Goal: Transaction & Acquisition: Purchase product/service

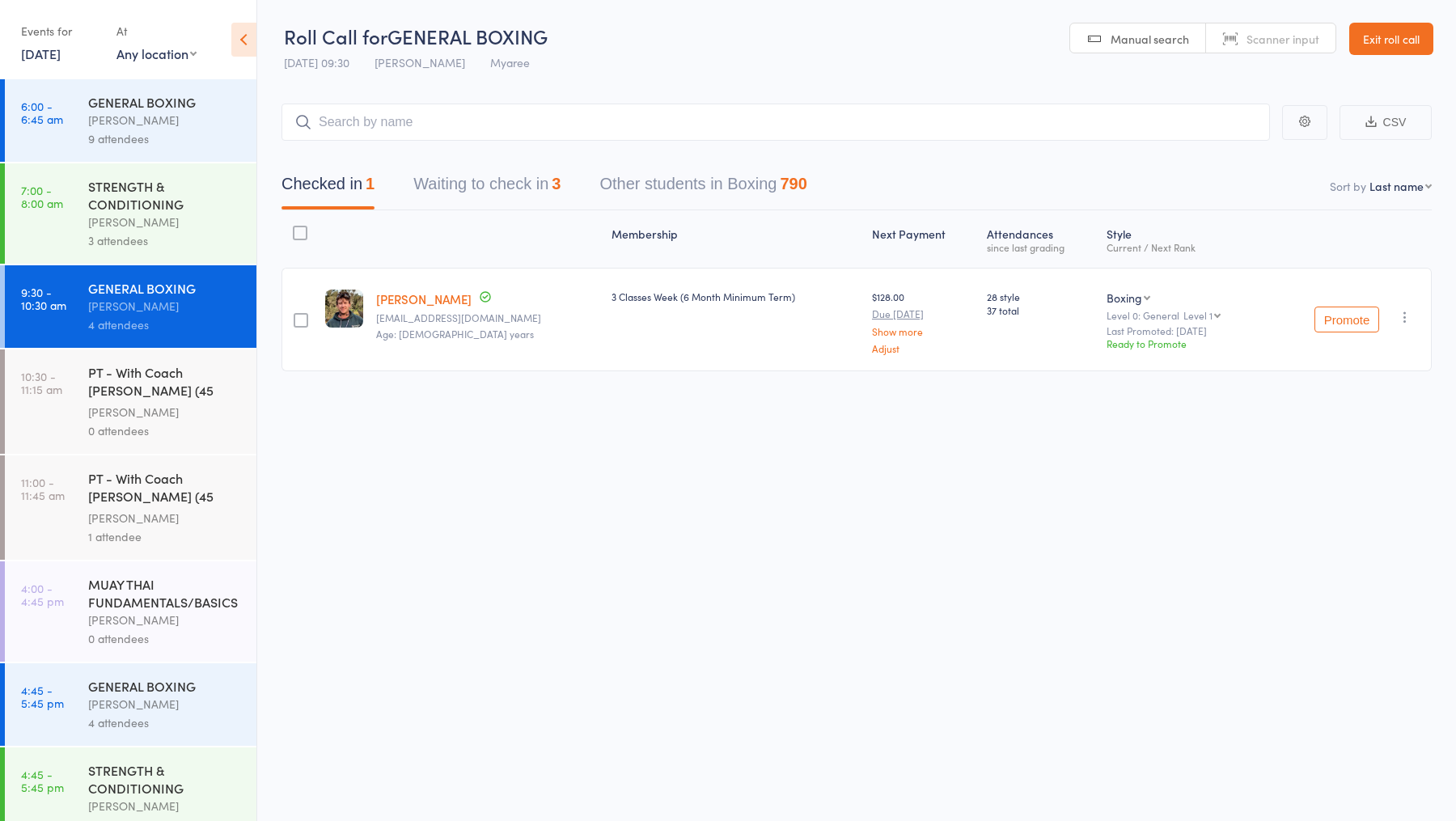
click at [495, 192] on button "Waiting to check in 3" at bounding box center [486, 188] width 147 height 43
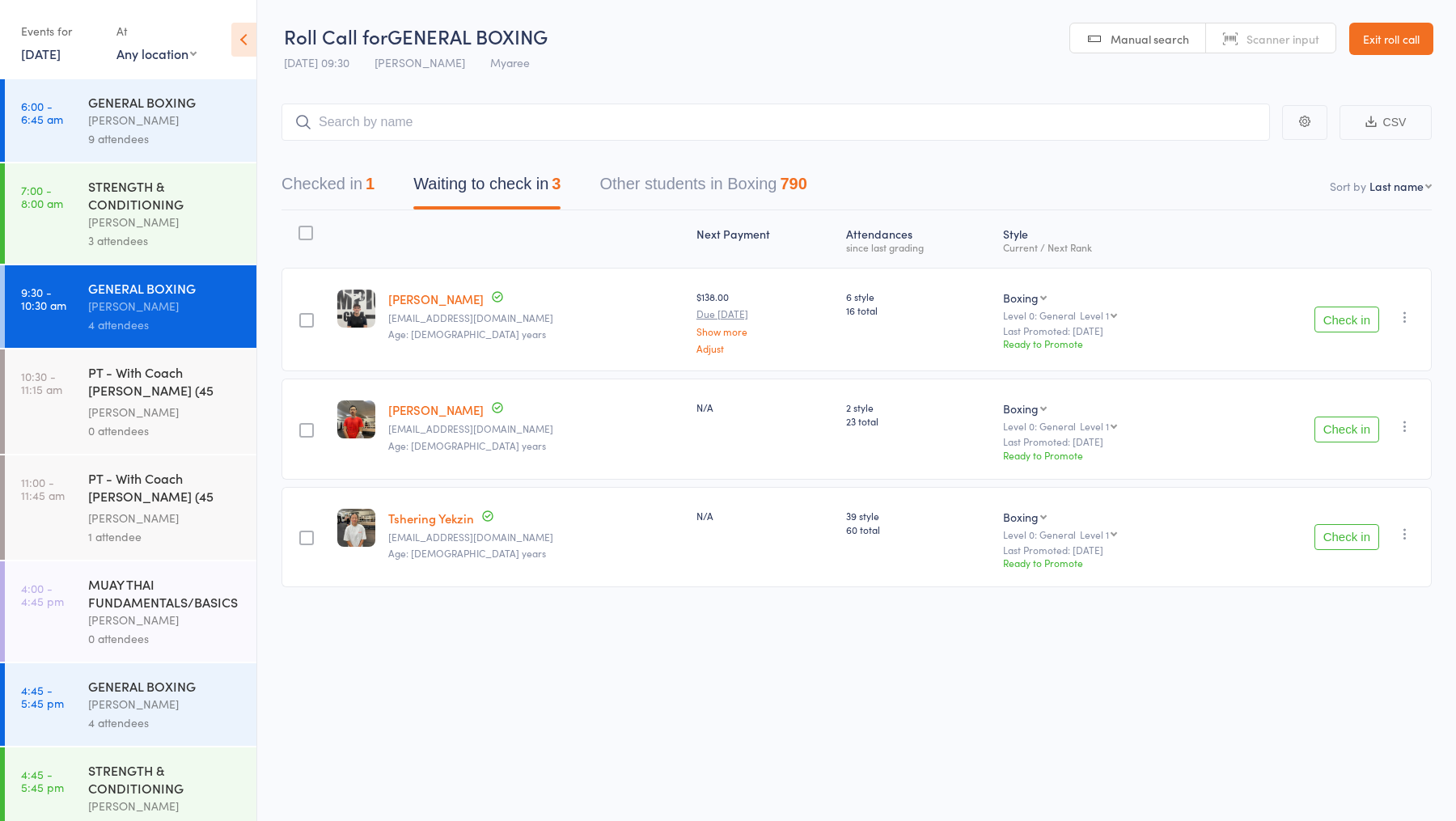
click at [1338, 319] on button "Check in" at bounding box center [1346, 319] width 64 height 26
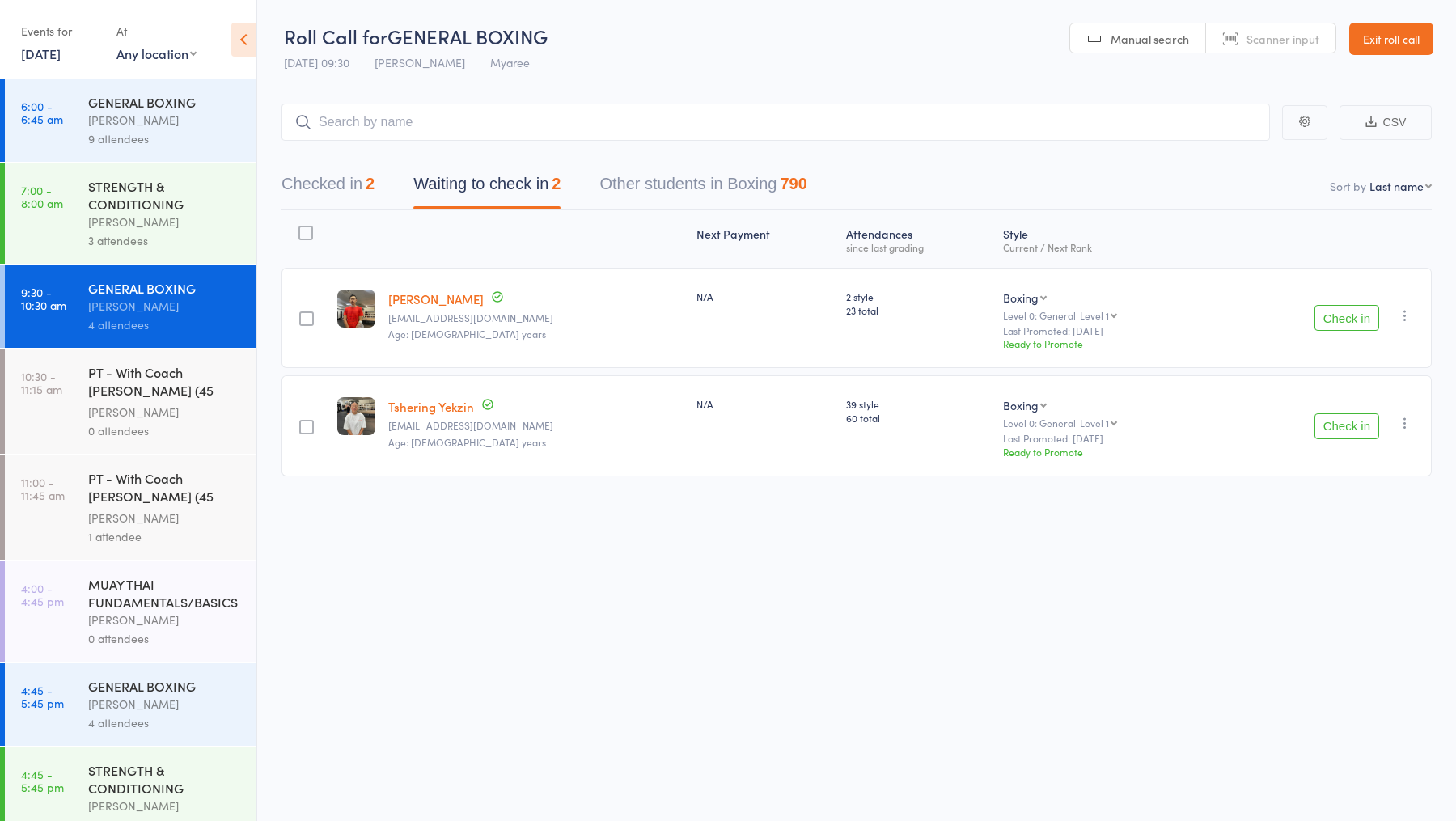
click at [1336, 316] on button "Check in" at bounding box center [1346, 317] width 64 height 26
click at [1345, 324] on button "Check in" at bounding box center [1346, 317] width 64 height 26
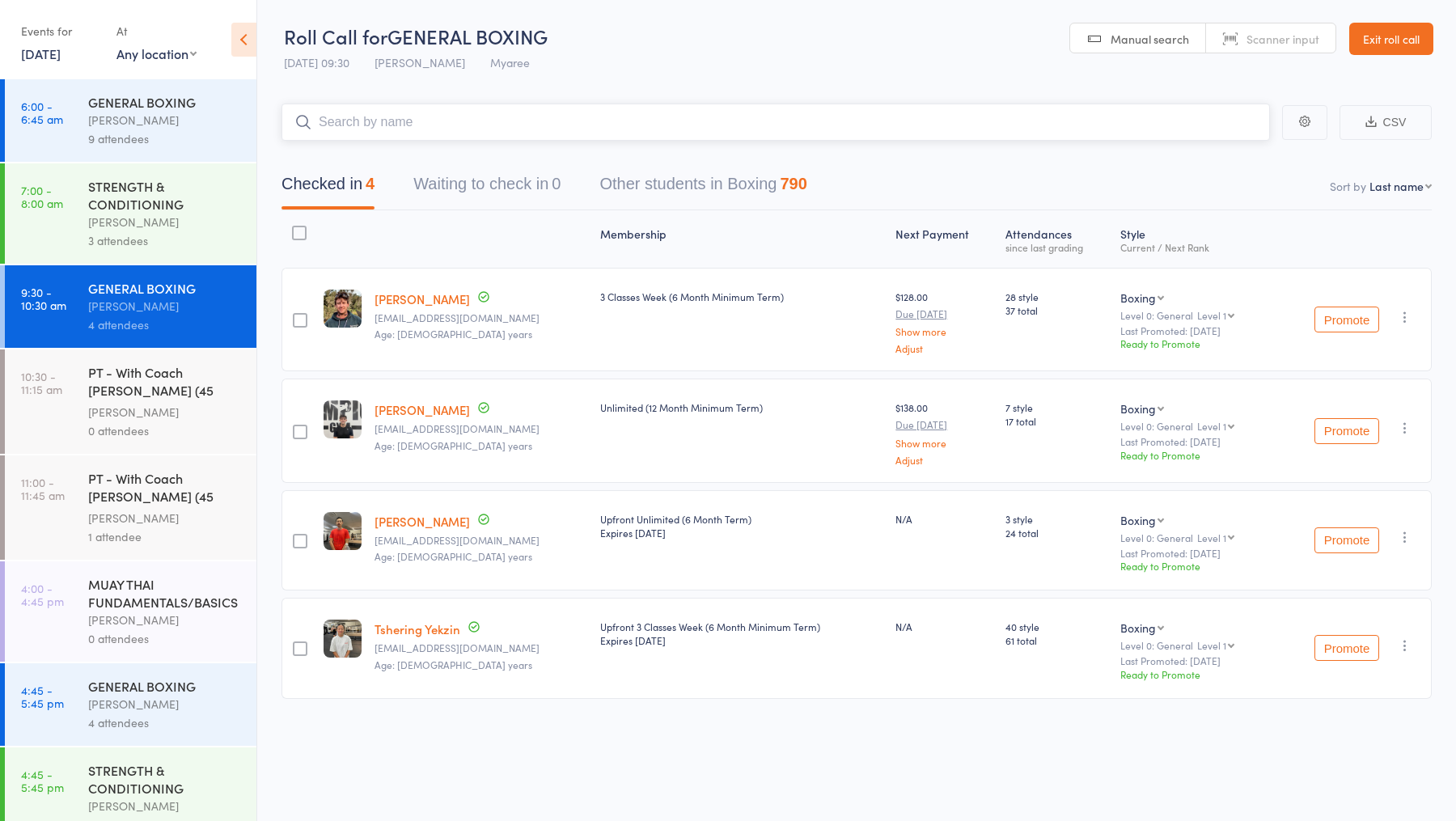
click at [420, 126] on input "search" at bounding box center [775, 121] width 989 height 37
paste input "[PERSON_NAME]"
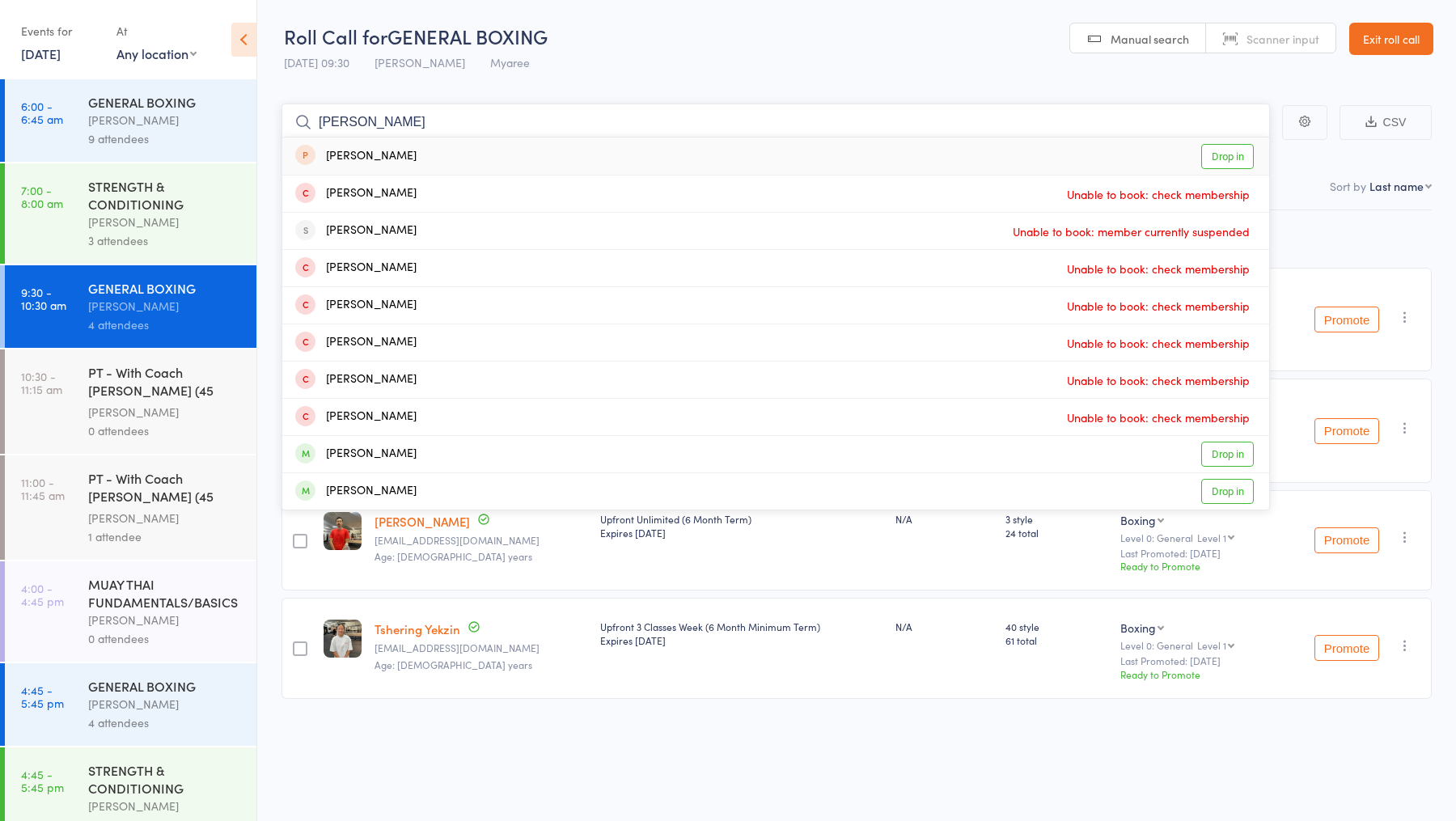
type input "[PERSON_NAME]"
click at [1231, 154] on link "Drop in" at bounding box center [1227, 156] width 53 height 25
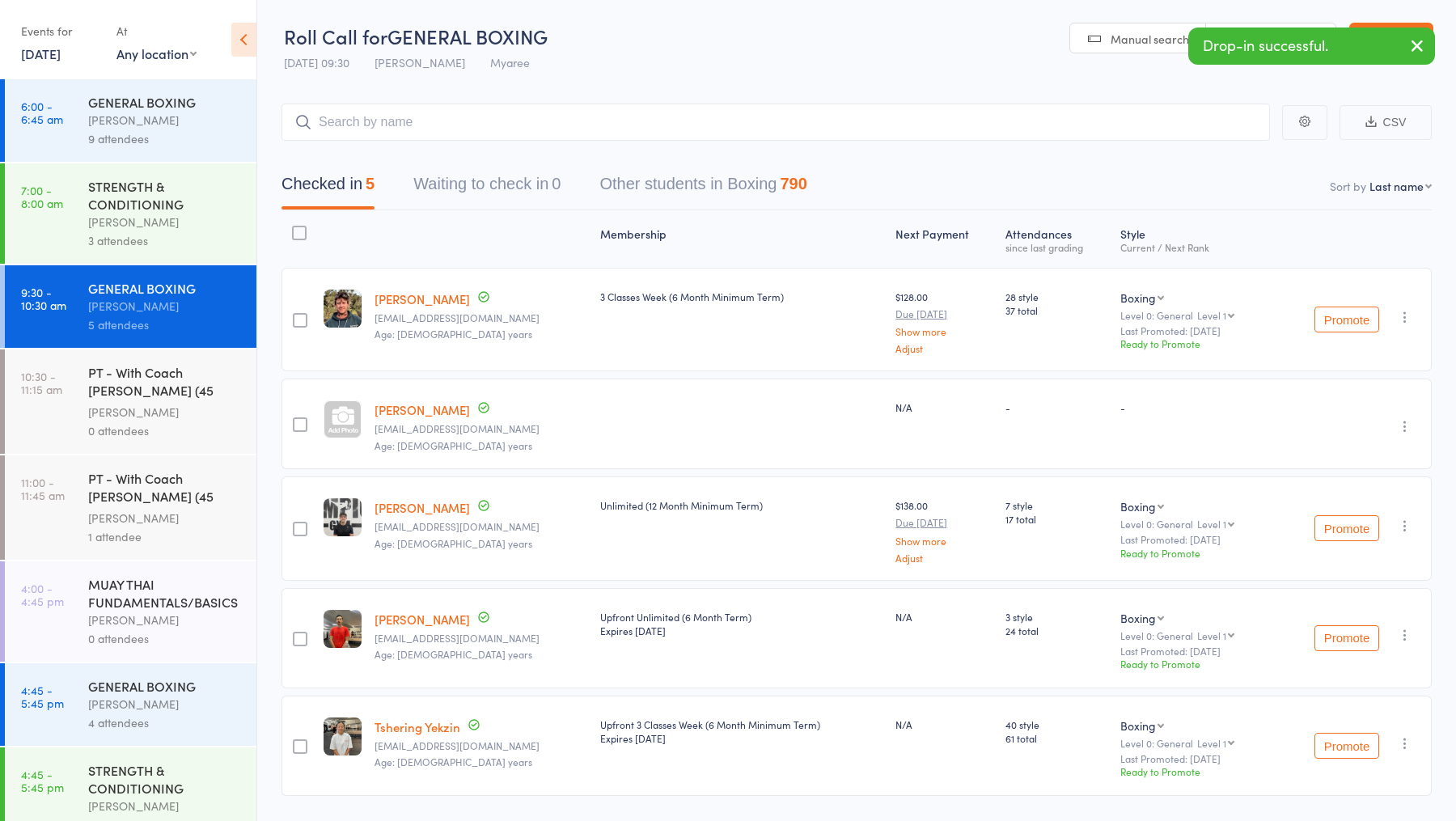
click at [423, 412] on link "[PERSON_NAME]" at bounding box center [422, 410] width 96 height 17
click at [448, 126] on input "search" at bounding box center [775, 121] width 989 height 37
paste input "Luke Jardim"
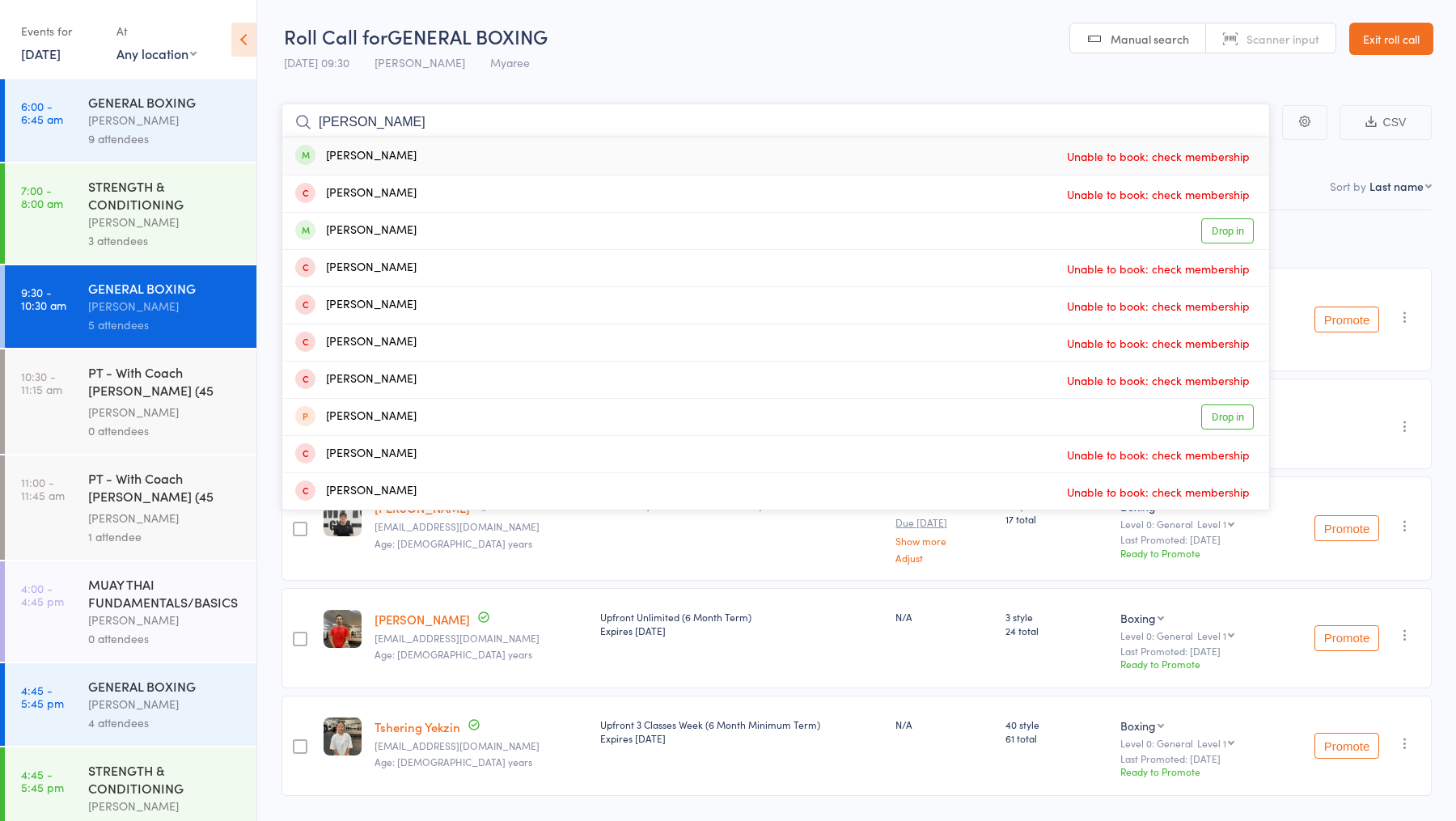
type input "Luke Jardim"
click at [1027, 155] on div "Luke Jardim Unable to book: check membership" at bounding box center [775, 155] width 987 height 37
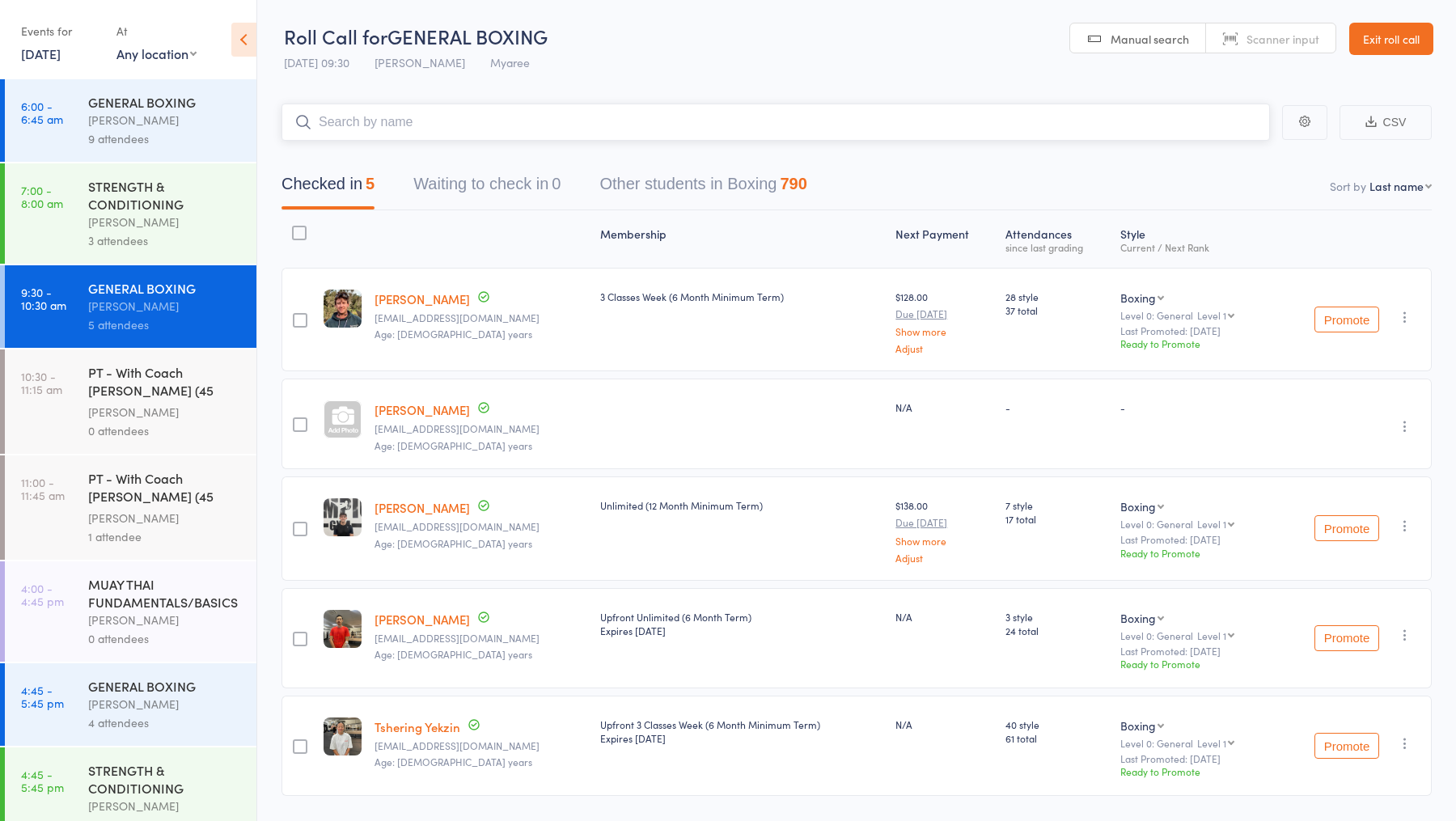
click at [467, 110] on input "search" at bounding box center [775, 121] width 989 height 37
paste input "Luke Jardim"
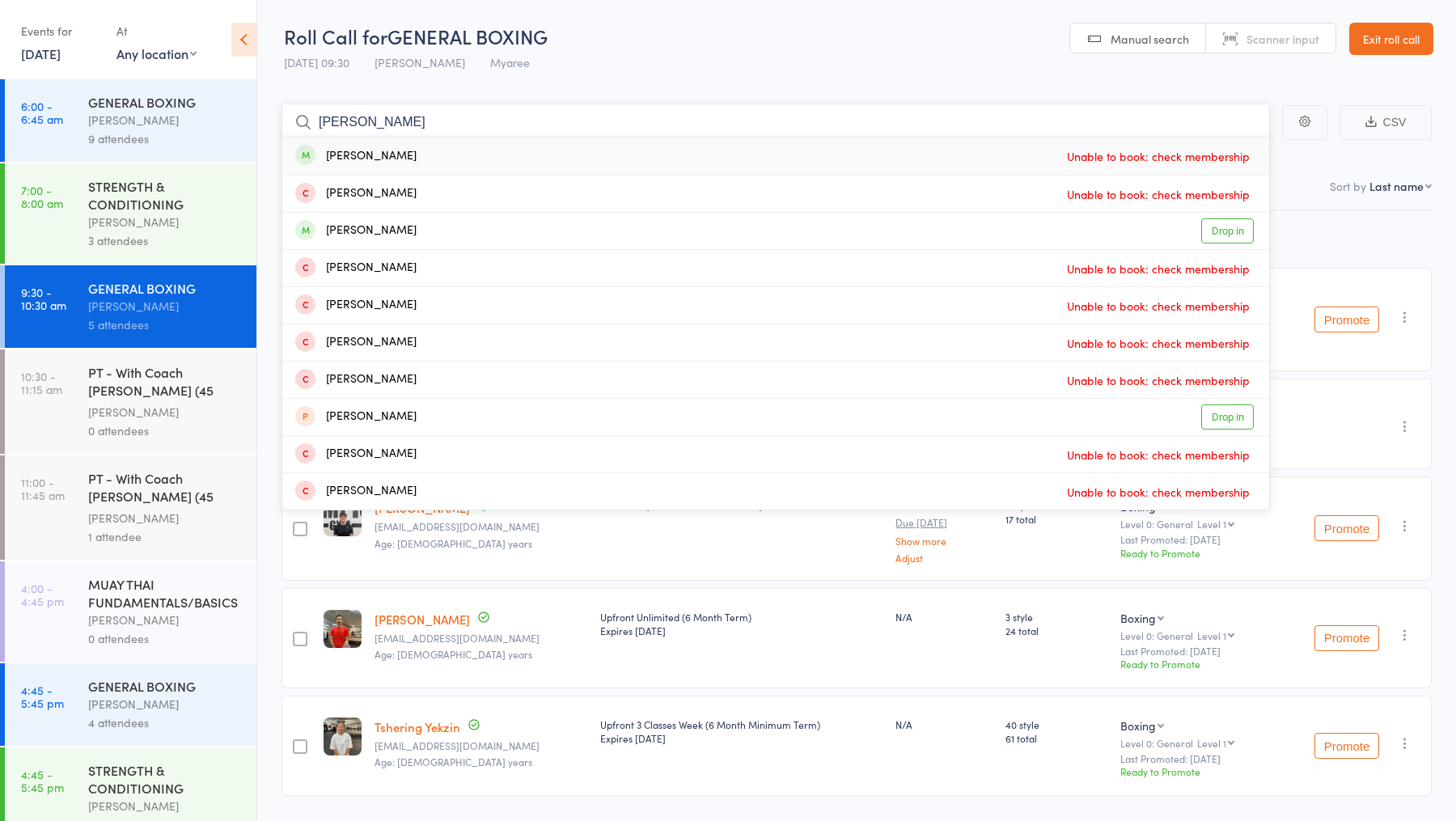
type input "Luke Jardim"
click at [360, 151] on div "Luke Jardim" at bounding box center [355, 156] width 121 height 19
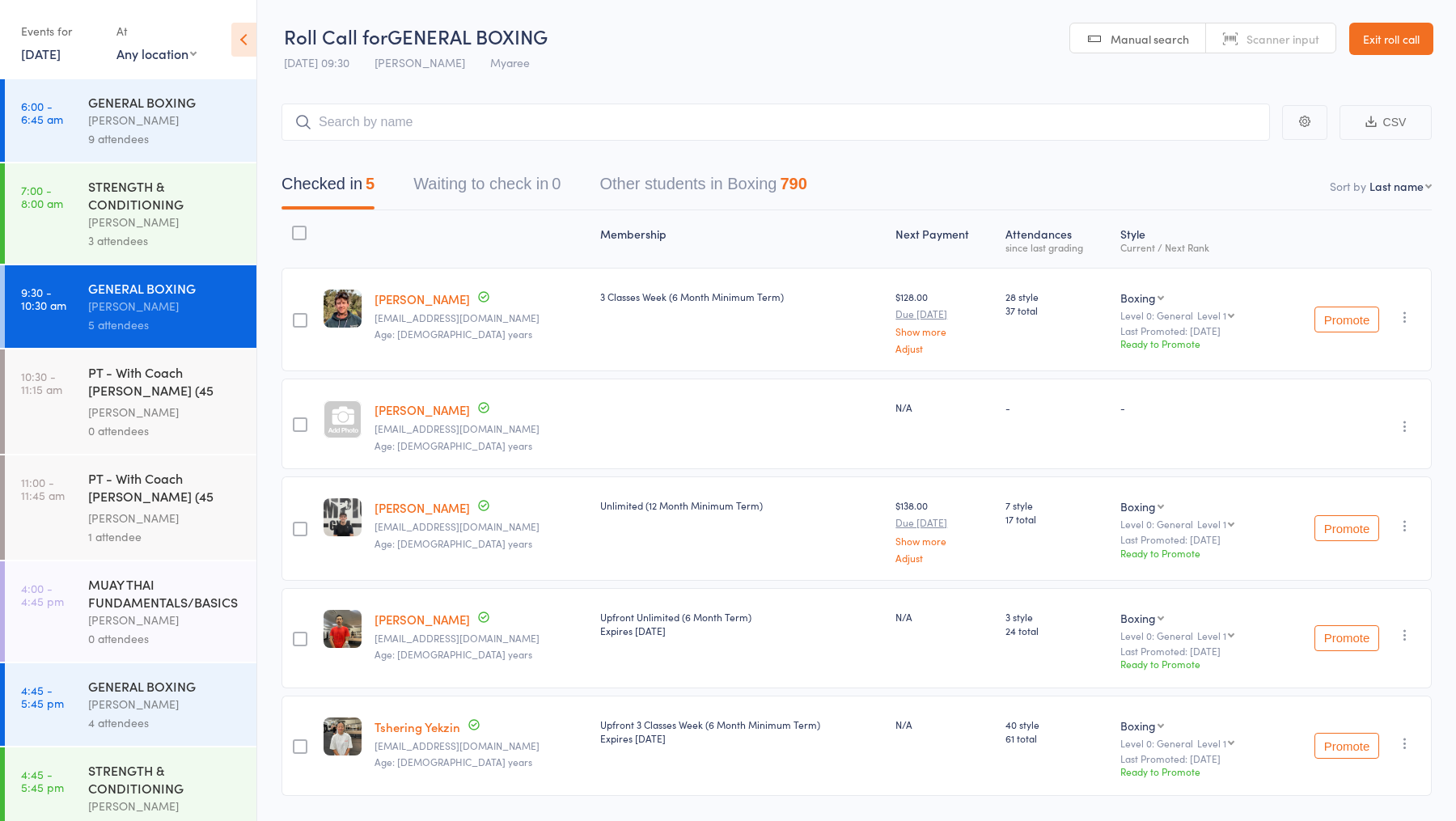
click at [586, 141] on div "Checked in 5 Waiting to check in 0 Other students in Boxing 790" at bounding box center [856, 175] width 1150 height 69
click at [563, 123] on input "search" at bounding box center [775, 121] width 989 height 37
paste input "Luke Jardim"
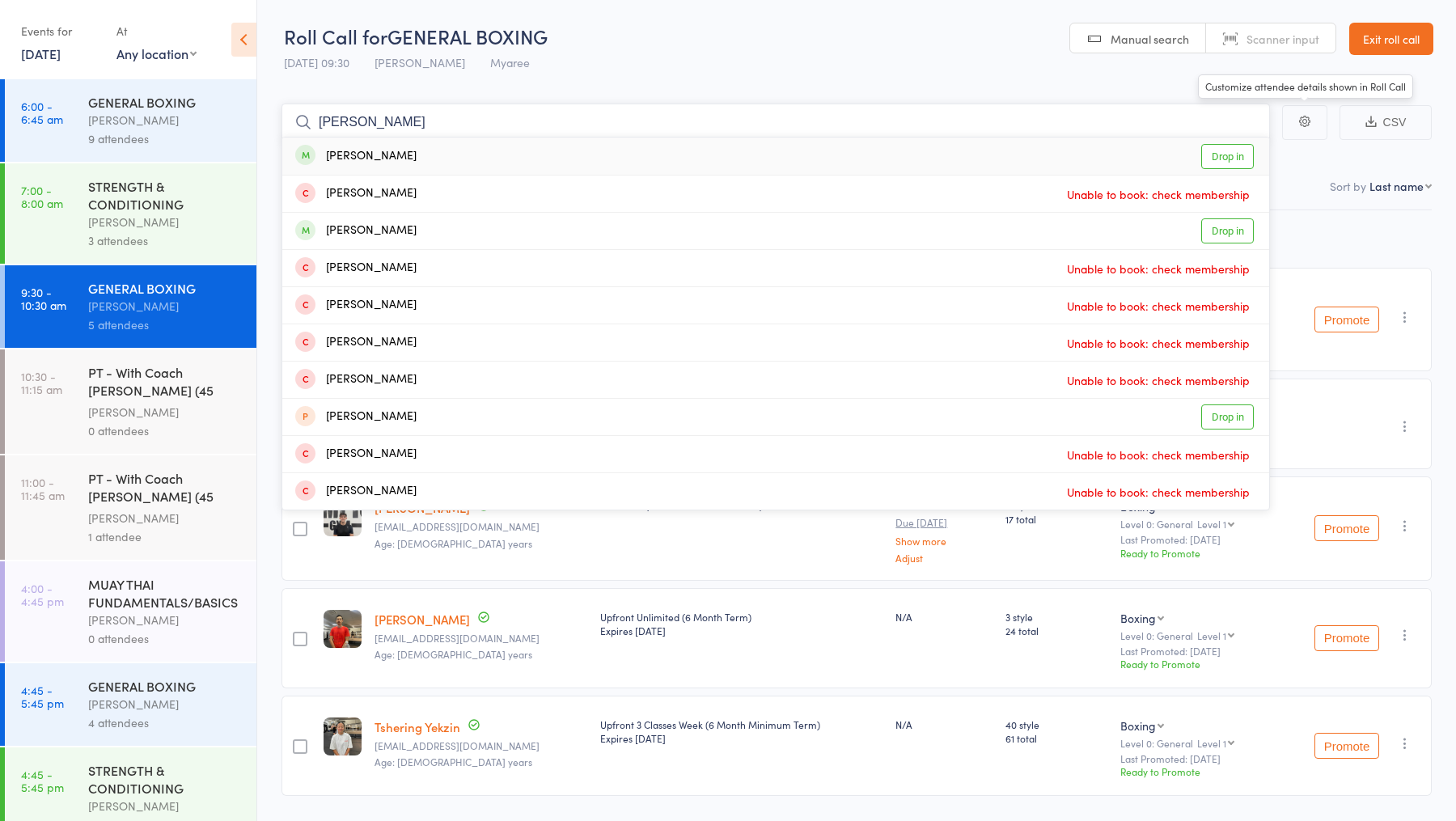
type input "Luke Jardim"
click at [1235, 156] on link "Drop in" at bounding box center [1227, 156] width 53 height 25
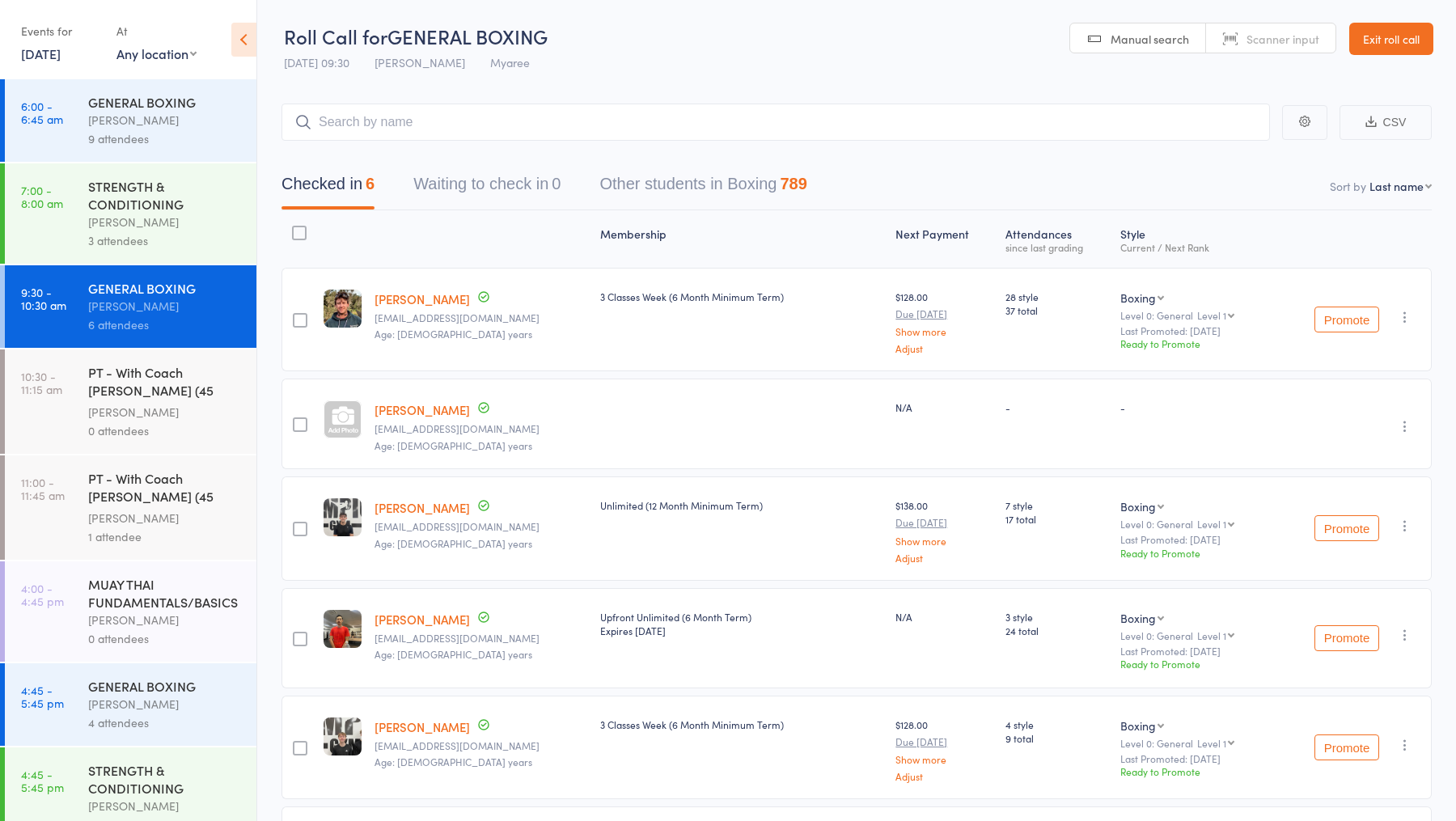
click at [180, 386] on div "PT - With Coach Jordan (45 minutes)" at bounding box center [165, 383] width 154 height 40
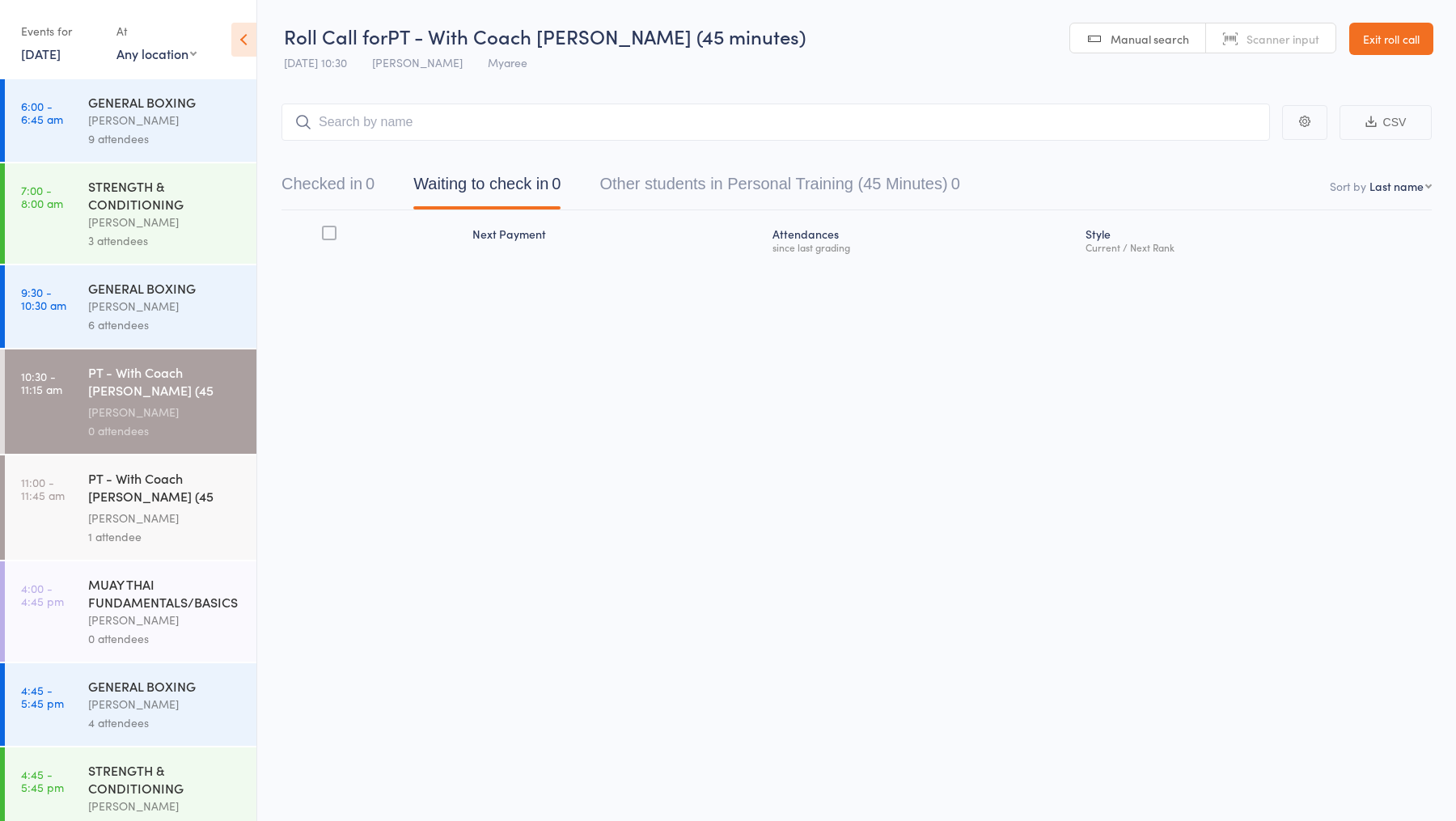
click at [444, 118] on input "search" at bounding box center [775, 121] width 989 height 37
type input "Luke Jardim"
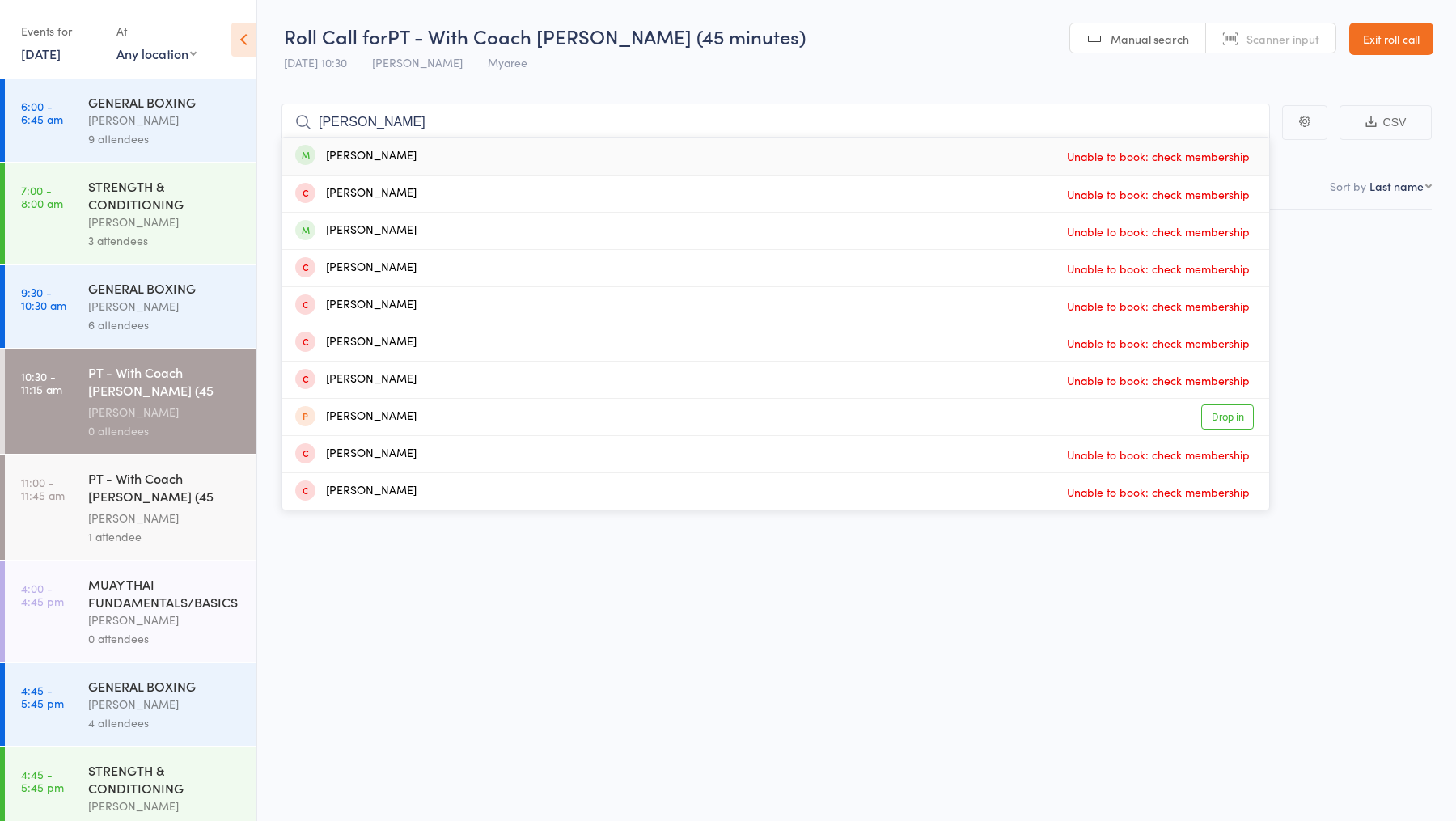
drag, startPoint x: 416, startPoint y: 115, endPoint x: 311, endPoint y: 116, distance: 105.0
click at [311, 115] on form "Luke Jardim Luke Jardim Unable to book: check membership Luke Yi Unable to book…" at bounding box center [775, 121] width 989 height 37
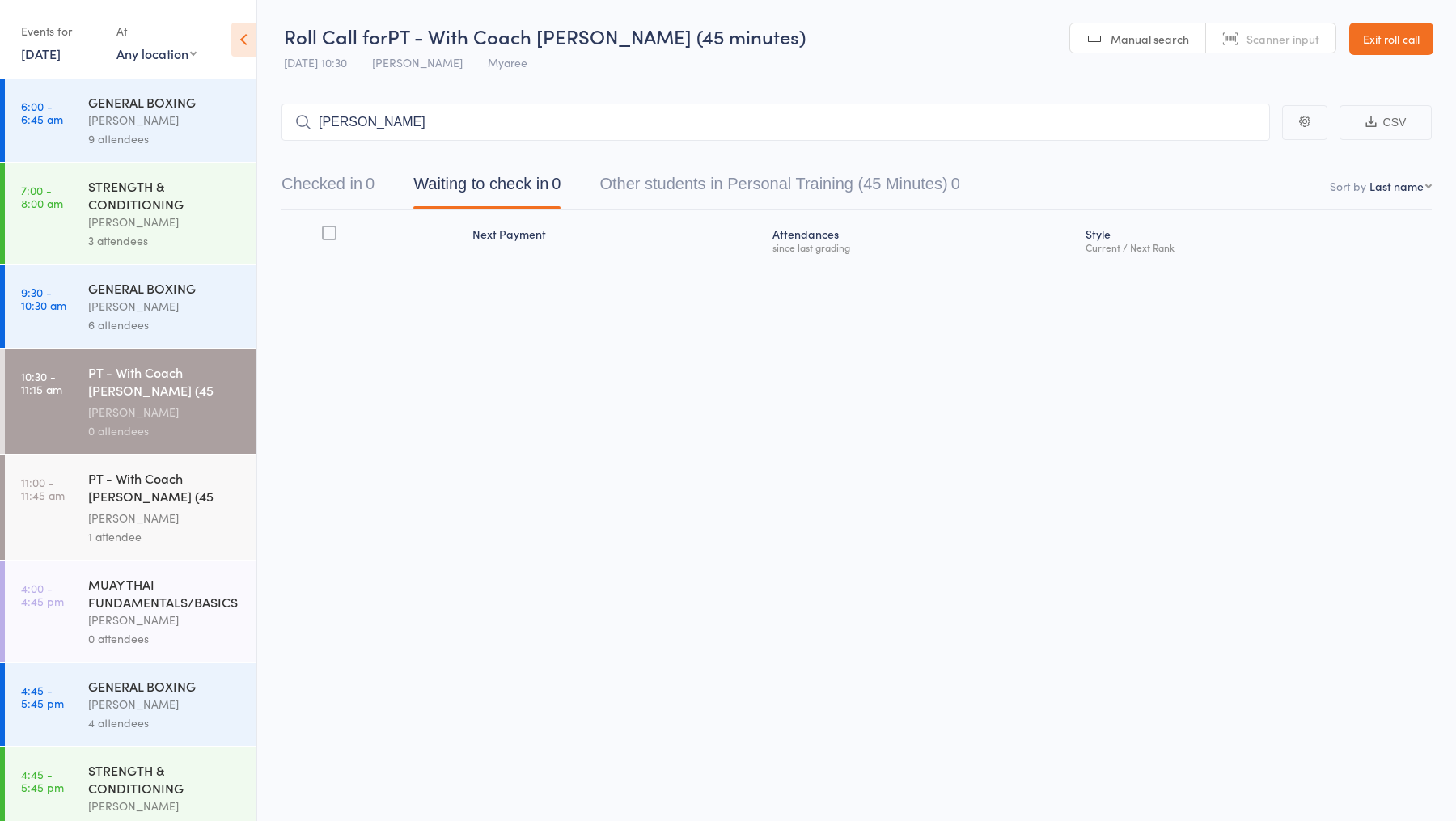
click at [357, 127] on input "Luke Jardim" at bounding box center [775, 121] width 989 height 37
click at [490, 432] on div "Roll Call for PT - With Coach Jordan (45 minutes) 11 Aug 10:30 Jordan Sears Mya…" at bounding box center [728, 410] width 1456 height 821
click at [149, 288] on div "GENERAL BOXING" at bounding box center [165, 288] width 154 height 18
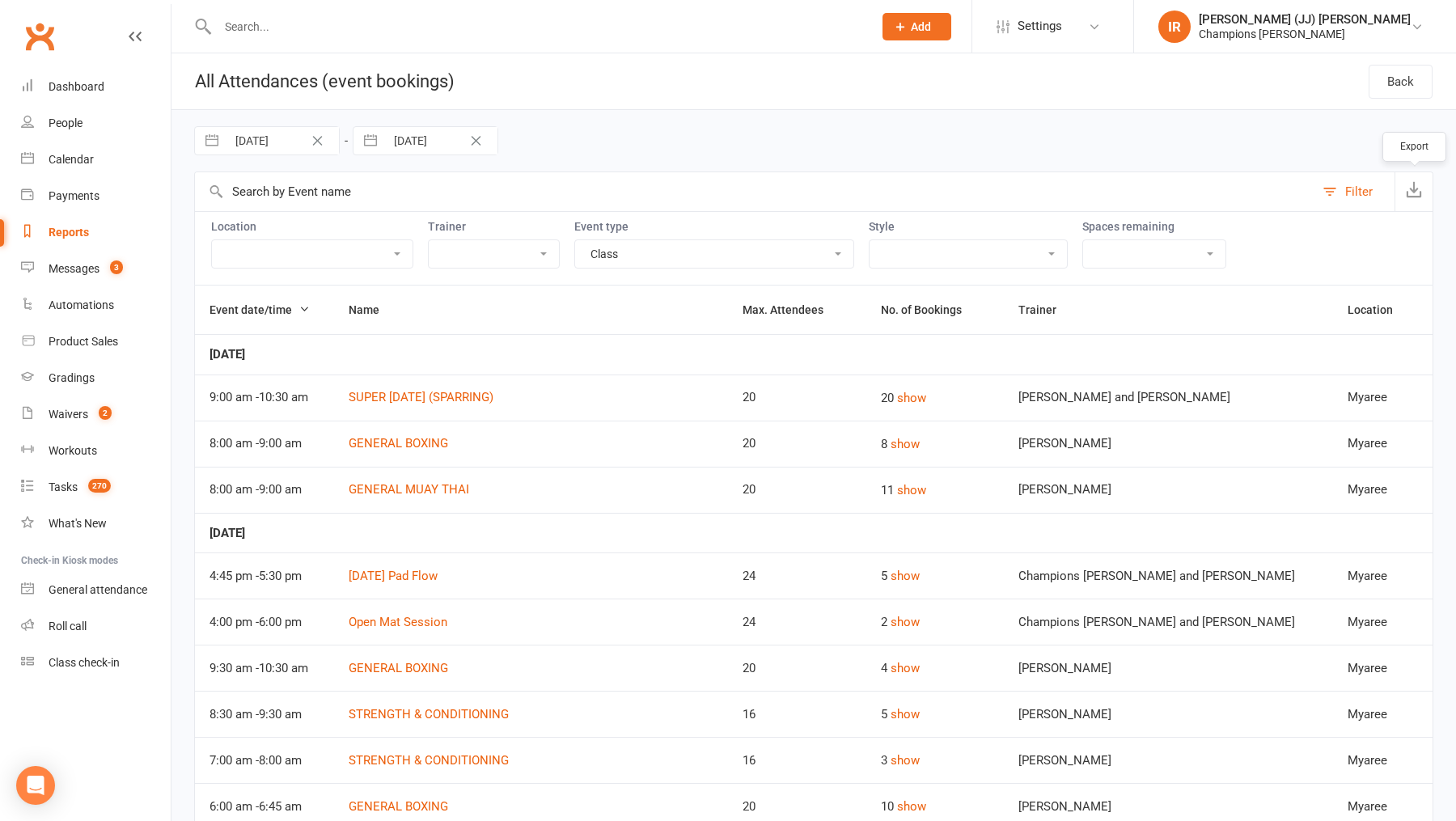
select select "11202"
click at [462, 25] on input "text" at bounding box center [537, 26] width 648 height 22
click at [626, 128] on div "27 Jul 2025 Navigate forward to interact with the calendar and select a date. P…" at bounding box center [813, 140] width 1239 height 61
click at [560, 192] on input "text" at bounding box center [754, 192] width 1119 height 39
click at [595, 125] on div "27 Jul 2025 Navigate forward to interact with the calendar and select a date. P…" at bounding box center [813, 140] width 1239 height 61
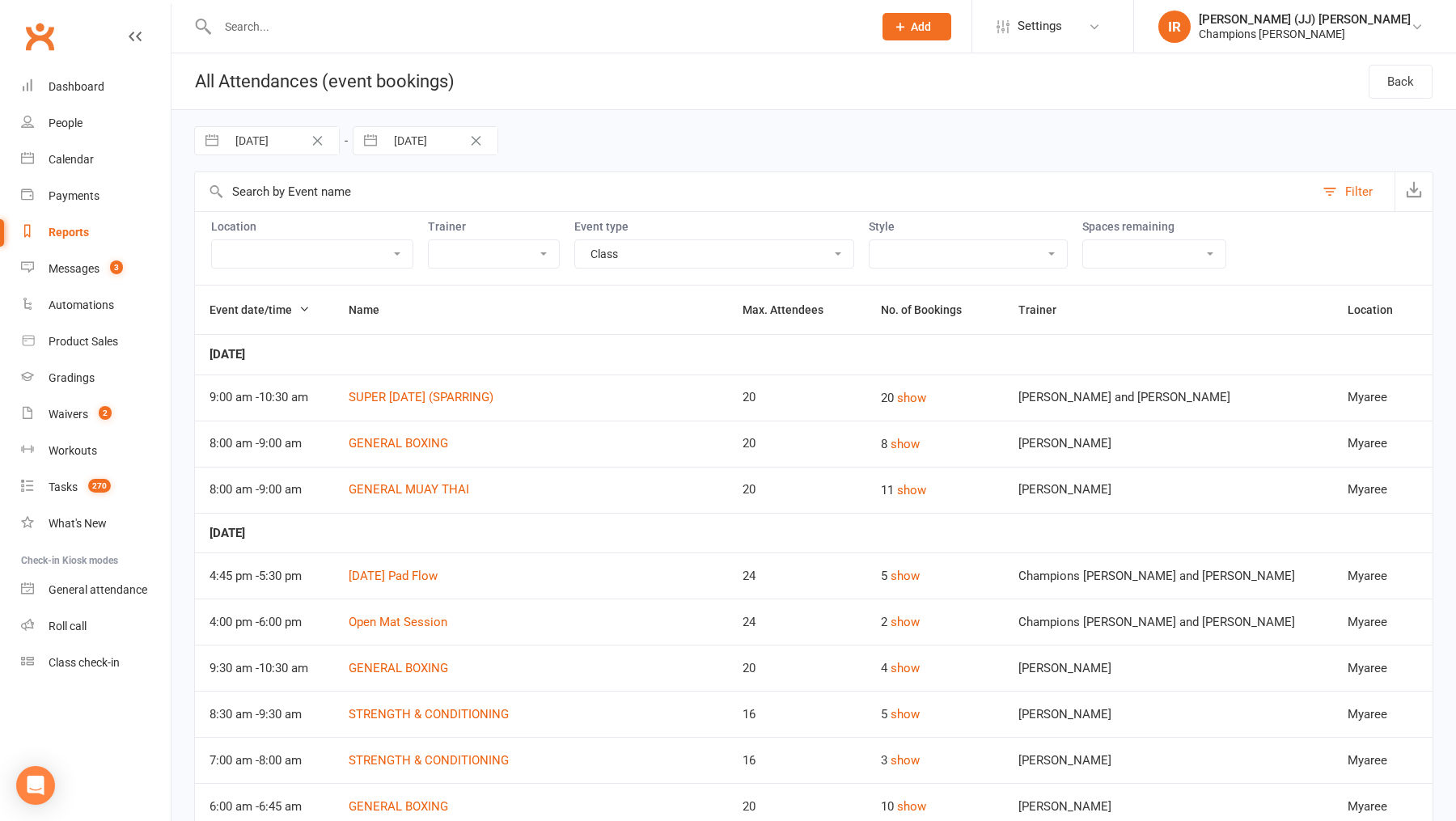
click at [636, 188] on input "text" at bounding box center [754, 192] width 1119 height 39
click at [82, 124] on div "People" at bounding box center [65, 123] width 34 height 13
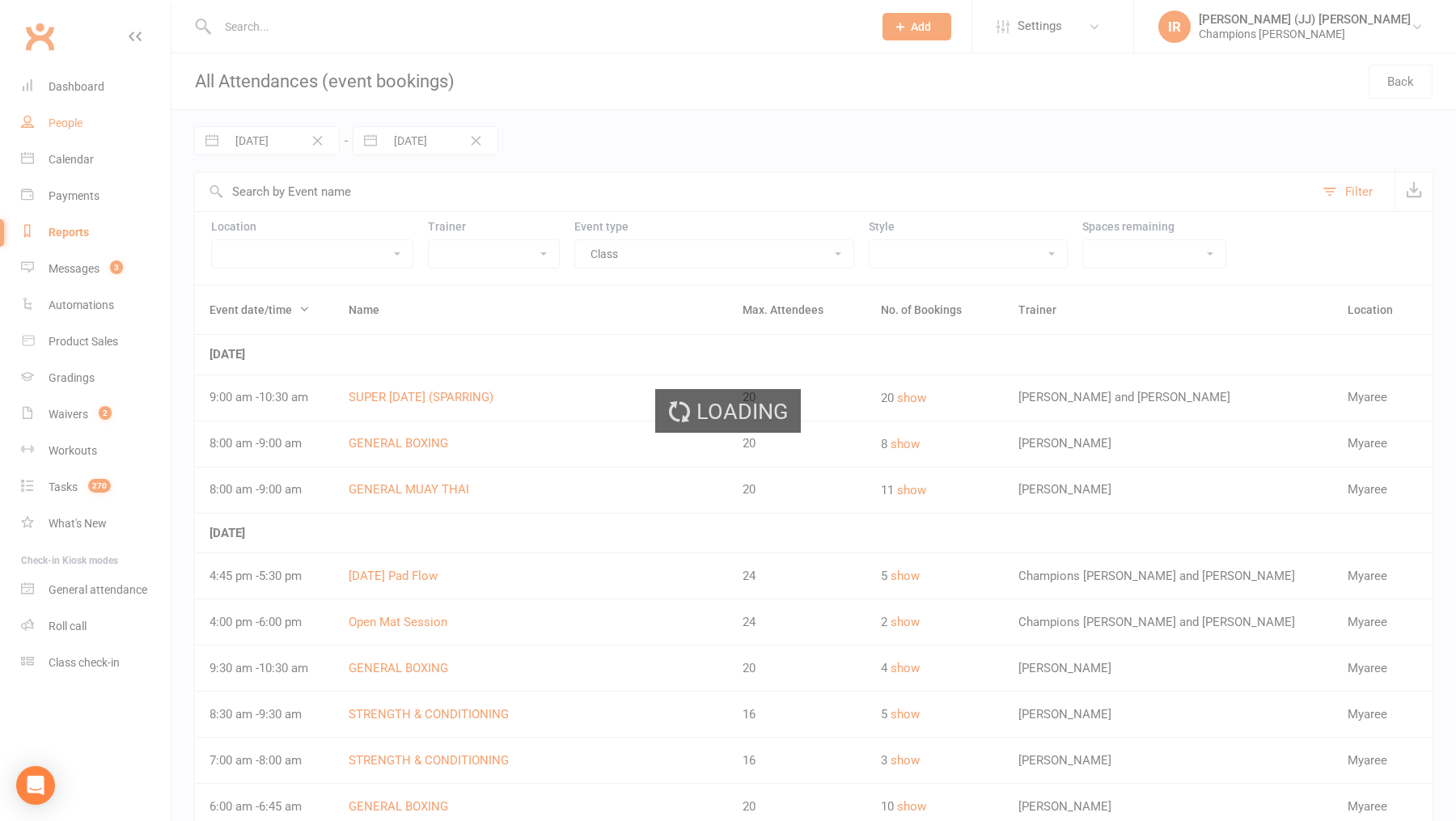
select select "25"
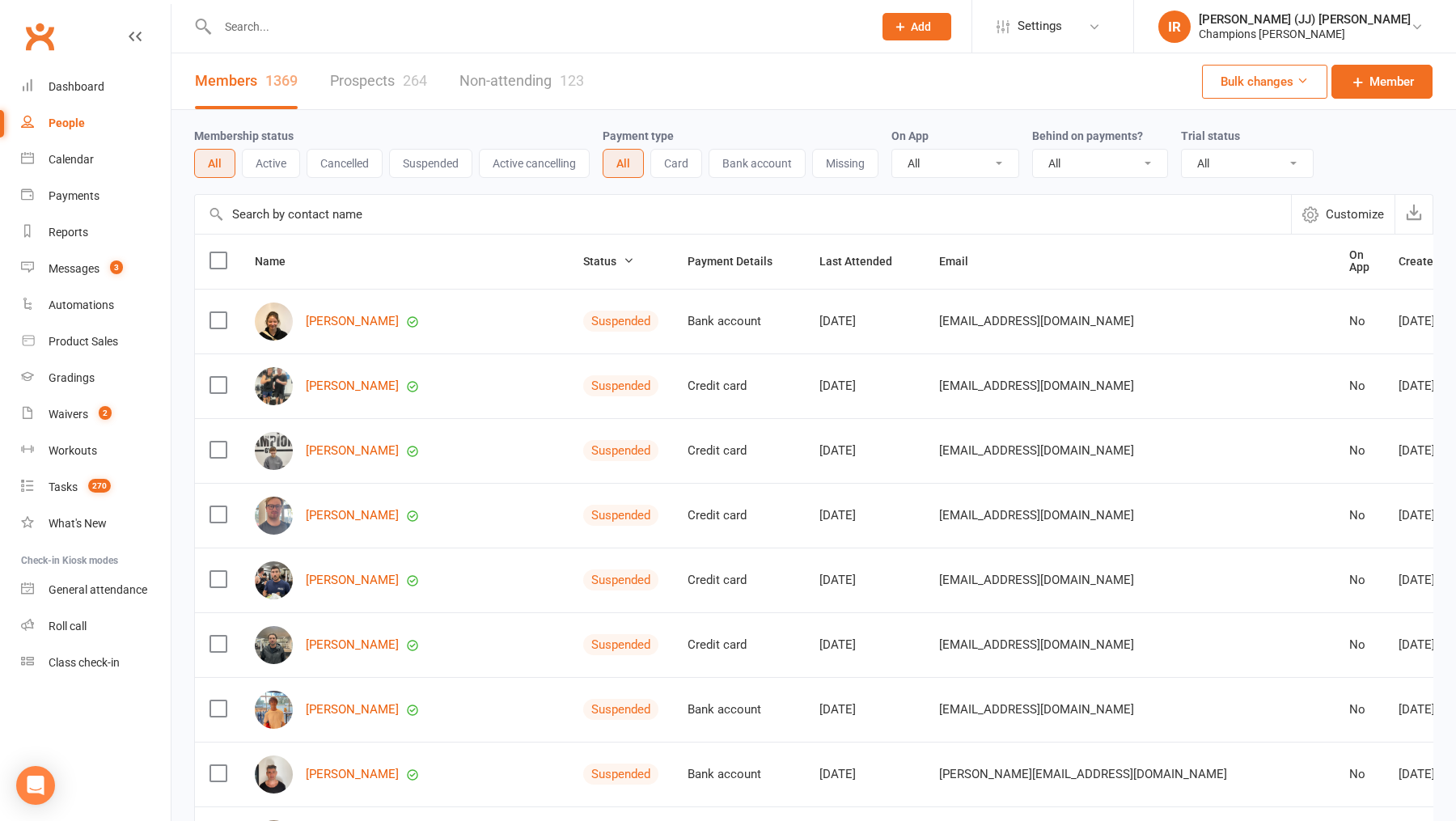
click at [931, 21] on span "Add" at bounding box center [921, 26] width 20 height 13
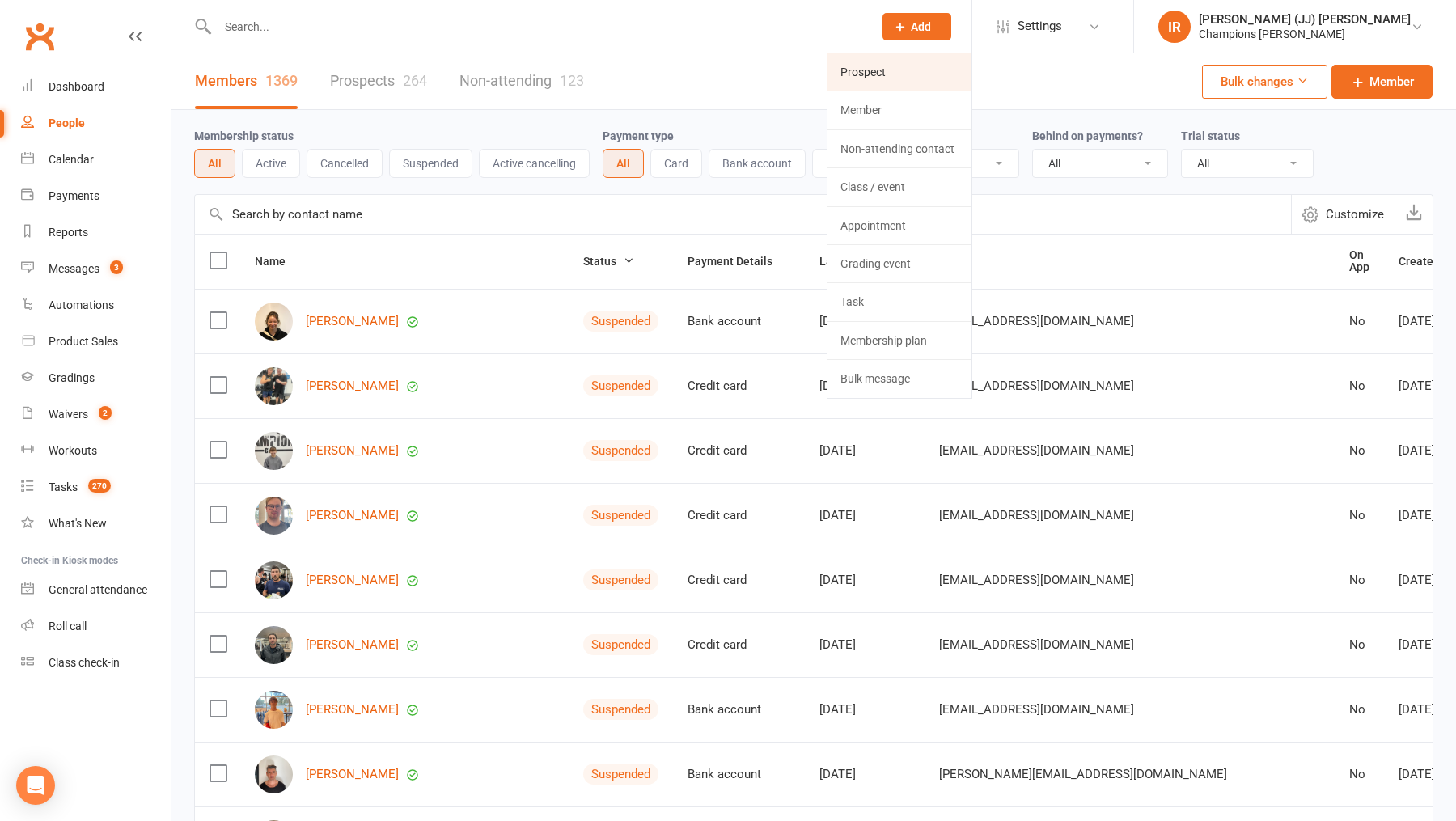
click at [966, 70] on link "Prospect" at bounding box center [899, 72] width 144 height 37
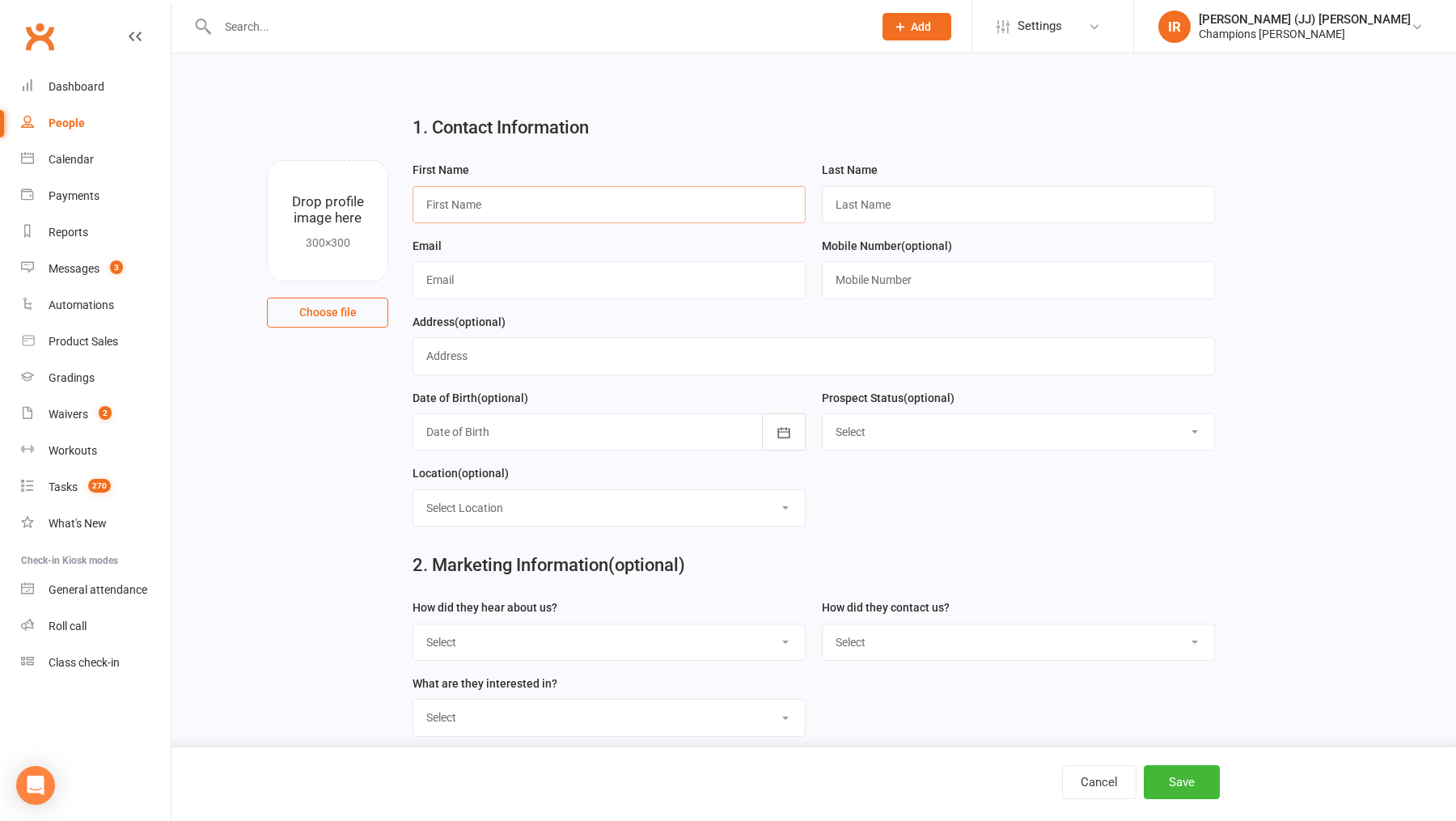
click at [549, 195] on input "text" at bounding box center [609, 204] width 393 height 37
click at [1103, 785] on button "Cancel" at bounding box center [1099, 781] width 74 height 34
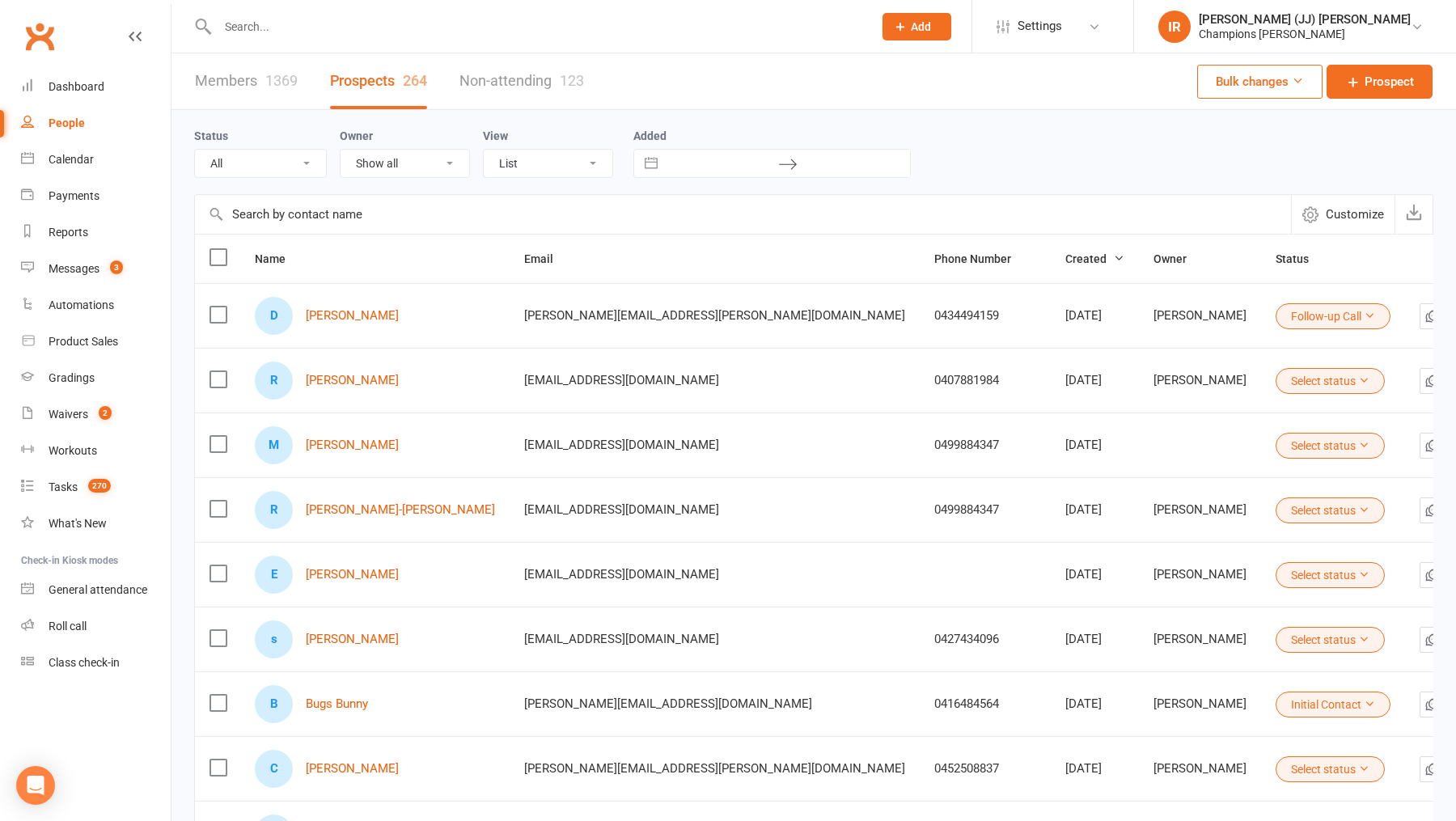
click at [424, 17] on input "text" at bounding box center [537, 26] width 648 height 22
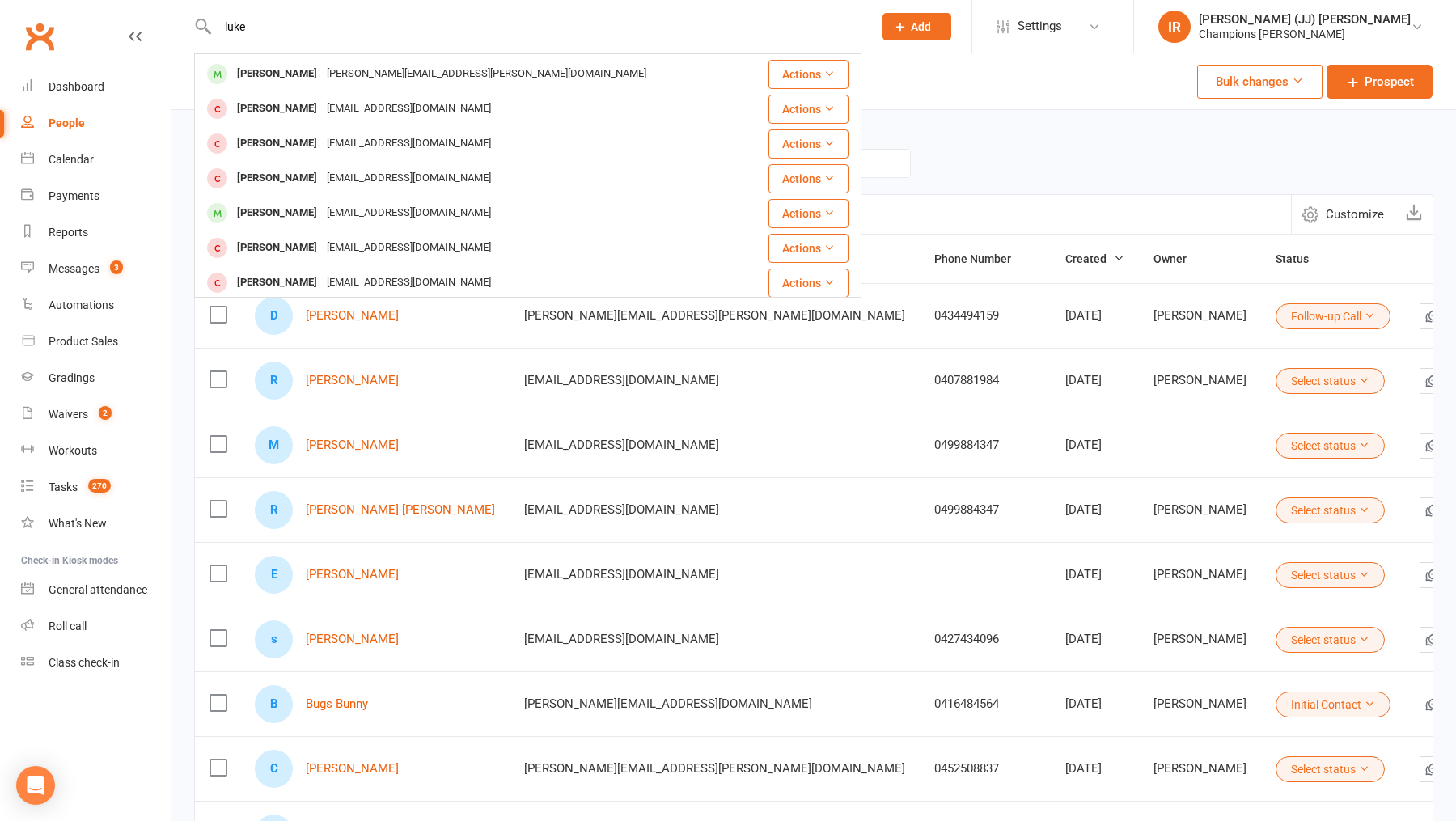
scroll to position [176, 0]
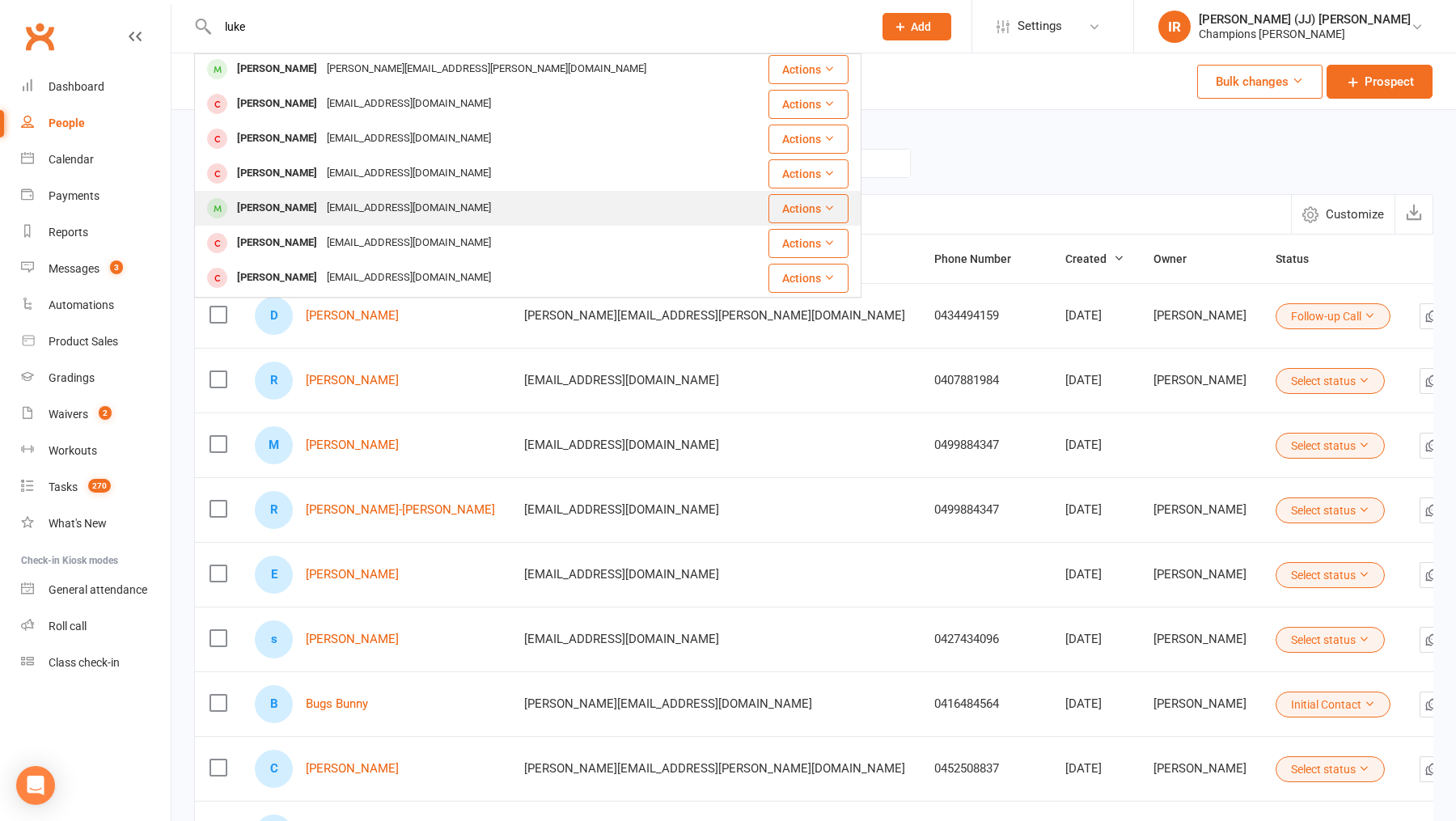
type input "luke"
click at [364, 209] on div "lukejar123@gmail.com" at bounding box center [409, 208] width 174 height 23
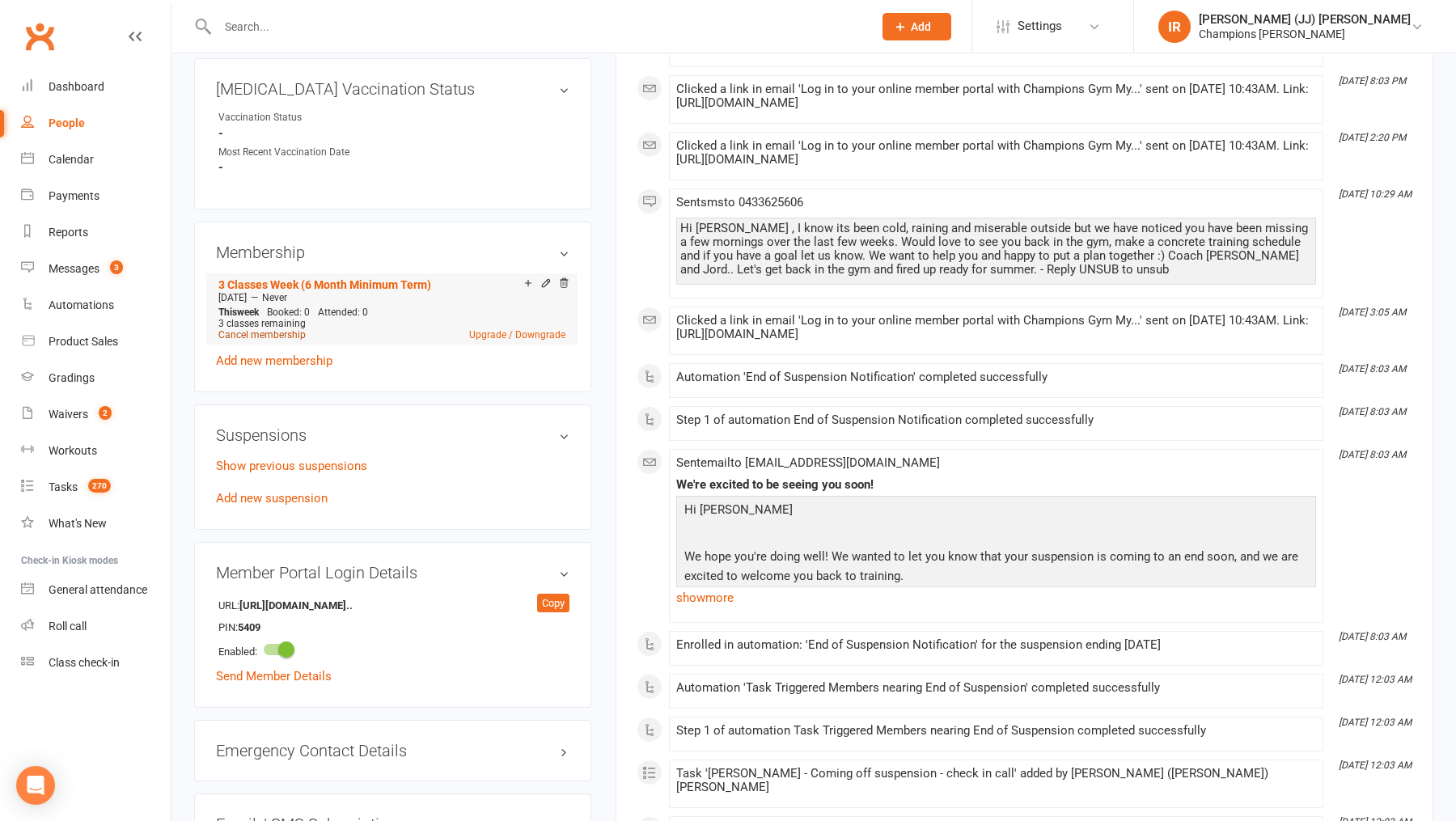
scroll to position [666, 0]
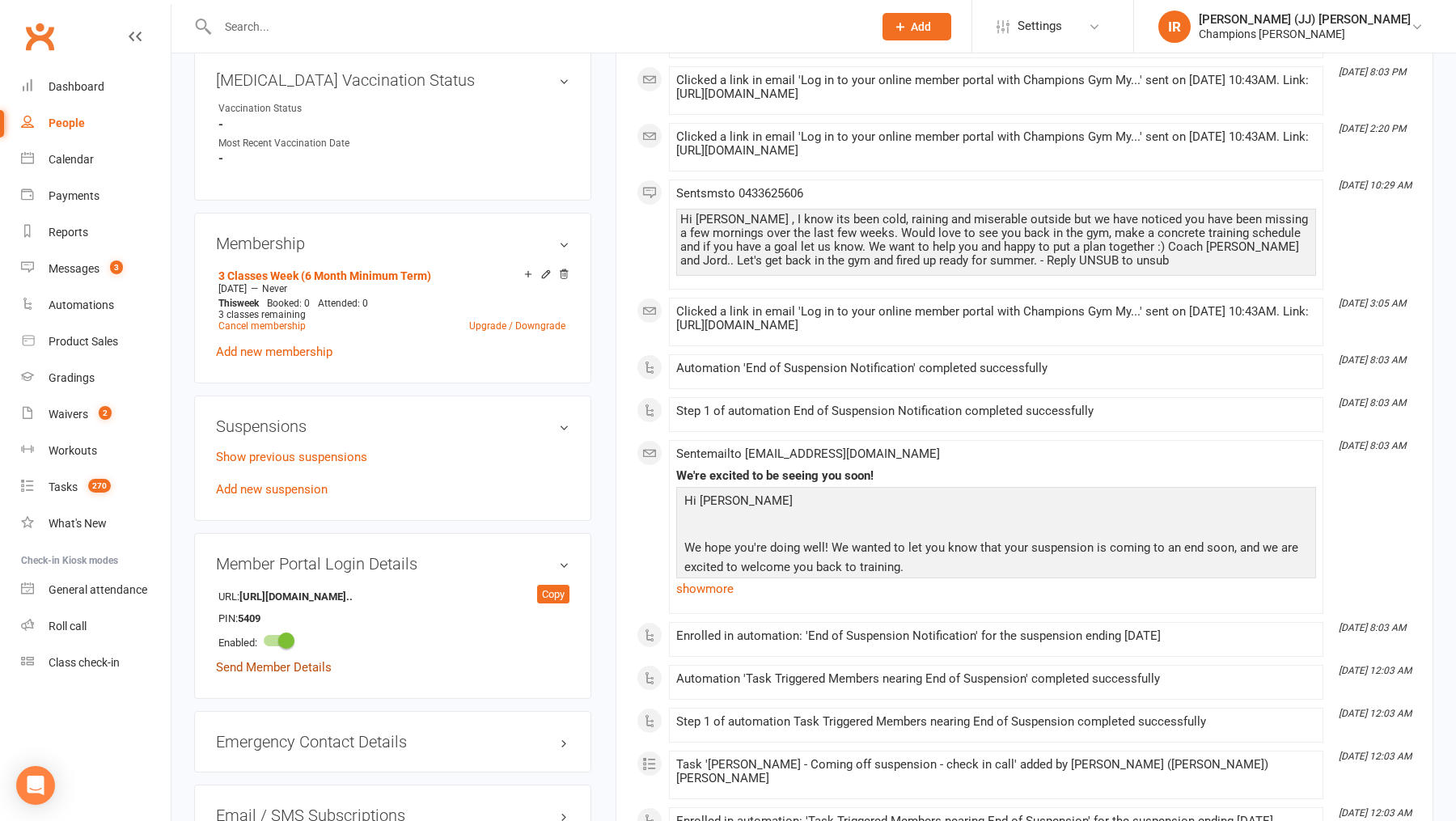
click at [268, 660] on link "Send Member Details" at bounding box center [273, 667] width 116 height 15
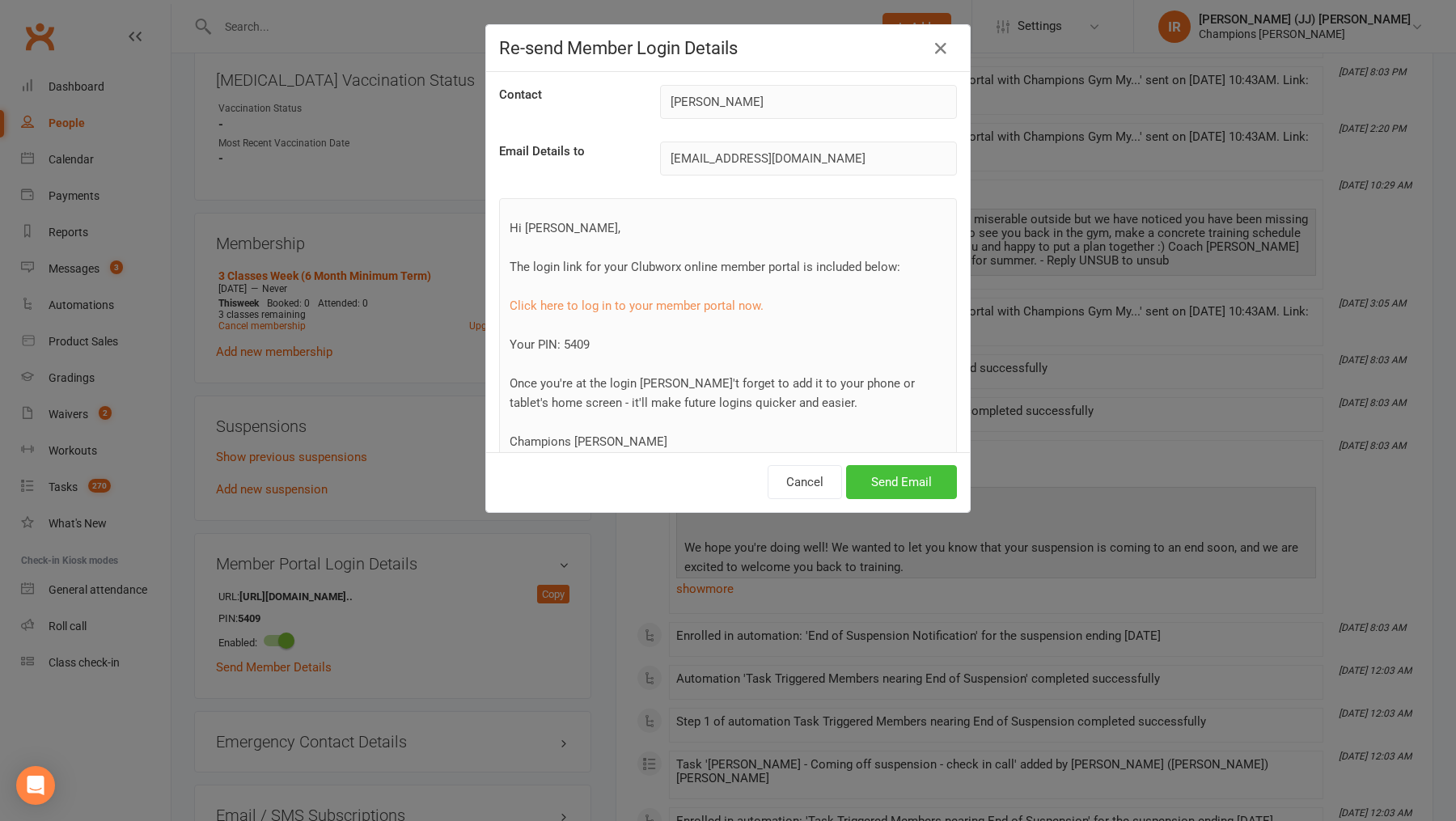
click at [897, 483] on button "Send Email" at bounding box center [901, 482] width 111 height 34
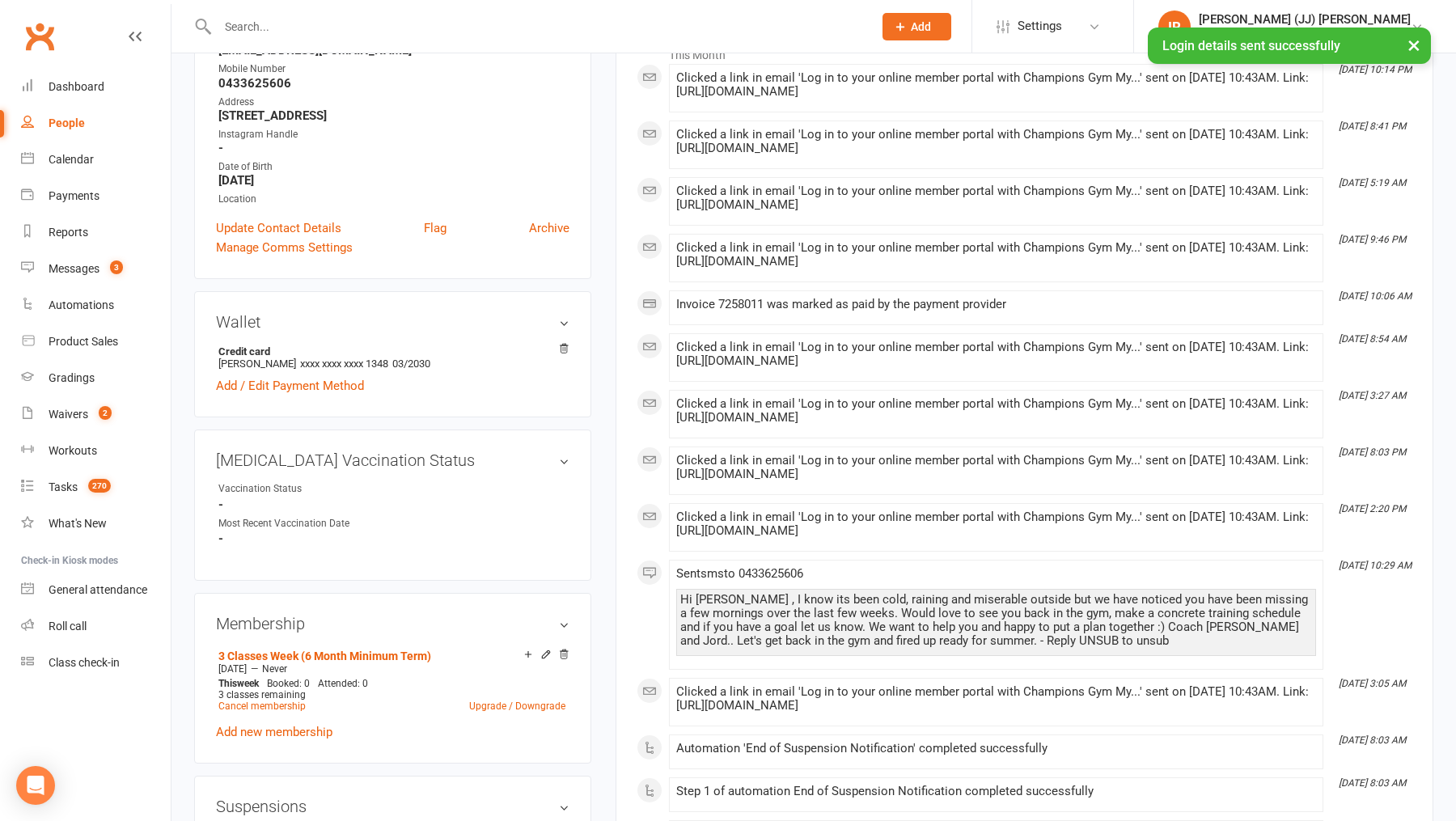
scroll to position [0, 0]
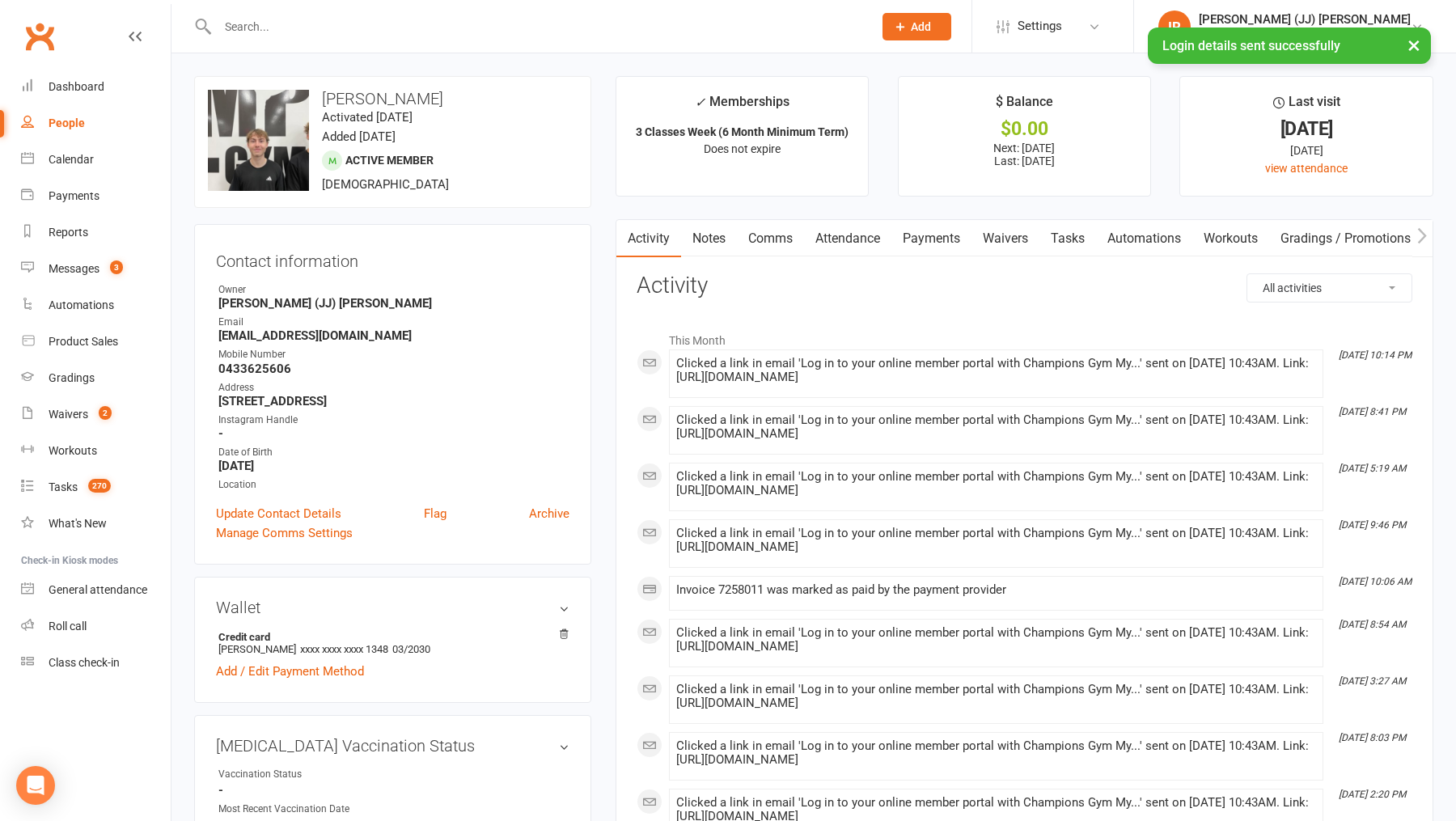
click at [363, 108] on div "upload photo change photo Luke Jardim Activated 23 June, 2025 Added 16 June, 20…" at bounding box center [392, 142] width 397 height 132
copy time "Activated 23 June, 2025"
click at [358, 99] on h3 "Luke Jardim" at bounding box center [393, 99] width 370 height 18
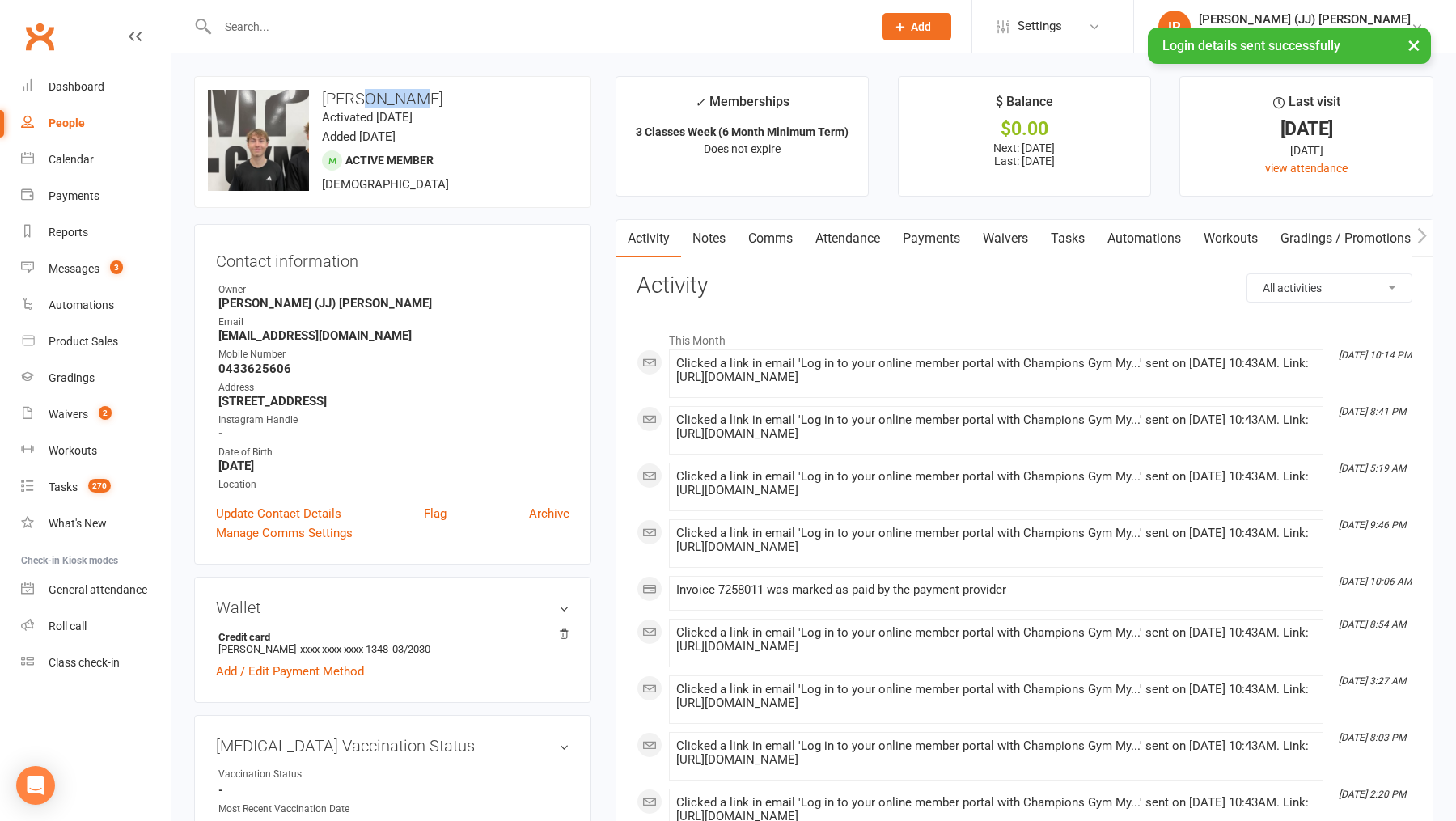
click at [358, 99] on h3 "Luke Jardim" at bounding box center [393, 99] width 370 height 18
copy h3 "Luke Jardim"
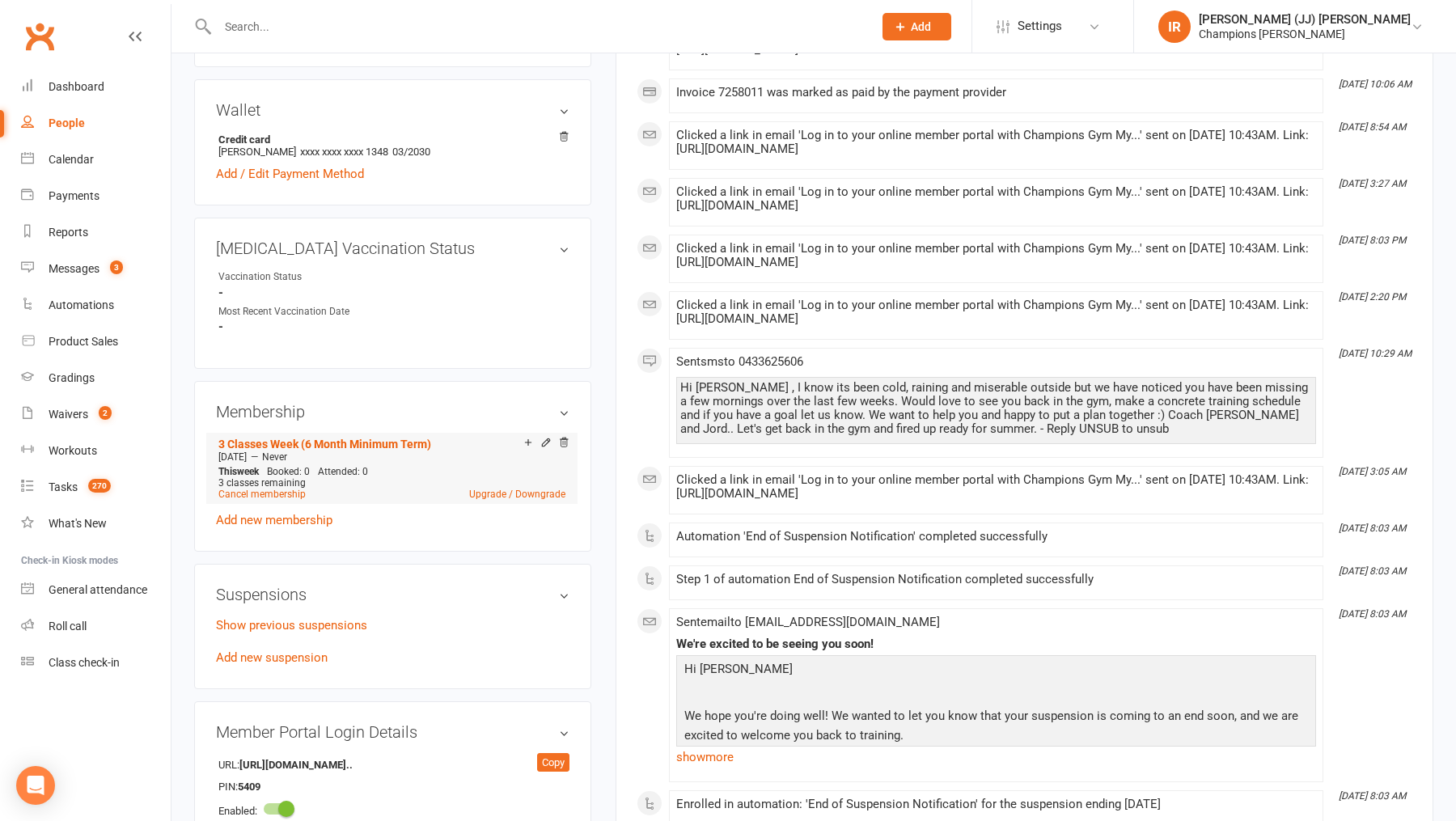
scroll to position [499, 0]
click at [548, 434] on div "Add make-up class" at bounding box center [585, 442] width 91 height 17
click at [548, 435] on icon at bounding box center [546, 441] width 12 height 12
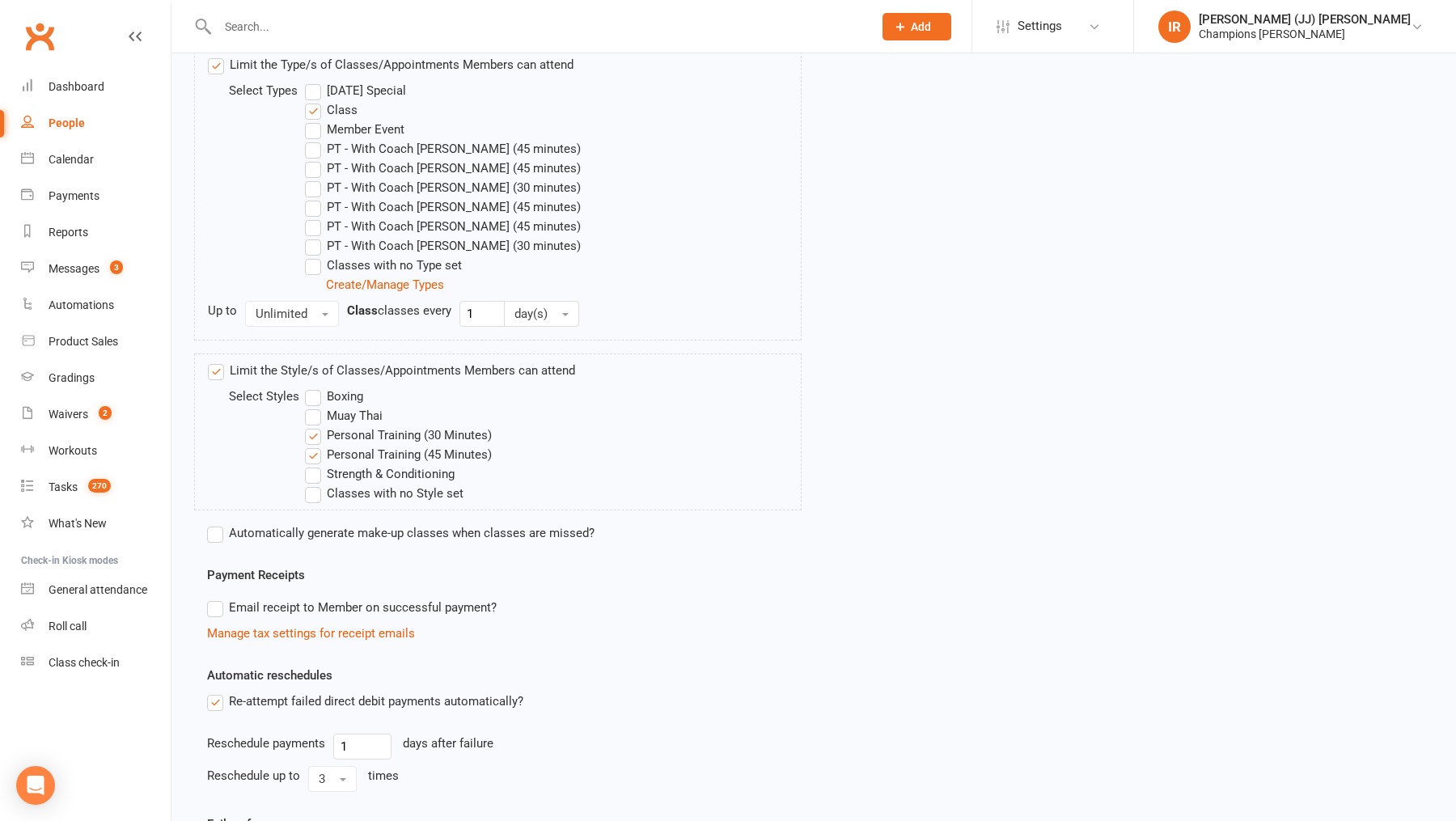
scroll to position [819, 0]
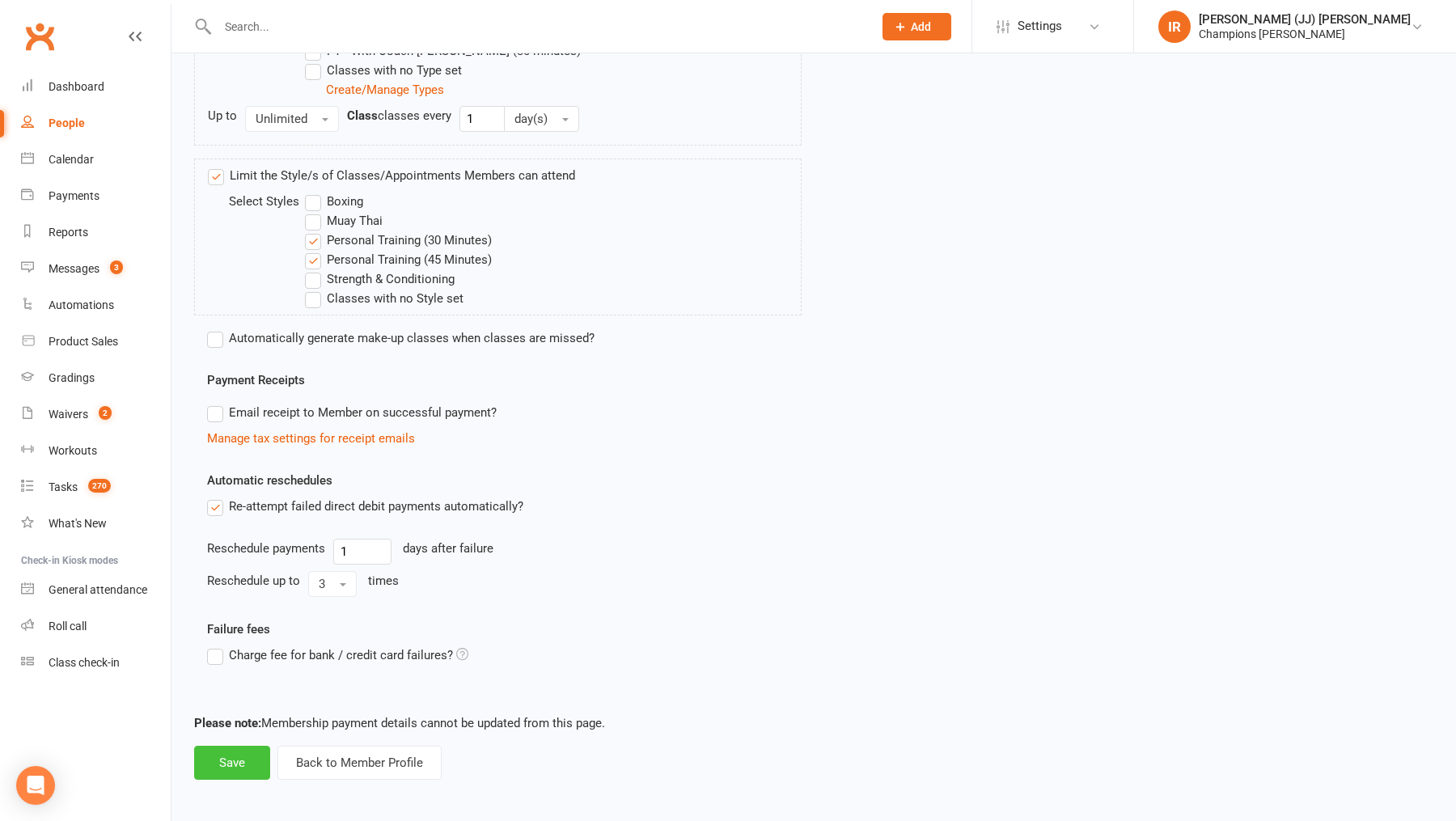
click at [238, 747] on button "Save" at bounding box center [232, 762] width 76 height 34
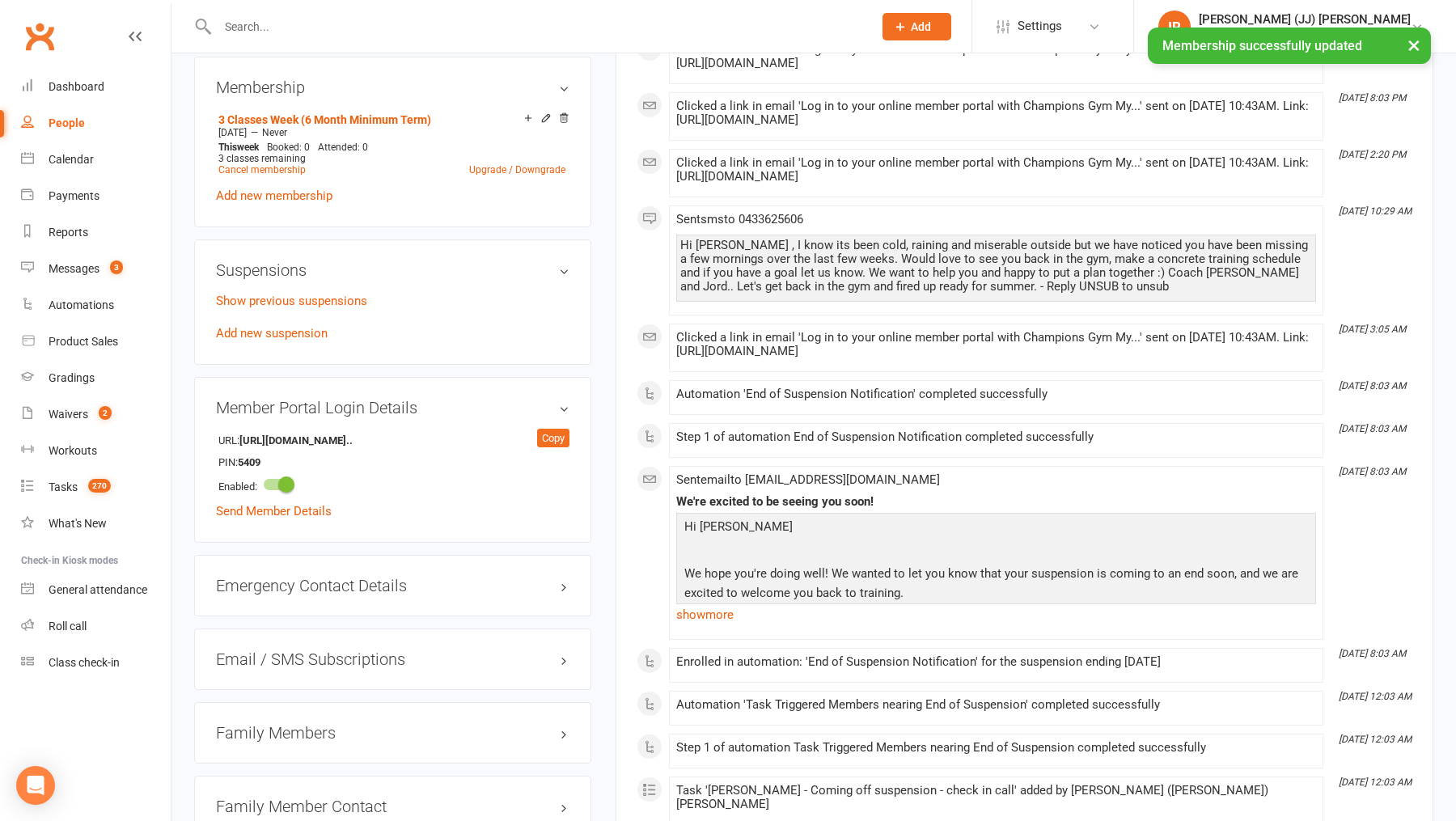
scroll to position [818, 0]
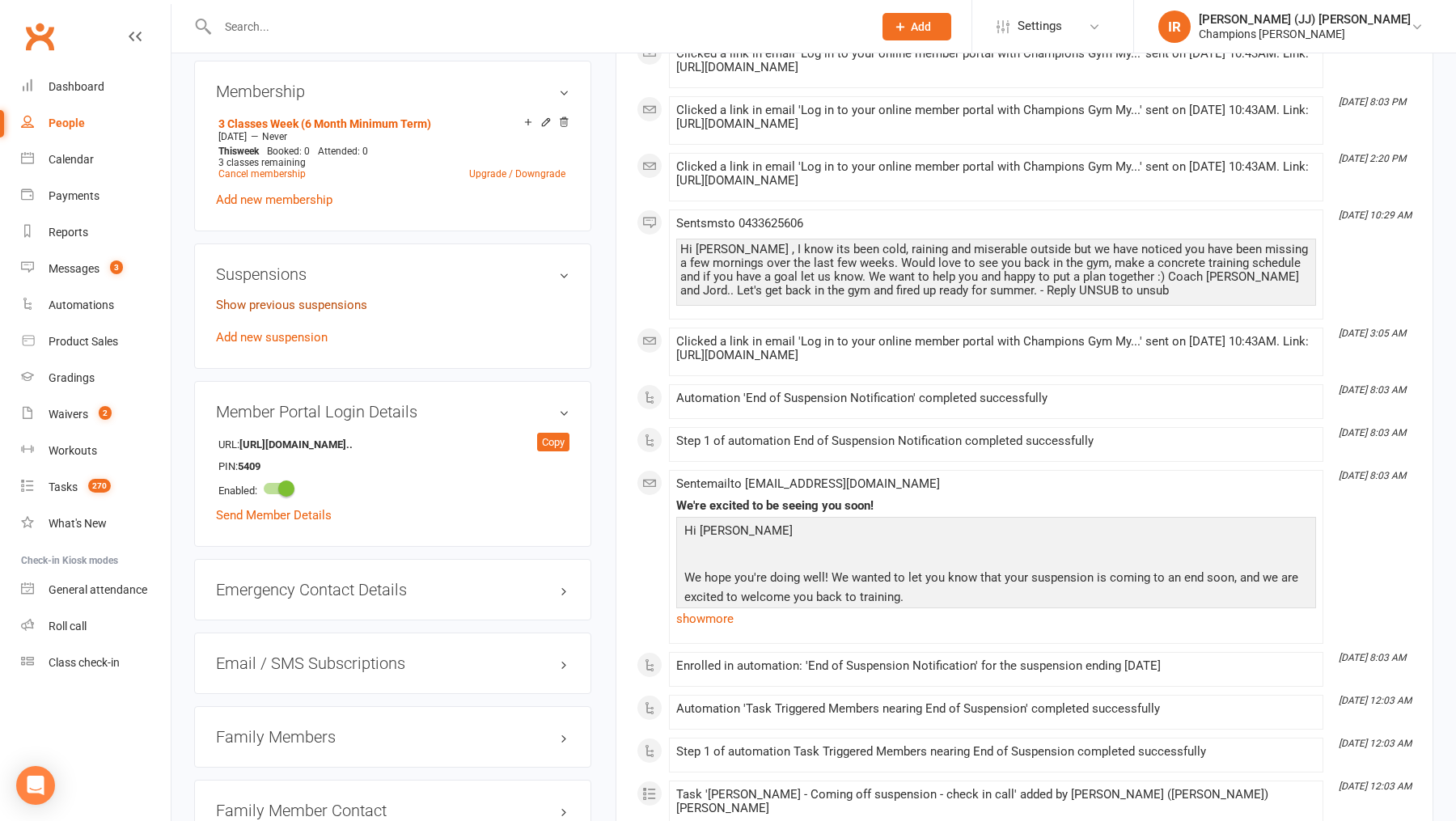
click at [315, 297] on link "Show previous suspensions" at bounding box center [291, 305] width 151 height 15
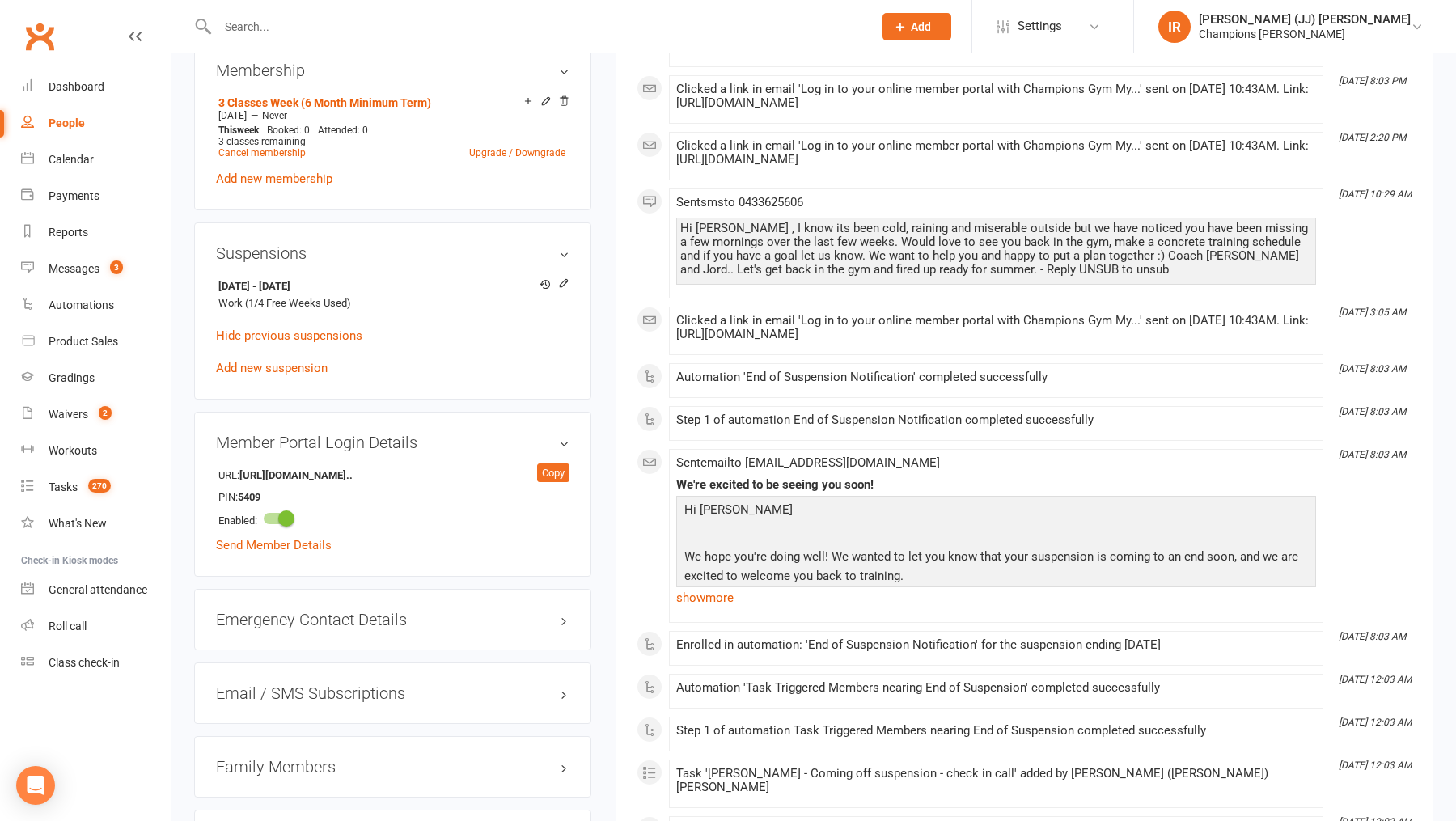
scroll to position [849, 0]
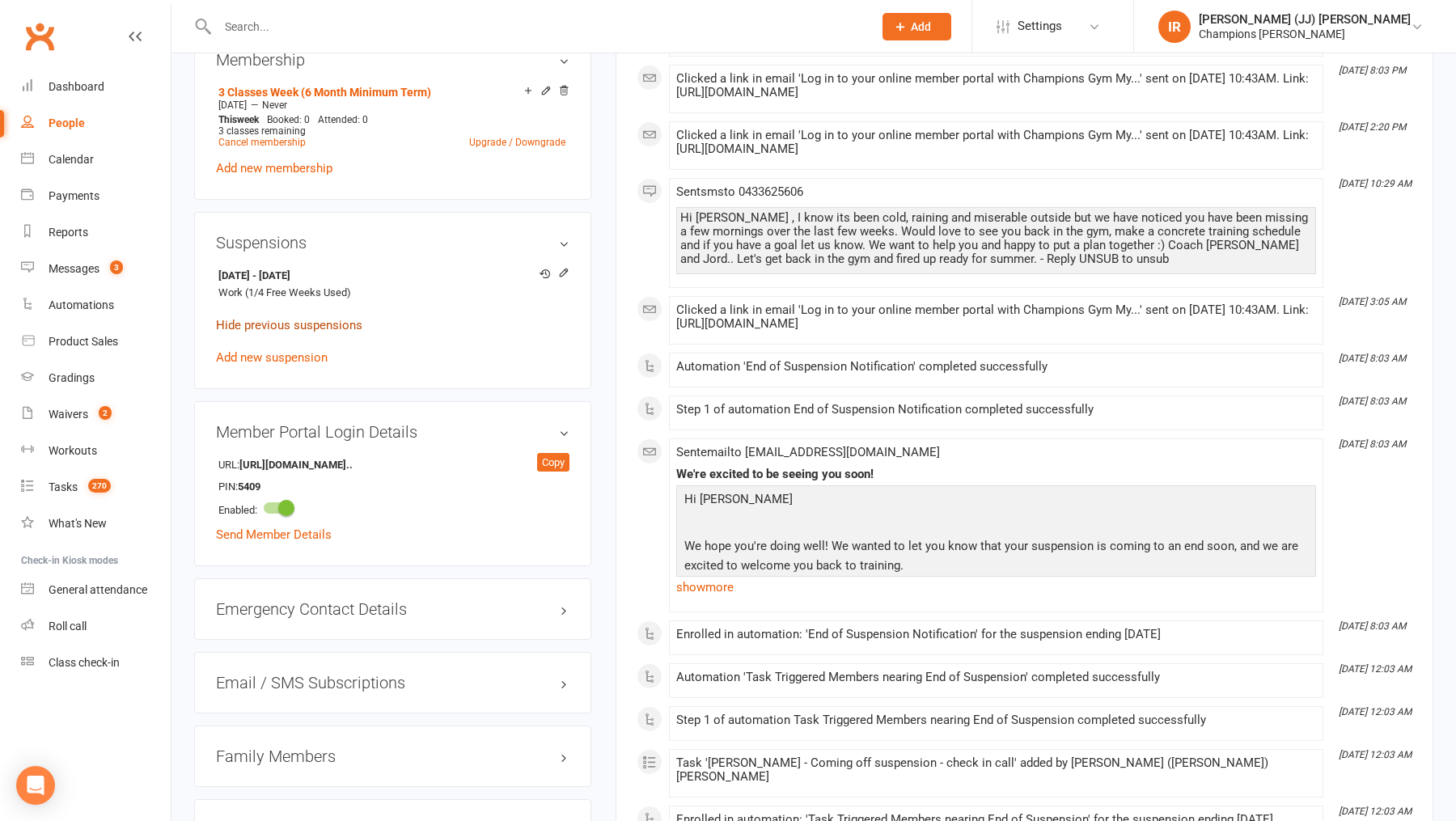
click at [316, 318] on link "Hide previous suspensions" at bounding box center [288, 325] width 146 height 15
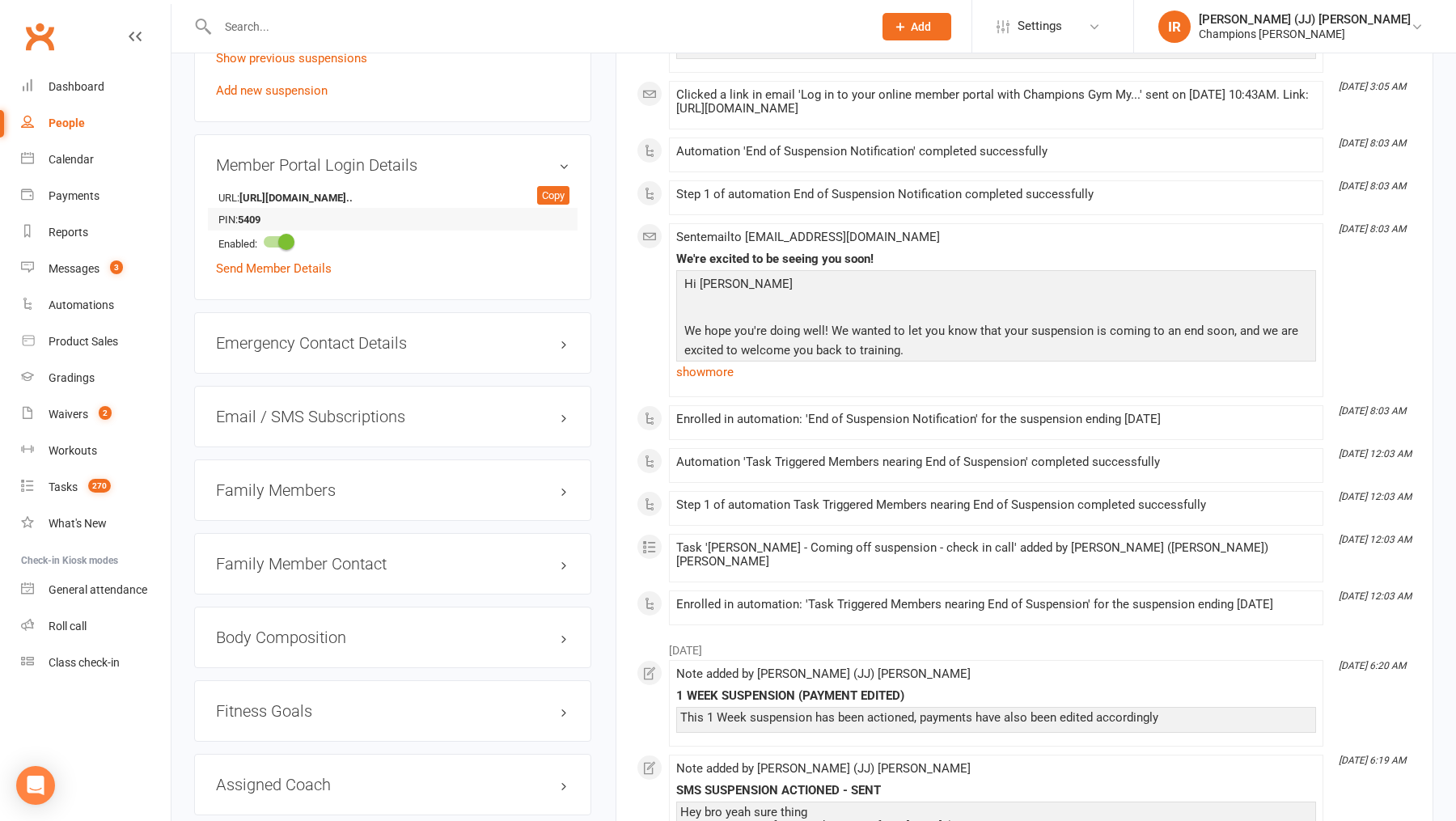
scroll to position [1080, 0]
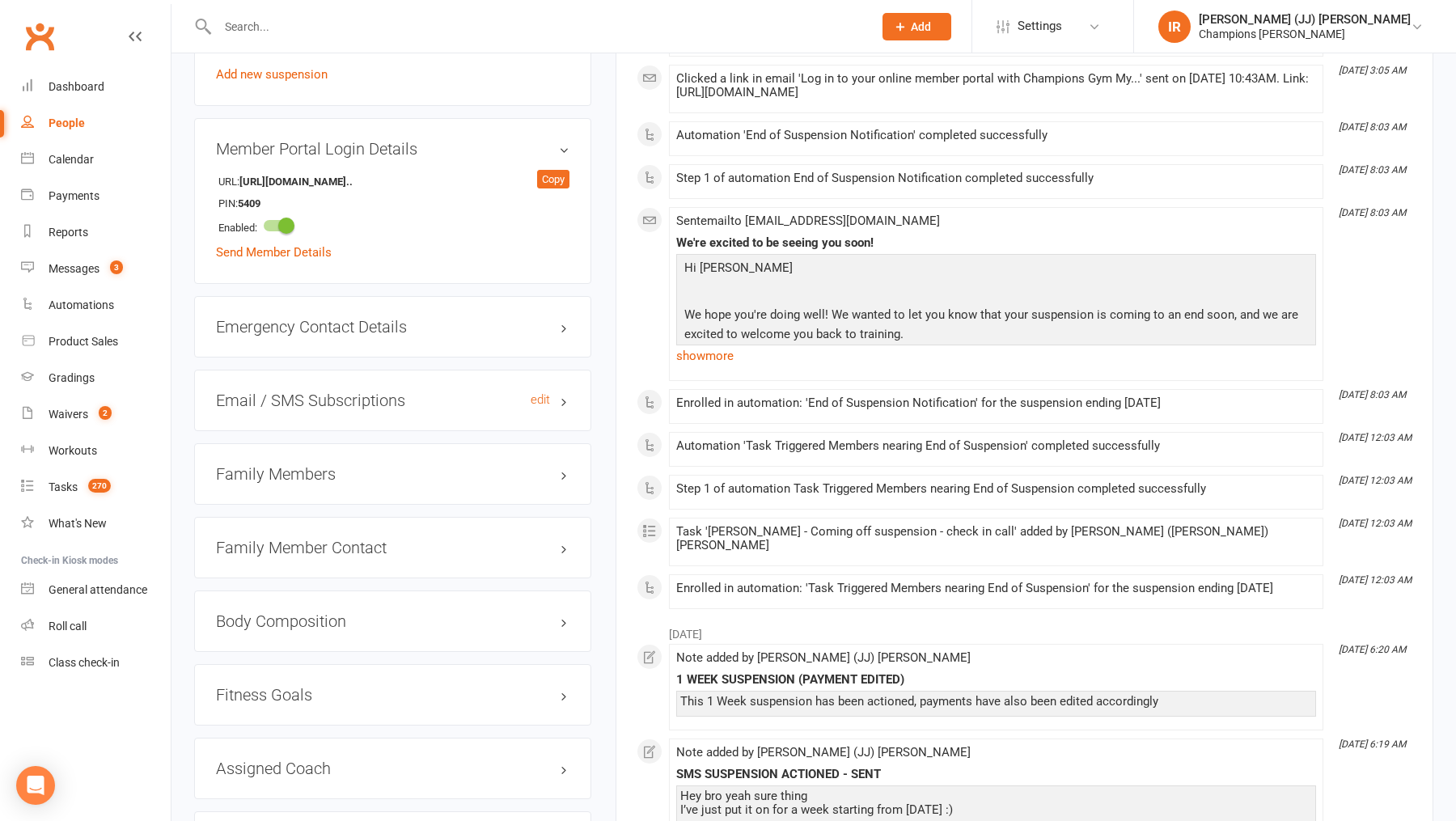
click at [353, 392] on h3 "Email / SMS Subscriptions edit" at bounding box center [392, 401] width 353 height 18
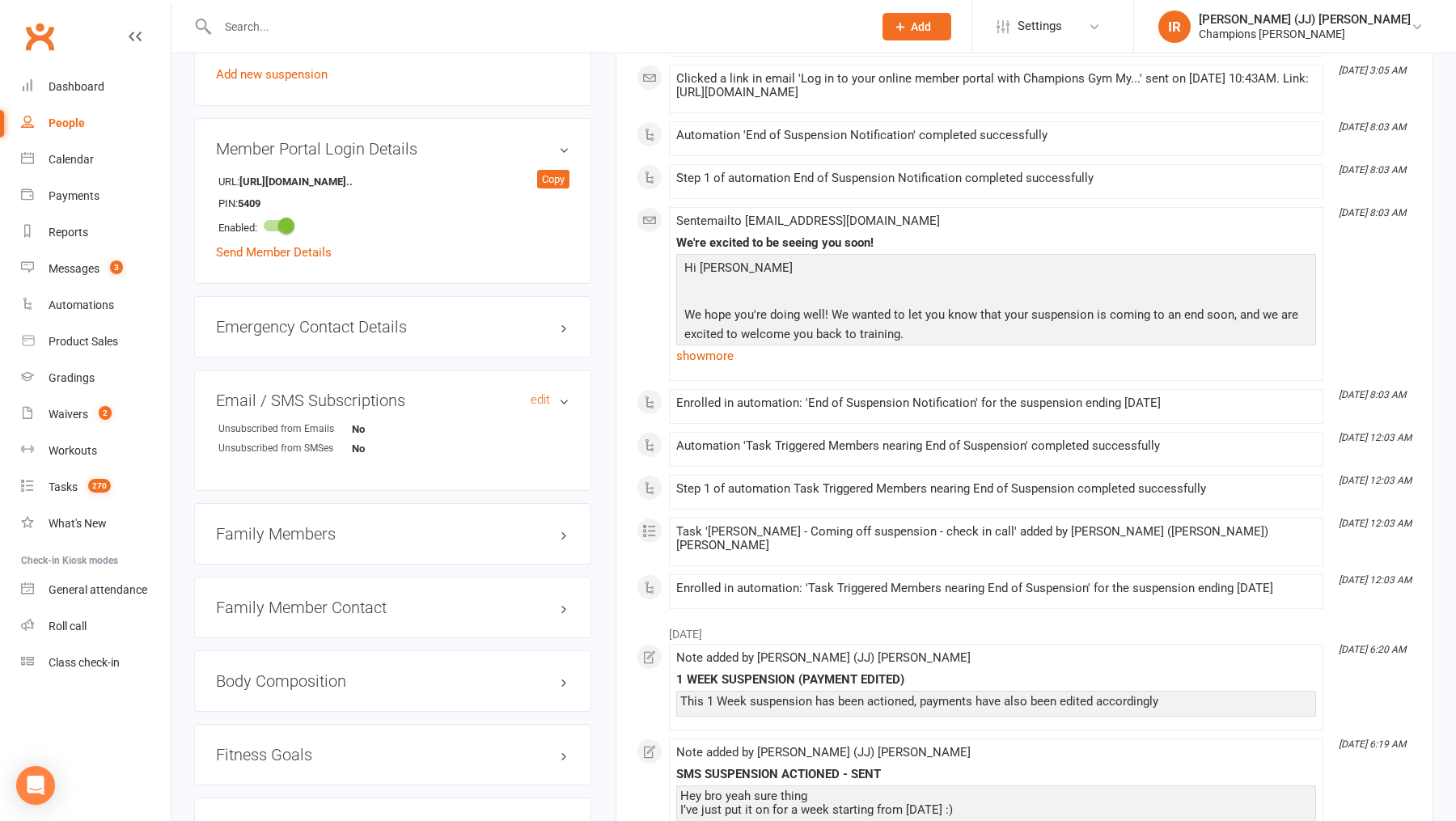
click at [353, 392] on h3 "Email / SMS Subscriptions edit" at bounding box center [392, 401] width 353 height 18
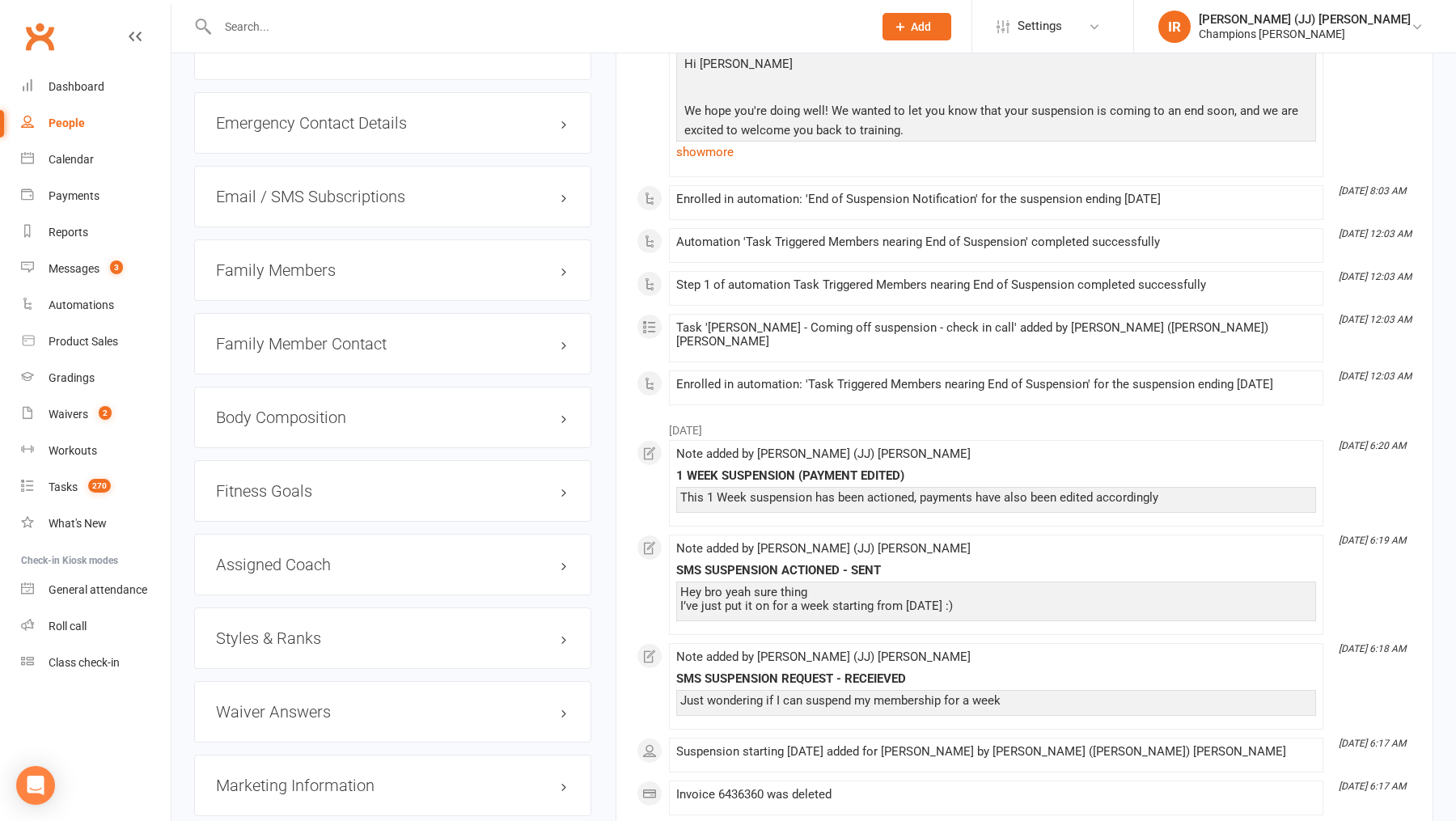
scroll to position [1287, 0]
click at [363, 415] on div "Body Composition edit" at bounding box center [392, 415] width 397 height 61
click at [362, 406] on h3 "Body Composition edit" at bounding box center [392, 415] width 353 height 18
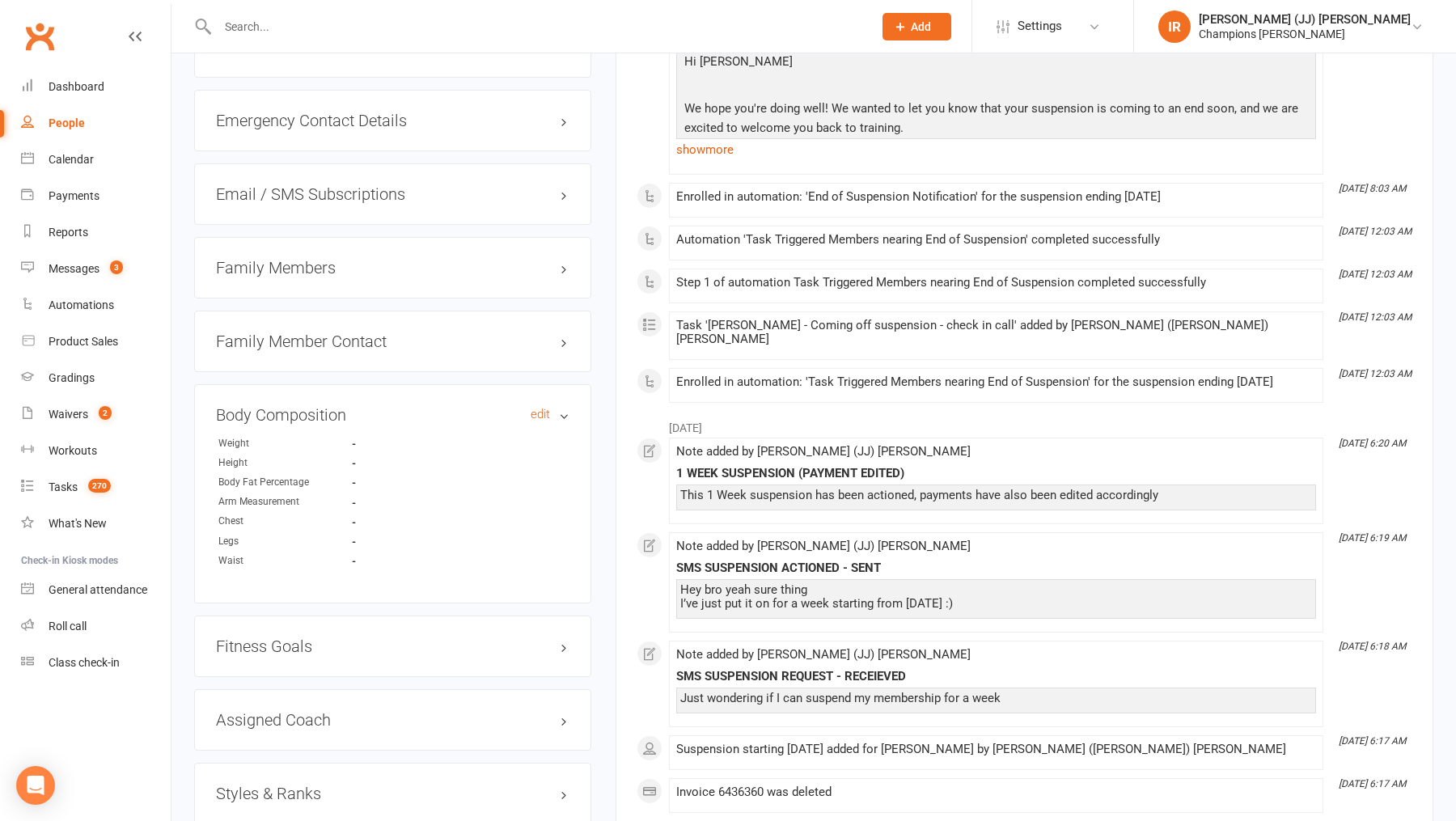
click at [362, 406] on h3 "Body Composition edit" at bounding box center [392, 415] width 353 height 18
click at [360, 483] on h3 "Fitness Goals edit" at bounding box center [392, 489] width 353 height 18
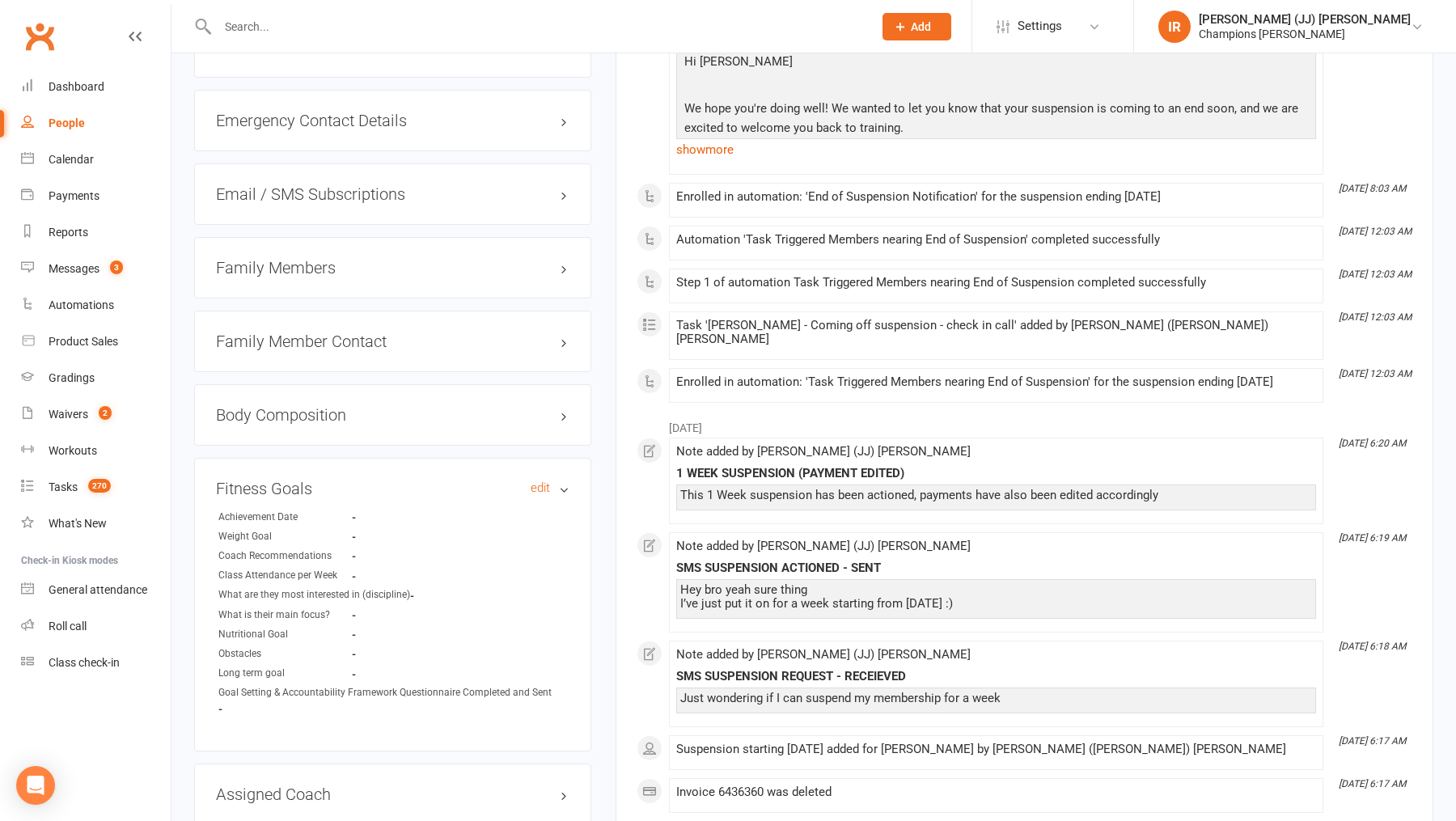
click at [360, 483] on h3 "Fitness Goals edit" at bounding box center [392, 489] width 353 height 18
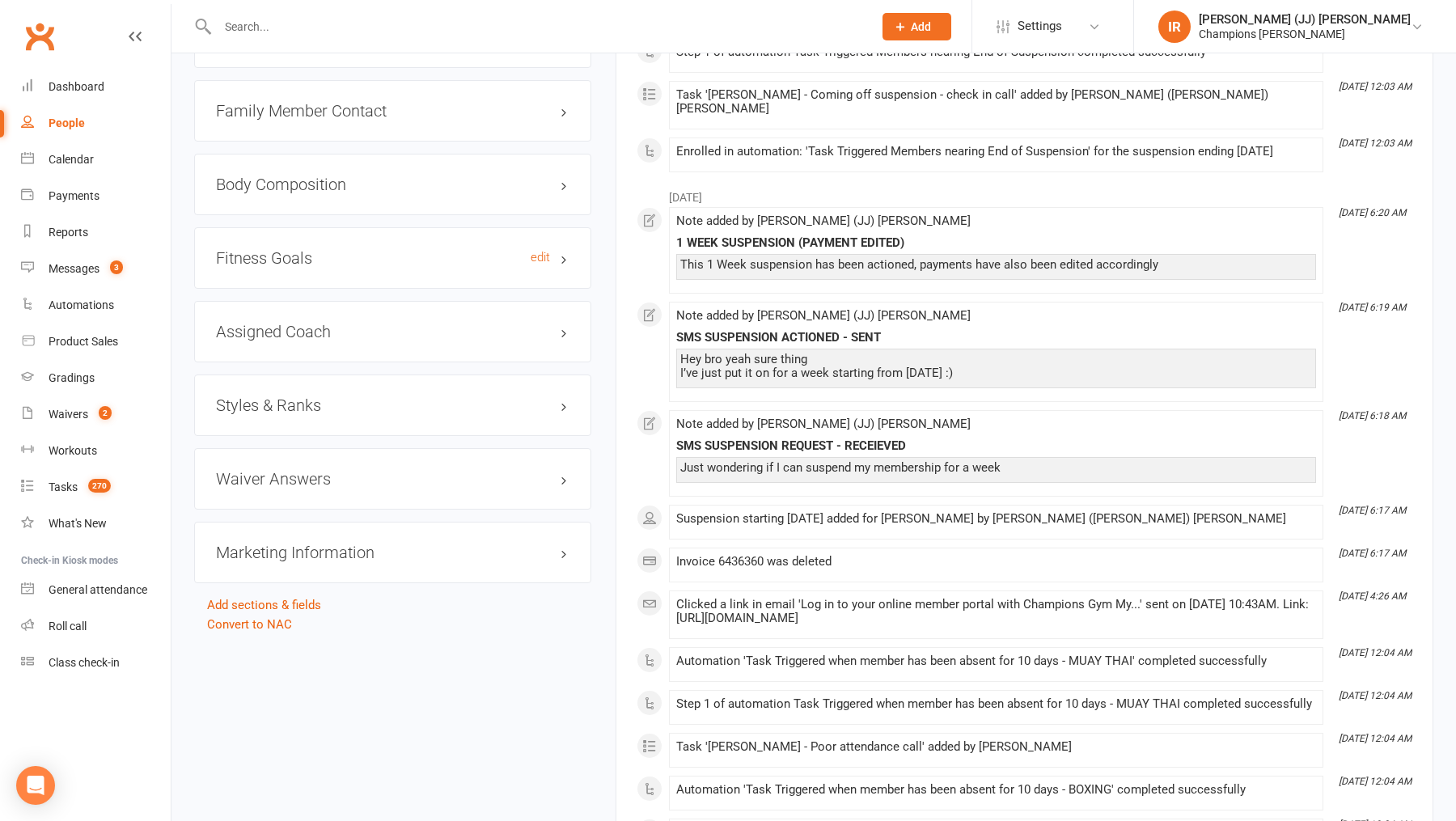
scroll to position [1519, 0]
click at [360, 379] on div "Styles & Ranks" at bounding box center [392, 403] width 397 height 61
click at [359, 395] on h3 "Styles & Ranks" at bounding box center [392, 404] width 353 height 18
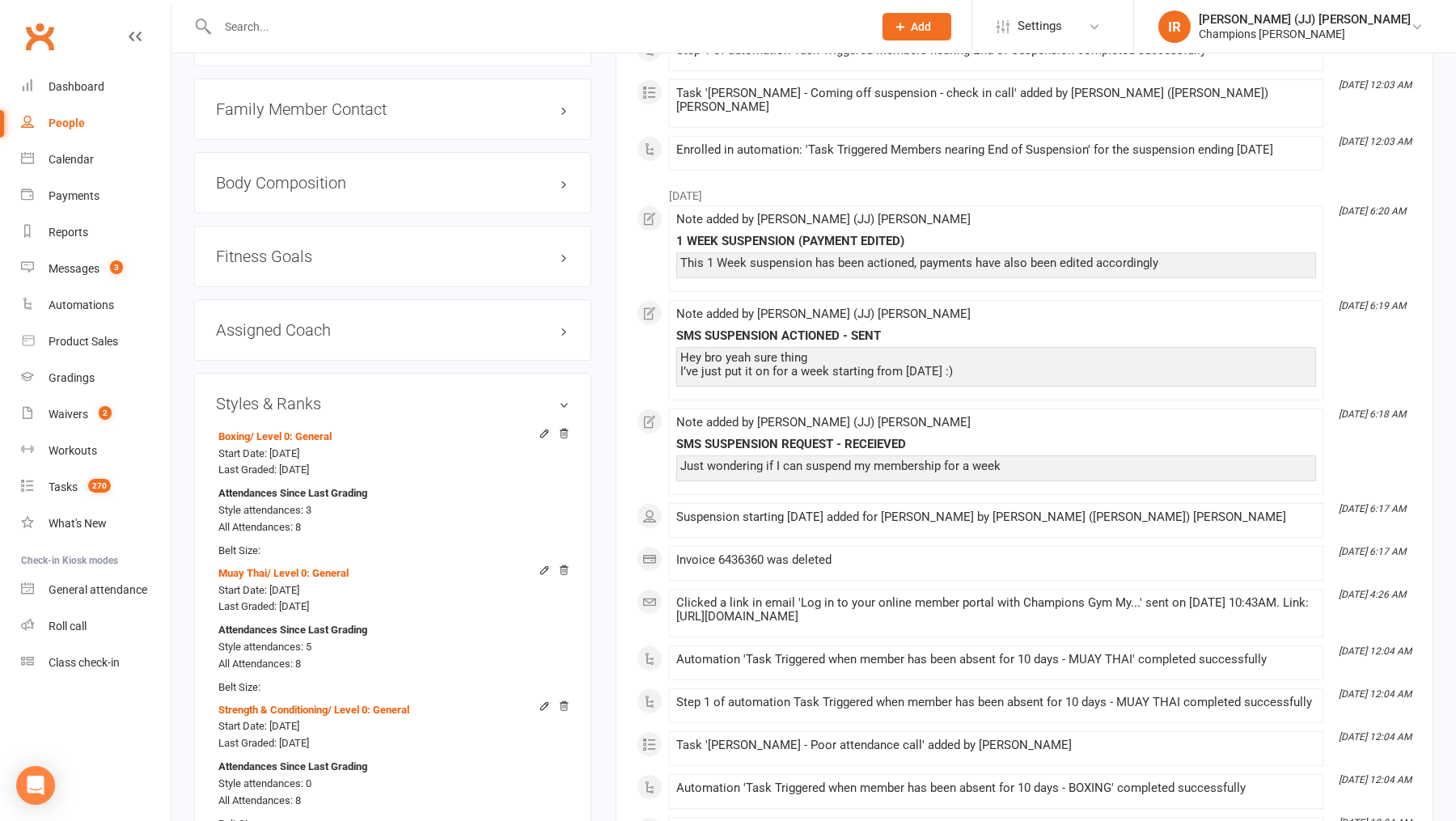
click at [359, 395] on h3 "Styles & Ranks" at bounding box center [392, 404] width 353 height 18
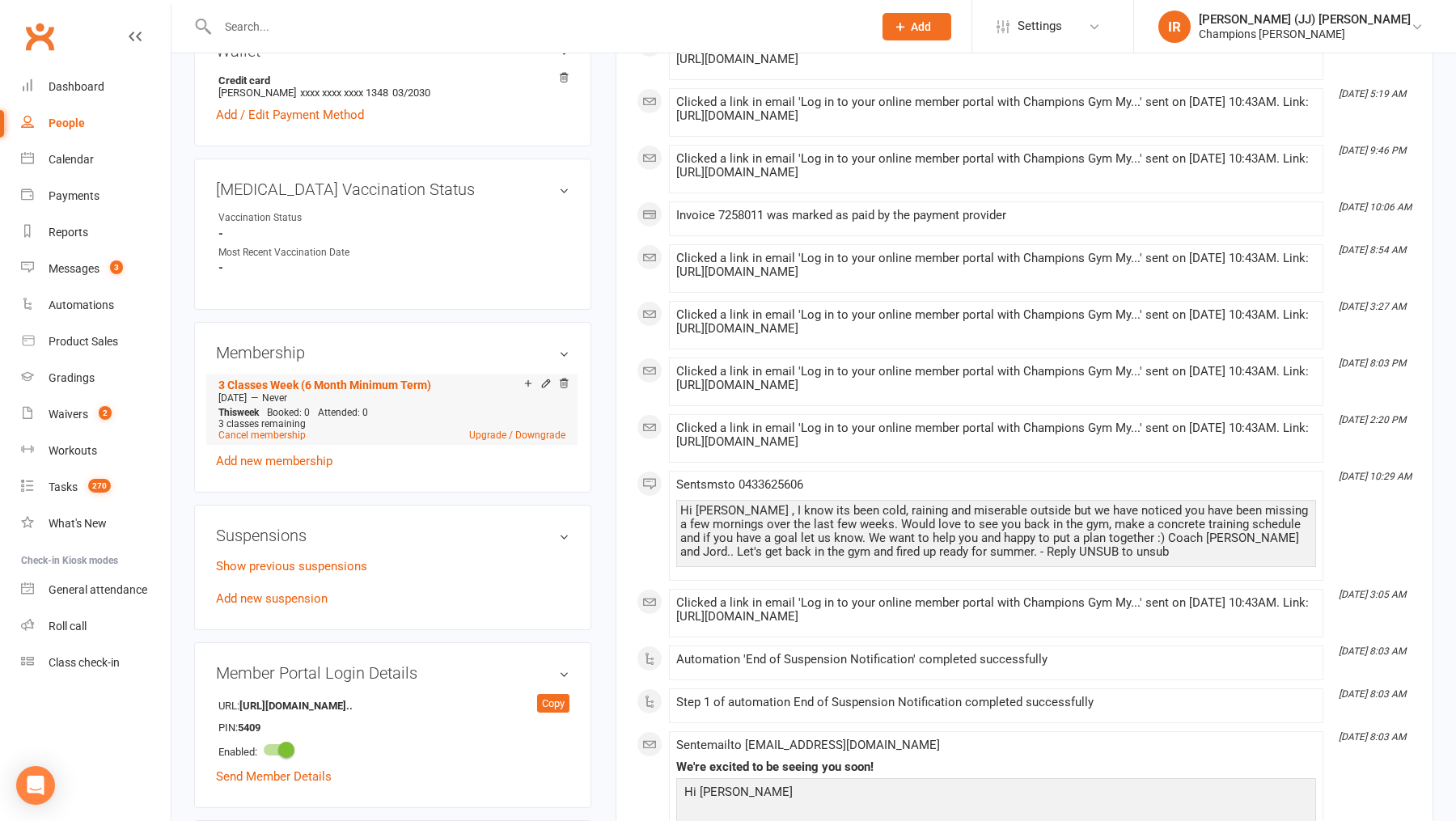
scroll to position [562, 0]
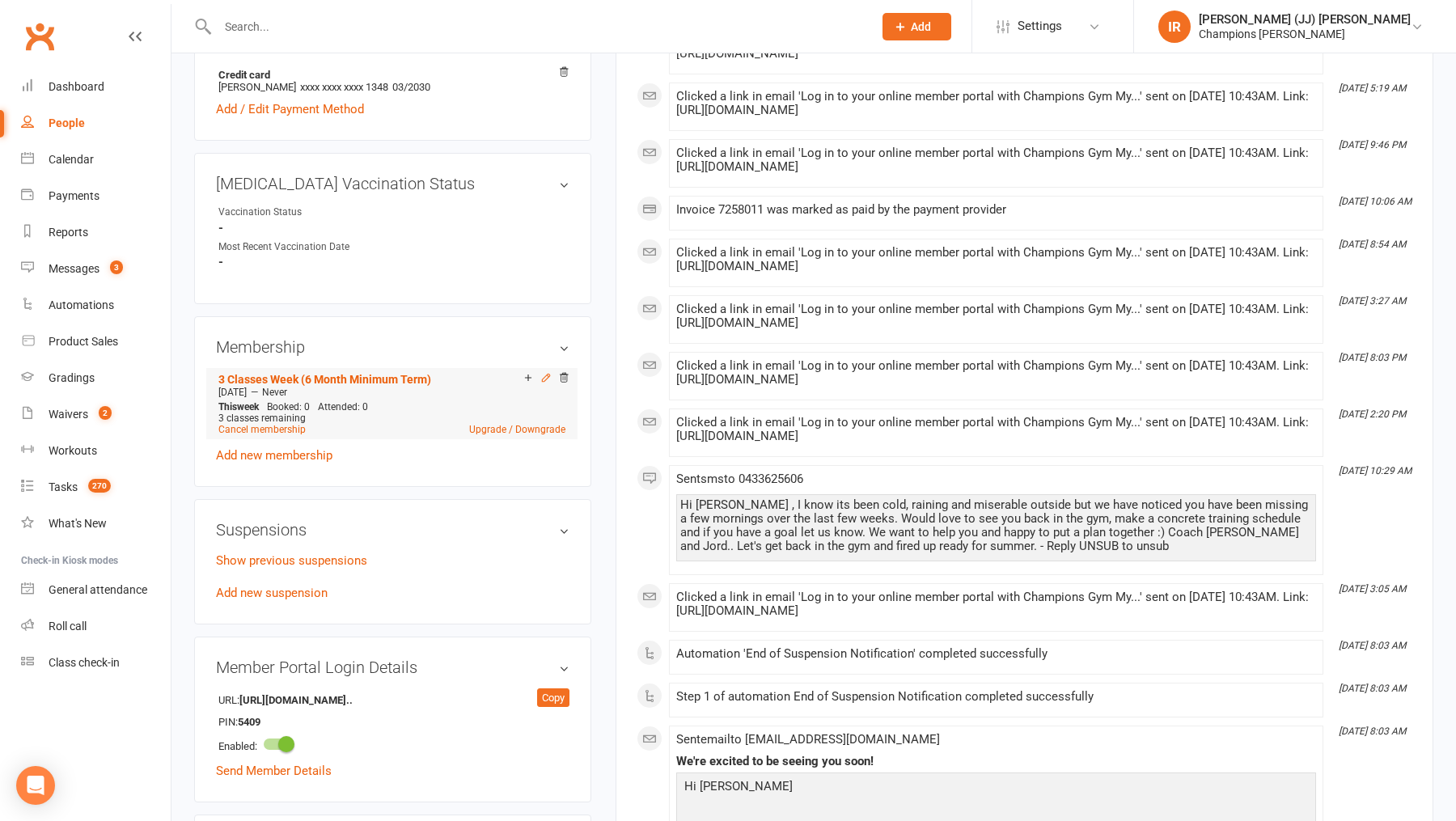
click at [544, 373] on icon at bounding box center [546, 377] width 12 height 12
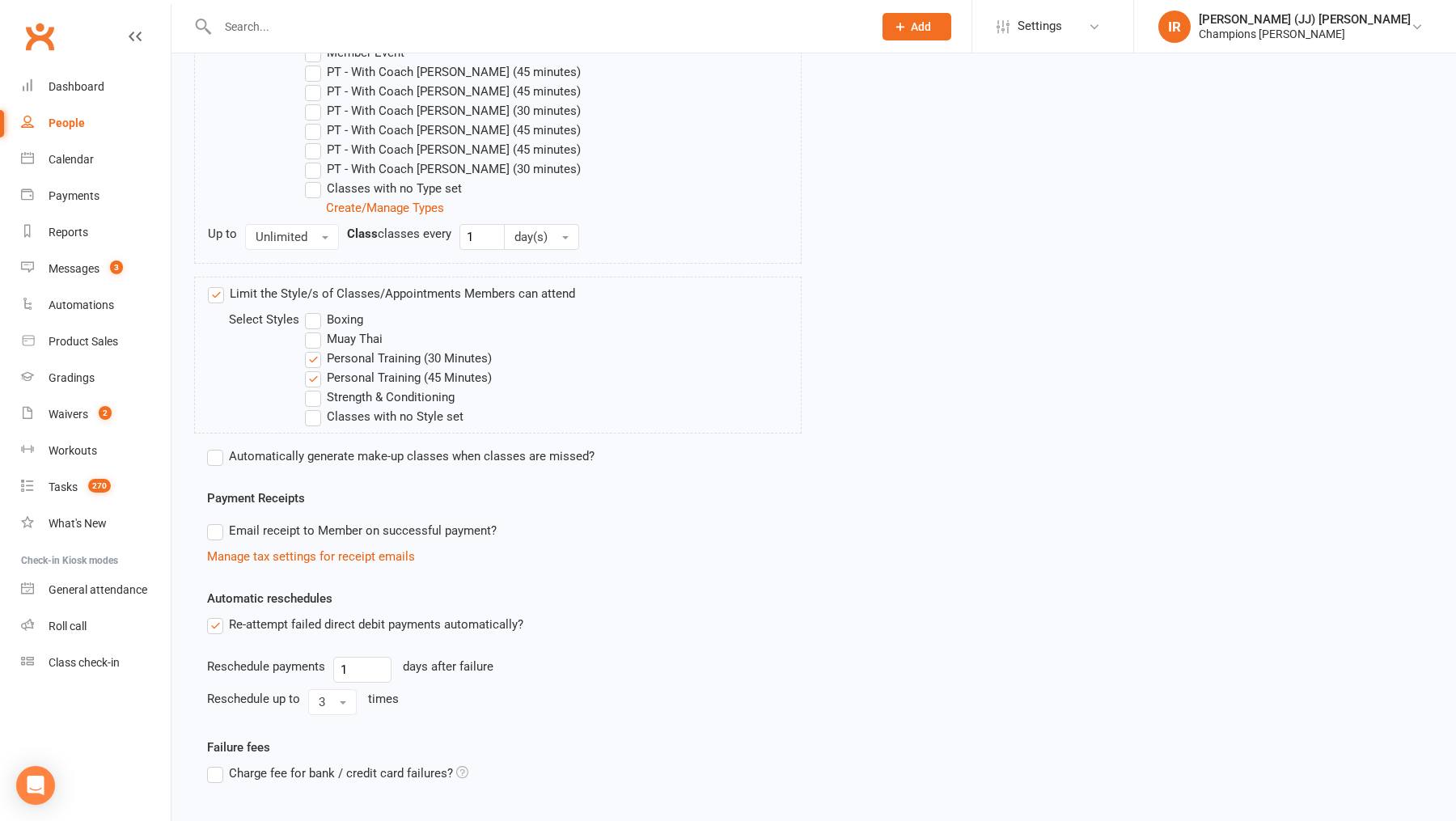
scroll to position [708, 0]
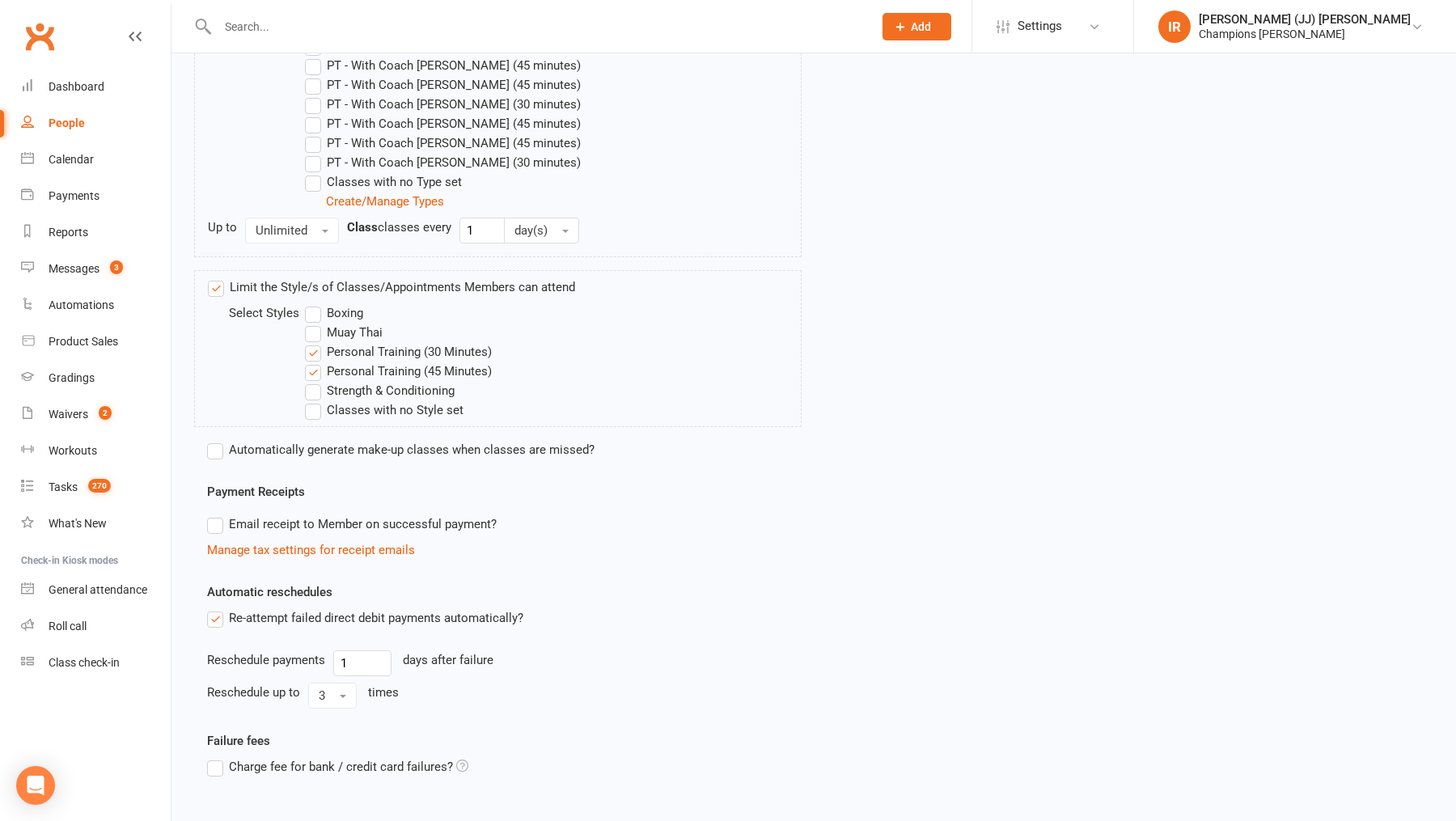
click at [317, 309] on label "Boxing" at bounding box center [334, 313] width 59 height 20
click at [315, 303] on input "Boxing" at bounding box center [310, 303] width 11 height 0
click at [315, 332] on label "Muay Thai" at bounding box center [344, 333] width 78 height 20
click at [315, 323] on input "Muay Thai" at bounding box center [310, 323] width 11 height 0
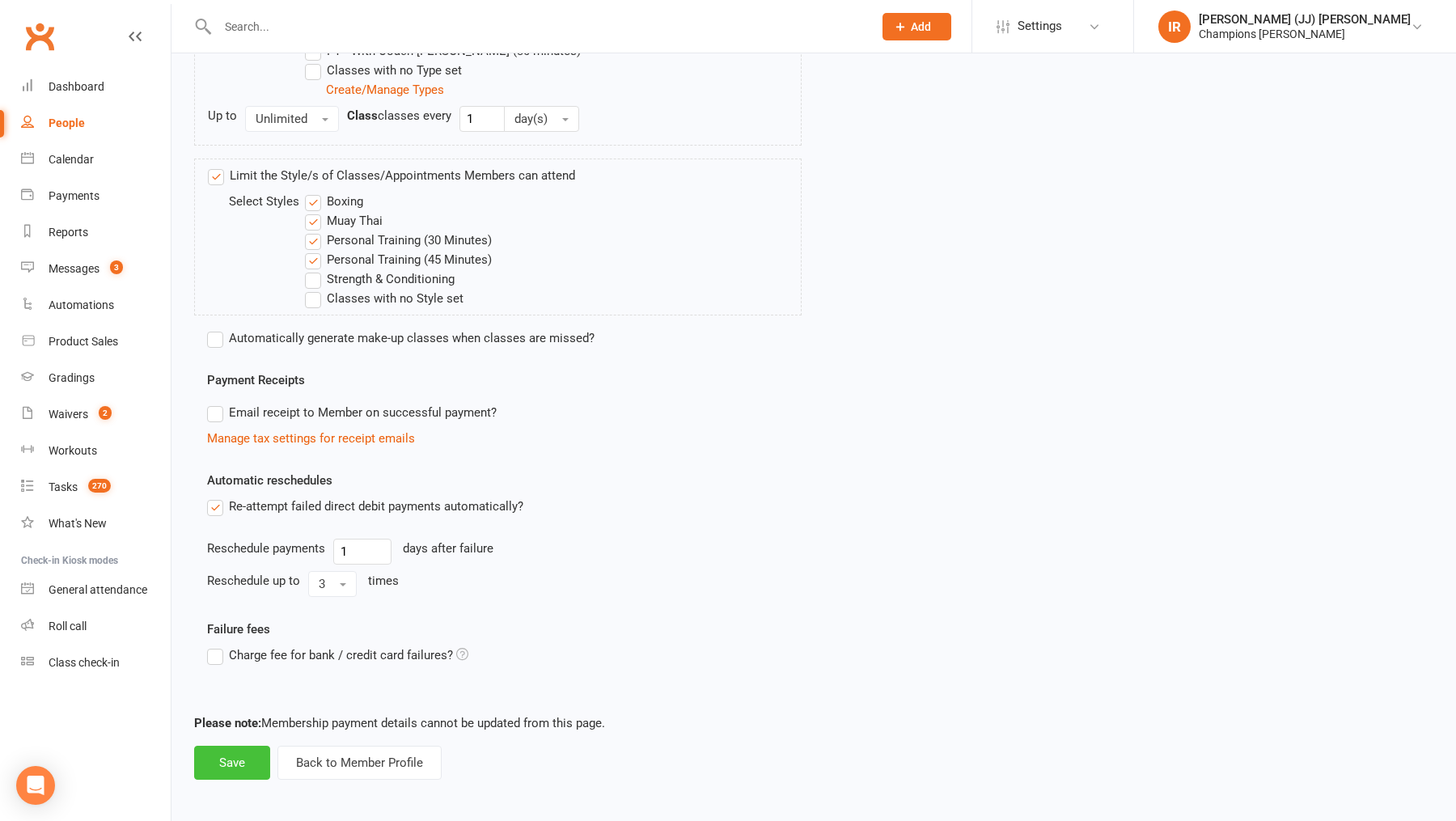
click at [238, 752] on button "Save" at bounding box center [232, 762] width 76 height 34
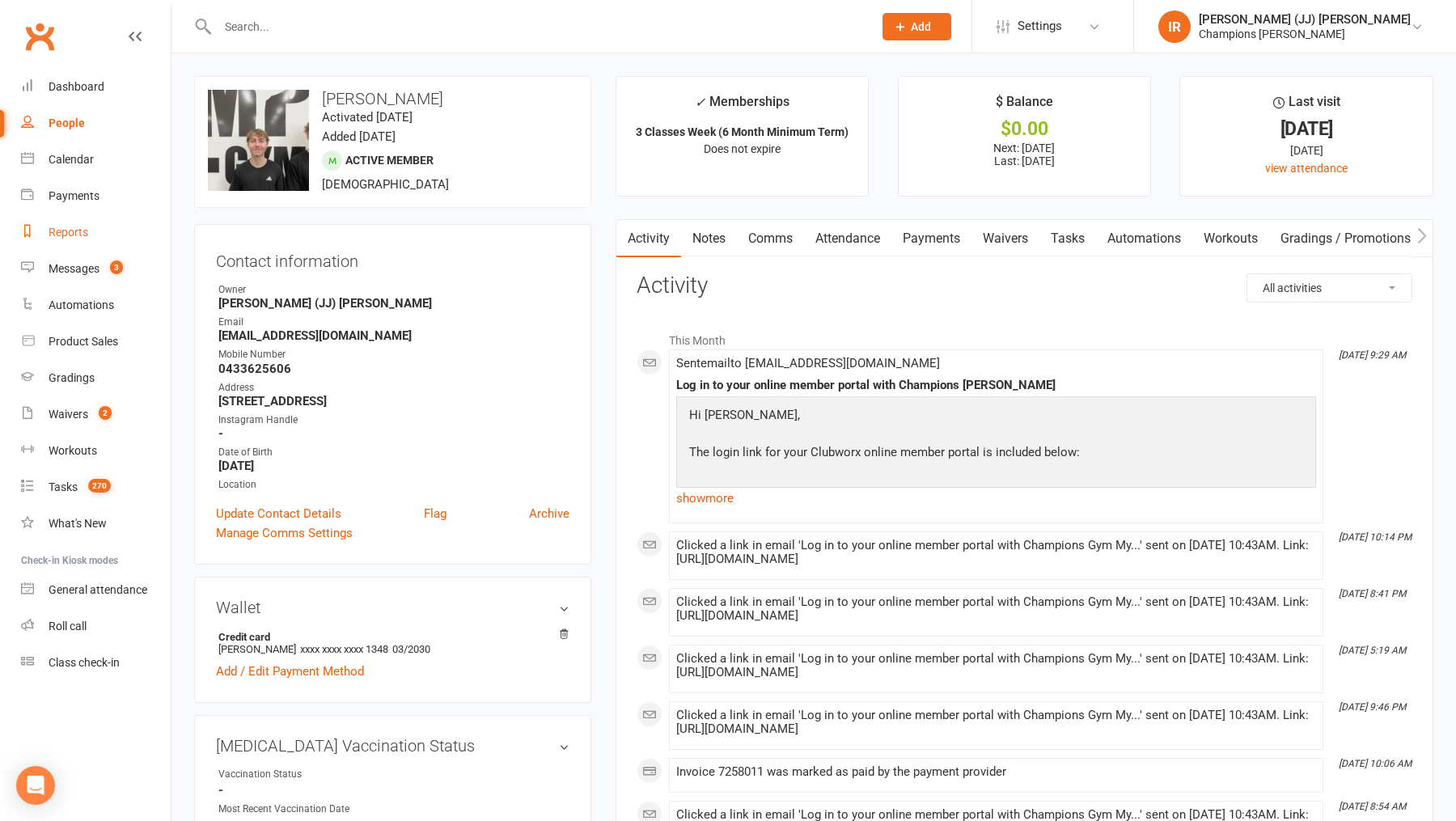
click at [78, 229] on div "Reports" at bounding box center [69, 232] width 40 height 13
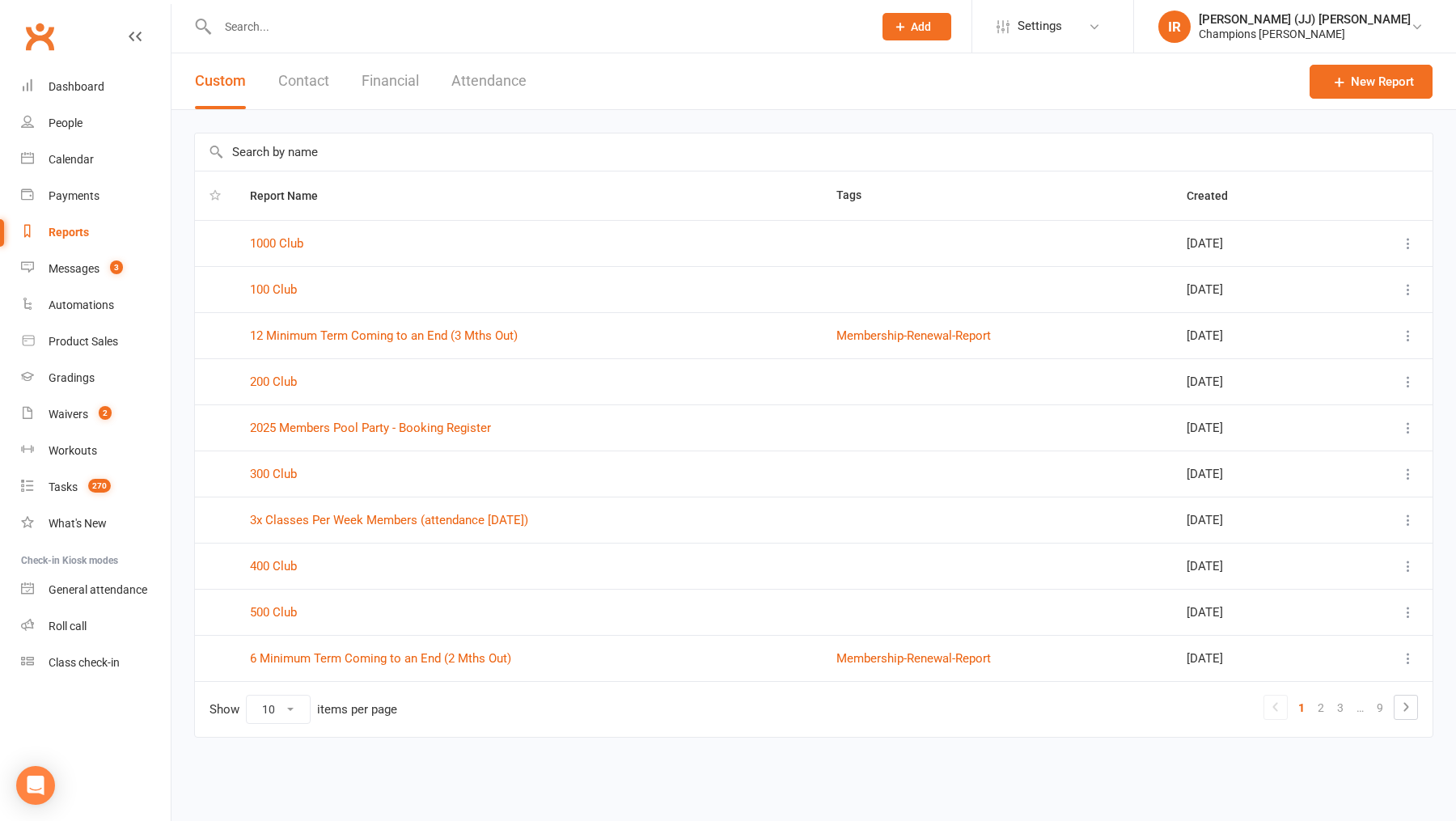
click at [465, 153] on input "text" at bounding box center [813, 152] width 1237 height 37
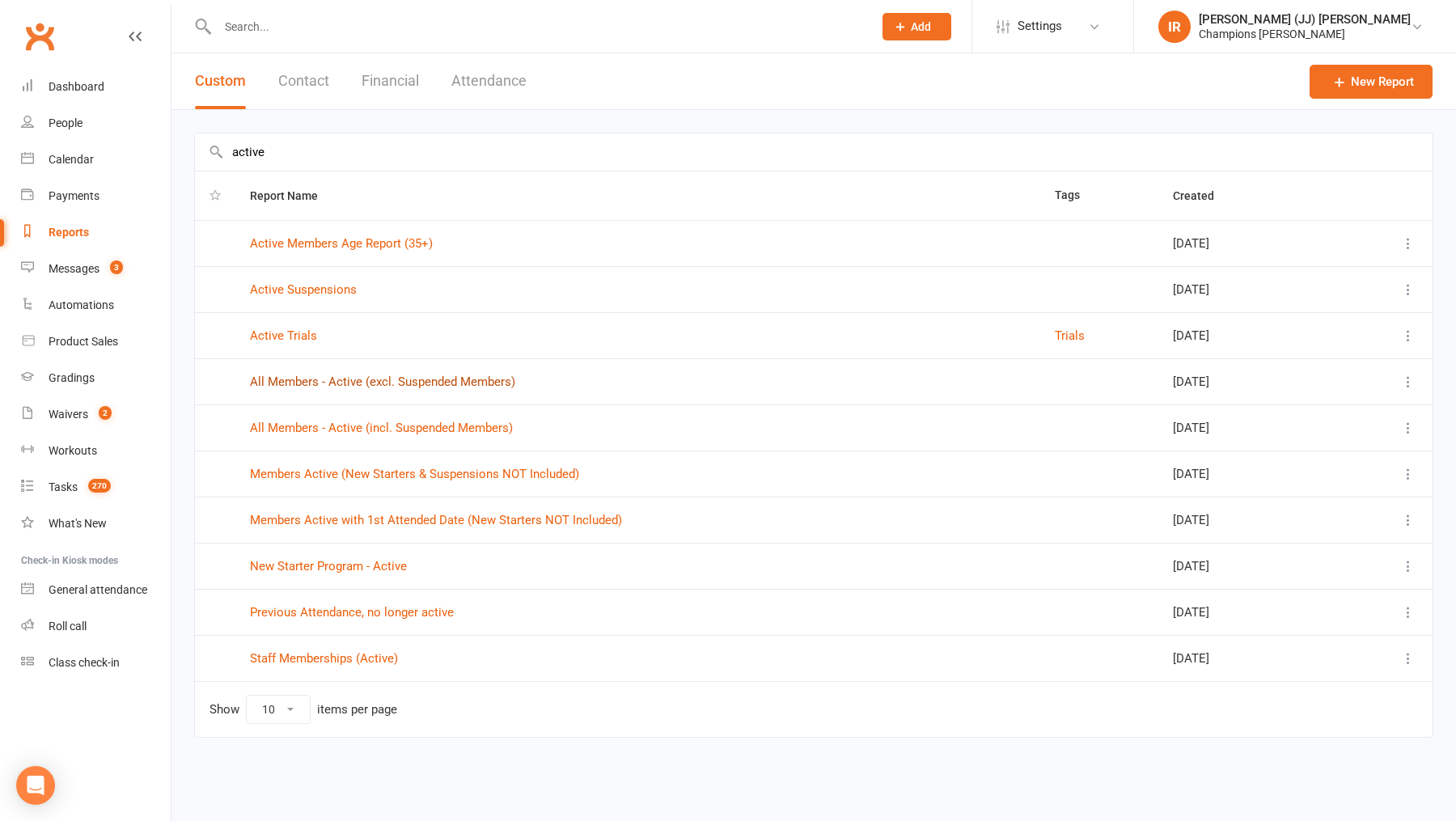
type input "active"
click at [438, 381] on link "All Members - Active (excl. Suspended Members)" at bounding box center [382, 382] width 265 height 15
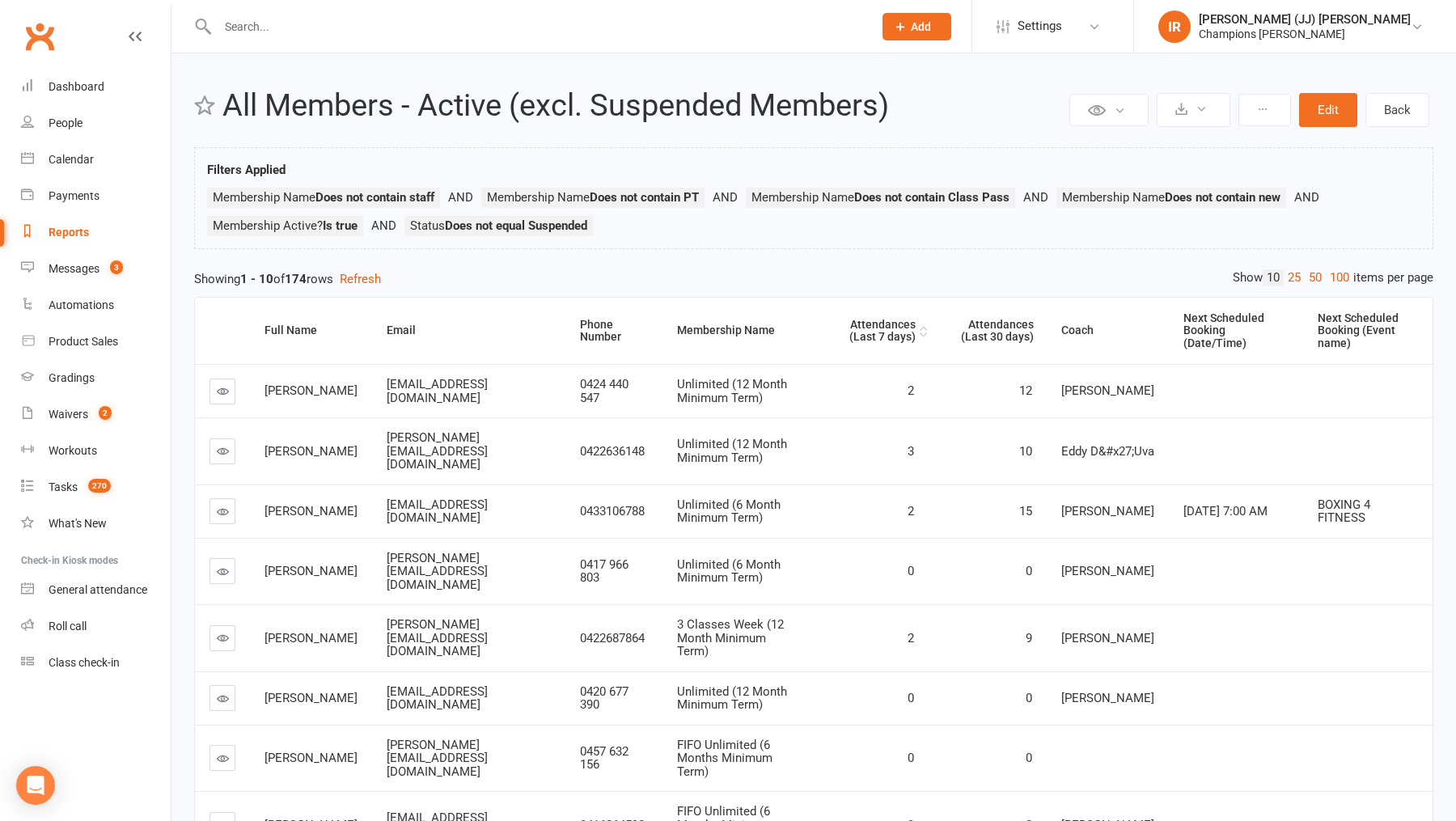
click at [865, 325] on div "Attendances (Last 7 days)" at bounding box center [871, 331] width 89 height 25
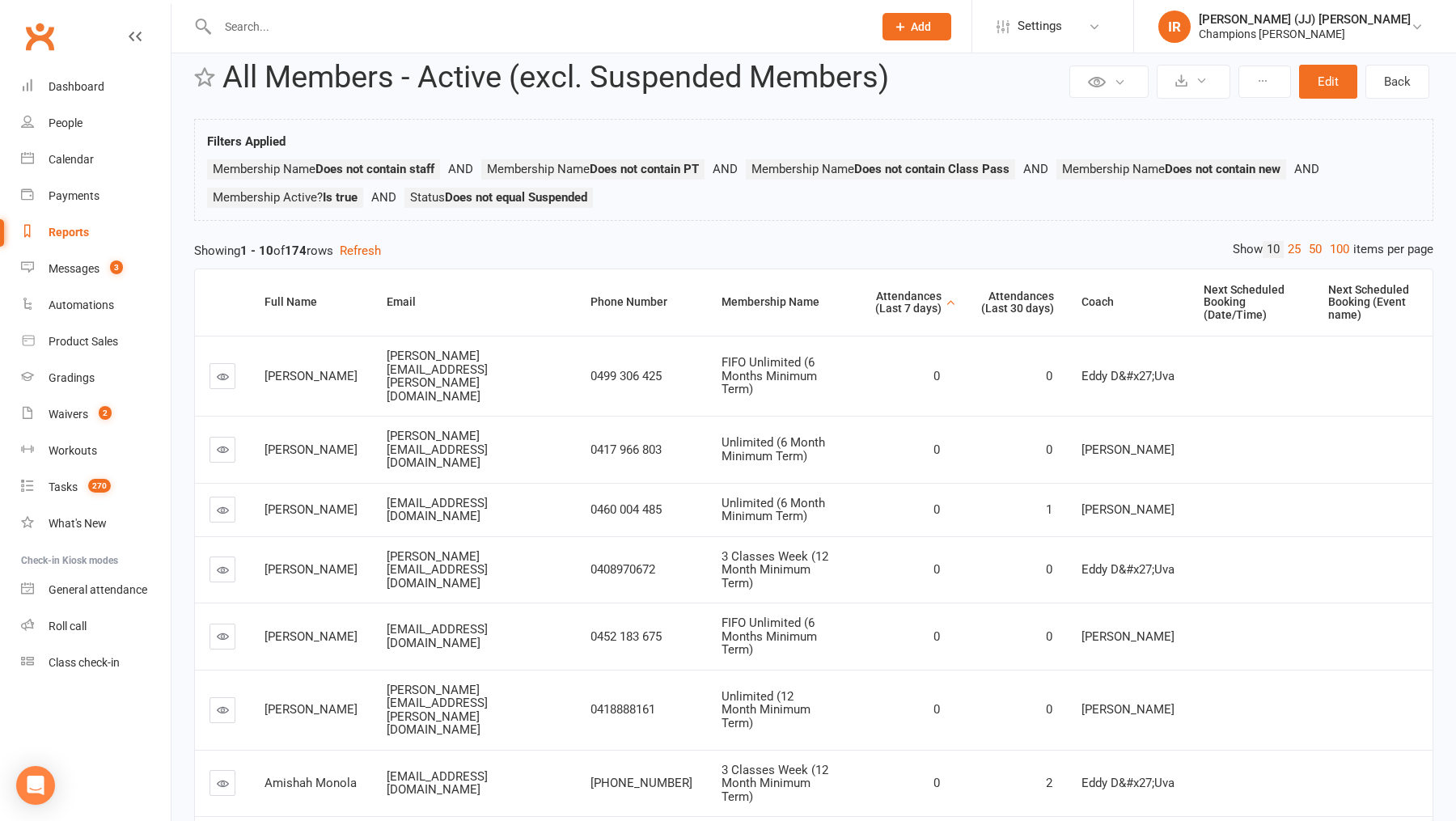
scroll to position [32, 0]
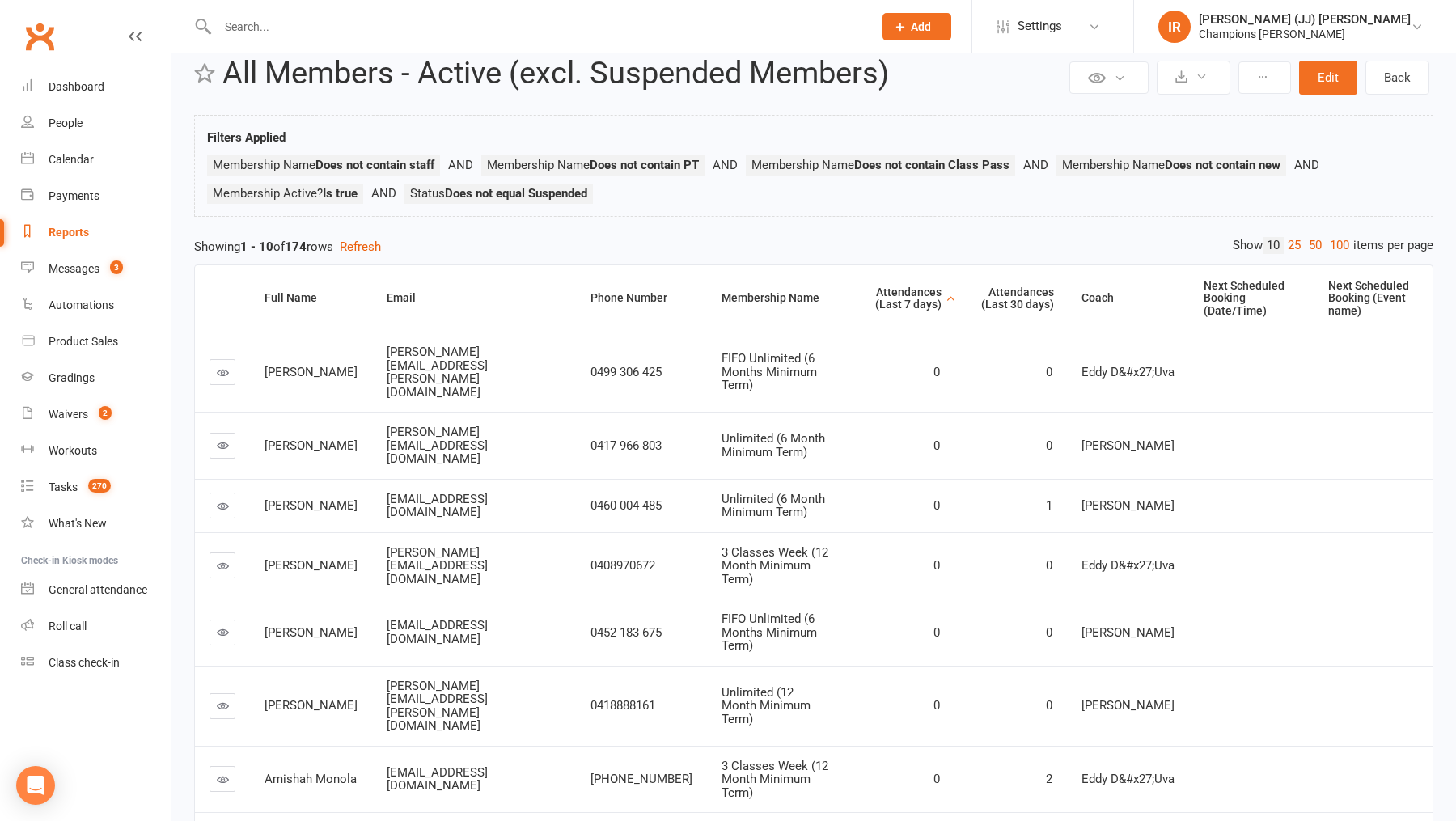
click at [907, 282] on th "Attendances (Last 7 days)" at bounding box center [899, 298] width 111 height 66
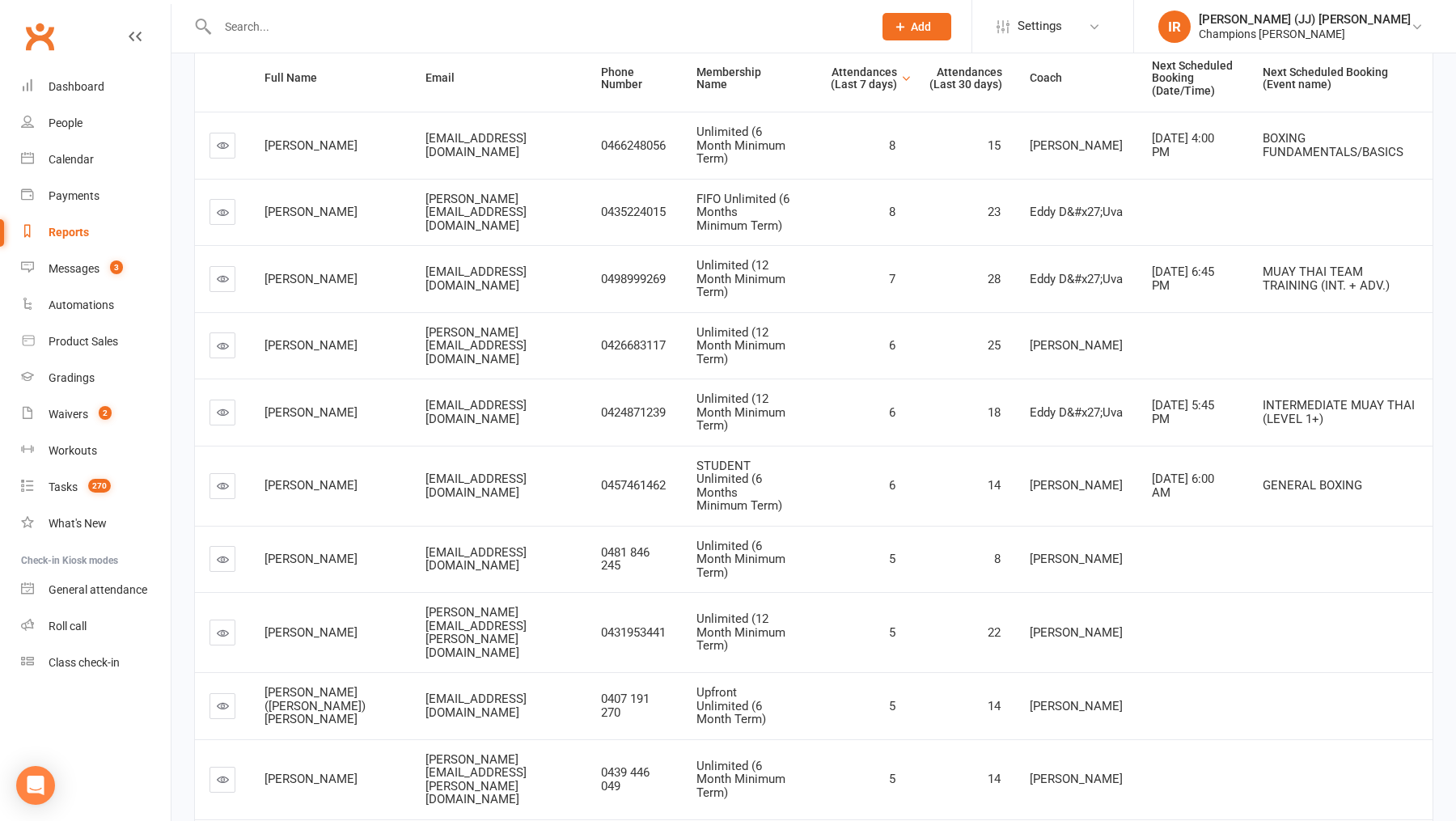
scroll to position [252, 0]
click at [83, 161] on div "Calendar" at bounding box center [71, 159] width 45 height 13
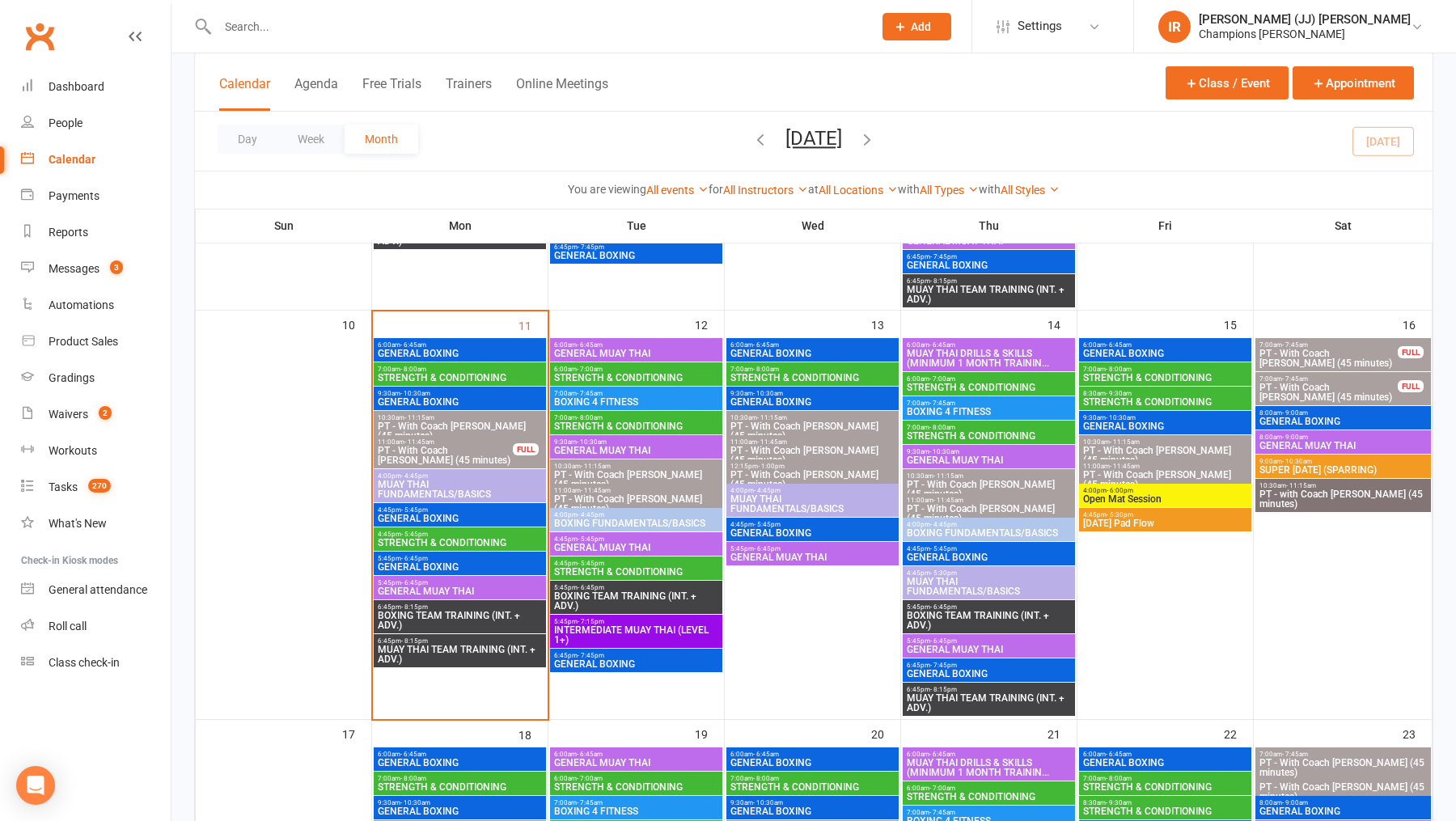
scroll to position [850, 0]
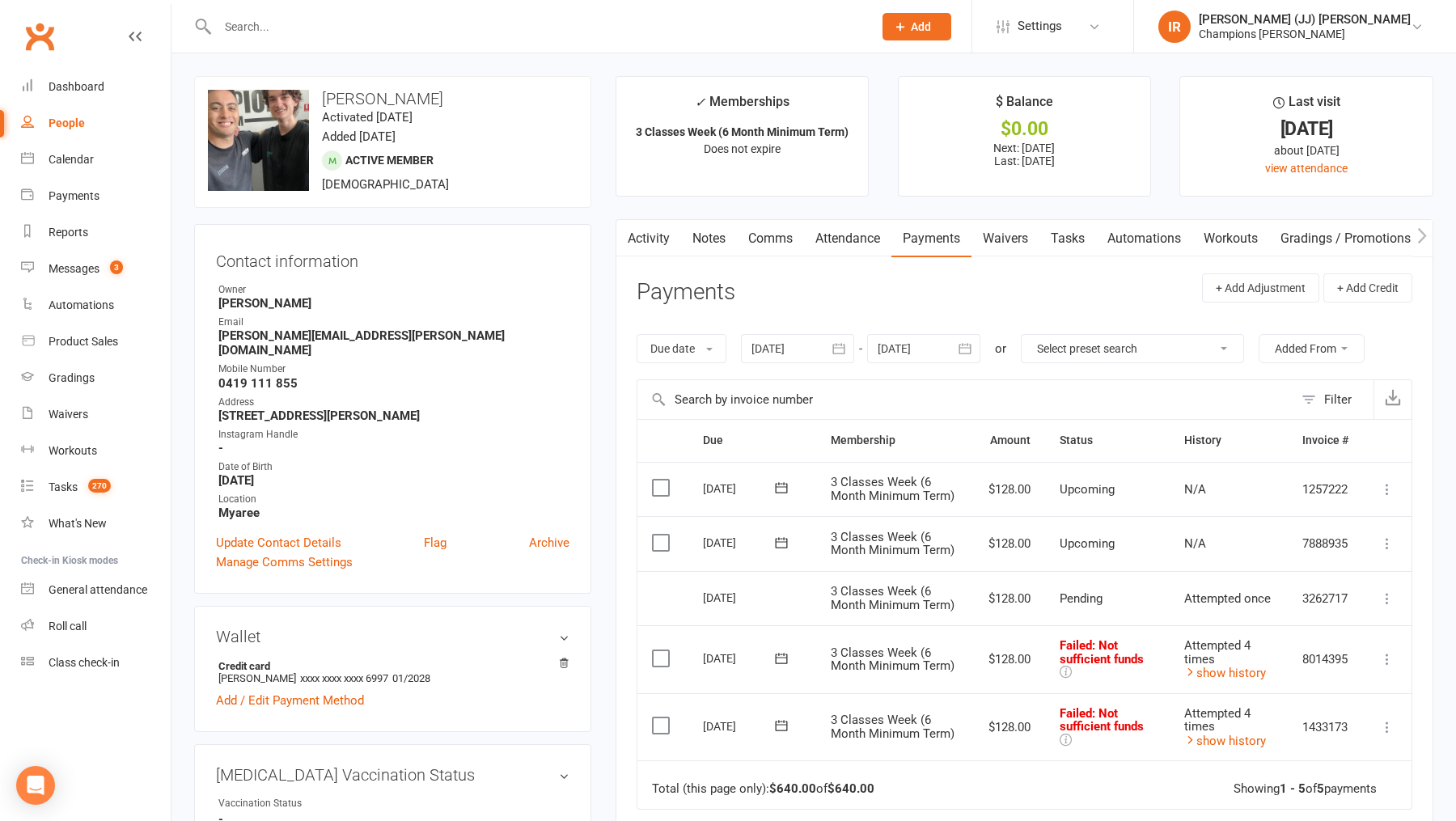
click at [89, 126] on link "People" at bounding box center [95, 123] width 149 height 36
select select "25"
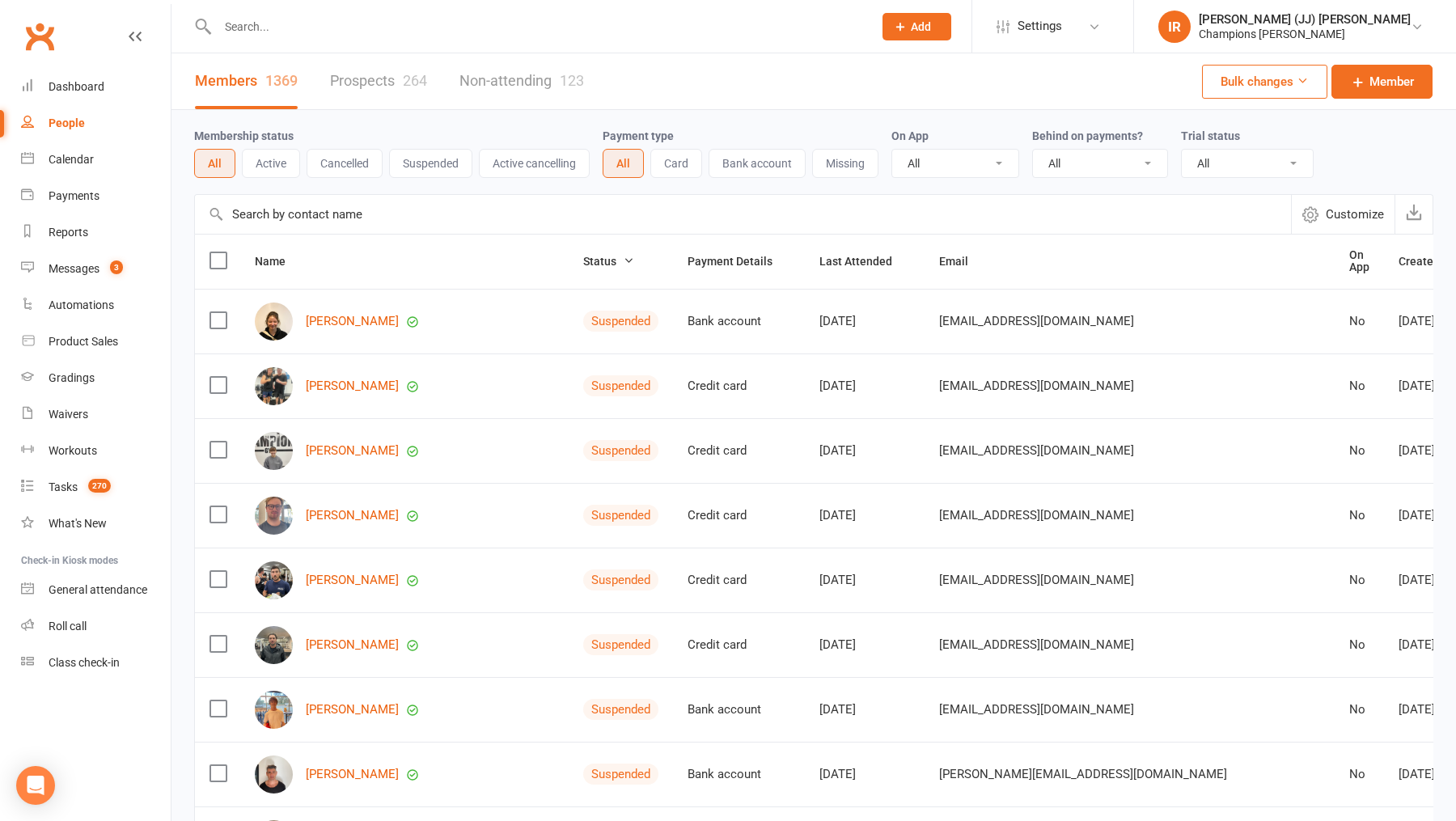
click at [279, 54] on link "Members 1369" at bounding box center [246, 82] width 102 height 56
click at [285, 36] on input "text" at bounding box center [537, 26] width 648 height 22
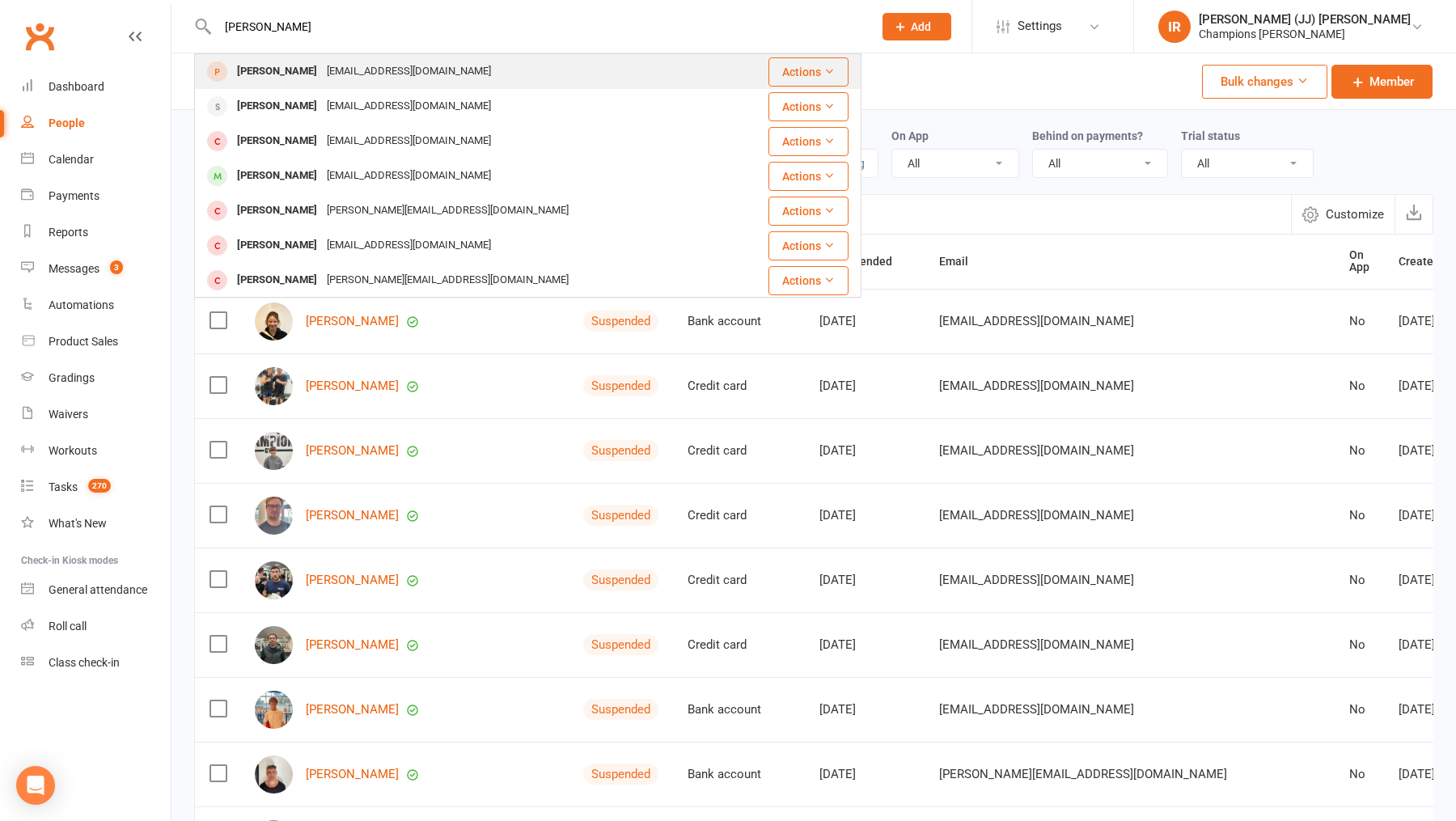
type input "robert david"
click at [287, 64] on div "Robert Davidson" at bounding box center [277, 71] width 90 height 23
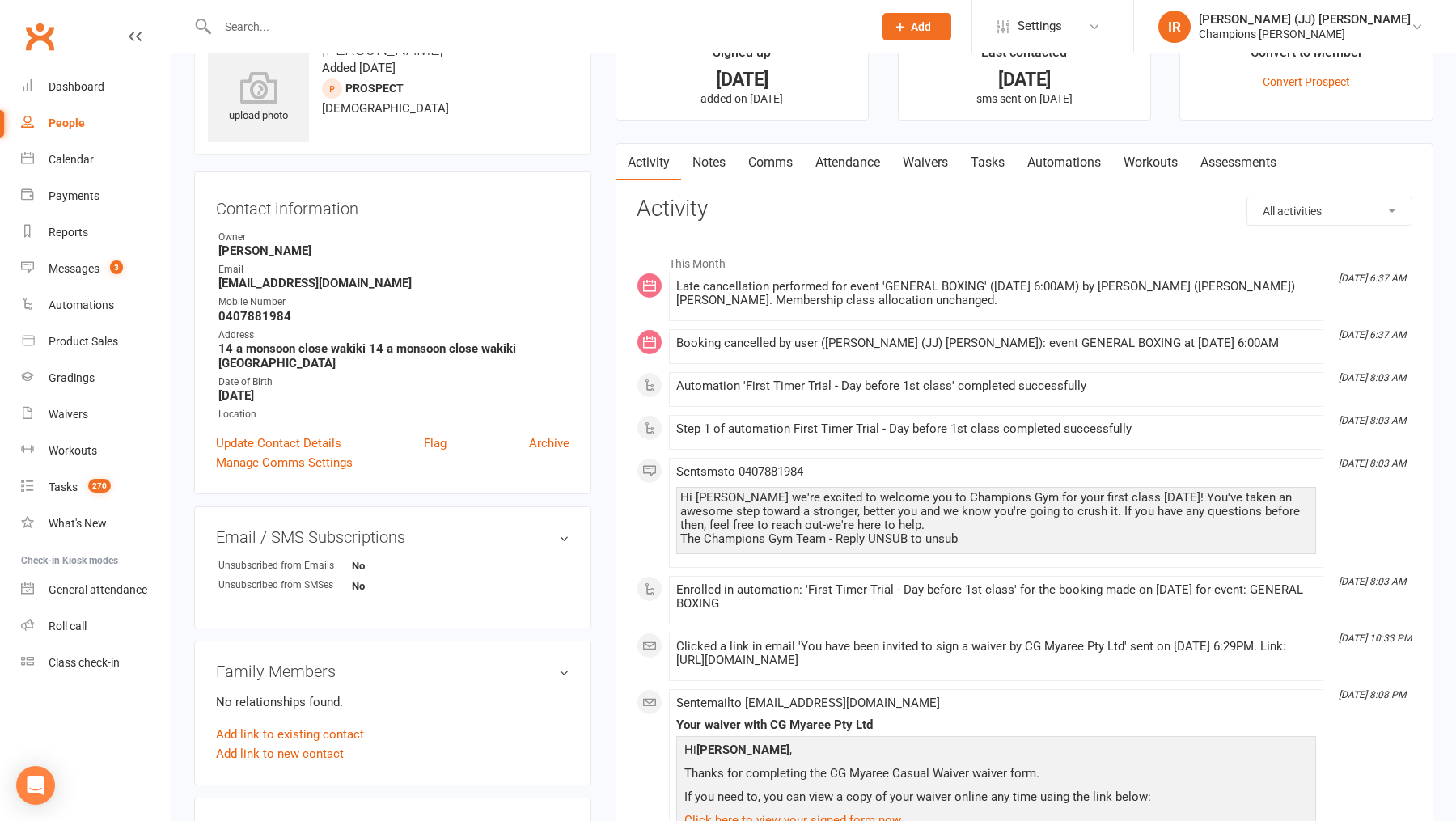
scroll to position [31, 0]
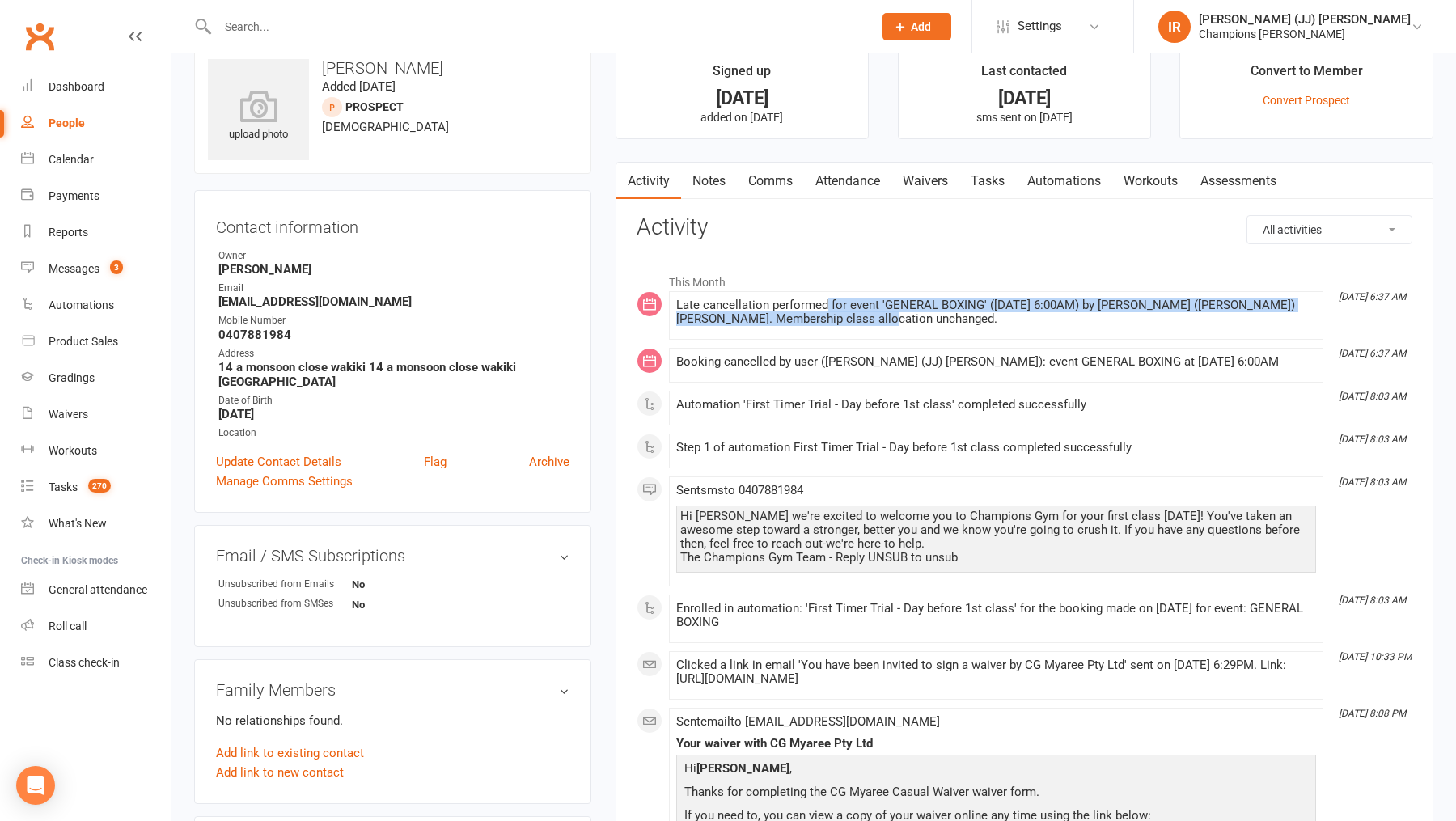
drag, startPoint x: 862, startPoint y: 323, endPoint x: 826, endPoint y: 306, distance: 39.8
click at [826, 306] on div "Late cancellation performed for event 'GENERAL BOXING' (11 Aug 2025 at 6:00AM) …" at bounding box center [996, 311] width 640 height 27
click at [828, 316] on div "Late cancellation performed for event 'GENERAL BOXING' (11 Aug 2025 at 6:00AM) …" at bounding box center [996, 311] width 640 height 27
drag, startPoint x: 827, startPoint y: 321, endPoint x: 826, endPoint y: 301, distance: 20.0
click at [826, 301] on div "Late cancellation performed for event 'GENERAL BOXING' (11 Aug 2025 at 6:00AM) …" at bounding box center [996, 311] width 640 height 27
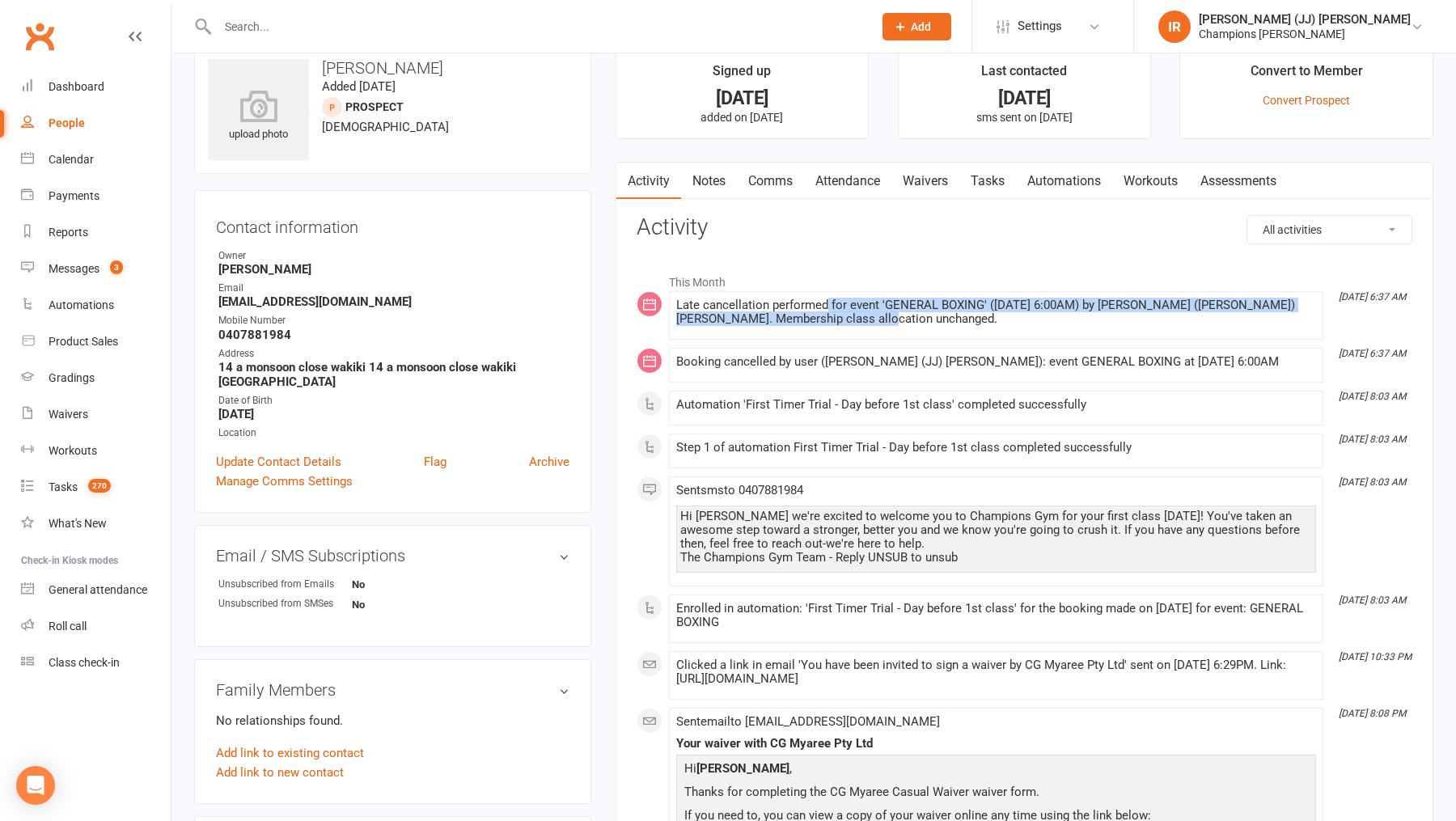
click at [832, 323] on div "Late cancellation performed for event 'GENERAL BOXING' (11 Aug 2025 at 6:00AM) …" at bounding box center [996, 311] width 640 height 27
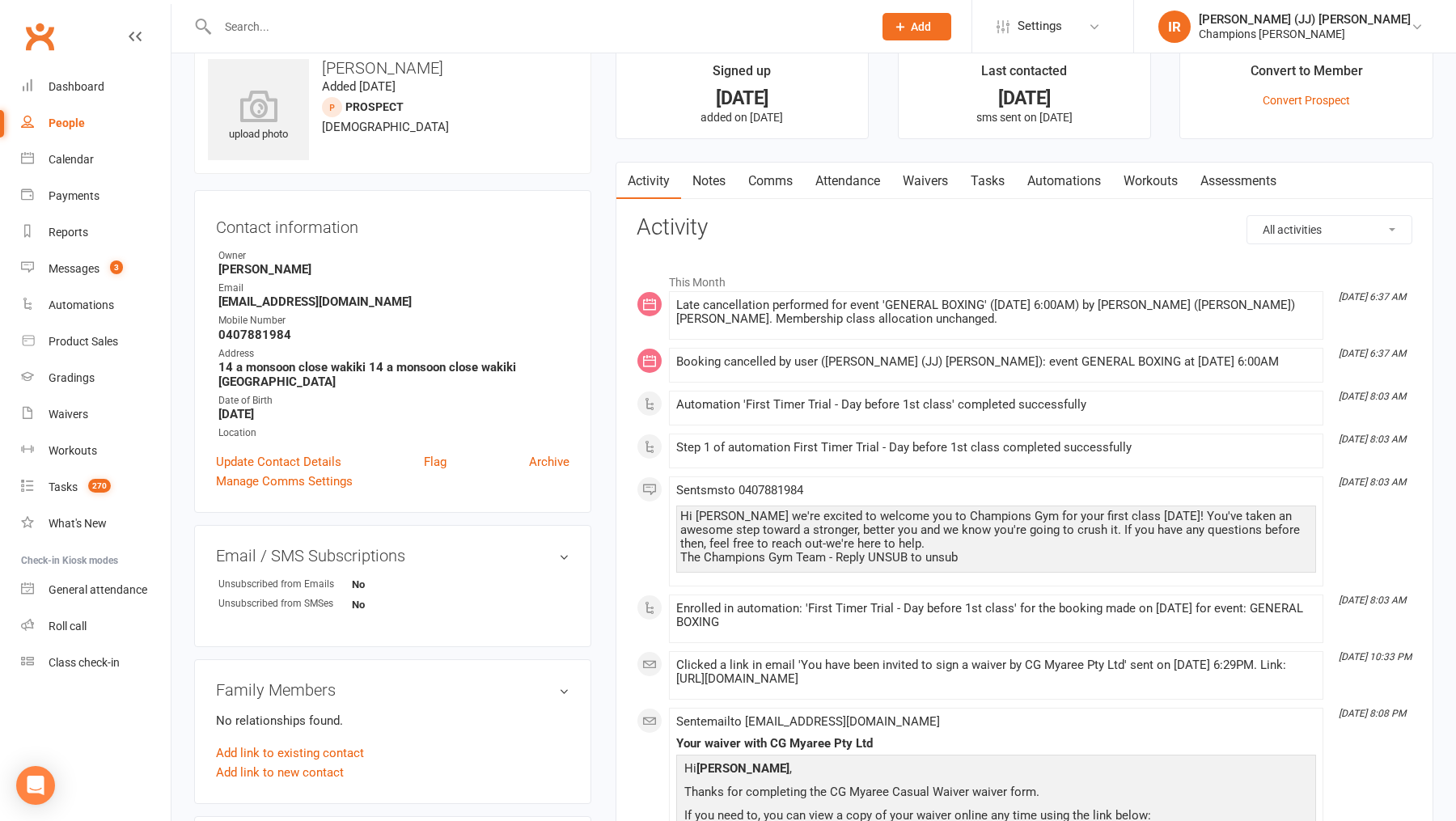
scroll to position [0, 0]
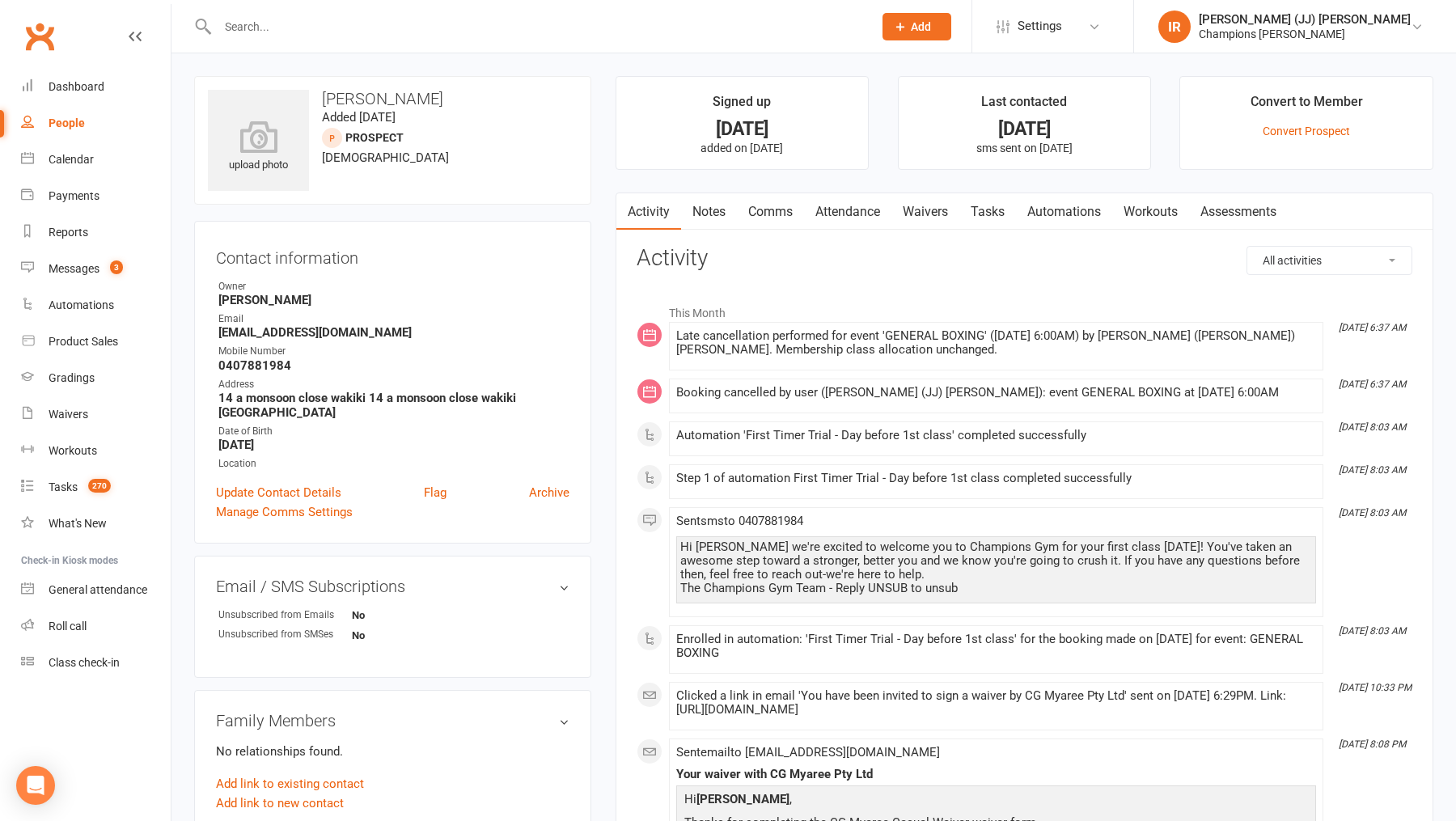
click at [360, 93] on h3 "Robert Davidson" at bounding box center [393, 99] width 370 height 18
click at [816, 296] on li "This Month" at bounding box center [1024, 308] width 775 height 26
click at [406, 97] on h3 "Robert Davidson" at bounding box center [393, 99] width 370 height 18
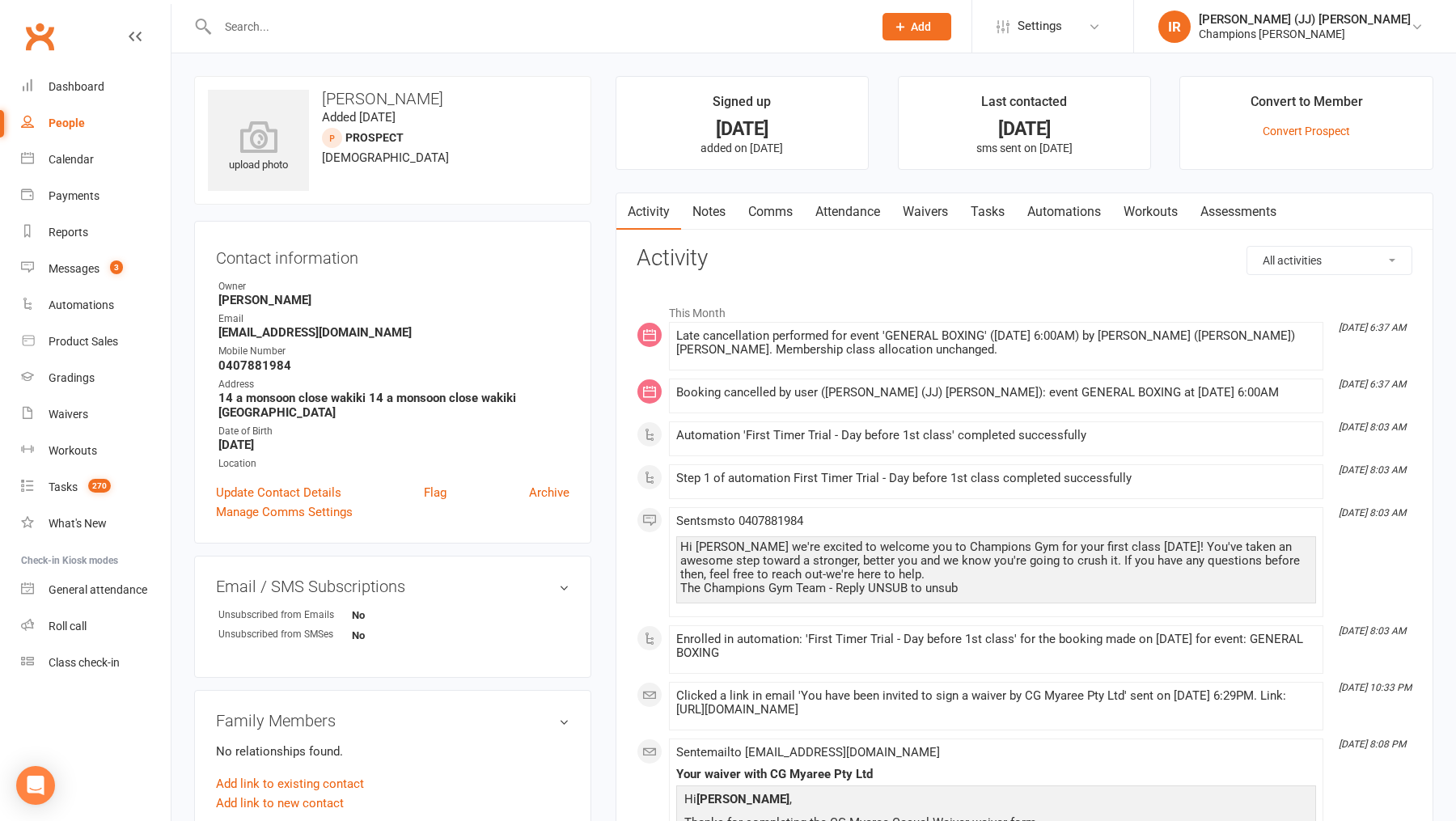
click at [406, 97] on h3 "Robert Davidson" at bounding box center [393, 99] width 370 height 18
copy h3 "Robert Davidson"
click at [722, 217] on link "Notes" at bounding box center [709, 211] width 56 height 37
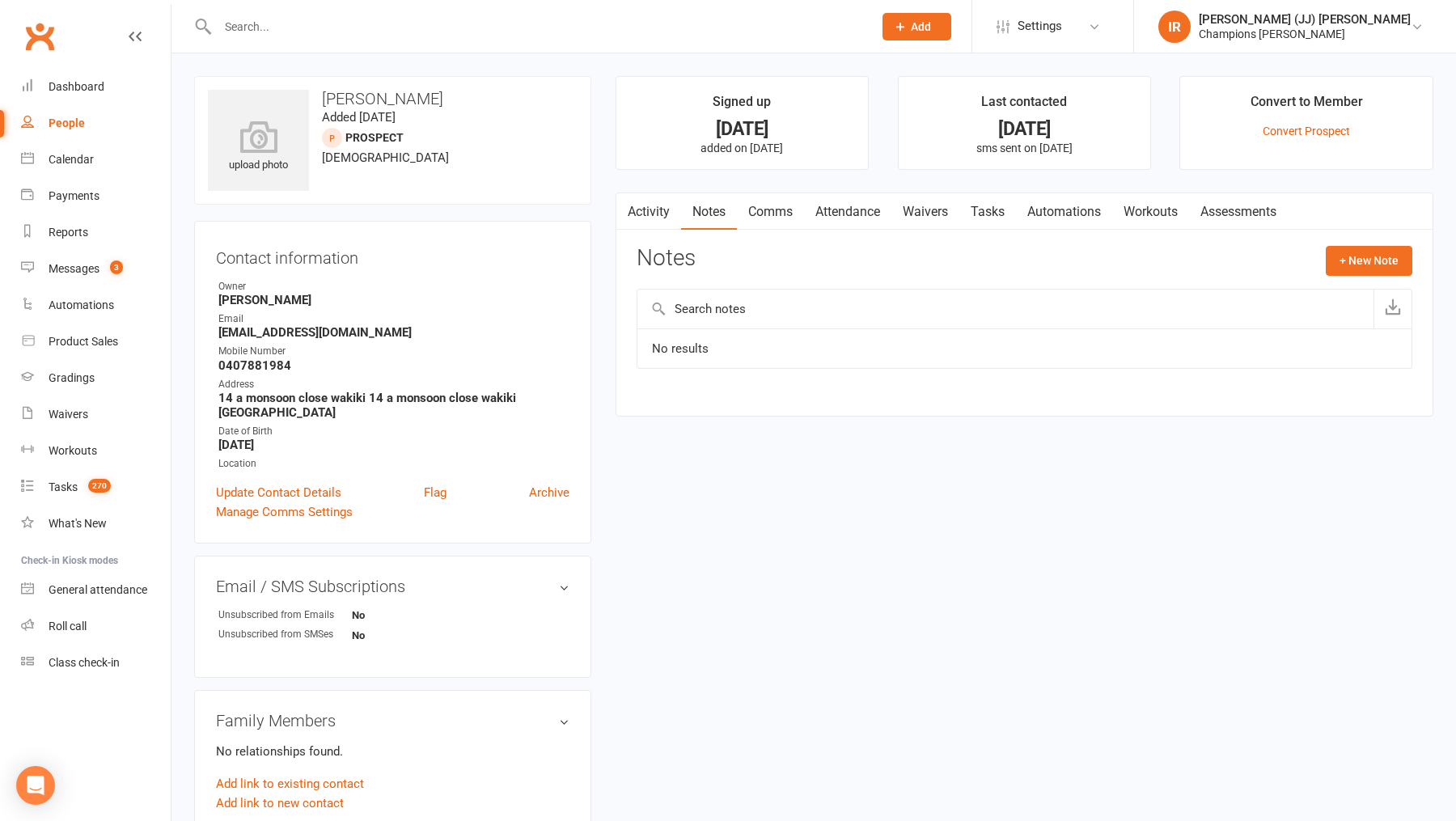
click at [641, 211] on link "Activity" at bounding box center [648, 211] width 64 height 37
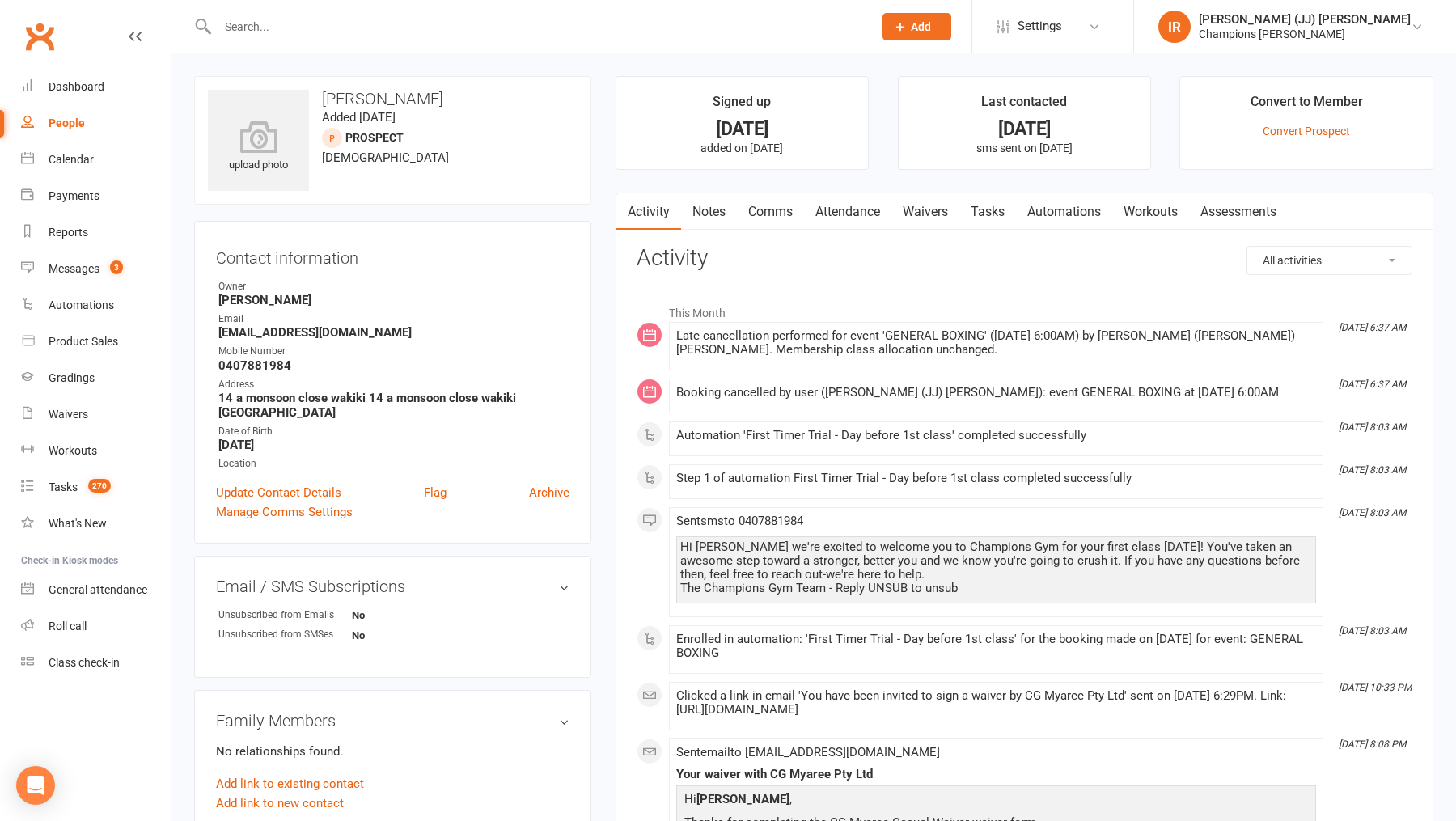
click at [371, 93] on h3 "Robert Davidson" at bounding box center [393, 99] width 370 height 18
click at [371, 93] on h3 "Robert Davidson" at bounding box center [393, 99] width 370 height 18
copy h3 "Robert Davidson"
click at [1146, 357] on div "Late cancellation performed for event 'GENERAL BOXING' (11 Aug 2025 at 6:00AM) …" at bounding box center [996, 346] width 640 height 34
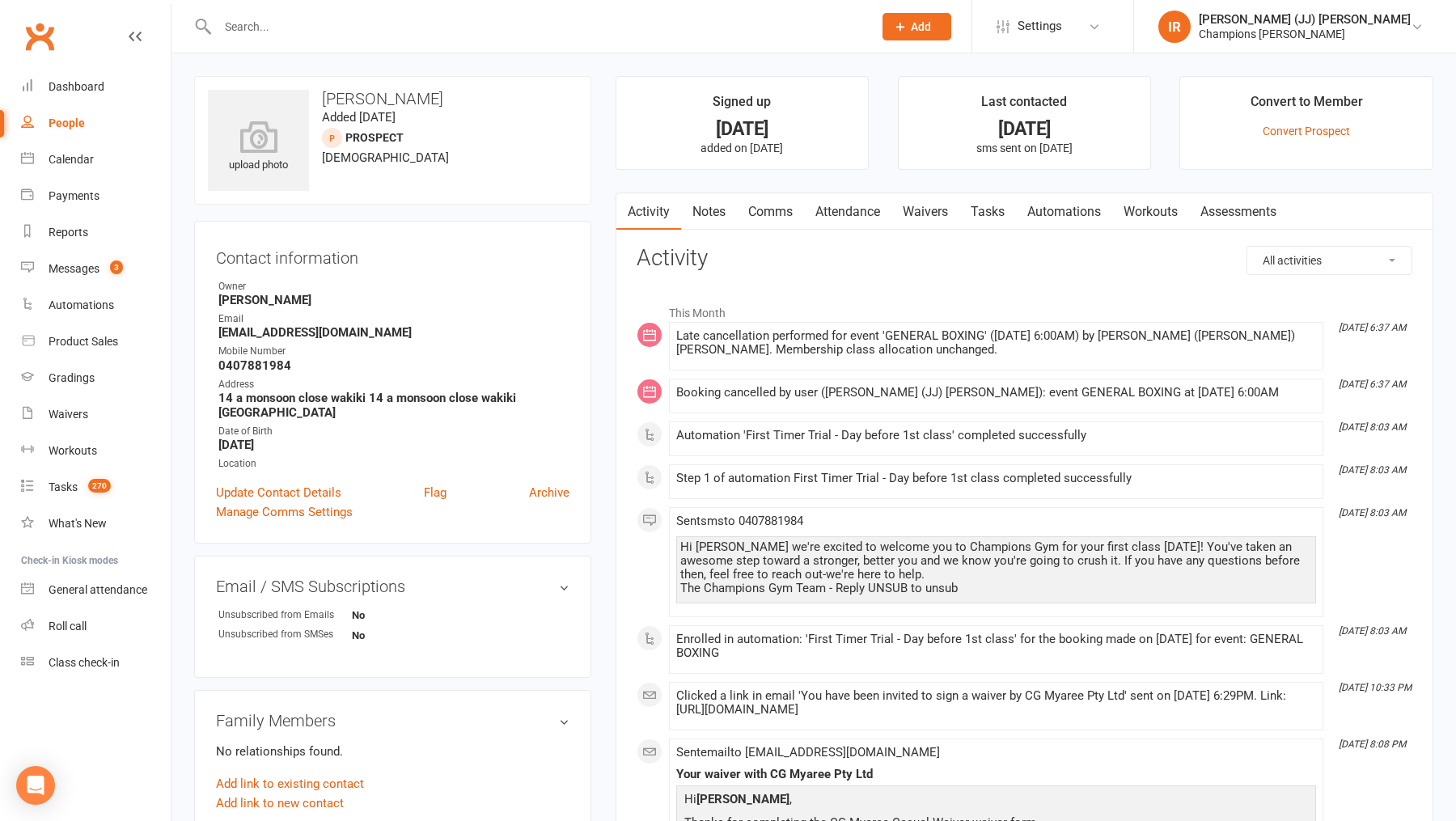
click at [464, 28] on input "text" at bounding box center [537, 26] width 648 height 22
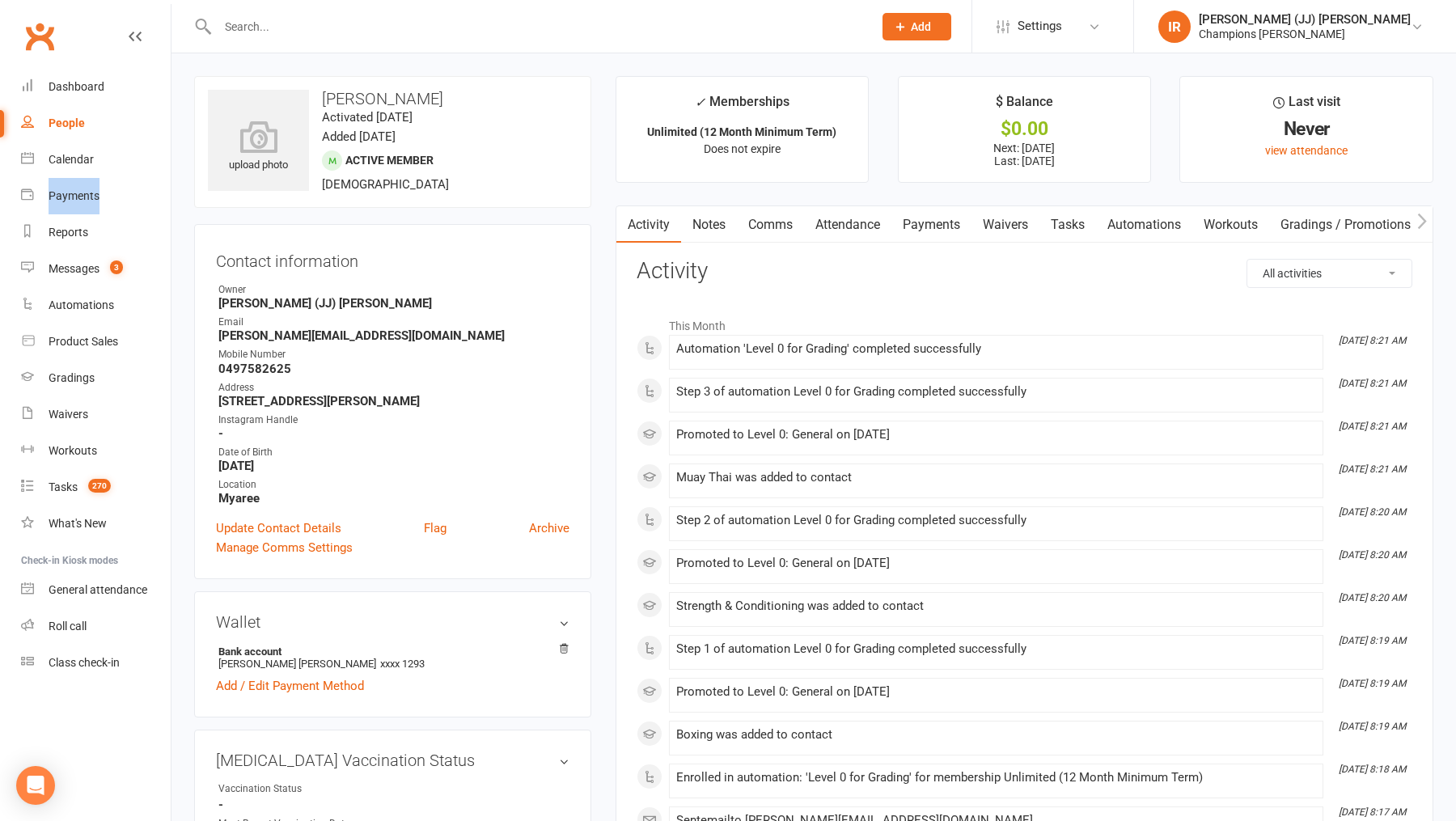
click at [381, 104] on h3 "[PERSON_NAME]" at bounding box center [393, 99] width 370 height 18
copy h3 "[PERSON_NAME]"
click at [707, 221] on link "Notes" at bounding box center [709, 225] width 56 height 37
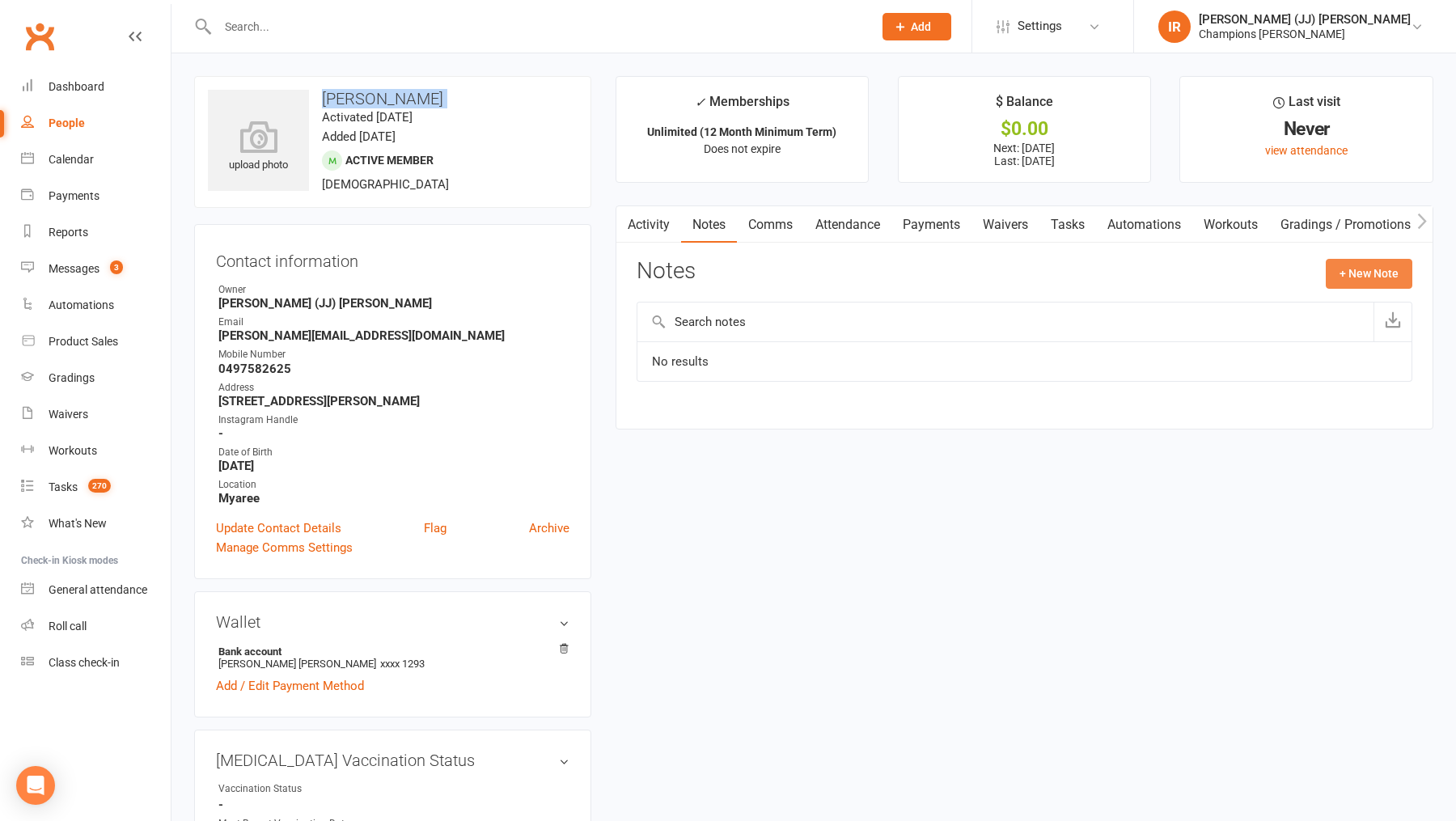
click at [1400, 279] on button "+ New Note" at bounding box center [1368, 273] width 87 height 29
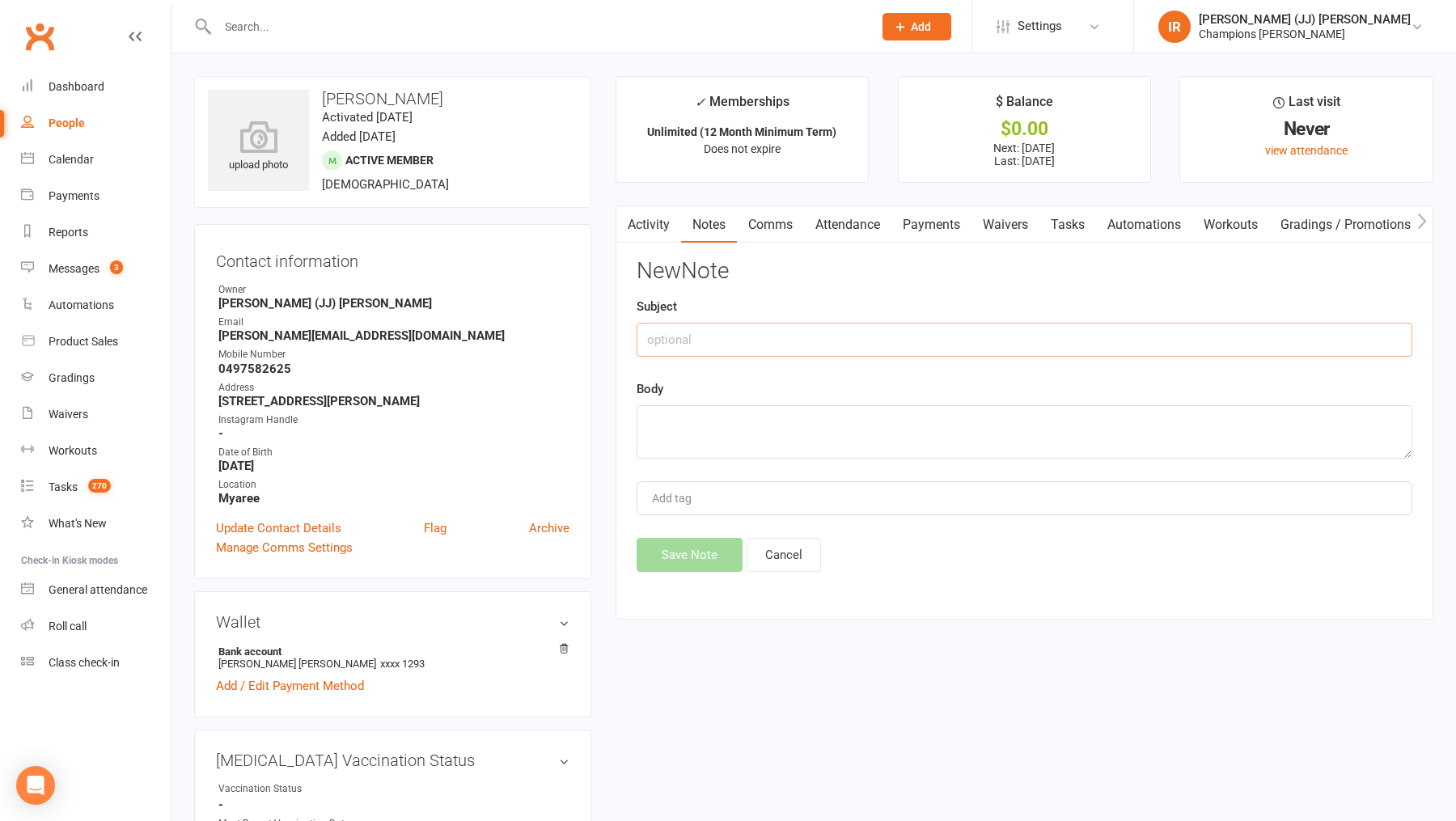
click at [984, 354] on input "text" at bounding box center [1024, 339] width 775 height 34
type input "OVERVIEW - TRANSFER"
click at [898, 421] on textarea at bounding box center [1024, 432] width 775 height 54
paste textarea "Super inconsistent, always books in and never comes. Makes a lot of excuses not…"
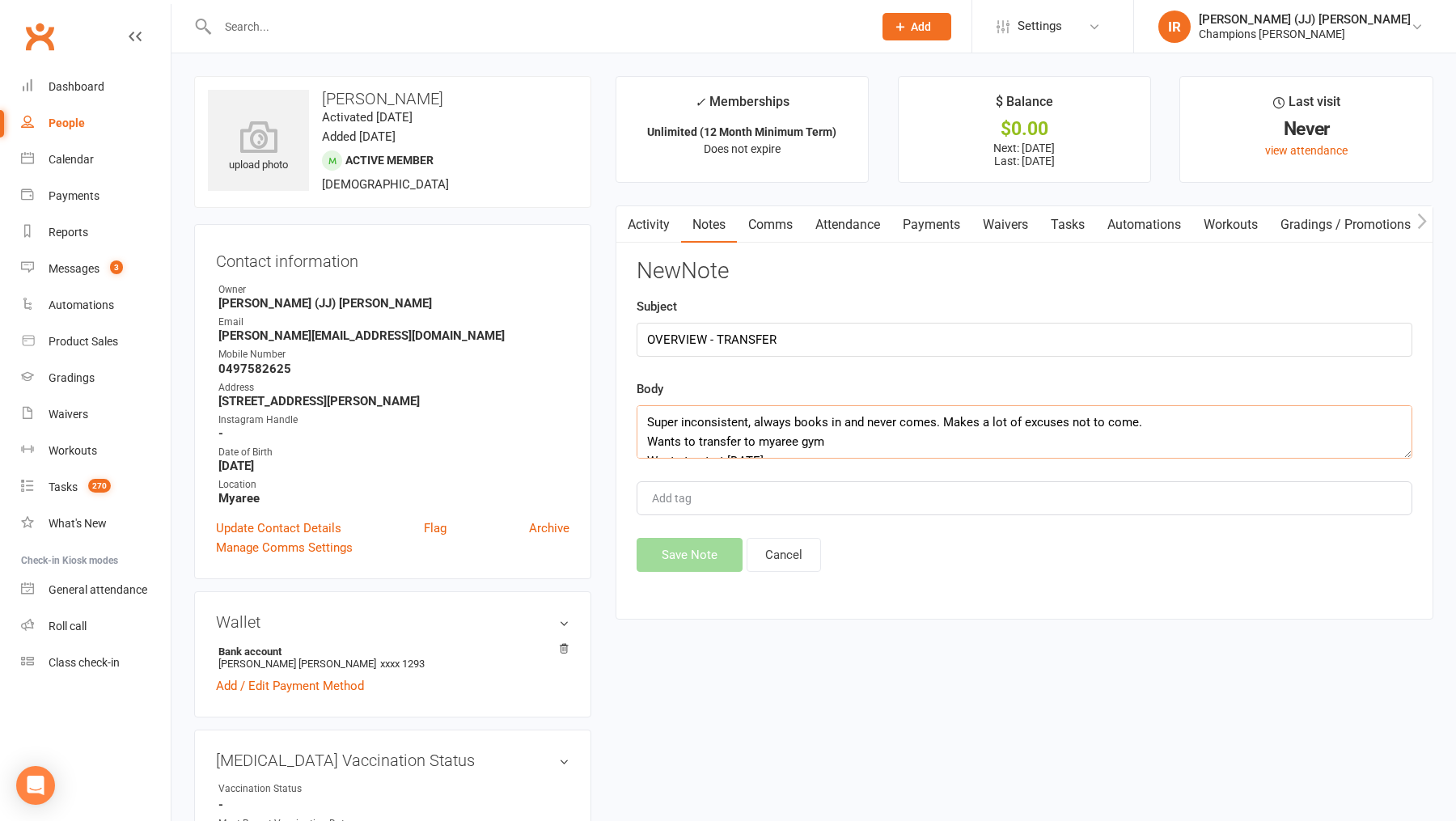
scroll to position [11, 0]
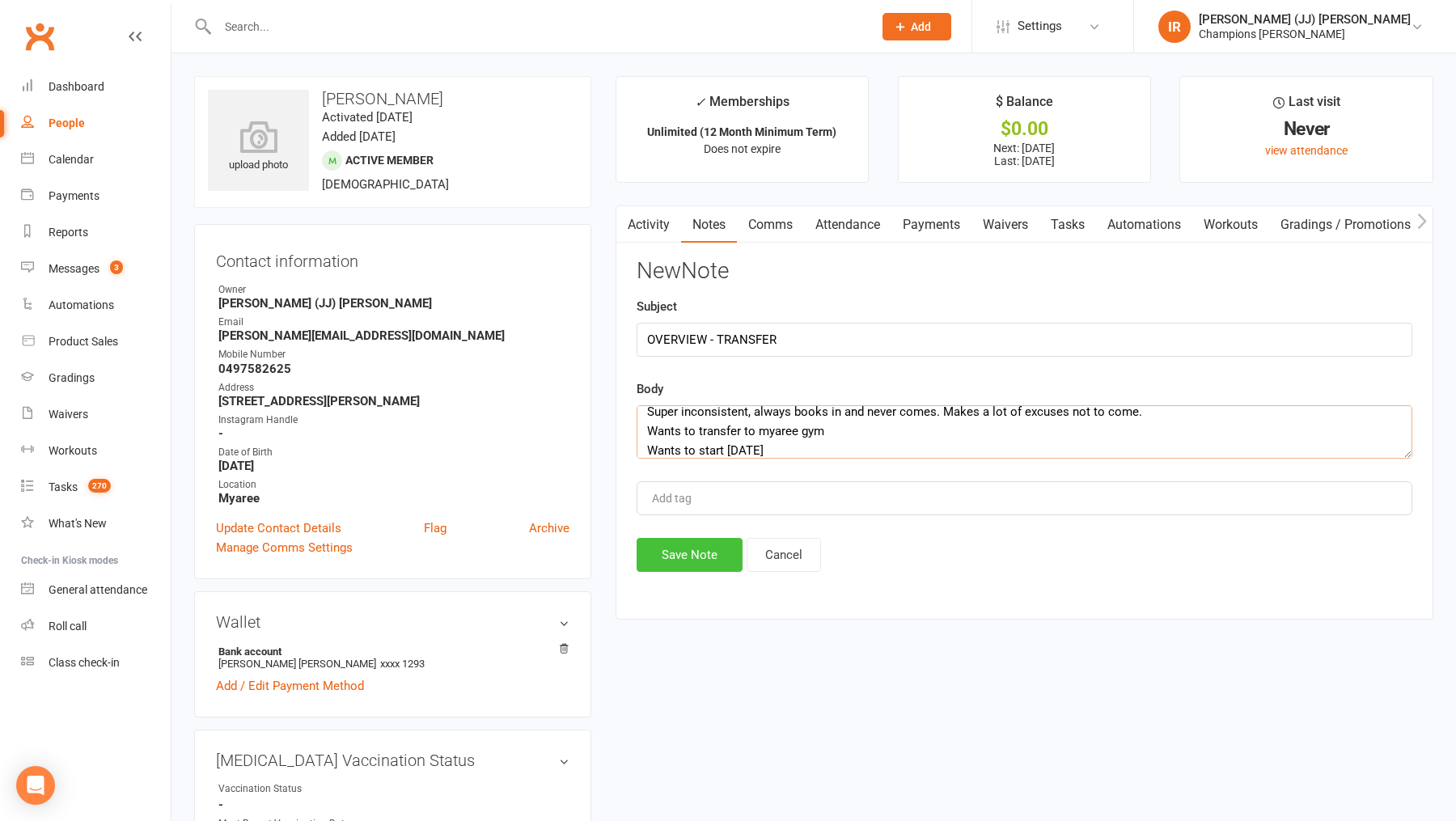
type textarea "Super inconsistent, always books in and never comes. Makes a lot of excuses not…"
click at [685, 562] on button "Save Note" at bounding box center [690, 554] width 106 height 34
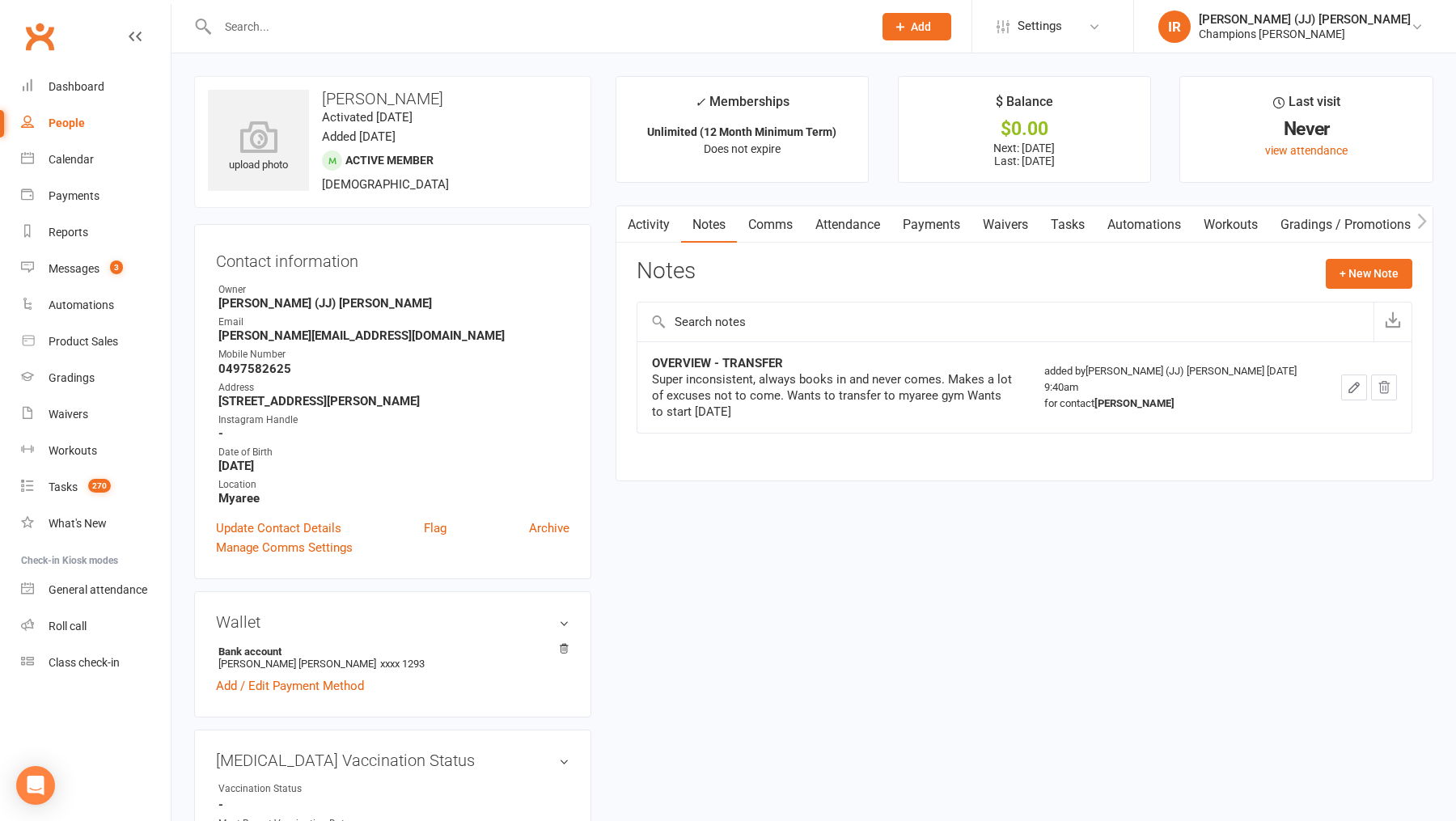
click at [368, 90] on h3 "[PERSON_NAME]" at bounding box center [393, 99] width 370 height 18
copy h3 "[PERSON_NAME]"
click at [664, 231] on link "Activity" at bounding box center [648, 225] width 64 height 37
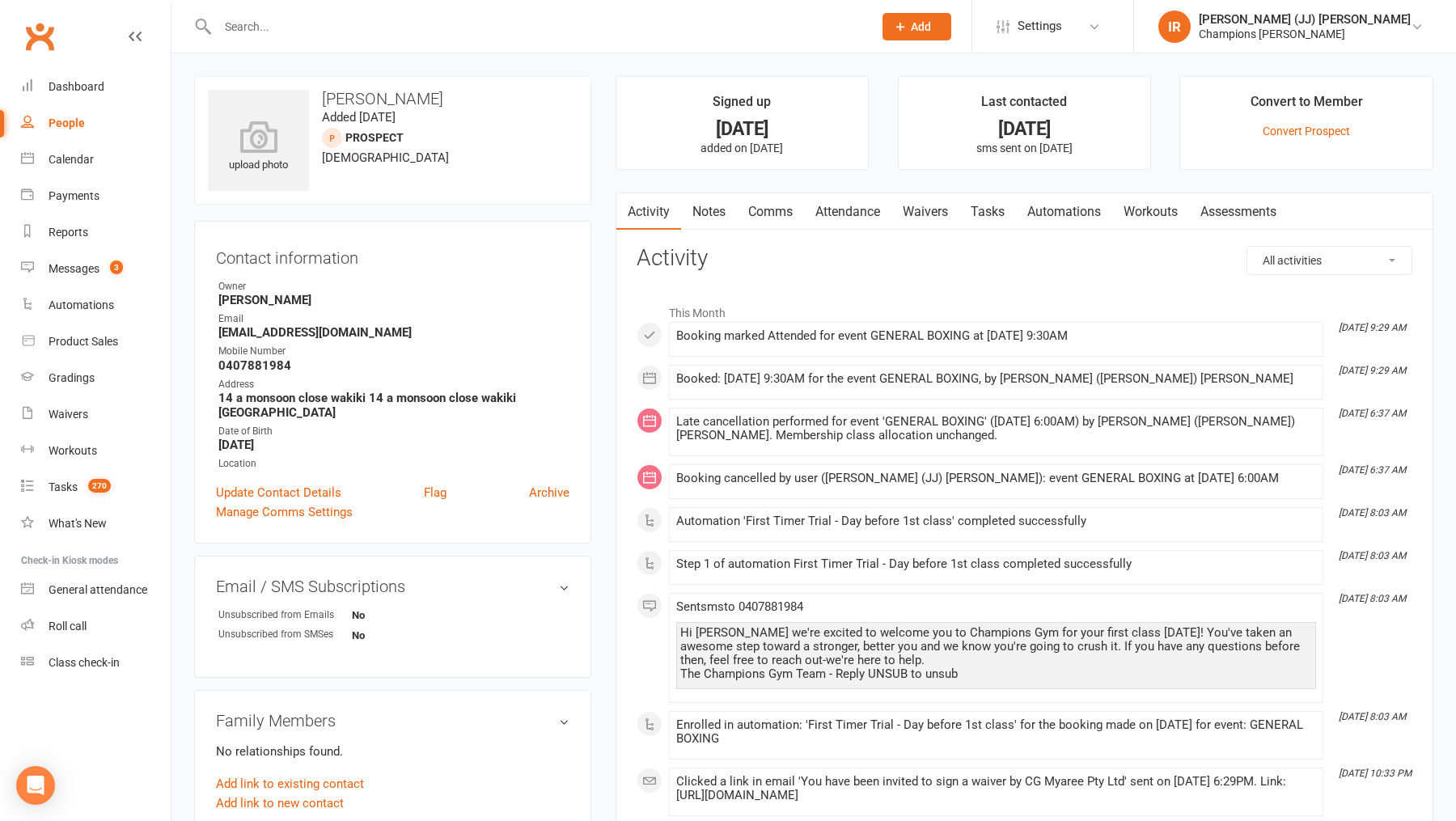
click at [882, 215] on link "Attendance" at bounding box center [847, 211] width 88 height 37
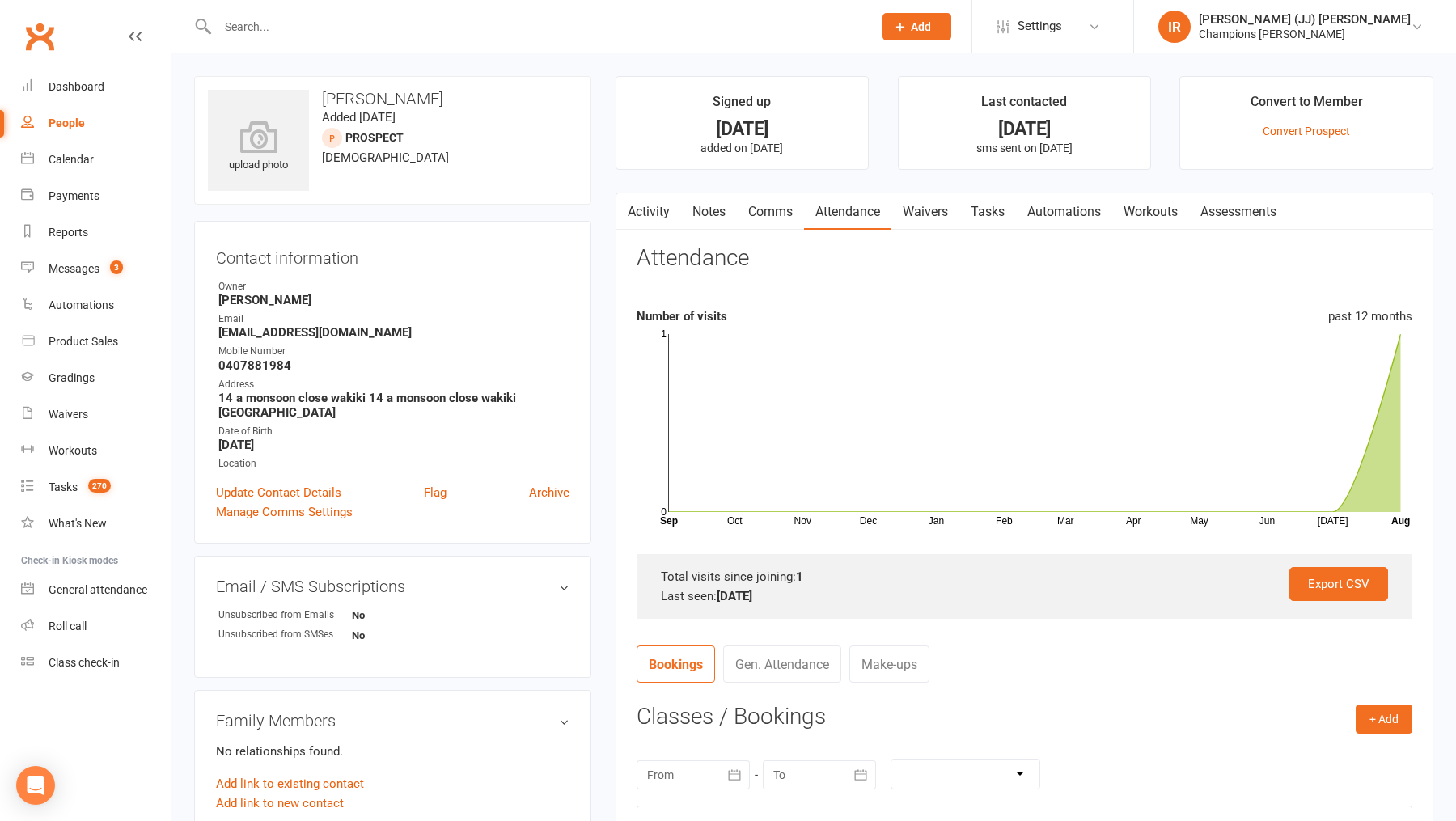
click at [779, 211] on link "Comms" at bounding box center [770, 211] width 67 height 37
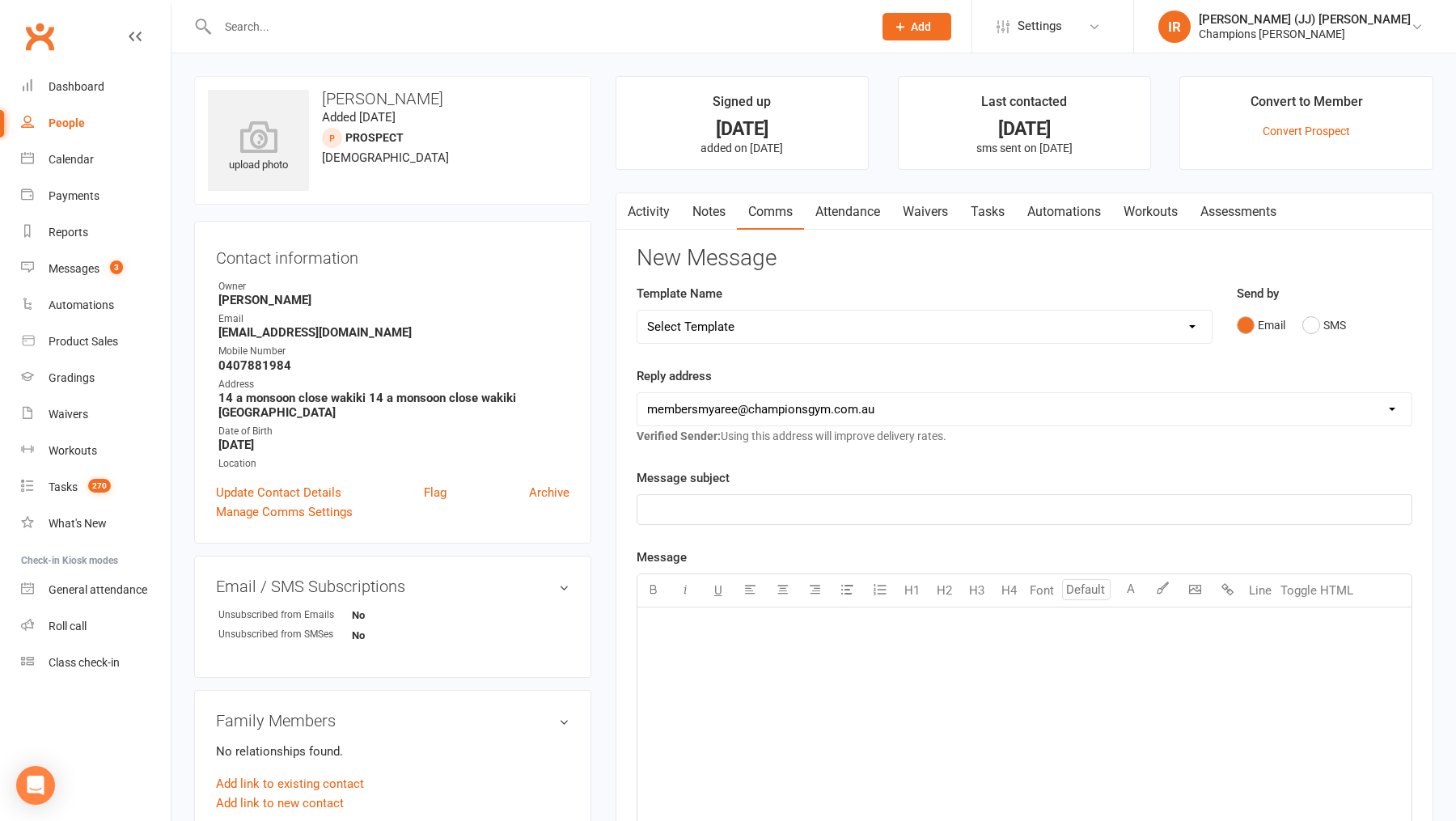
click at [923, 211] on link "Waivers" at bounding box center [925, 211] width 68 height 37
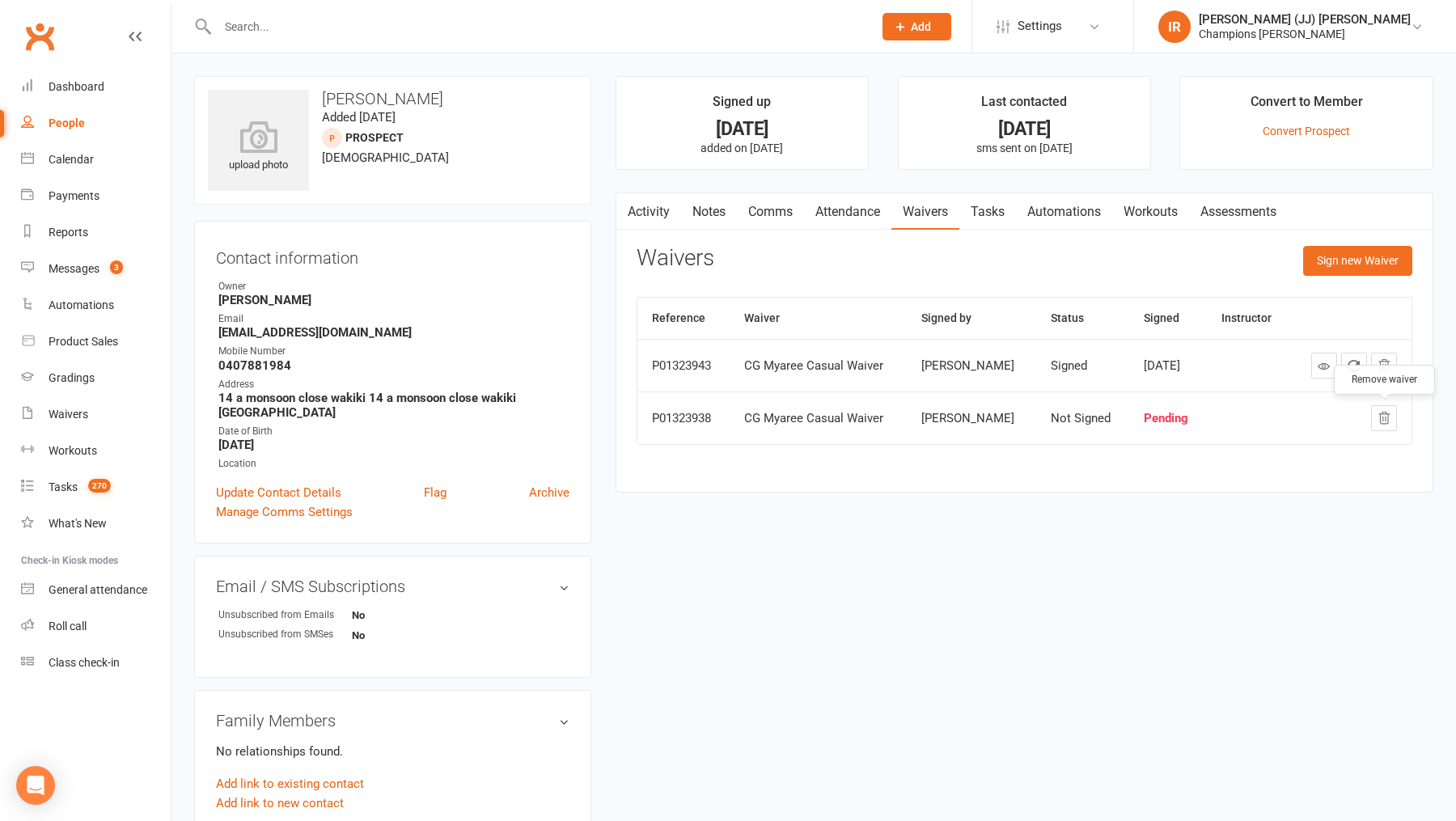
click at [1382, 415] on icon "button" at bounding box center [1384, 418] width 15 height 15
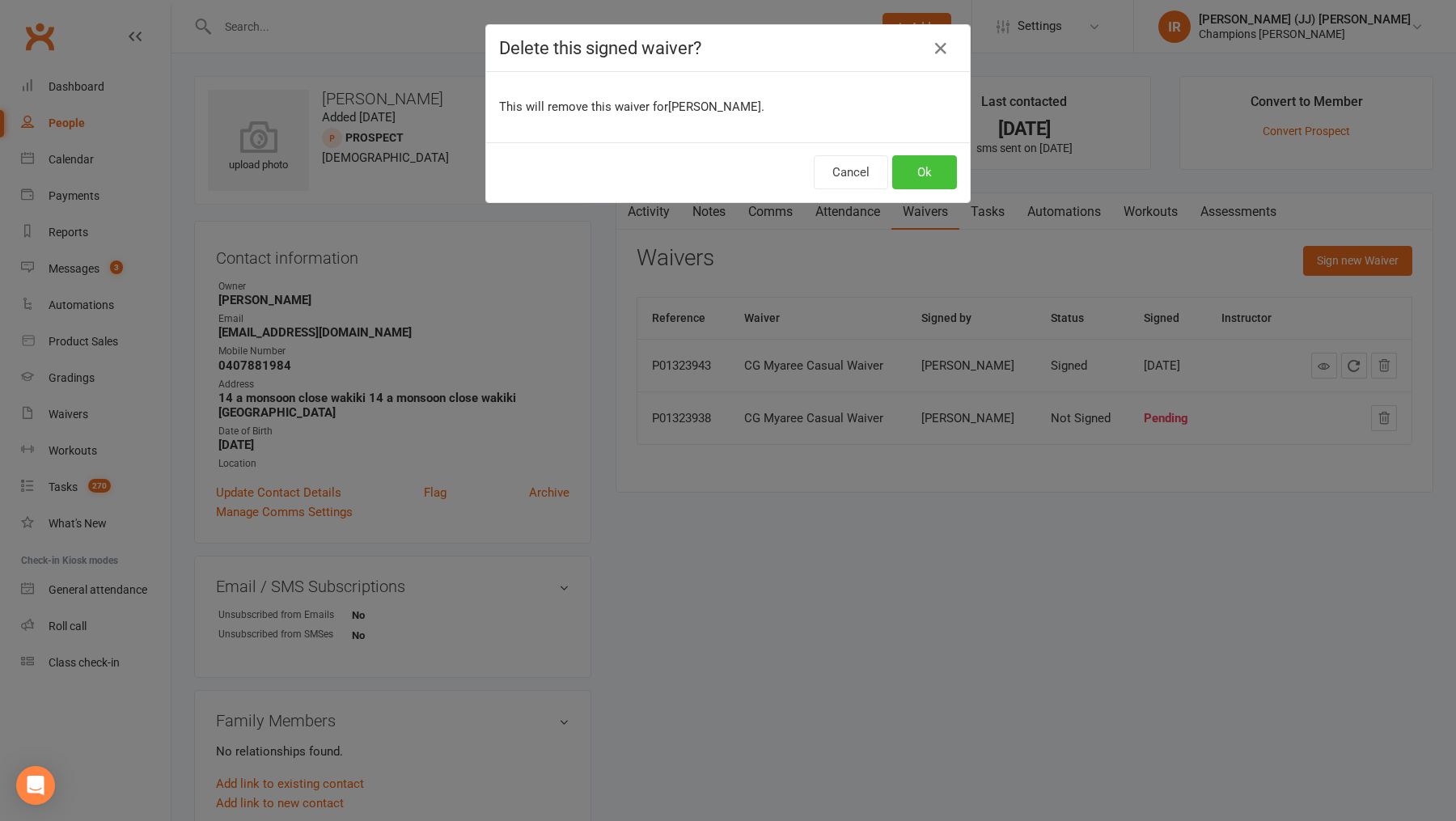
click at [923, 170] on button "Ok" at bounding box center [924, 172] width 64 height 34
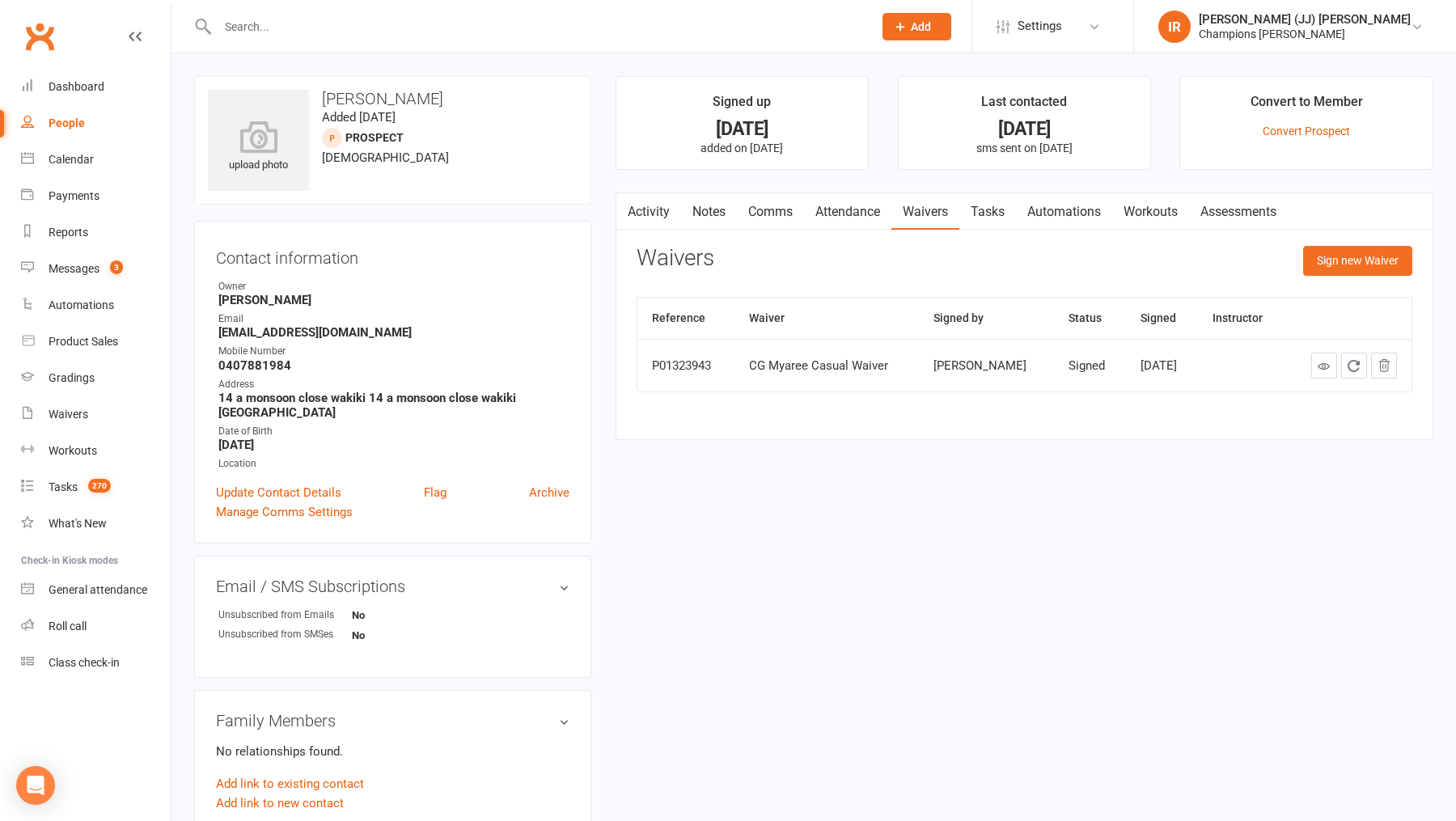
click at [723, 216] on link "Notes" at bounding box center [709, 211] width 56 height 37
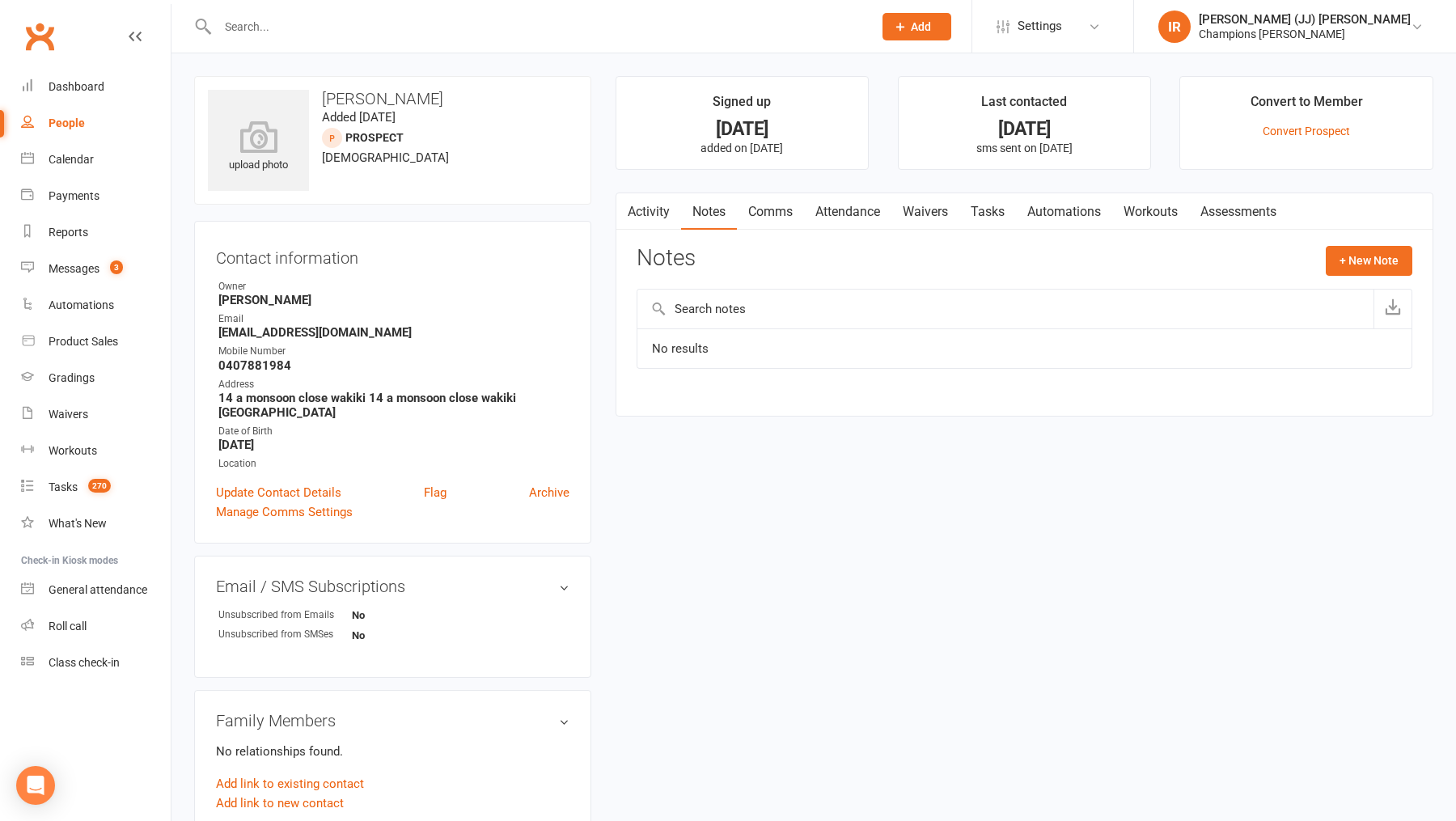
click at [640, 208] on link "Activity" at bounding box center [648, 211] width 64 height 37
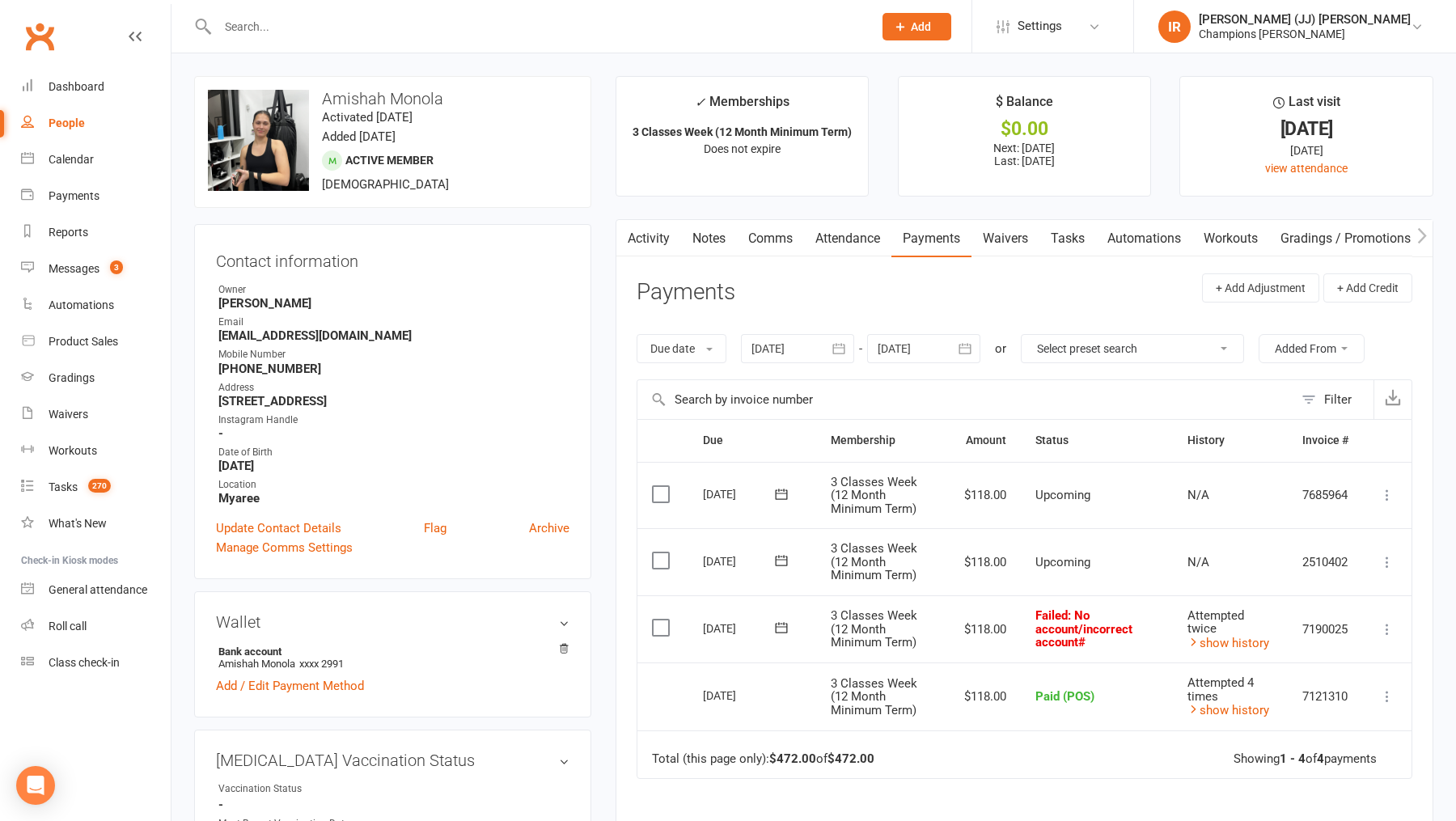
click at [1118, 643] on td "Failed : No account/incorrect account#" at bounding box center [1097, 629] width 152 height 68
click at [1003, 240] on link "Waivers" at bounding box center [1005, 238] width 68 height 37
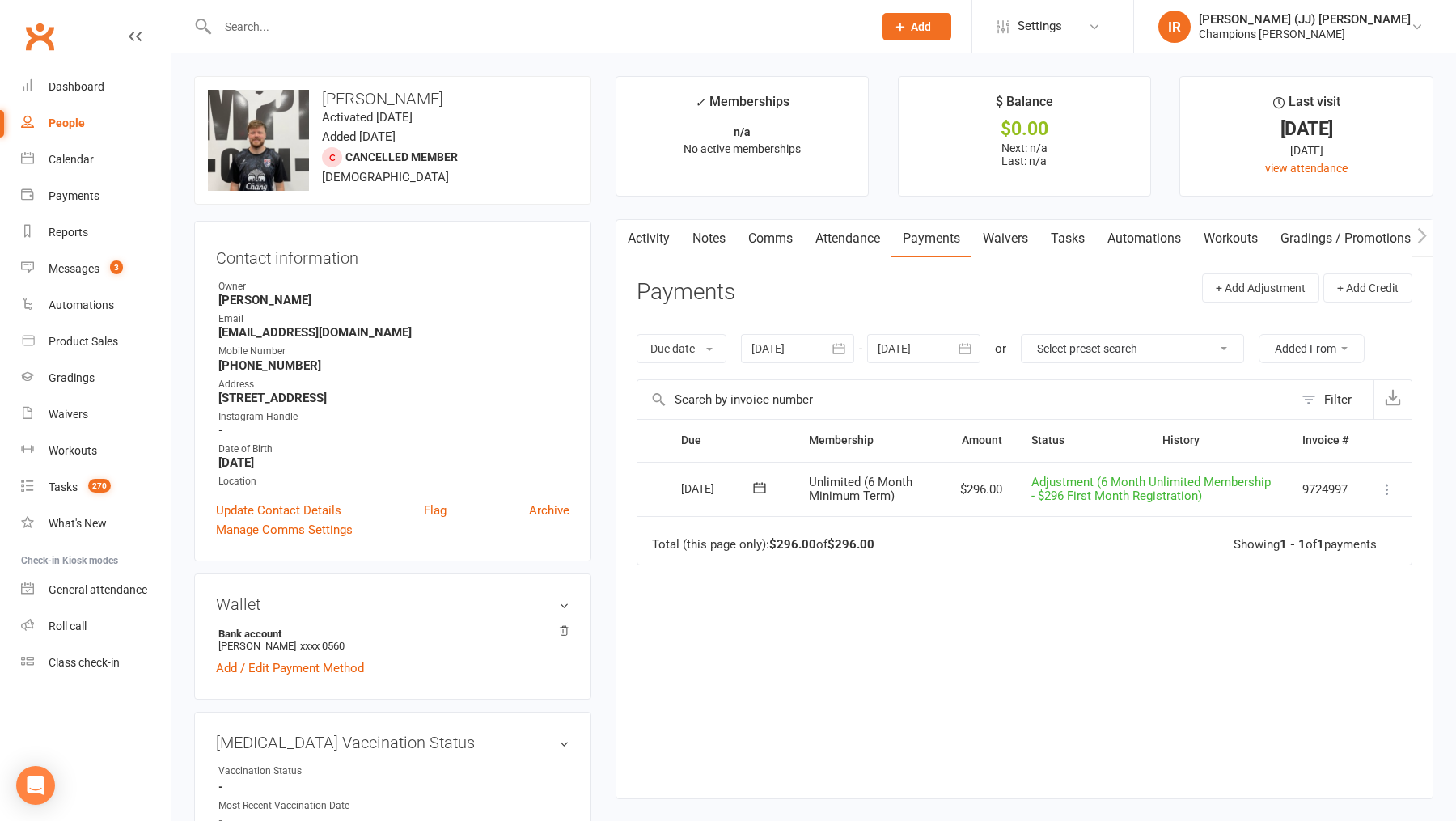
click at [492, 26] on input "text" at bounding box center [537, 26] width 648 height 22
paste input "Rodrigo Langenhin"
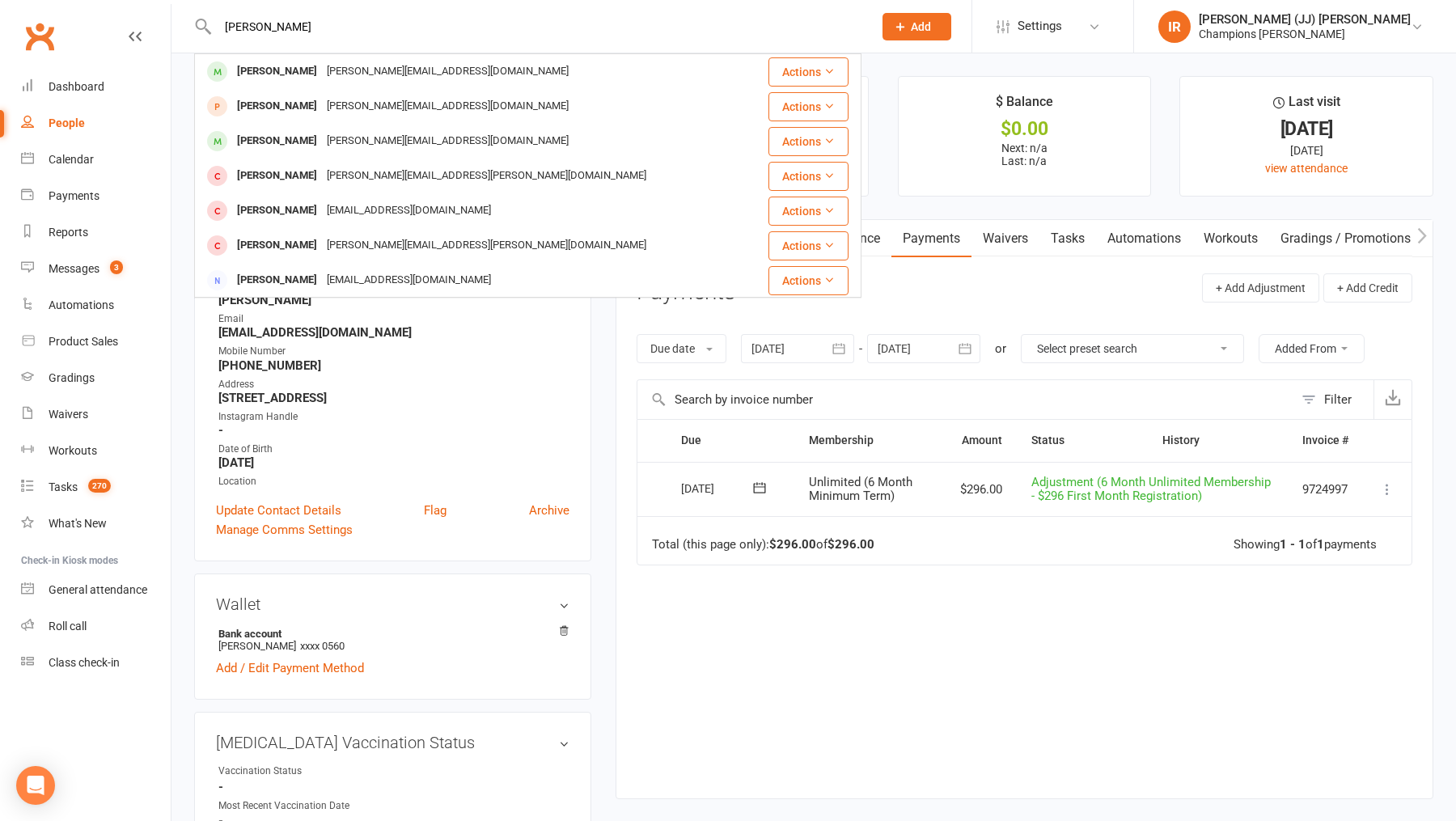
click at [415, 17] on input "Rodrigo Langenhin" at bounding box center [537, 26] width 648 height 22
click at [414, 17] on input "Rodrigo Langenhin" at bounding box center [537, 26] width 648 height 22
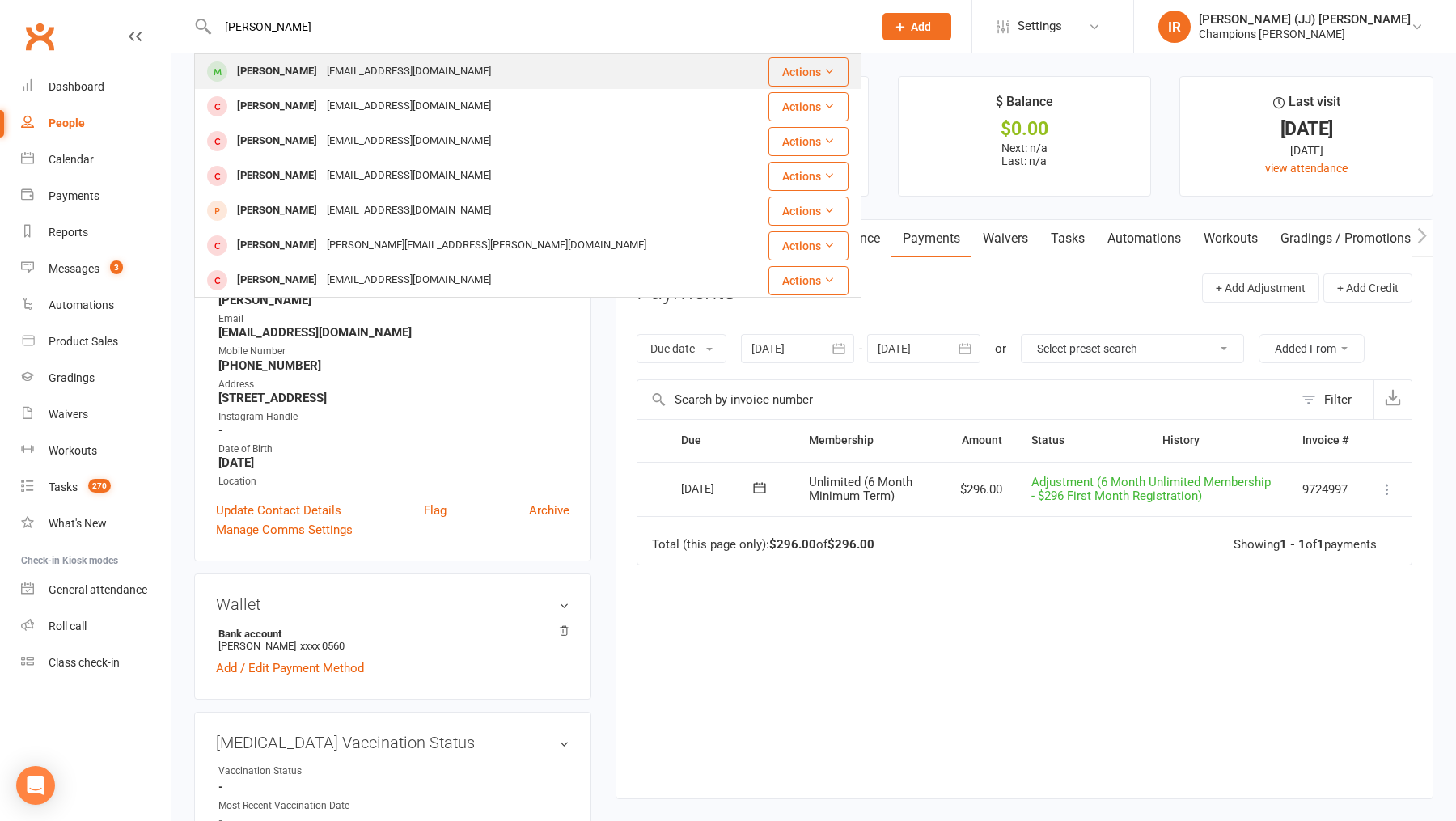
type input "sam ellis"
click at [356, 68] on div "samjellis99@gmail.com" at bounding box center [409, 71] width 174 height 23
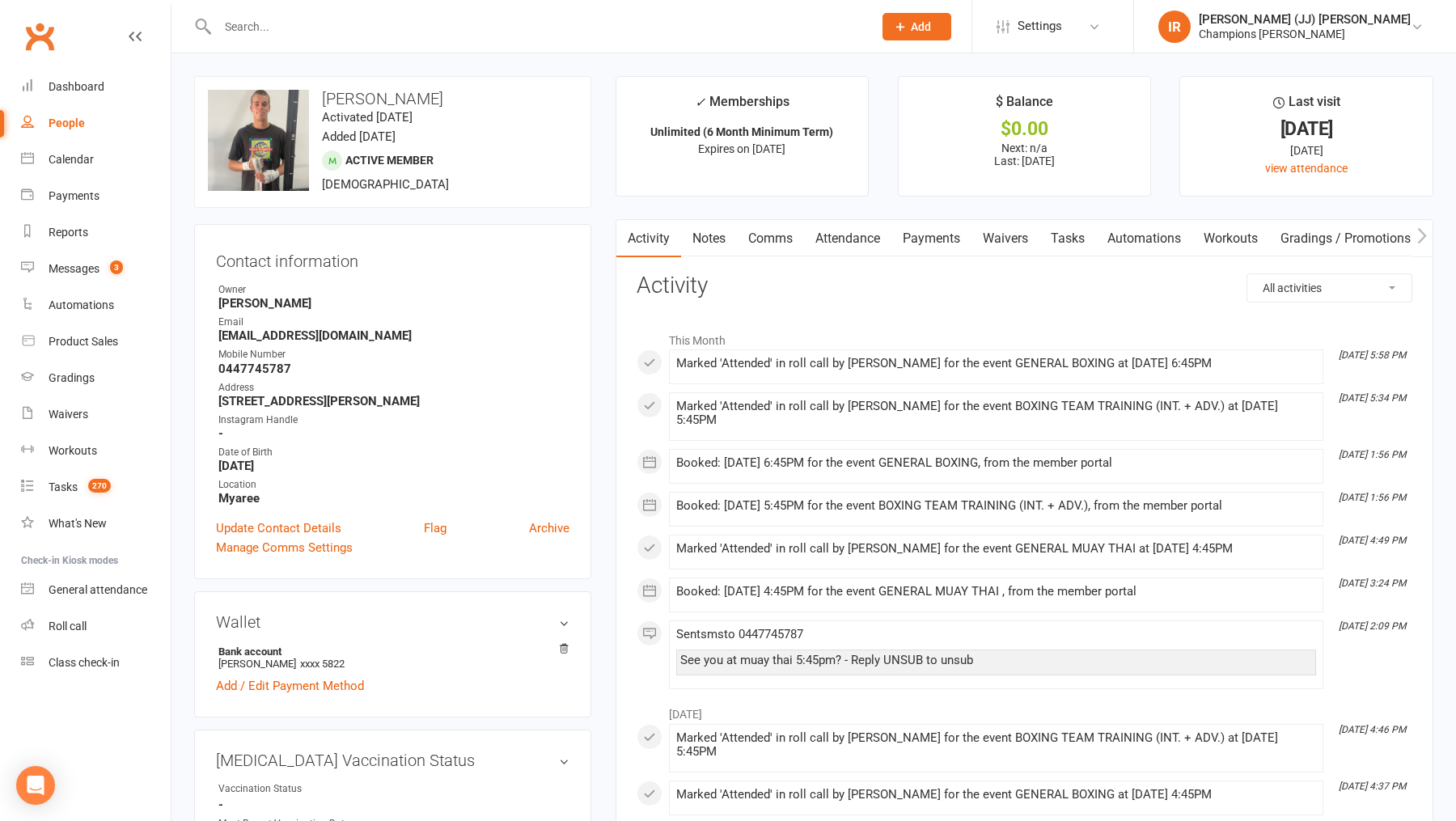
click at [761, 240] on link "Comms" at bounding box center [770, 238] width 67 height 37
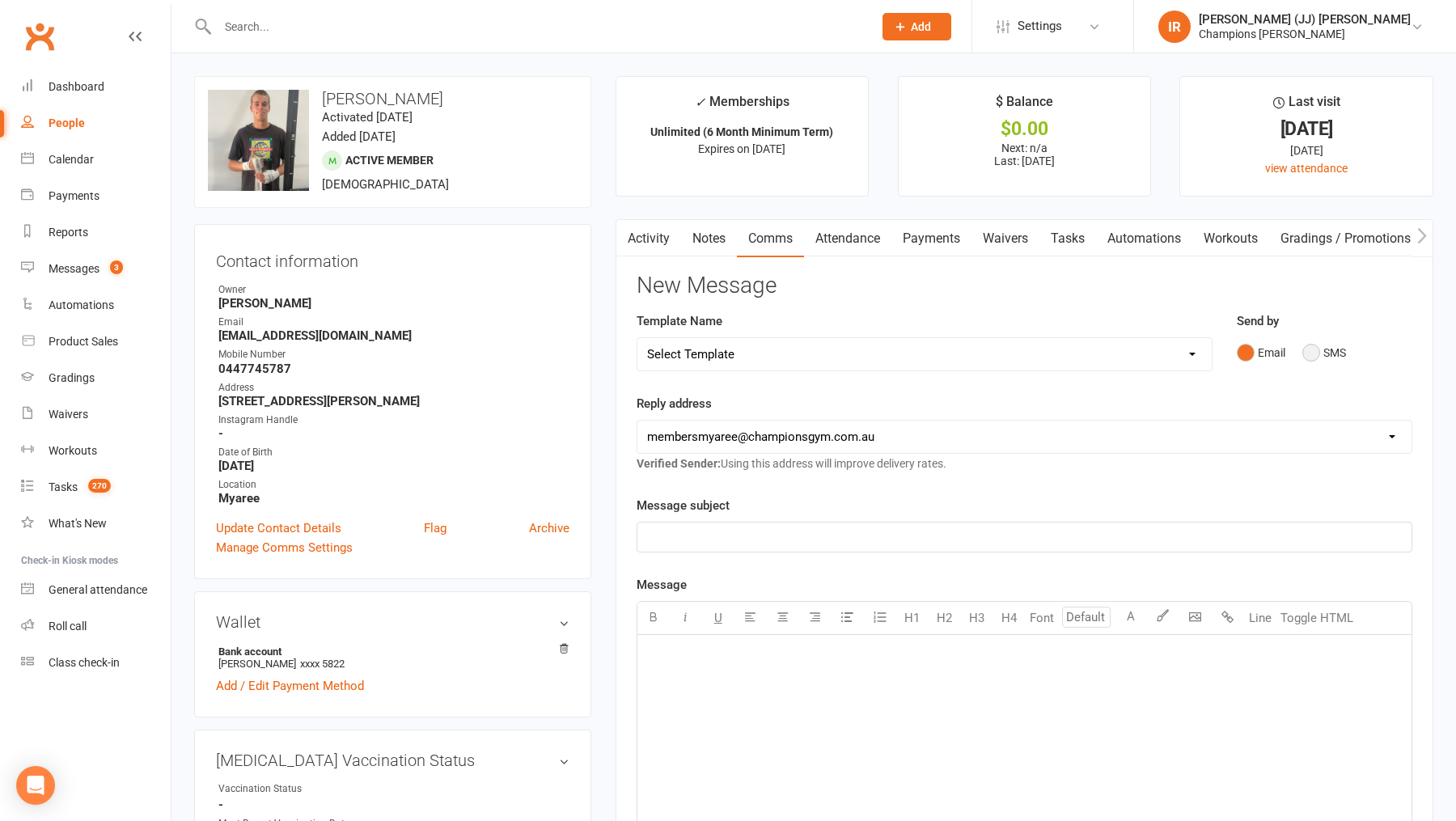
click at [1311, 346] on button "SMS" at bounding box center [1324, 352] width 44 height 31
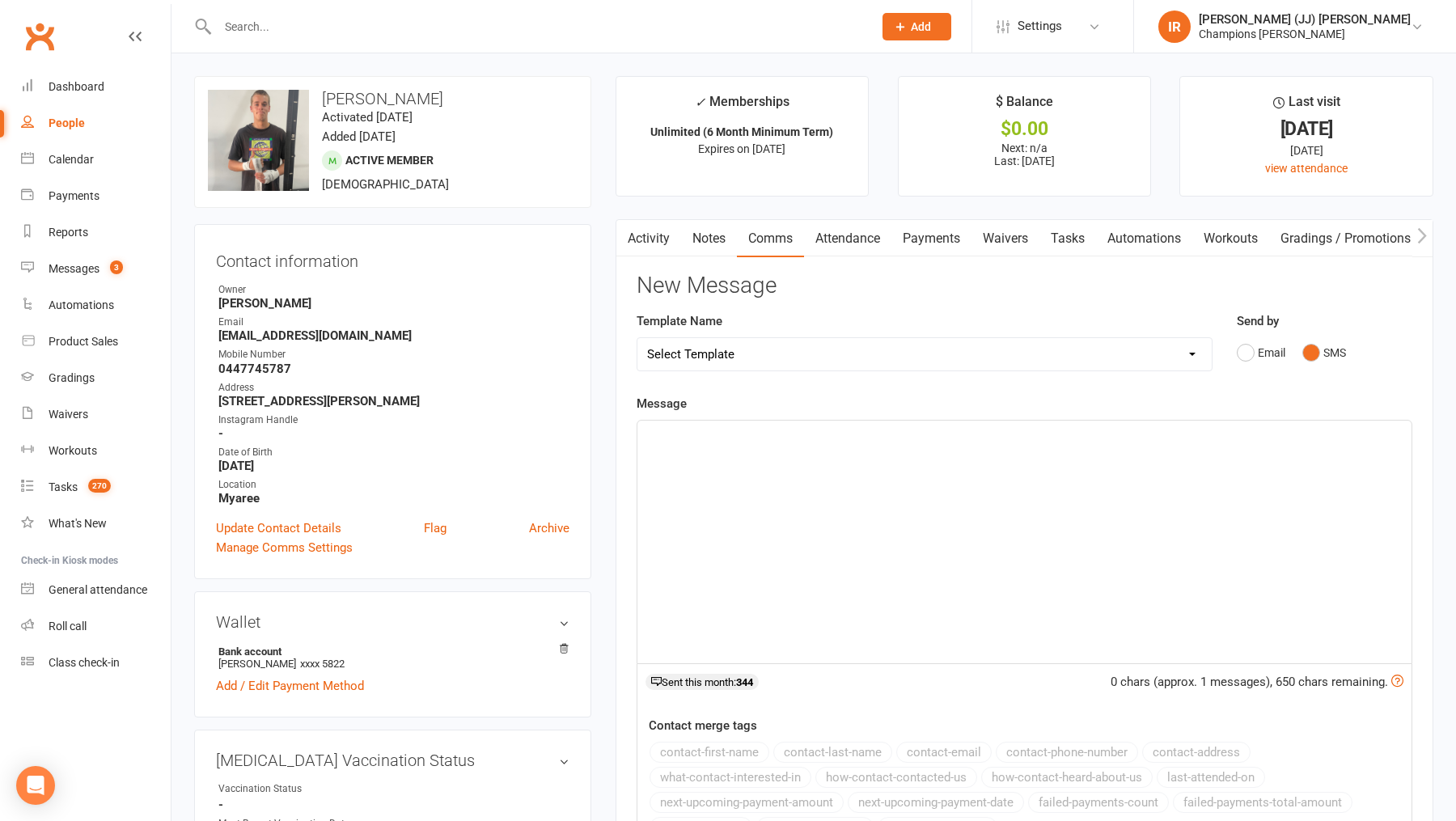
click at [835, 510] on div "﻿" at bounding box center [1024, 542] width 774 height 243
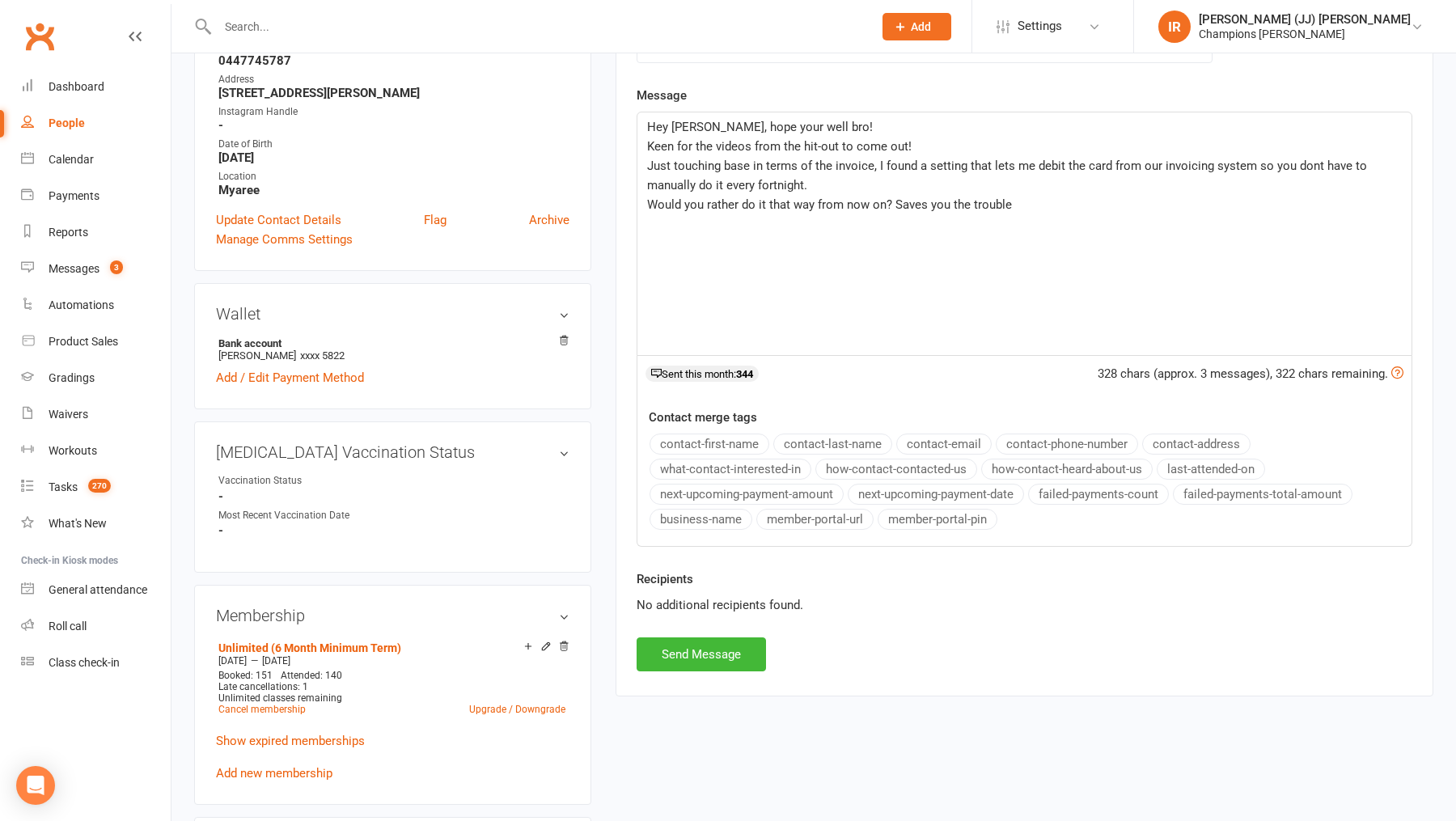
scroll to position [414, 0]
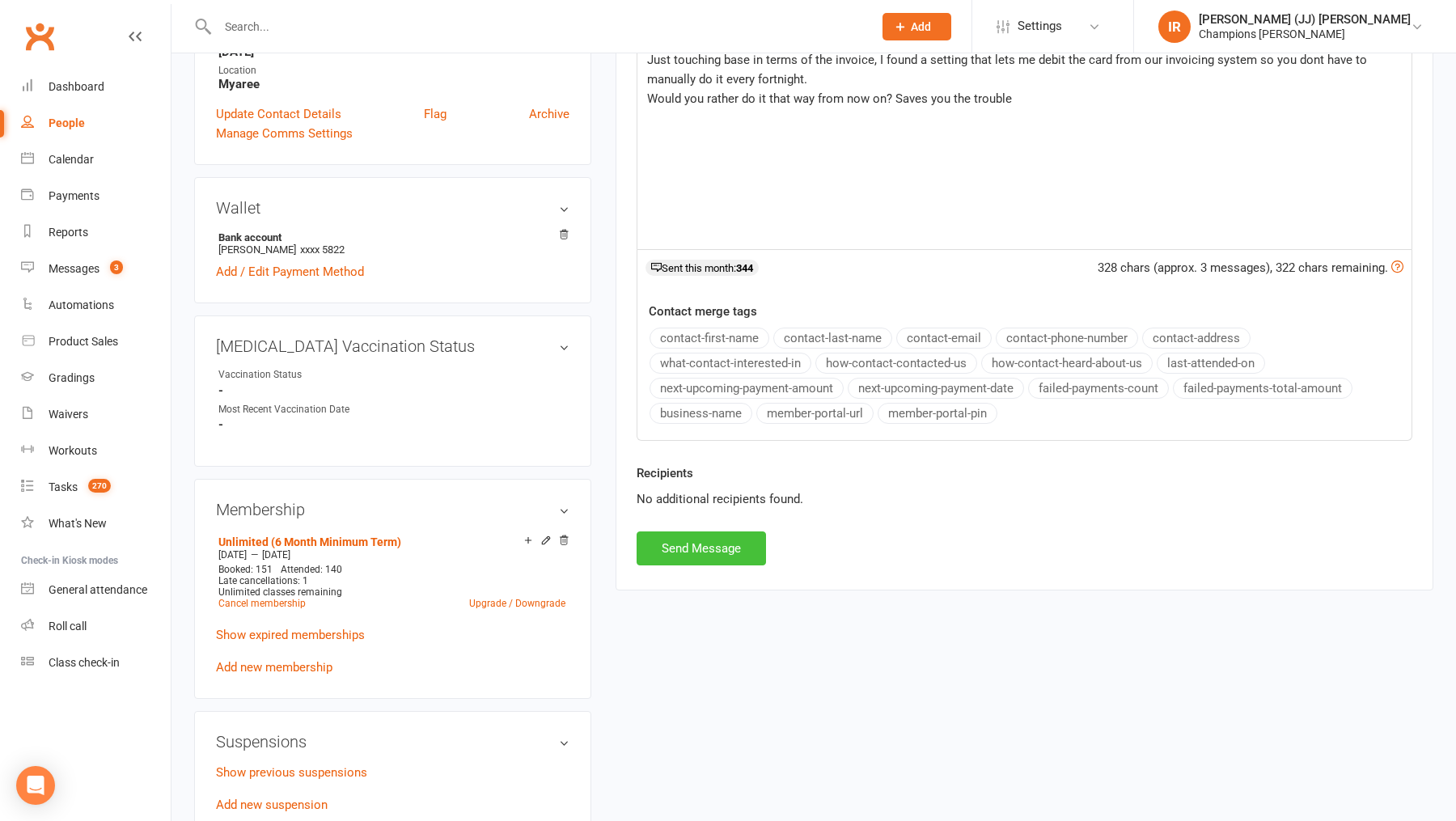
click at [719, 534] on button "Send Message" at bounding box center [701, 548] width 130 height 34
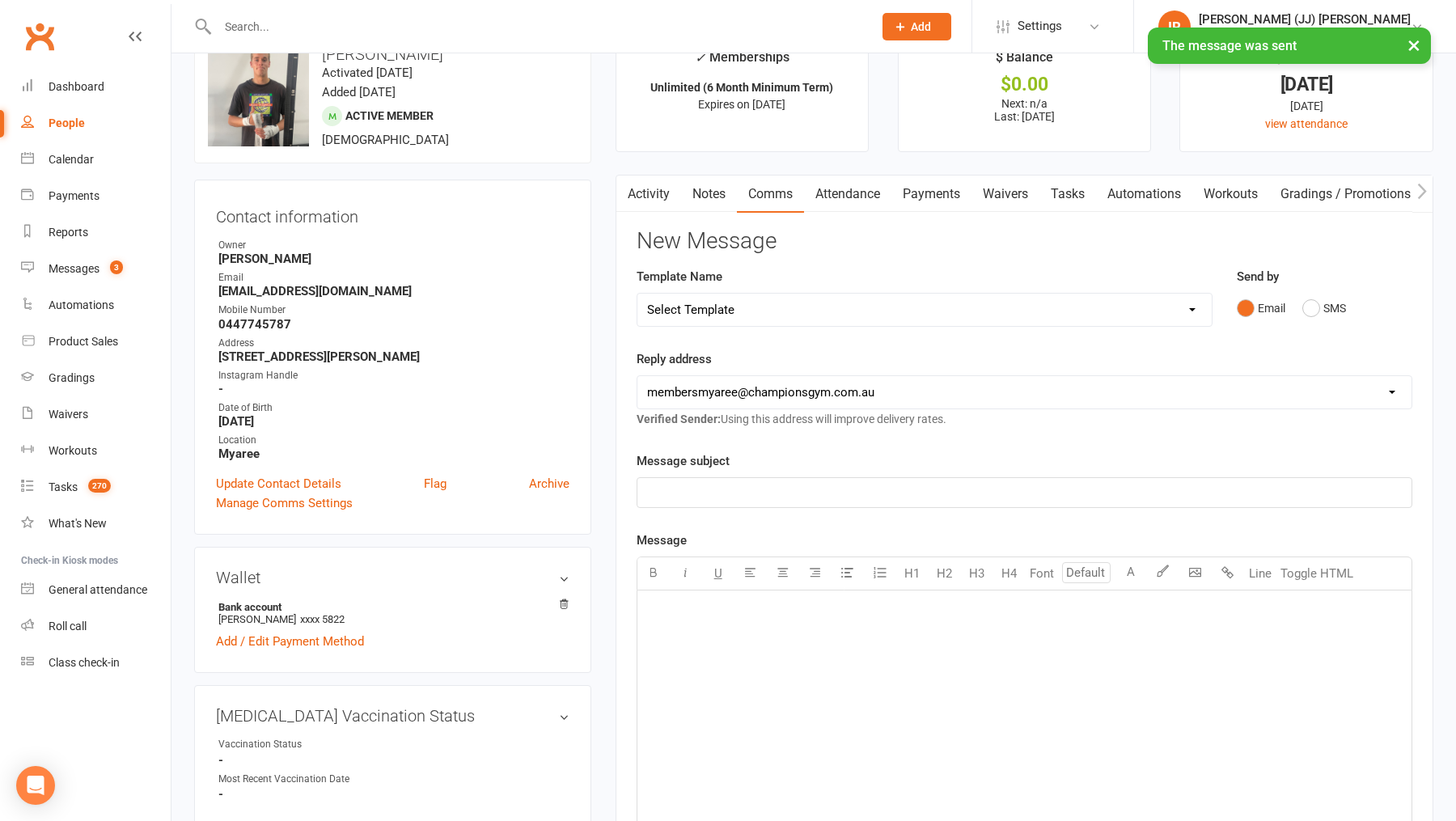
scroll to position [0, 0]
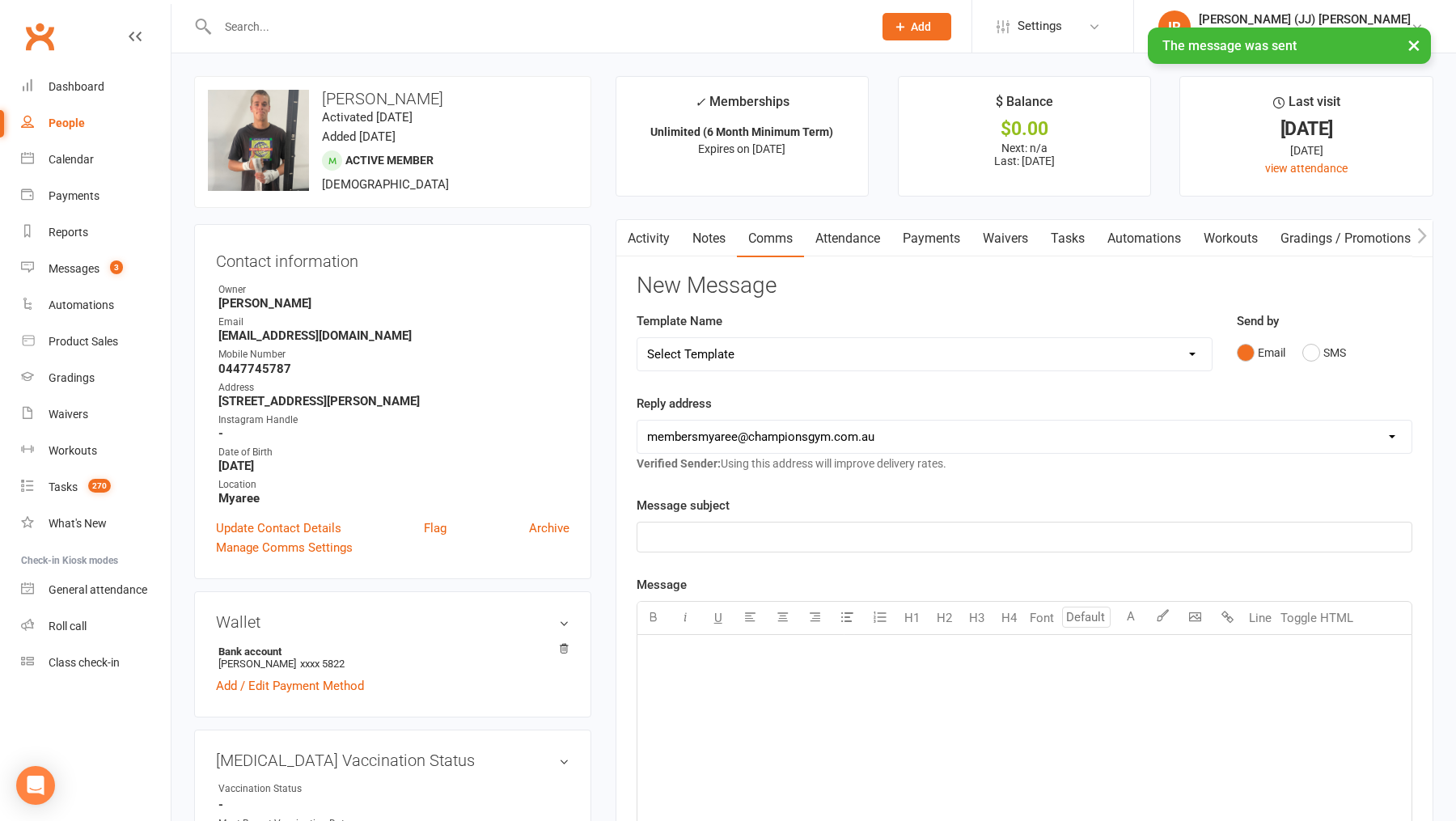
click at [666, 237] on link "Activity" at bounding box center [648, 238] width 64 height 37
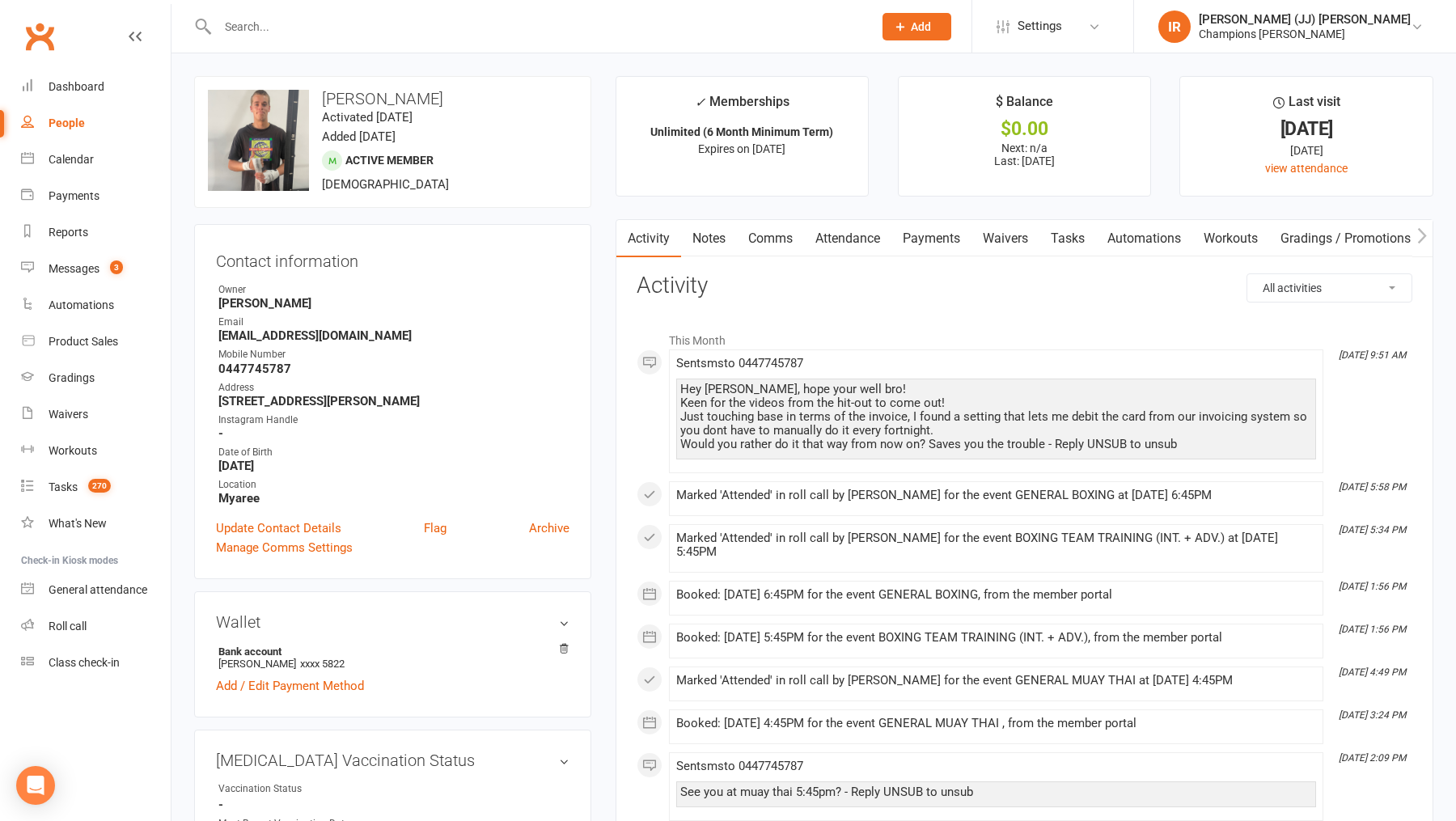
click at [679, 238] on link "Activity" at bounding box center [648, 238] width 64 height 37
click at [704, 238] on link "Notes" at bounding box center [709, 238] width 56 height 37
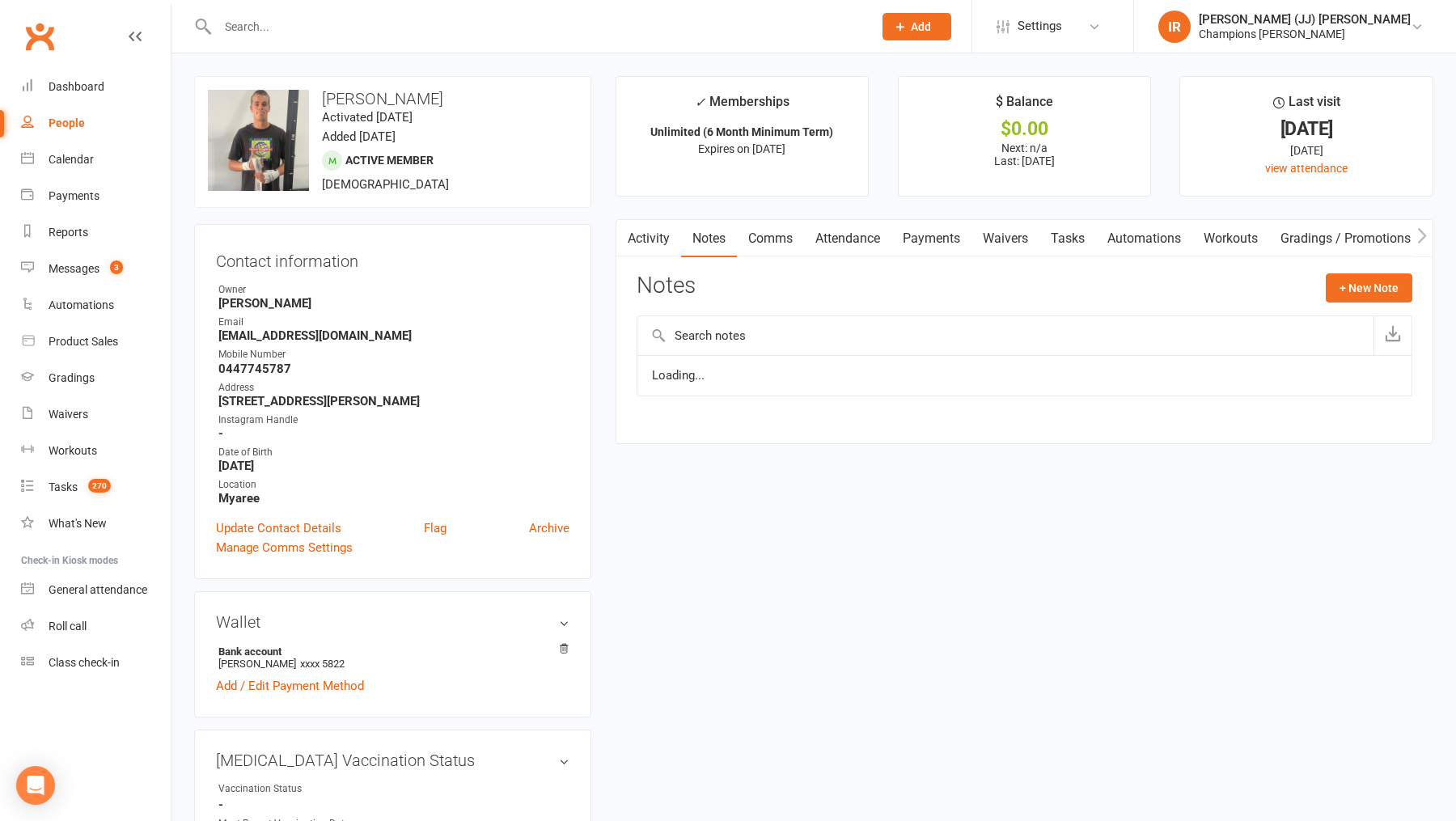
click at [639, 239] on link "Activity" at bounding box center [648, 238] width 64 height 37
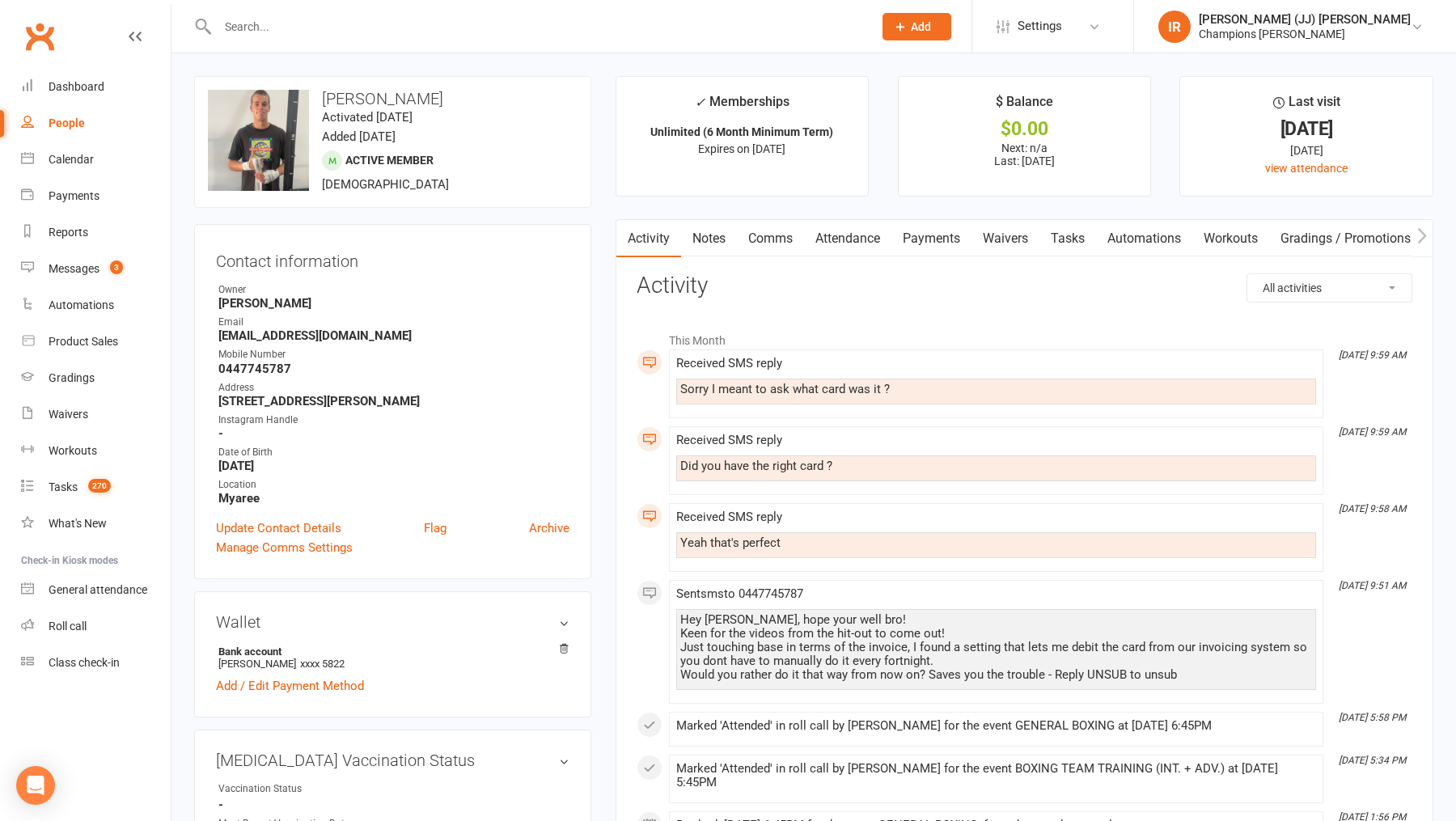
click at [776, 241] on link "Comms" at bounding box center [770, 238] width 67 height 37
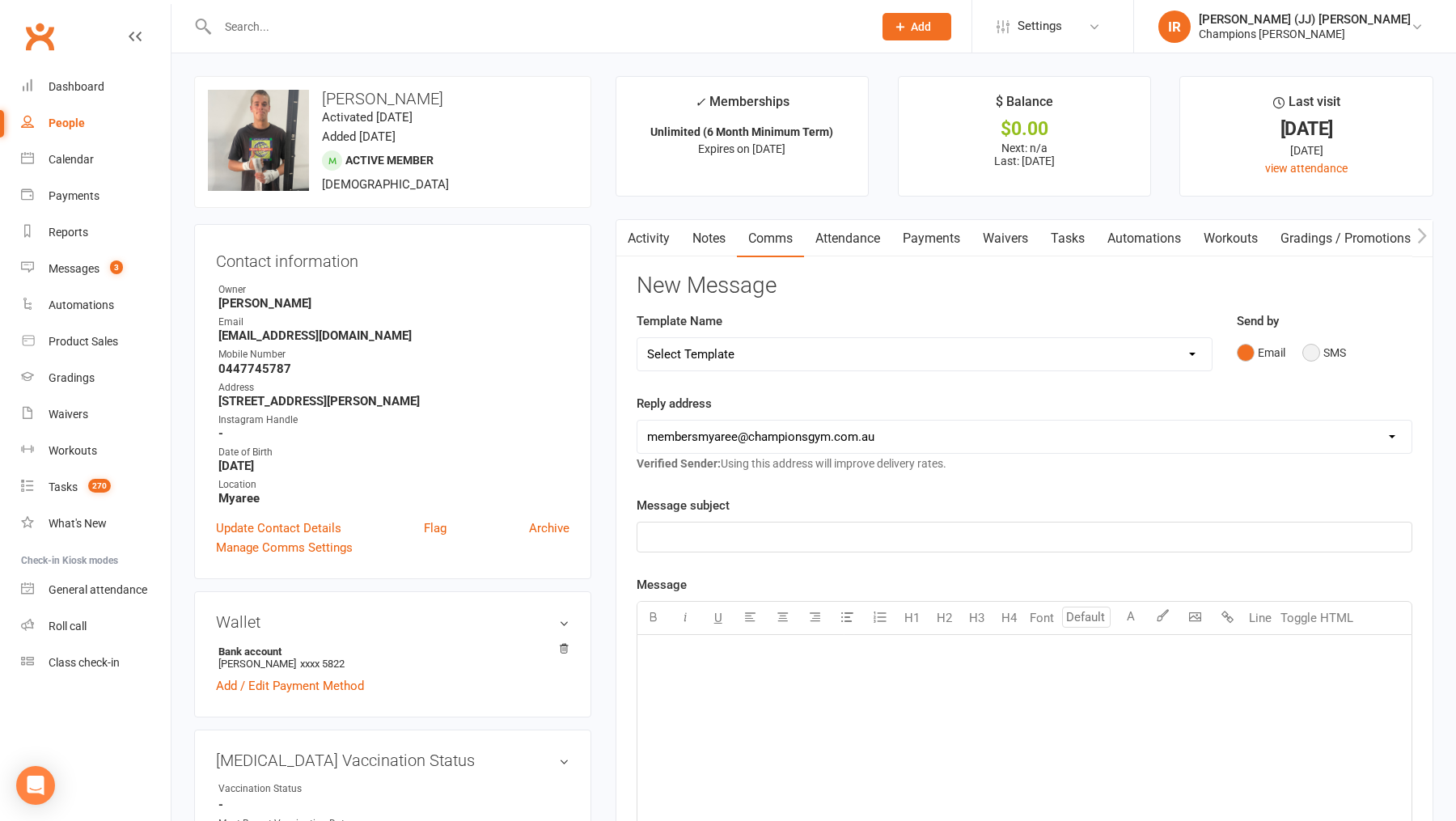
click at [1306, 356] on button "SMS" at bounding box center [1324, 352] width 44 height 31
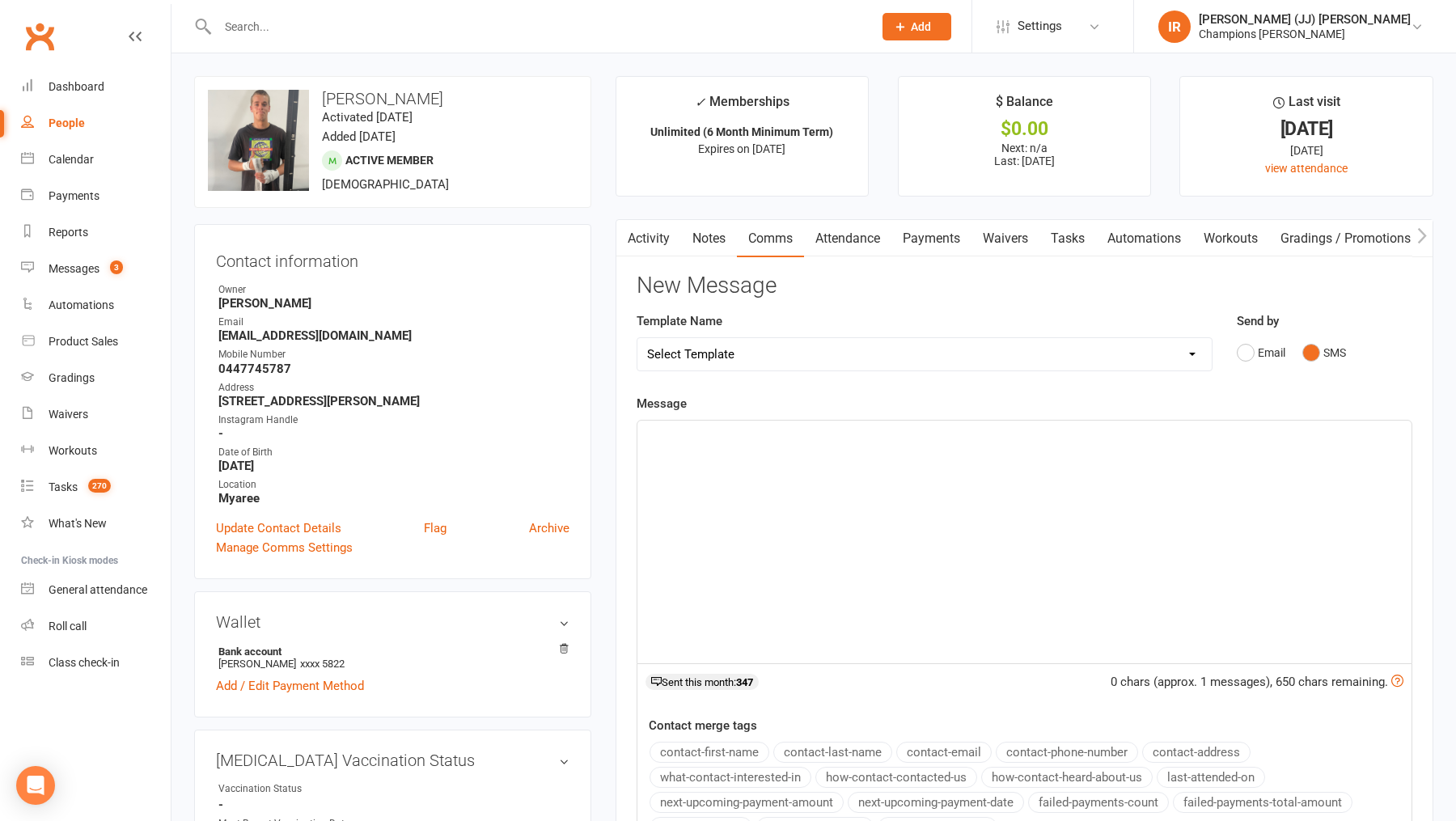
click at [856, 541] on div "﻿" at bounding box center [1024, 542] width 774 height 243
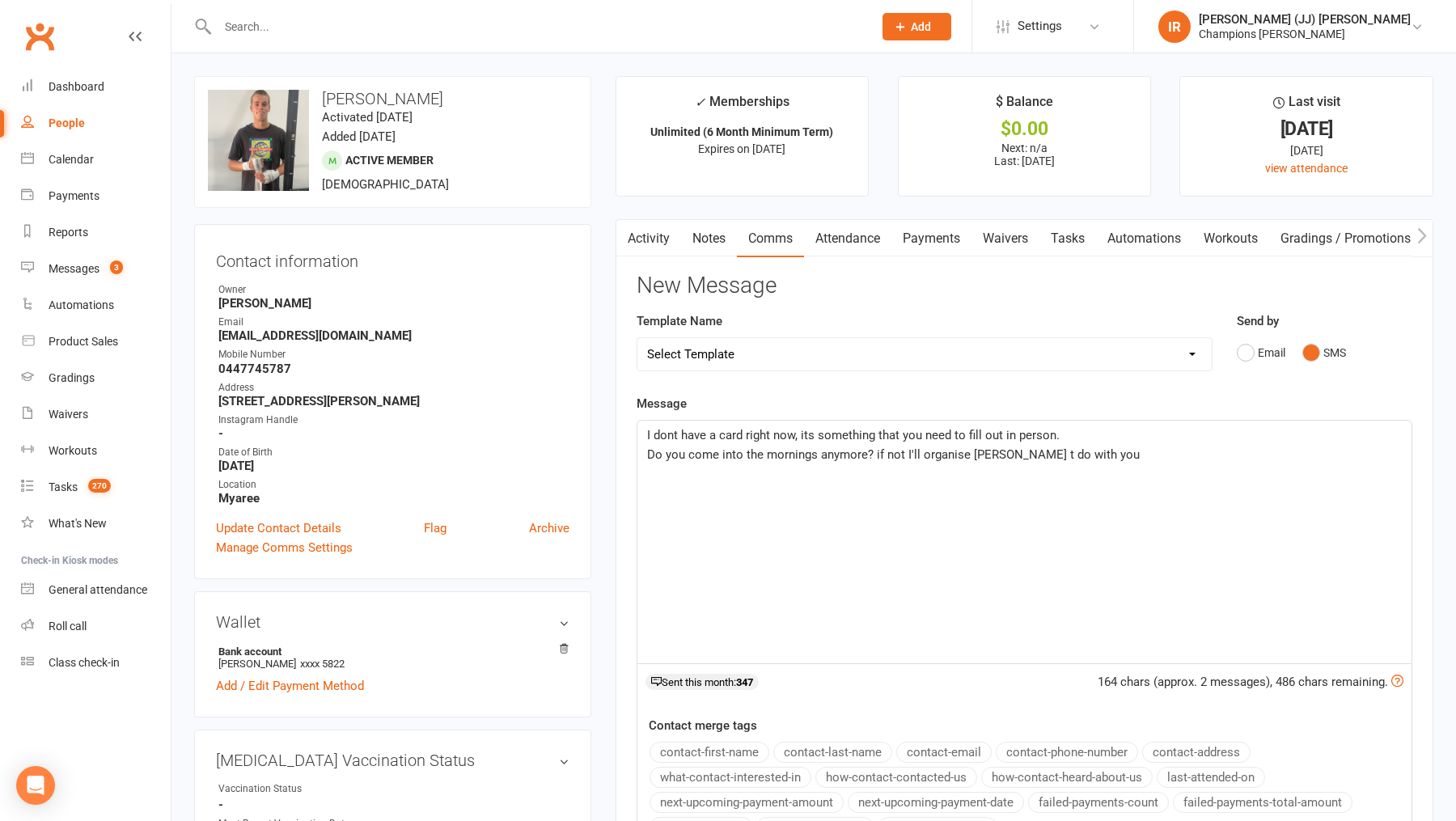
click at [997, 456] on span "Do you come into the mornings anymore? if not I'll organise Owen t do with you" at bounding box center [893, 455] width 492 height 15
click at [1112, 465] on div "I dont have a card right now, its something that you need to fill out in person…" at bounding box center [1024, 542] width 774 height 243
click at [1009, 456] on span "Do you come into the mornings anymore? if not I'll organise Owen it do with you" at bounding box center [894, 455] width 496 height 15
click at [1085, 452] on p "Do you come into the mornings anymore? if not I'll organise Owen to do with you" at bounding box center [1024, 455] width 755 height 20
click at [1032, 457] on span "Do you come into the mornings anymore? if not I'll organise Owen to do with you" at bounding box center [896, 455] width 500 height 15
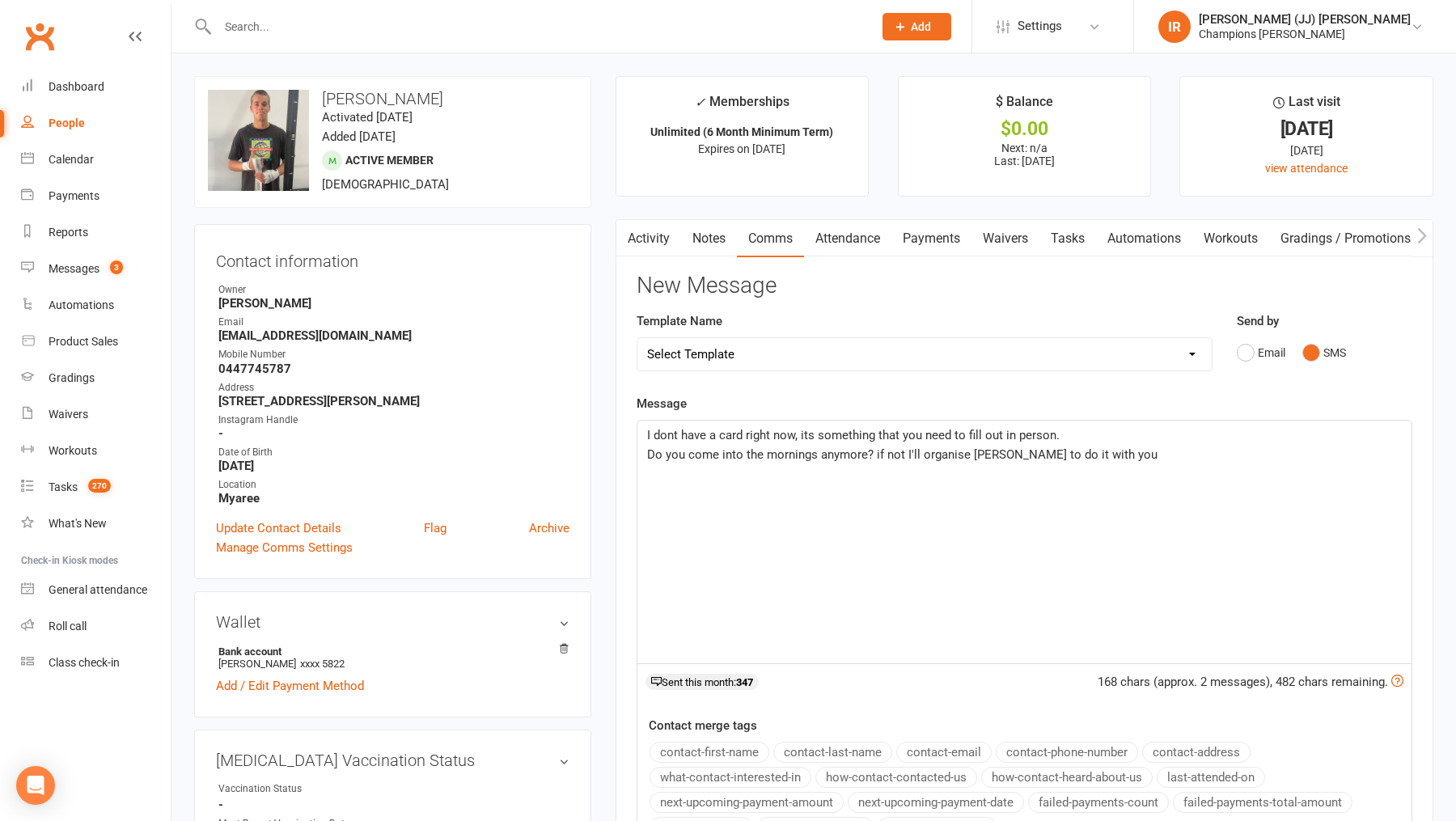
click at [1132, 454] on p "Do you come into the mornings anymore? if not I'll organise Owen to do it with …" at bounding box center [1024, 455] width 755 height 20
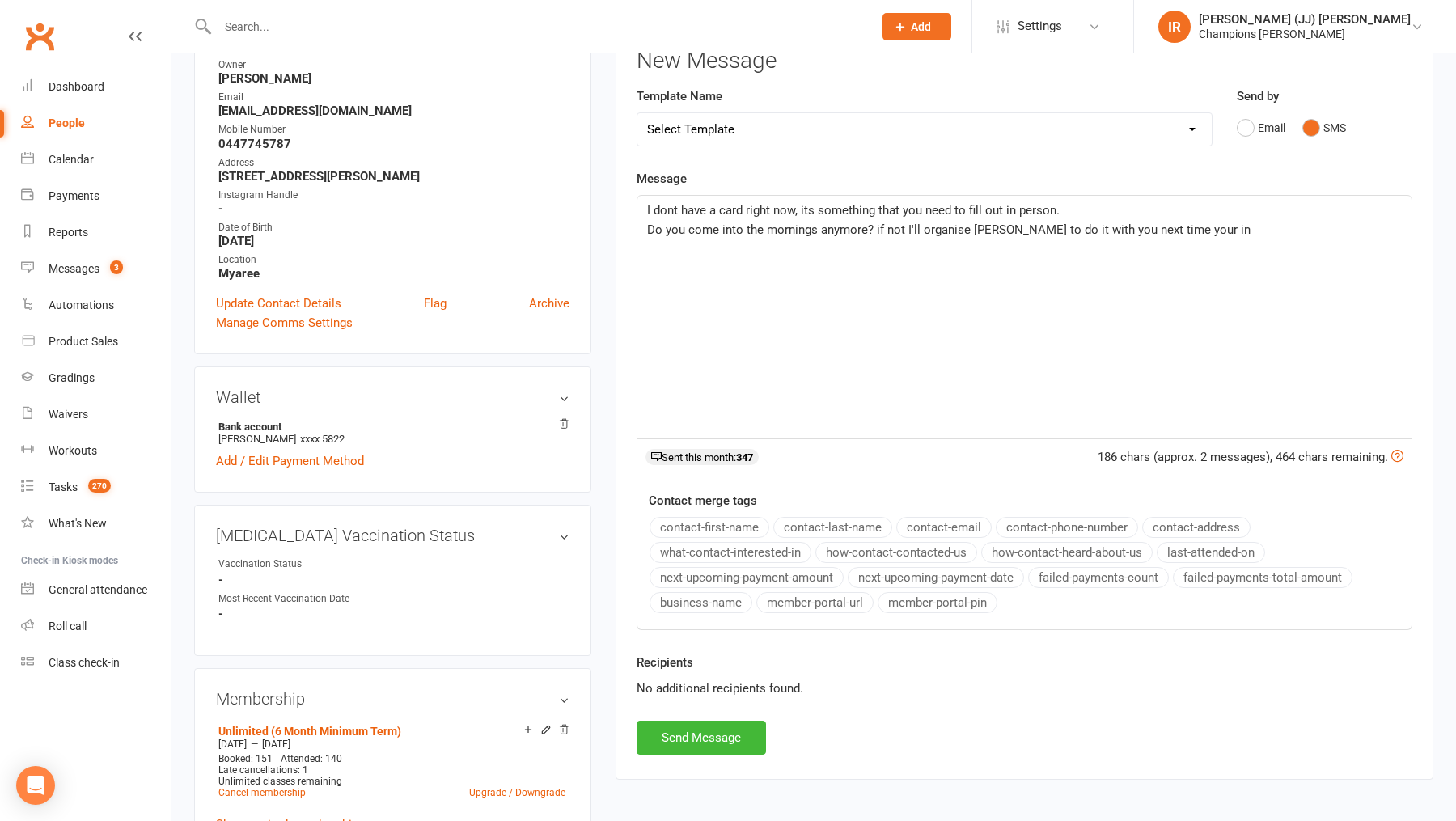
scroll to position [285, 0]
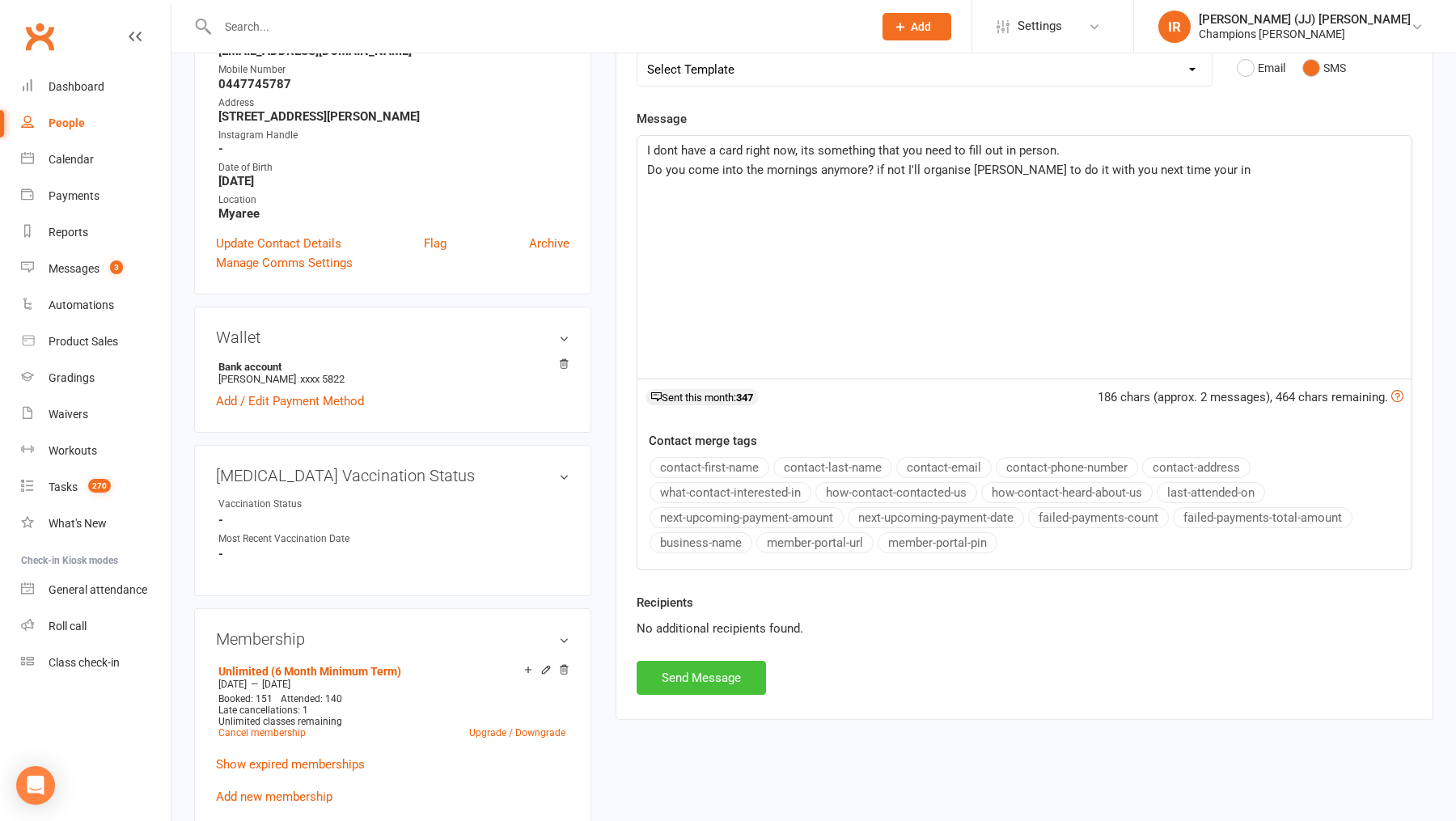
click at [728, 676] on button "Send Message" at bounding box center [701, 677] width 130 height 34
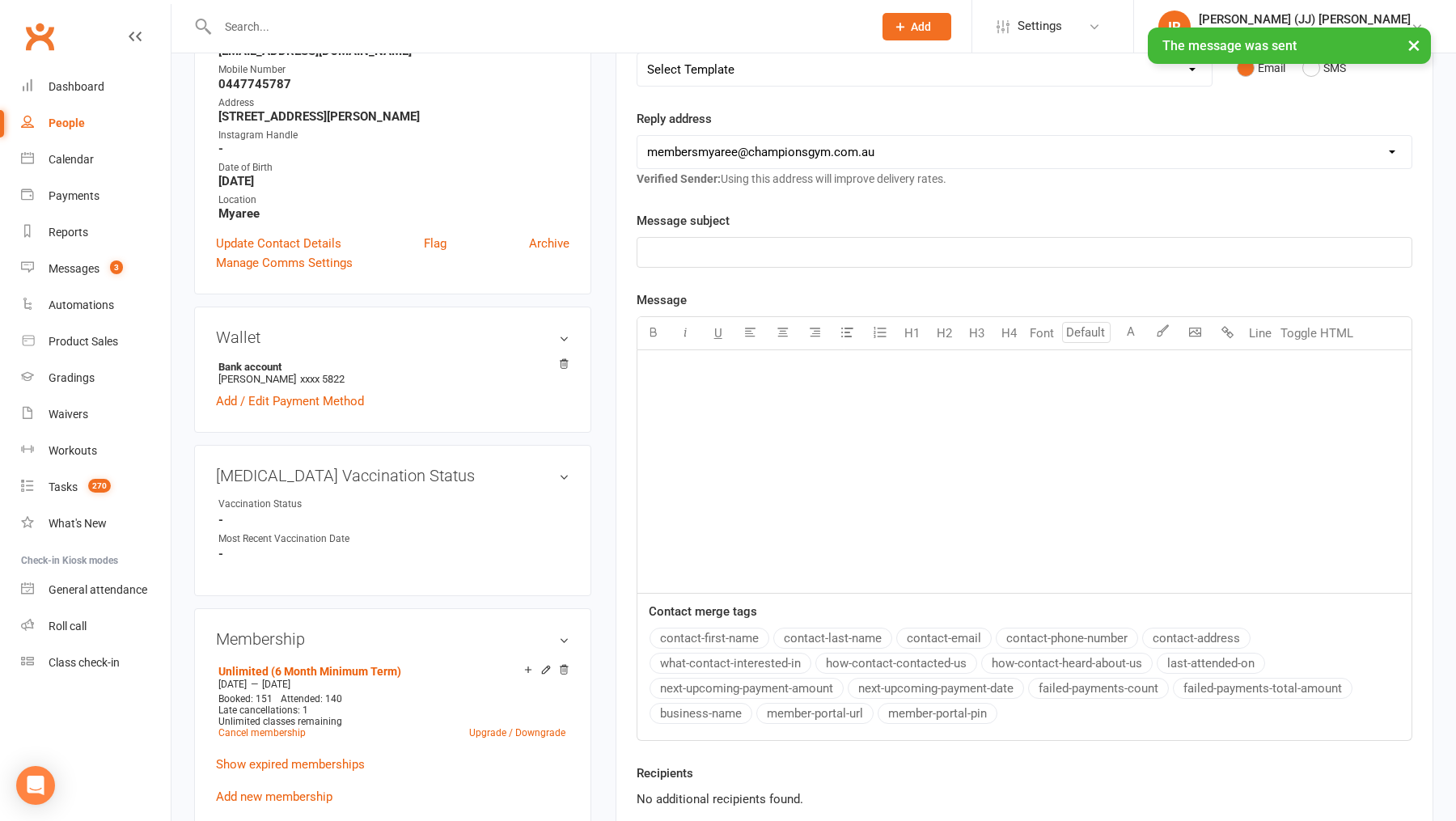
scroll to position [0, 0]
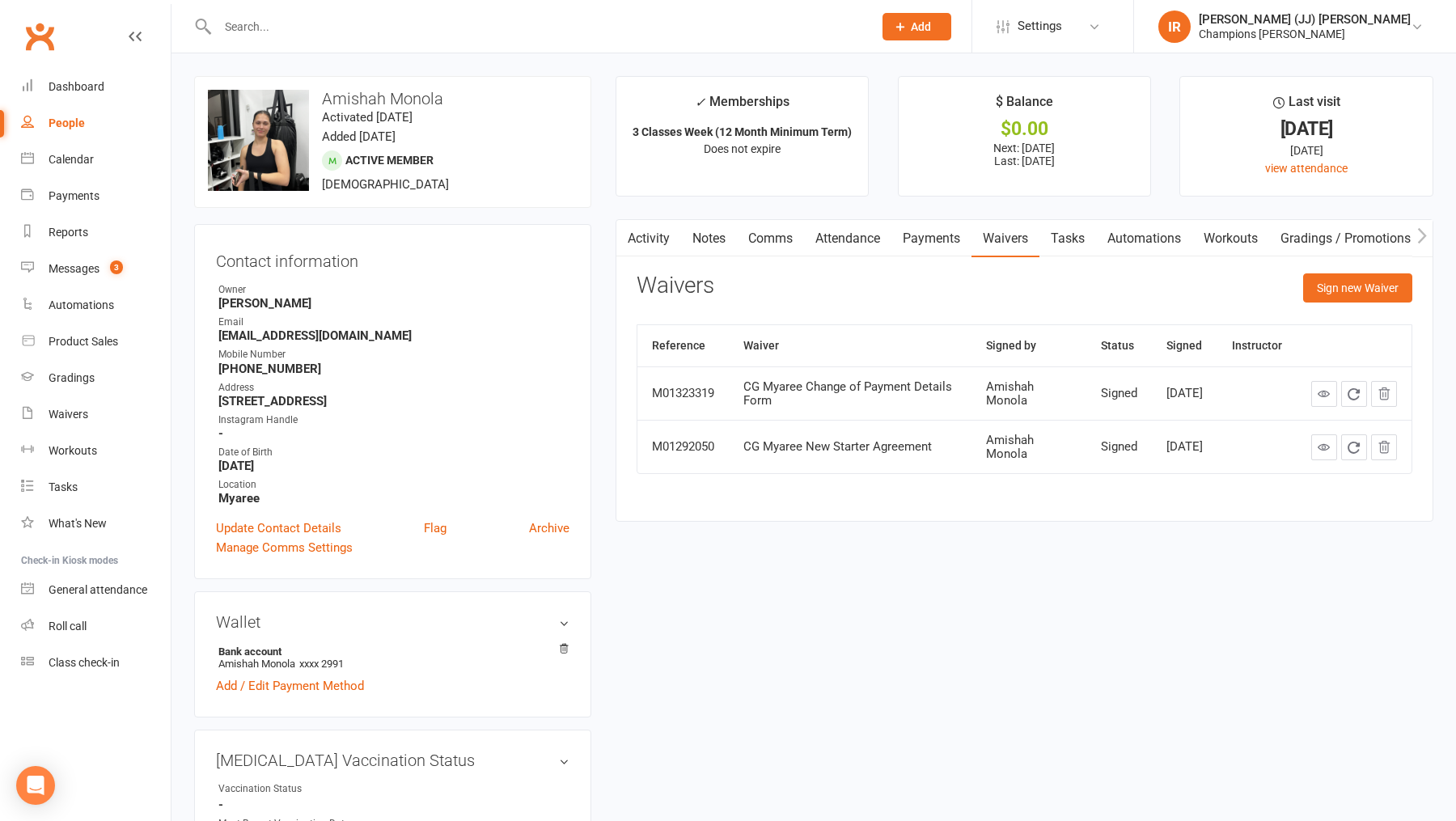
click at [927, 234] on link "Payments" at bounding box center [931, 238] width 80 height 37
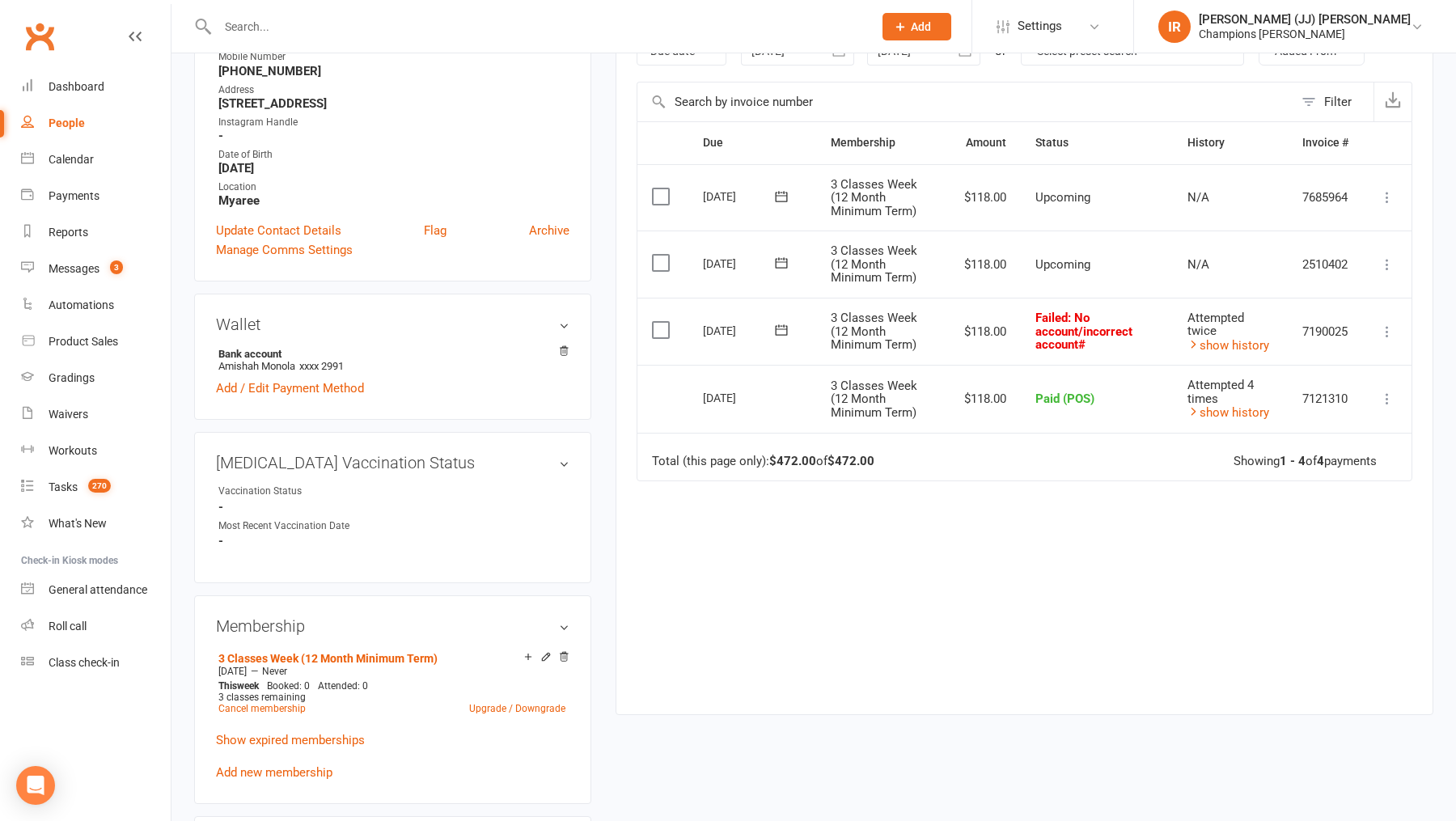
scroll to position [286, 0]
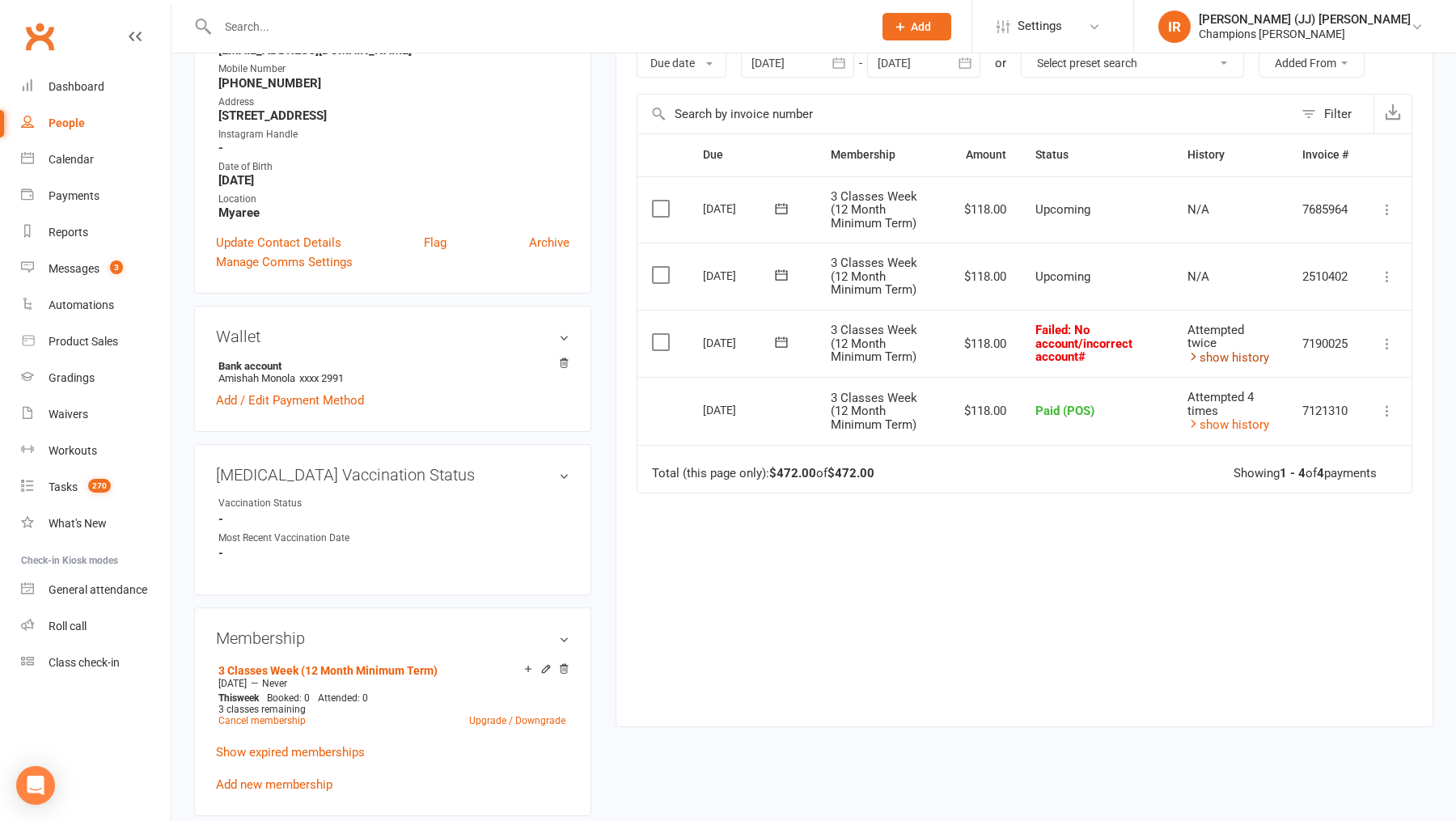
click at [1226, 360] on link "show history" at bounding box center [1228, 358] width 82 height 15
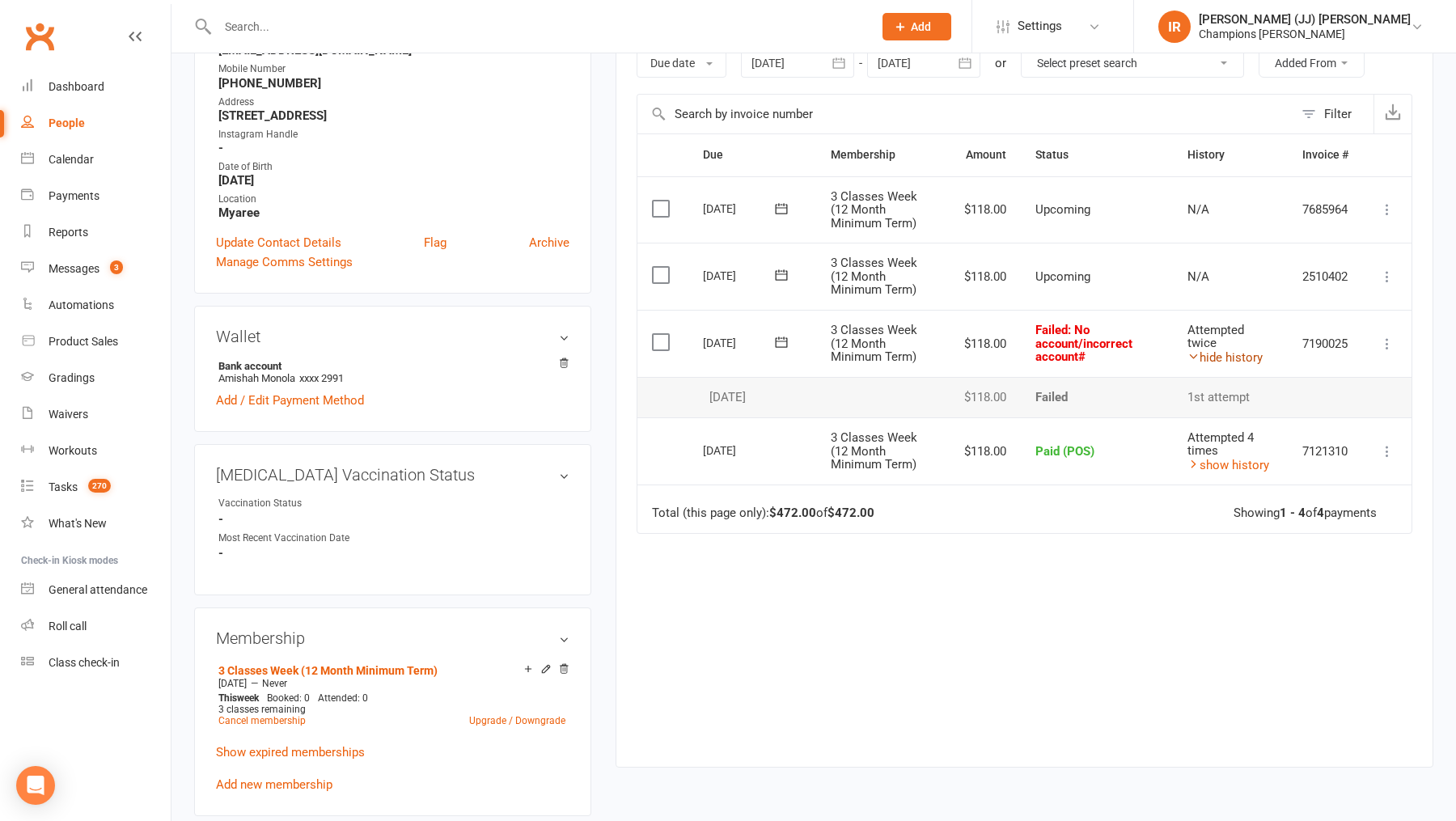
click at [1215, 357] on link "hide history" at bounding box center [1225, 358] width 75 height 15
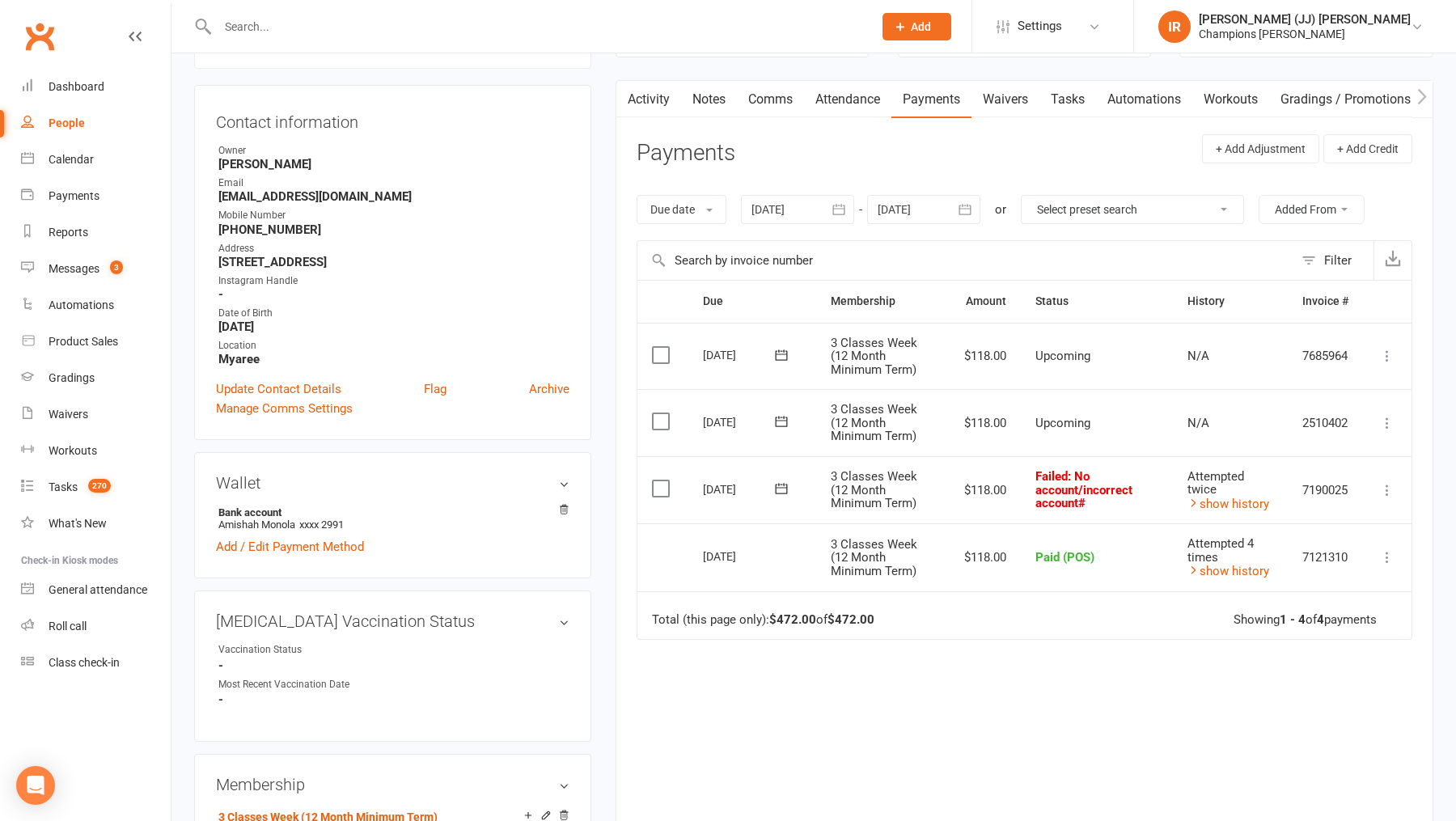
scroll to position [0, 0]
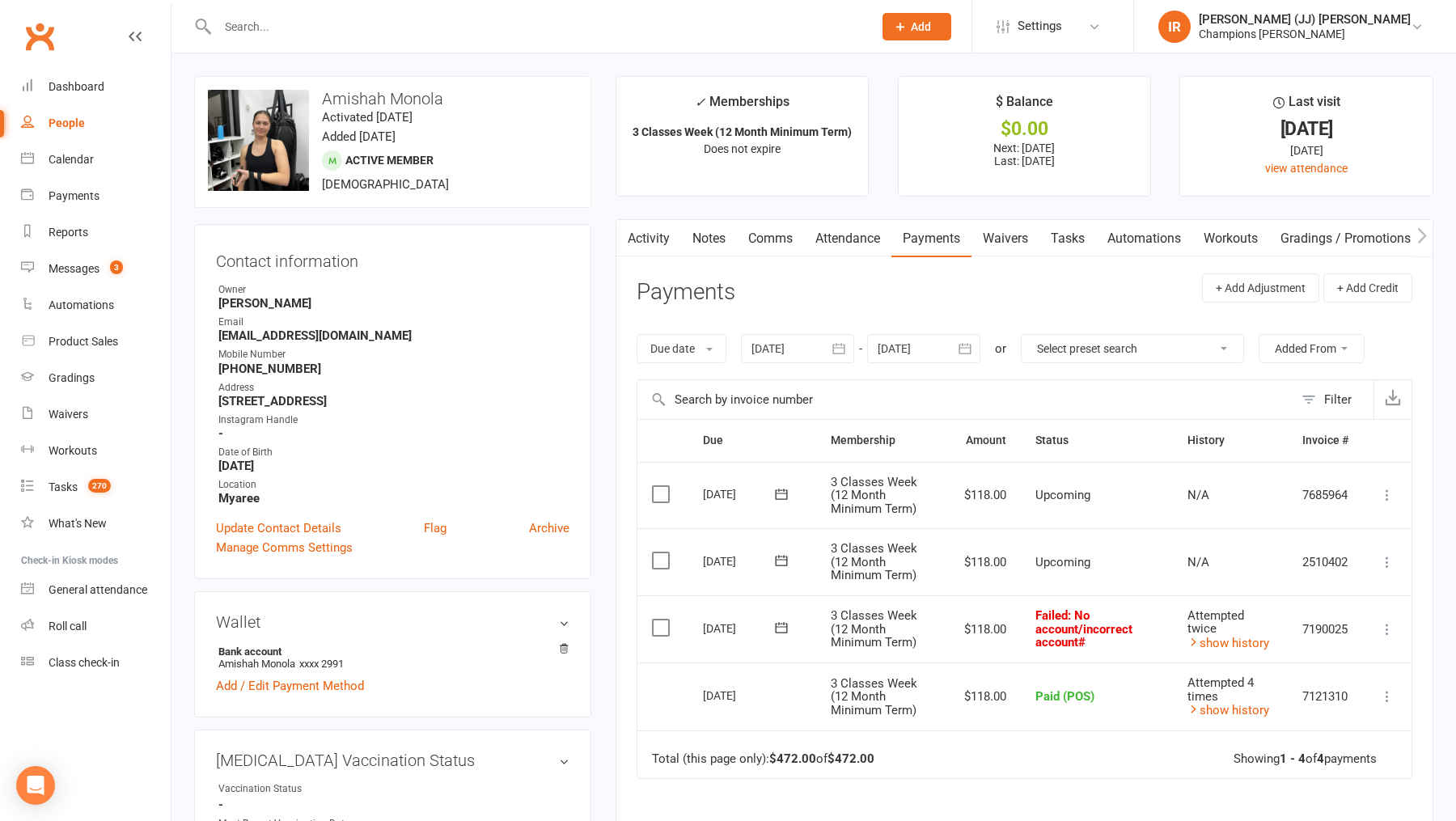
click at [1003, 244] on link "Waivers" at bounding box center [1005, 238] width 68 height 37
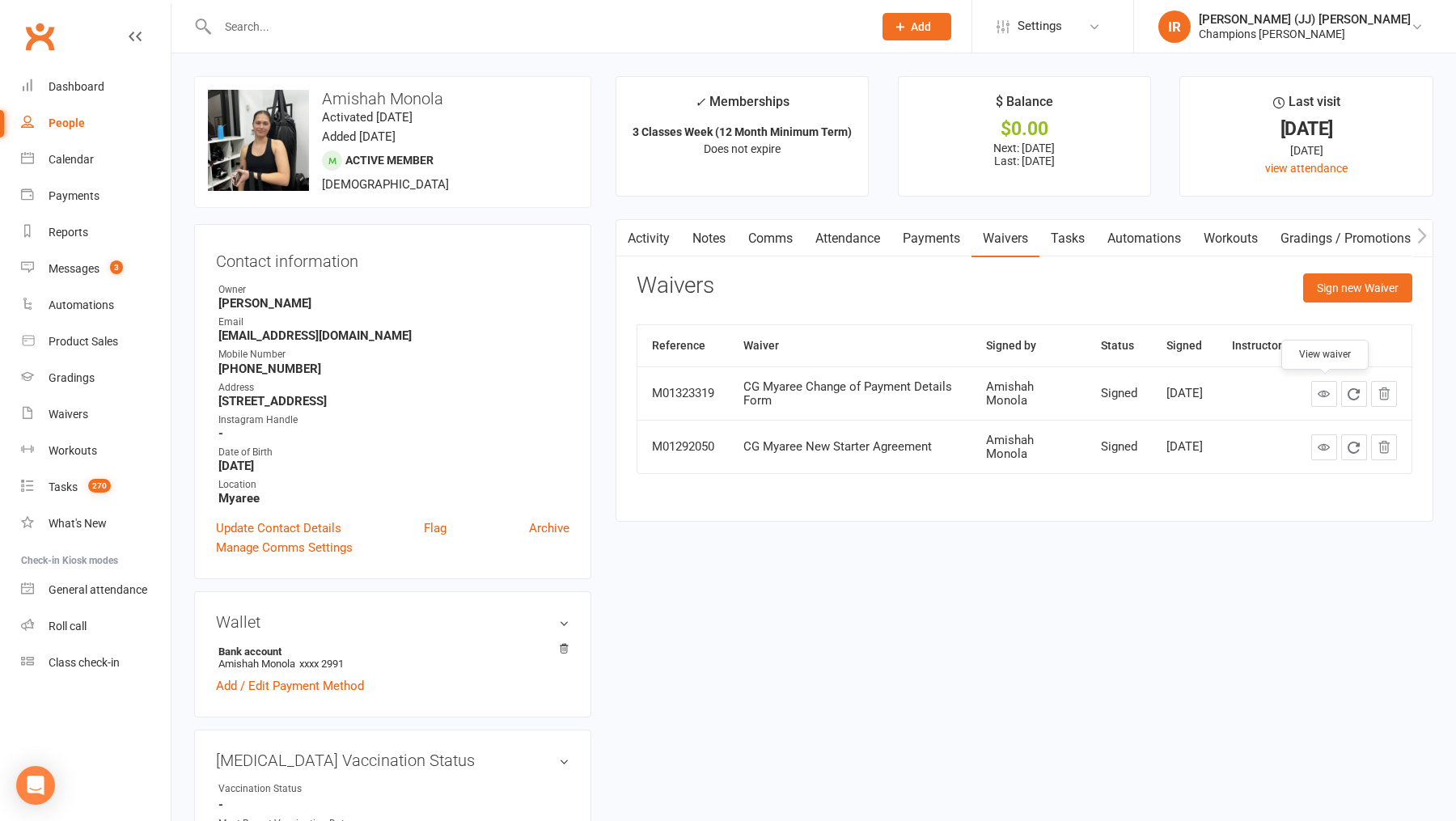
click at [1326, 387] on icon at bounding box center [1323, 393] width 12 height 12
click at [378, 112] on time "Activated 21 June, 2025" at bounding box center [368, 117] width 91 height 15
click at [374, 97] on h3 "Amishah Monola" at bounding box center [393, 99] width 370 height 18
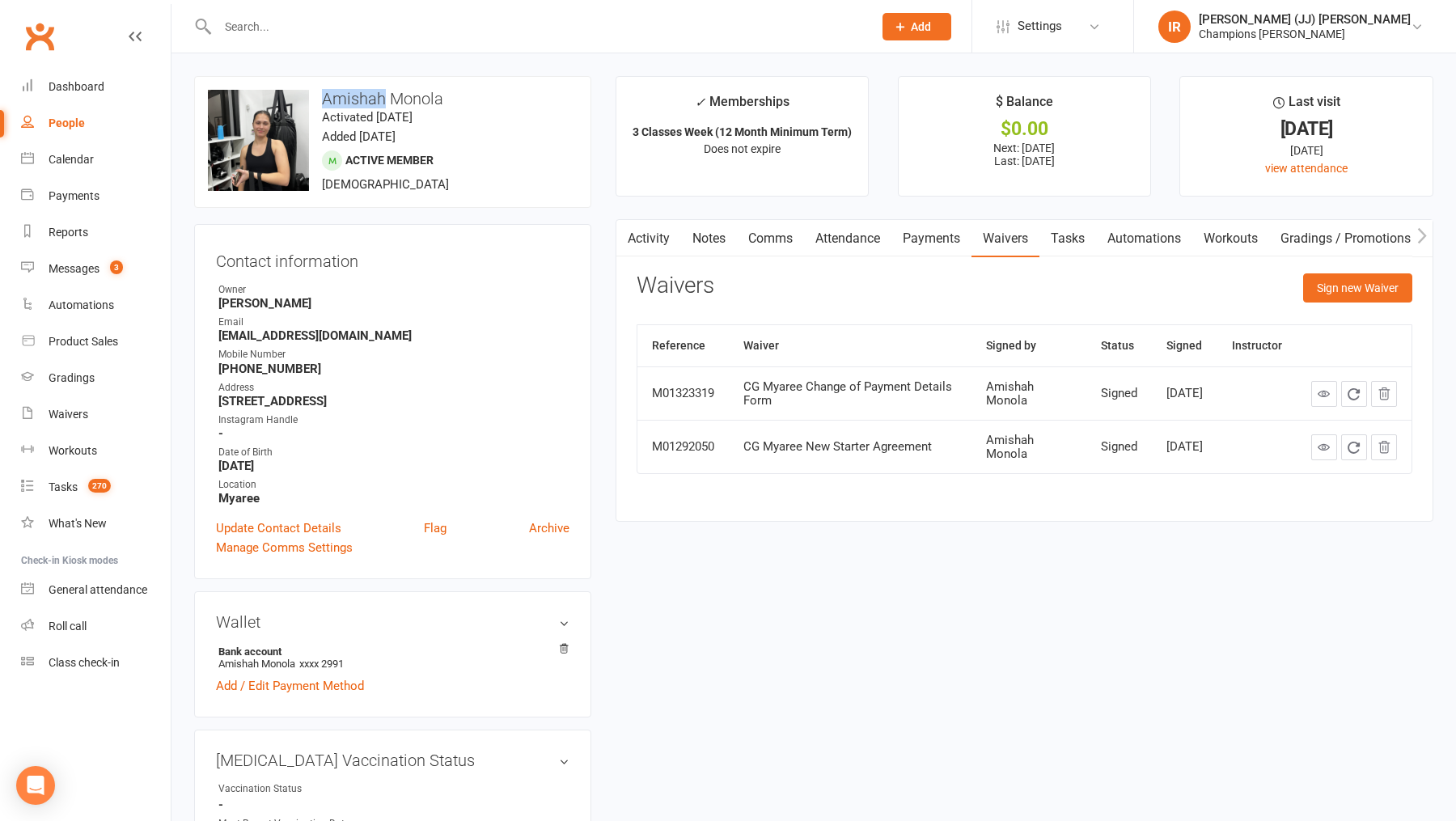
click at [374, 97] on h3 "Amishah Monola" at bounding box center [393, 99] width 370 height 18
copy h3 "Amishah Monola"
click at [709, 236] on link "Notes" at bounding box center [709, 238] width 56 height 37
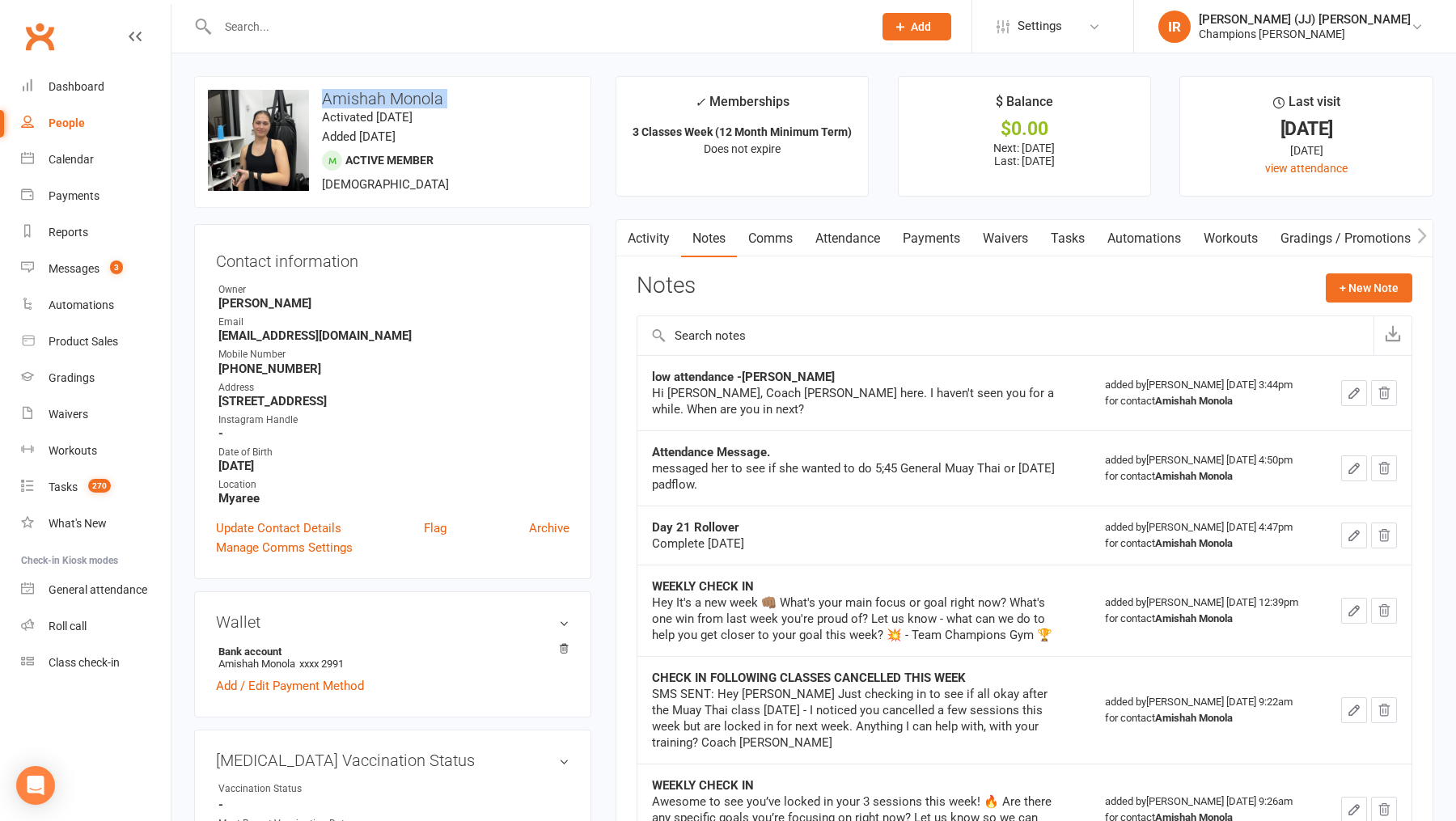
click at [648, 239] on link "Activity" at bounding box center [648, 238] width 64 height 37
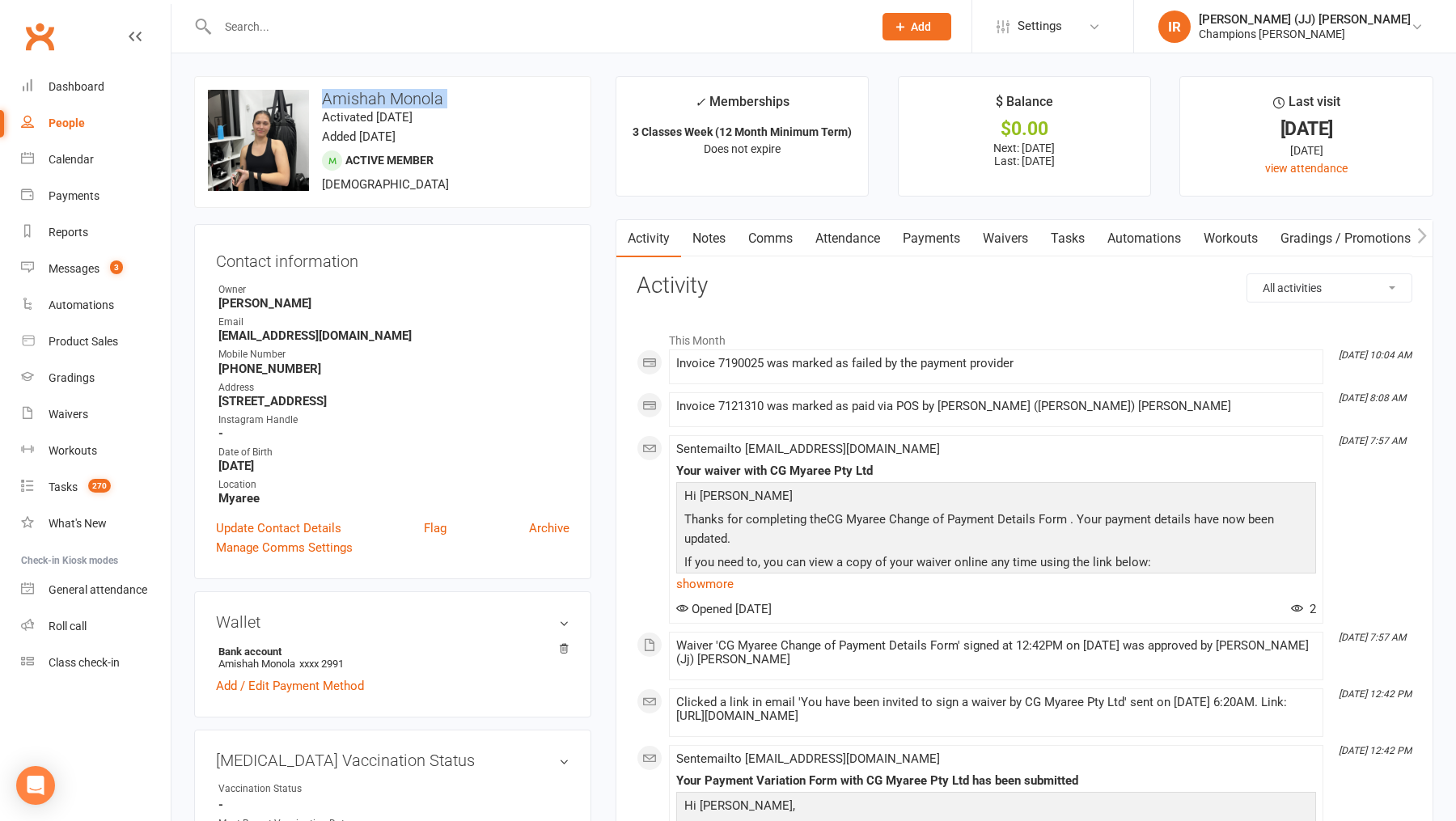
click at [756, 236] on link "Comms" at bounding box center [770, 238] width 67 height 37
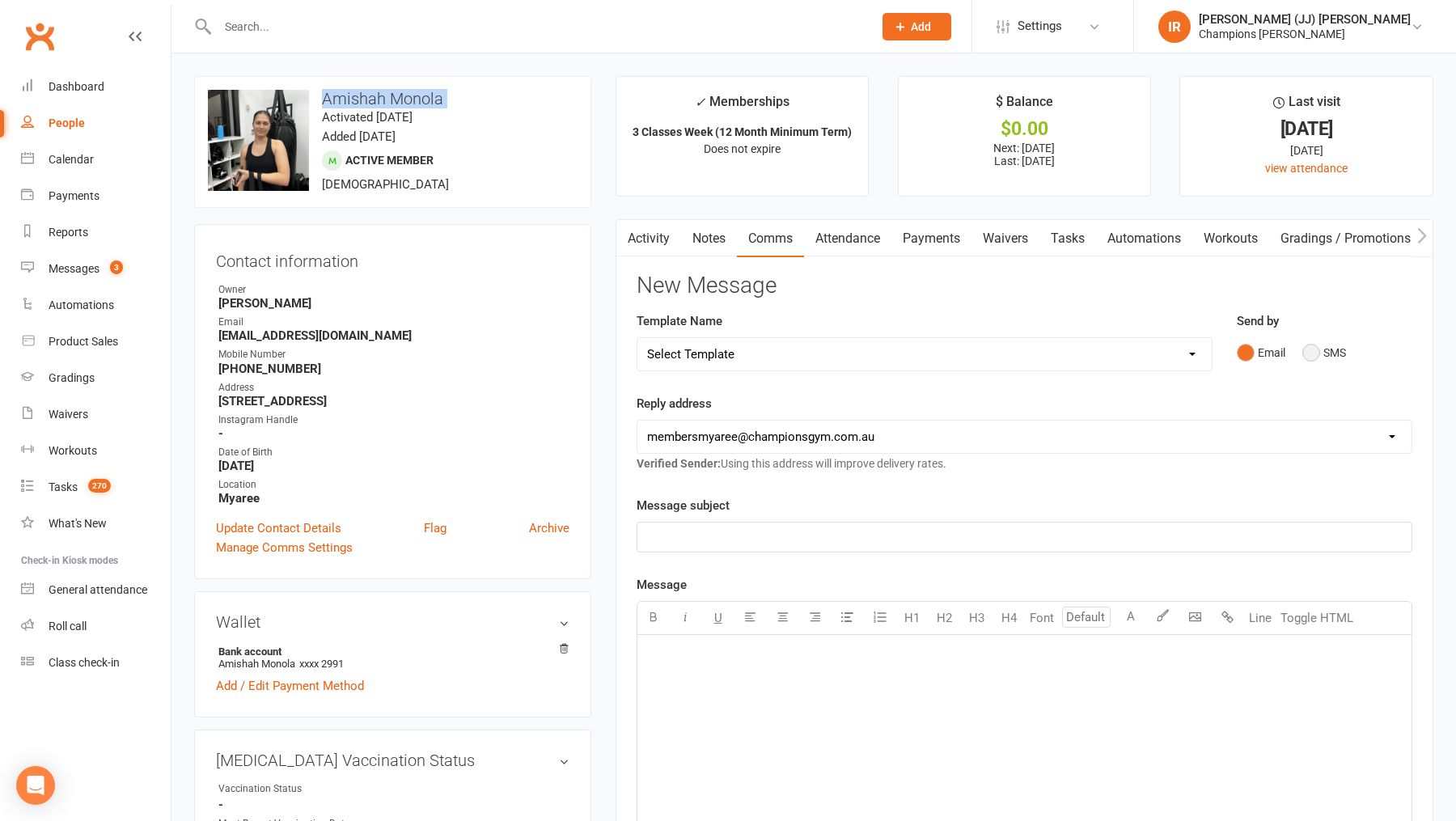
click at [1315, 350] on button "SMS" at bounding box center [1324, 352] width 44 height 31
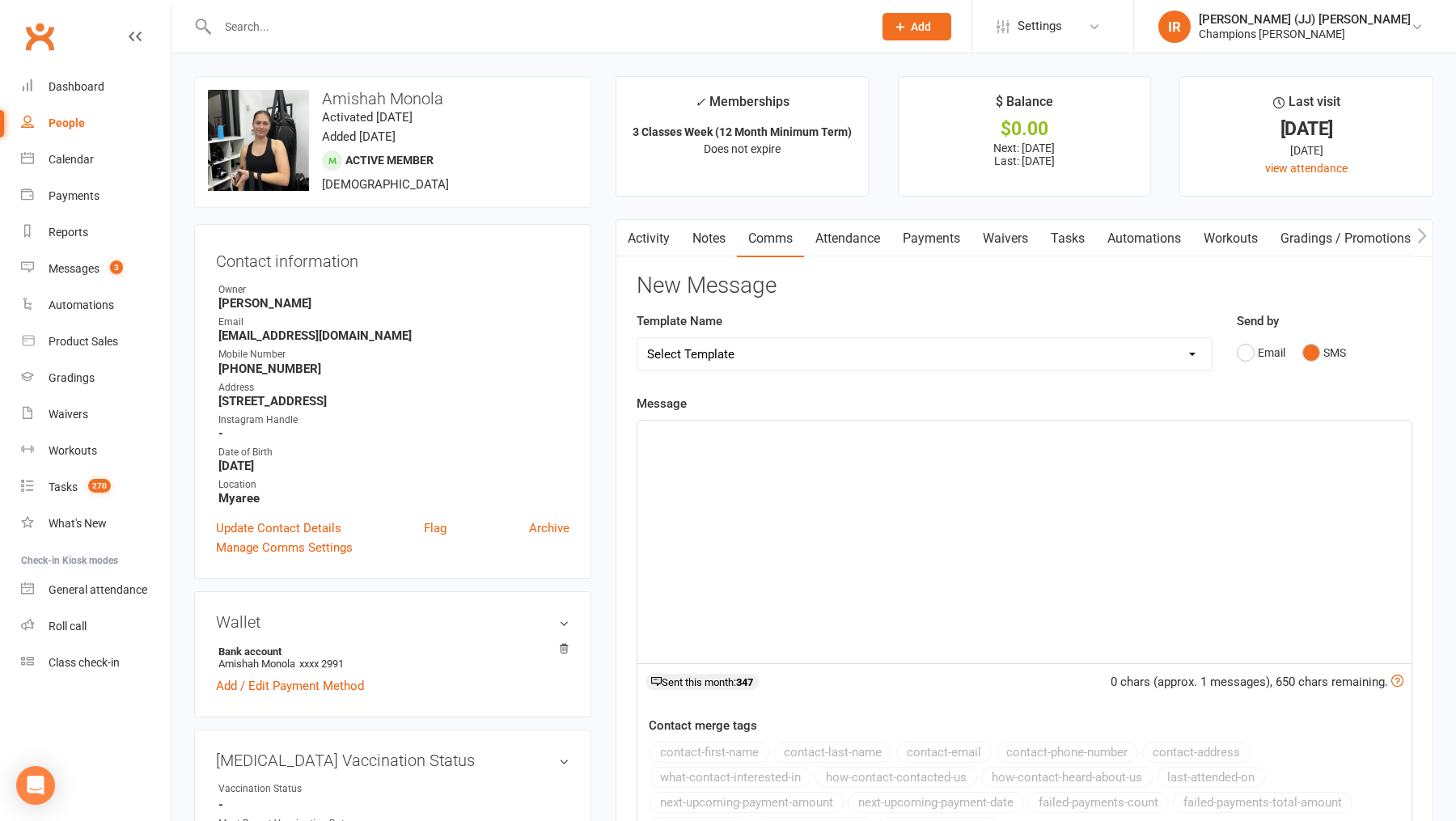
click at [768, 484] on div "﻿" at bounding box center [1024, 542] width 774 height 243
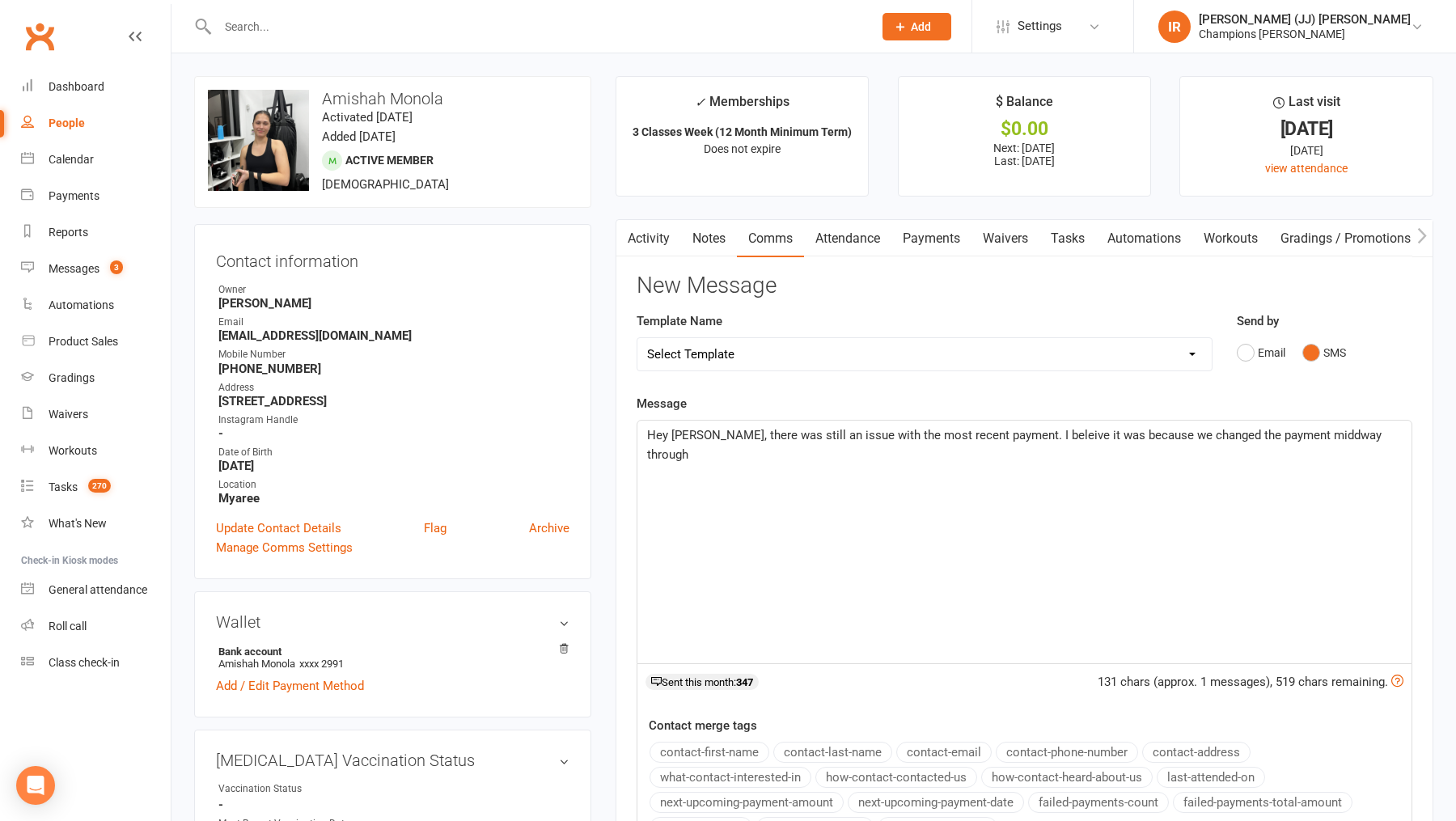
click at [768, 439] on span "Hey Amishah, there was still an issue with the most recent payment. I beleive i…" at bounding box center [1015, 444] width 737 height 34
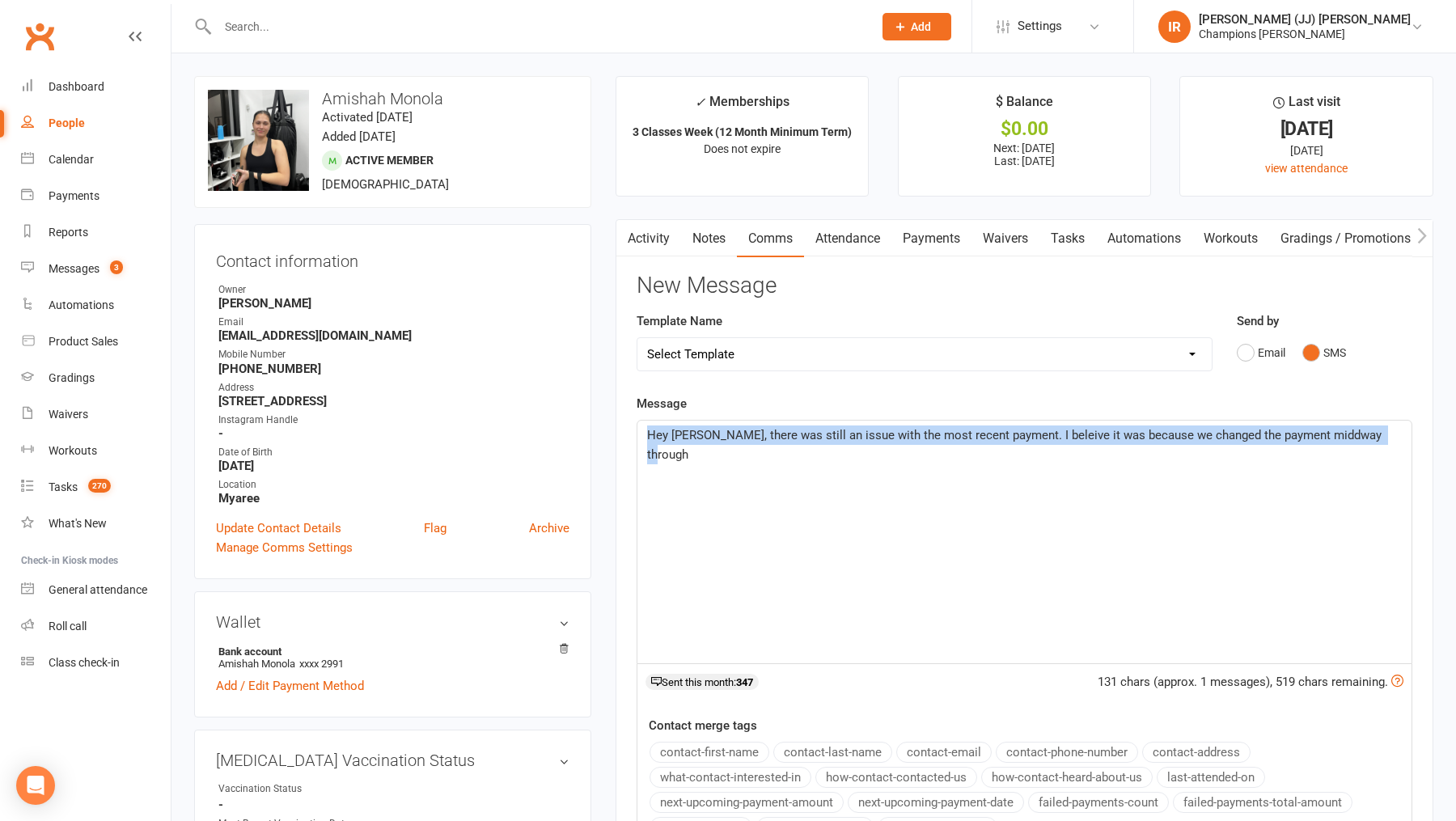
click at [768, 439] on span "Hey Amishah, there was still an issue with the most recent payment. I beleive i…" at bounding box center [1015, 444] width 737 height 34
copy span "Hey Amishah, there was still an issue with the most recent payment. I beleive i…"
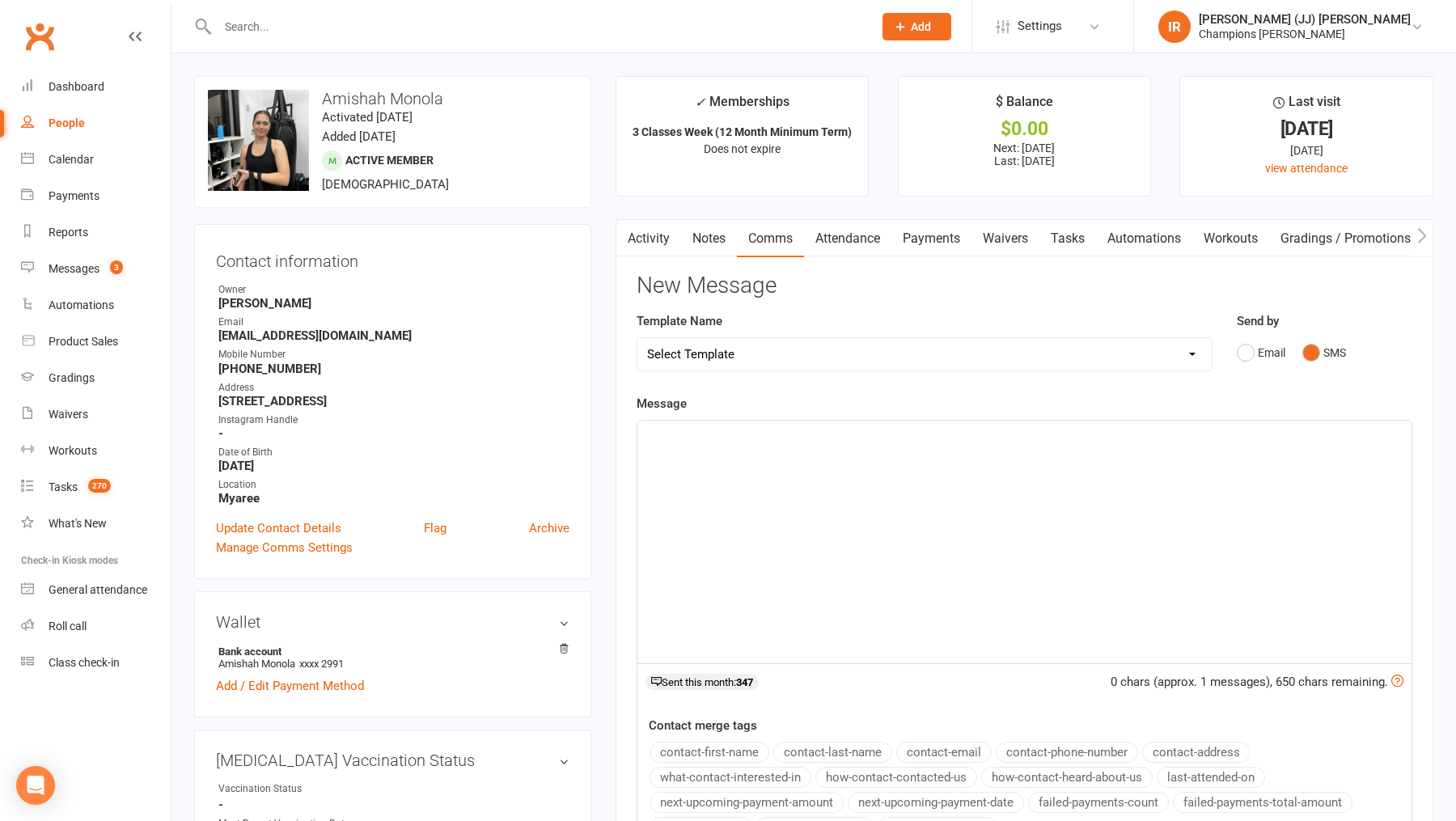
click at [656, 238] on link "Activity" at bounding box center [648, 238] width 64 height 37
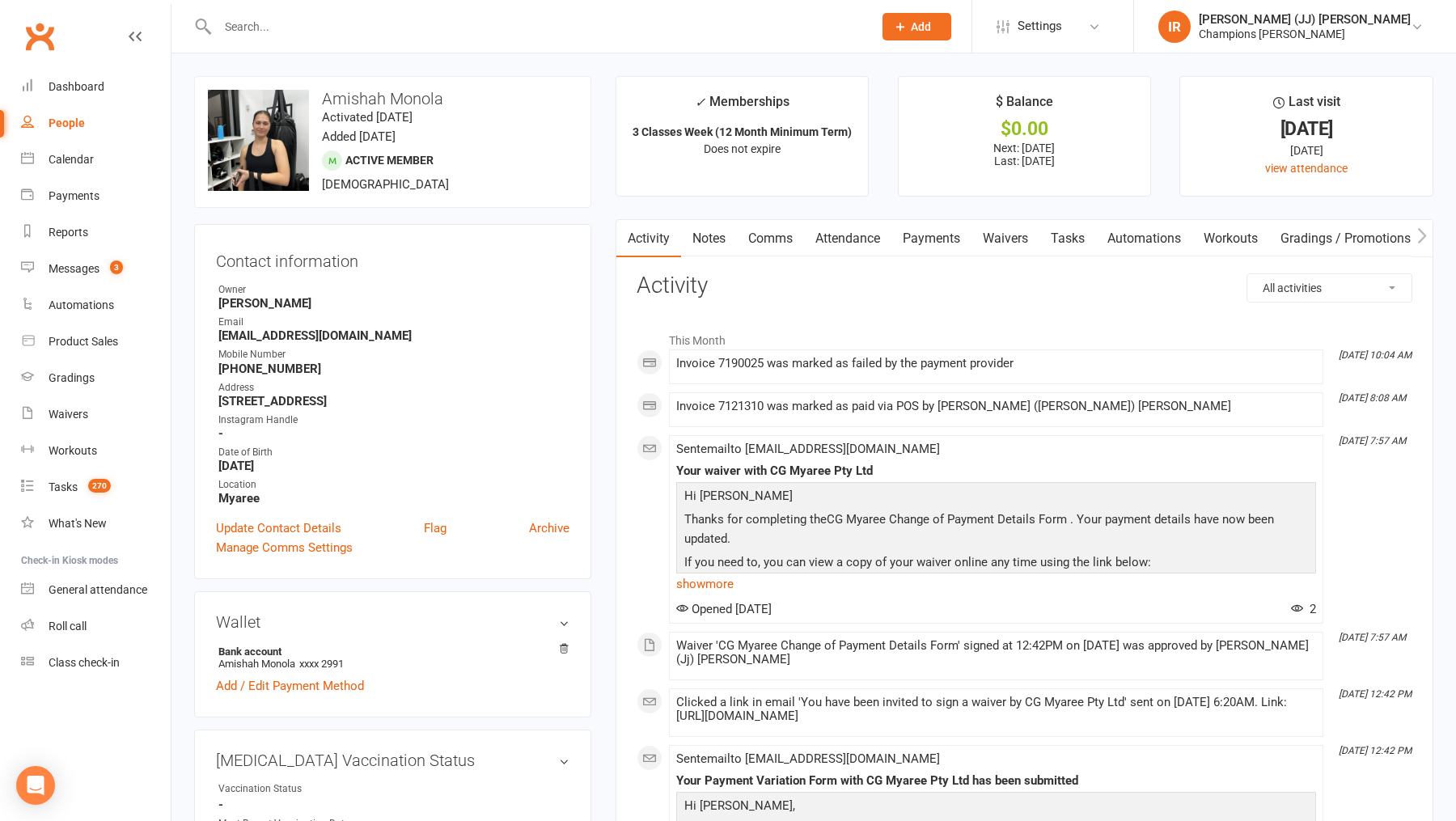
click at [709, 234] on link "Notes" at bounding box center [709, 238] width 56 height 37
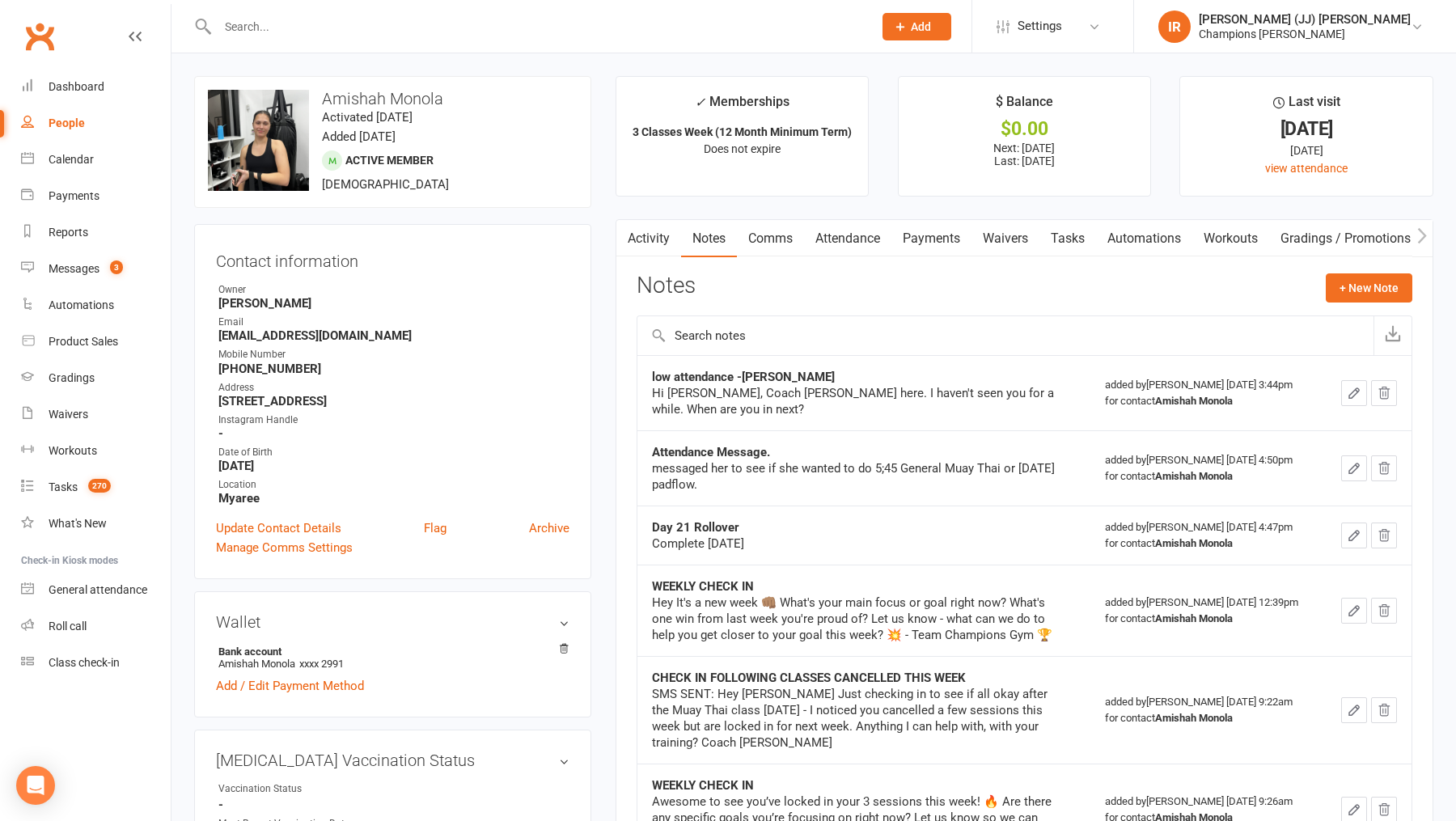
click at [624, 227] on icon "button" at bounding box center [626, 235] width 10 height 17
click at [325, 332] on strong "monolaamishah@gmail.com" at bounding box center [393, 336] width 351 height 15
copy render-form-field "monolaamishah@gmail.com"
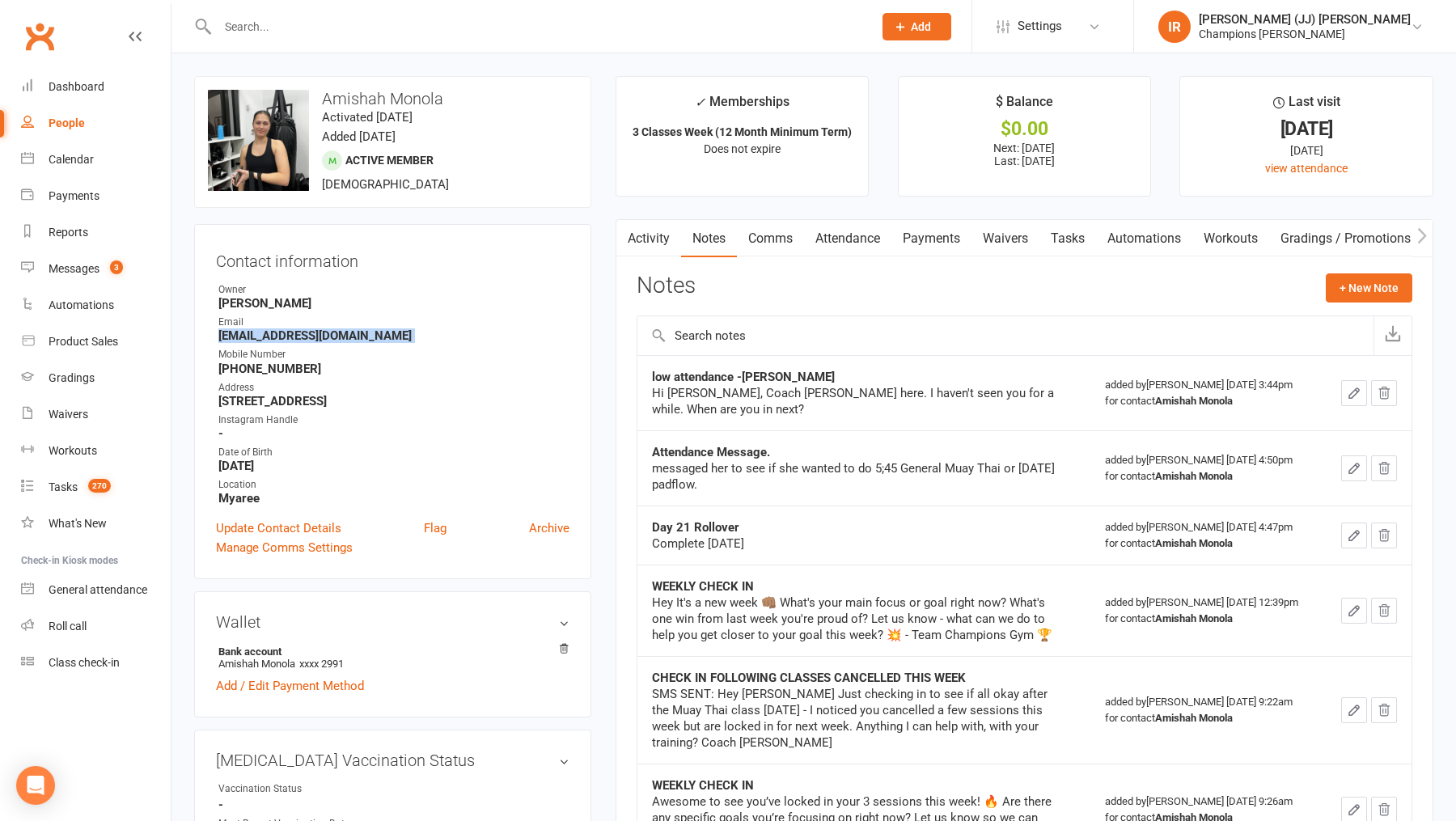
click at [883, 246] on link "Attendance" at bounding box center [847, 238] width 88 height 37
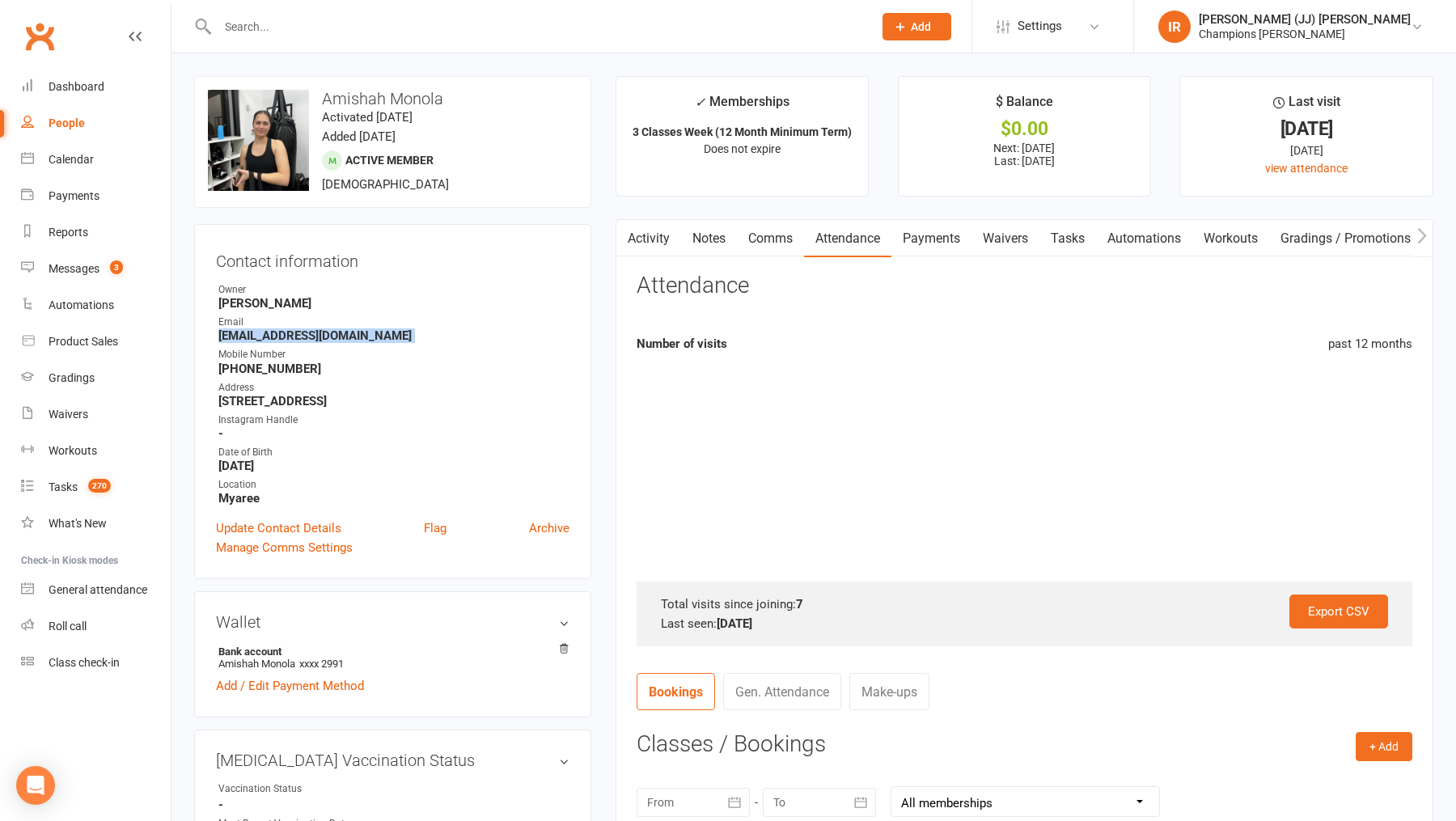
click at [950, 239] on link "Payments" at bounding box center [931, 238] width 80 height 37
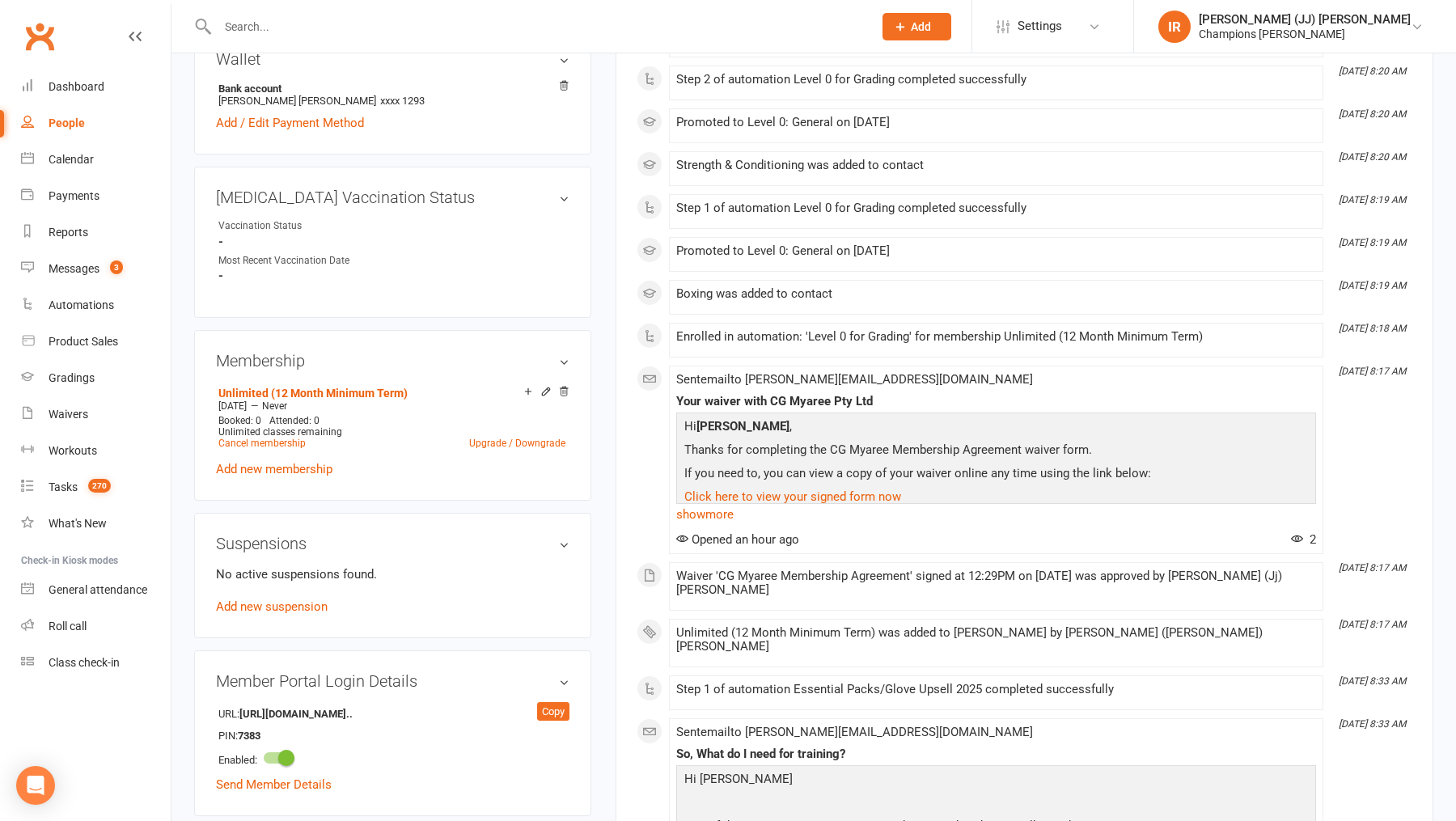
scroll to position [620, 0]
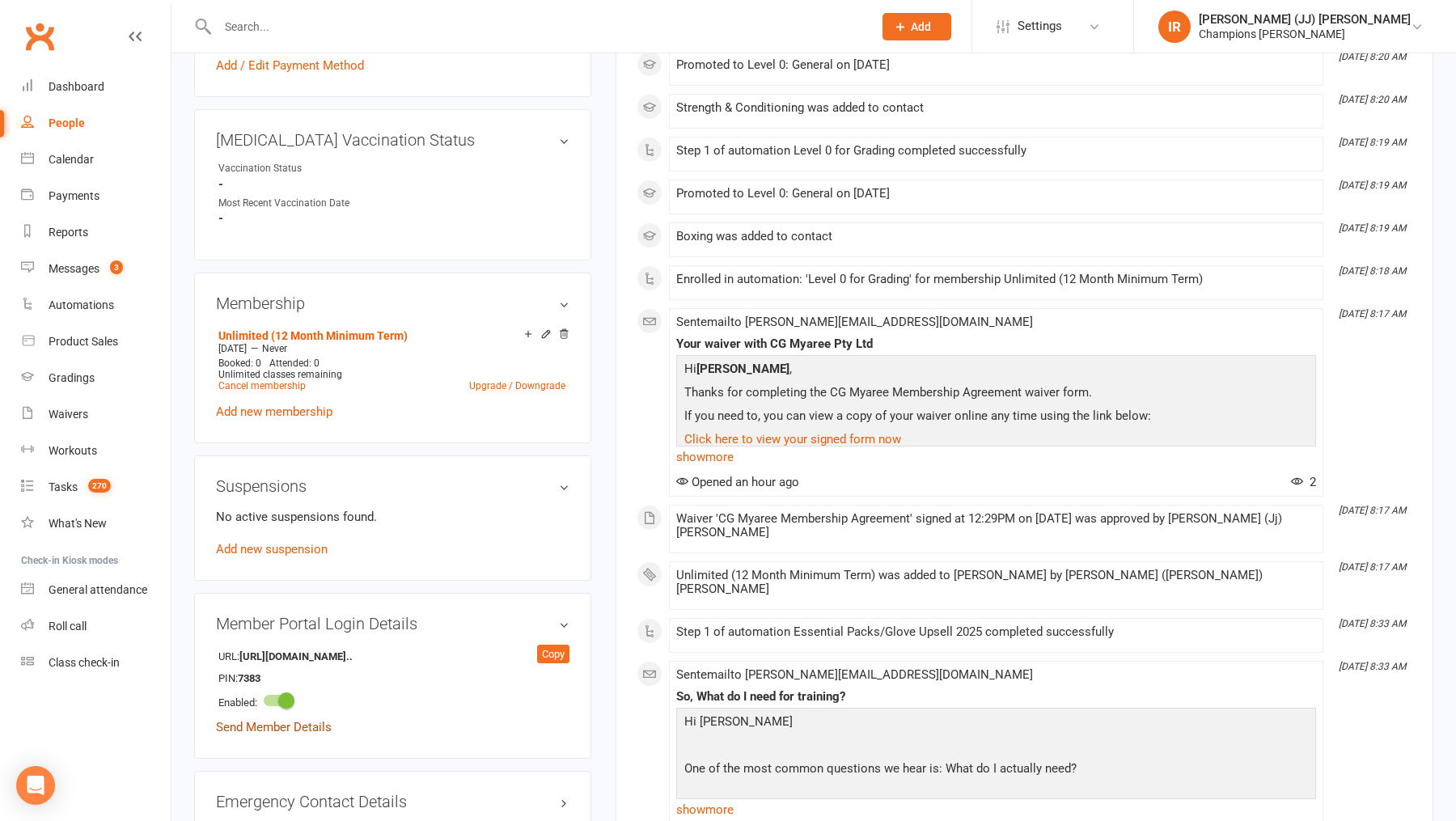
click at [279, 725] on link "Send Member Details" at bounding box center [273, 728] width 116 height 15
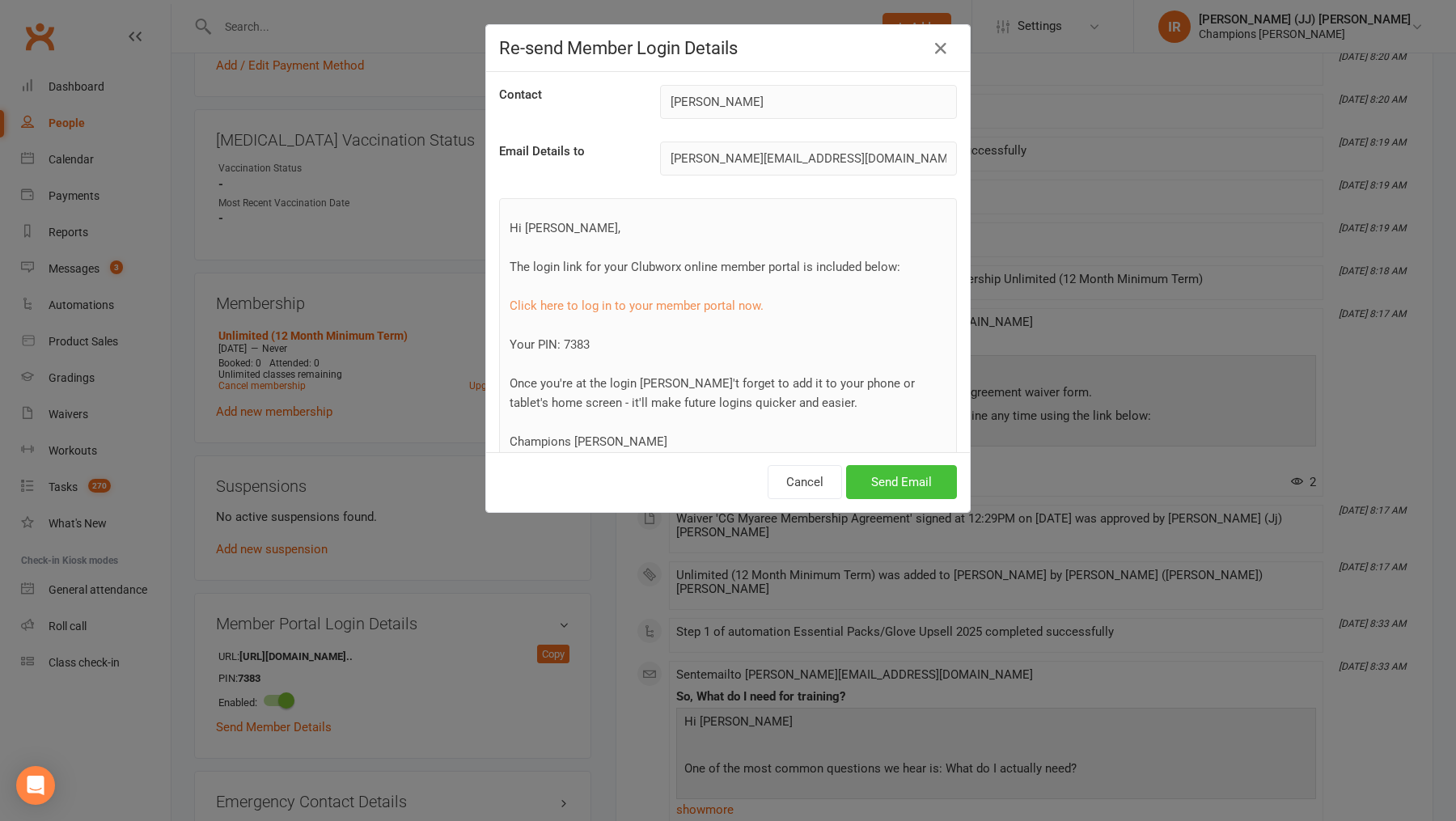
click at [885, 496] on button "Send Email" at bounding box center [901, 482] width 111 height 34
click at [885, 472] on div "Cancel Send Email" at bounding box center [728, 482] width 484 height 59
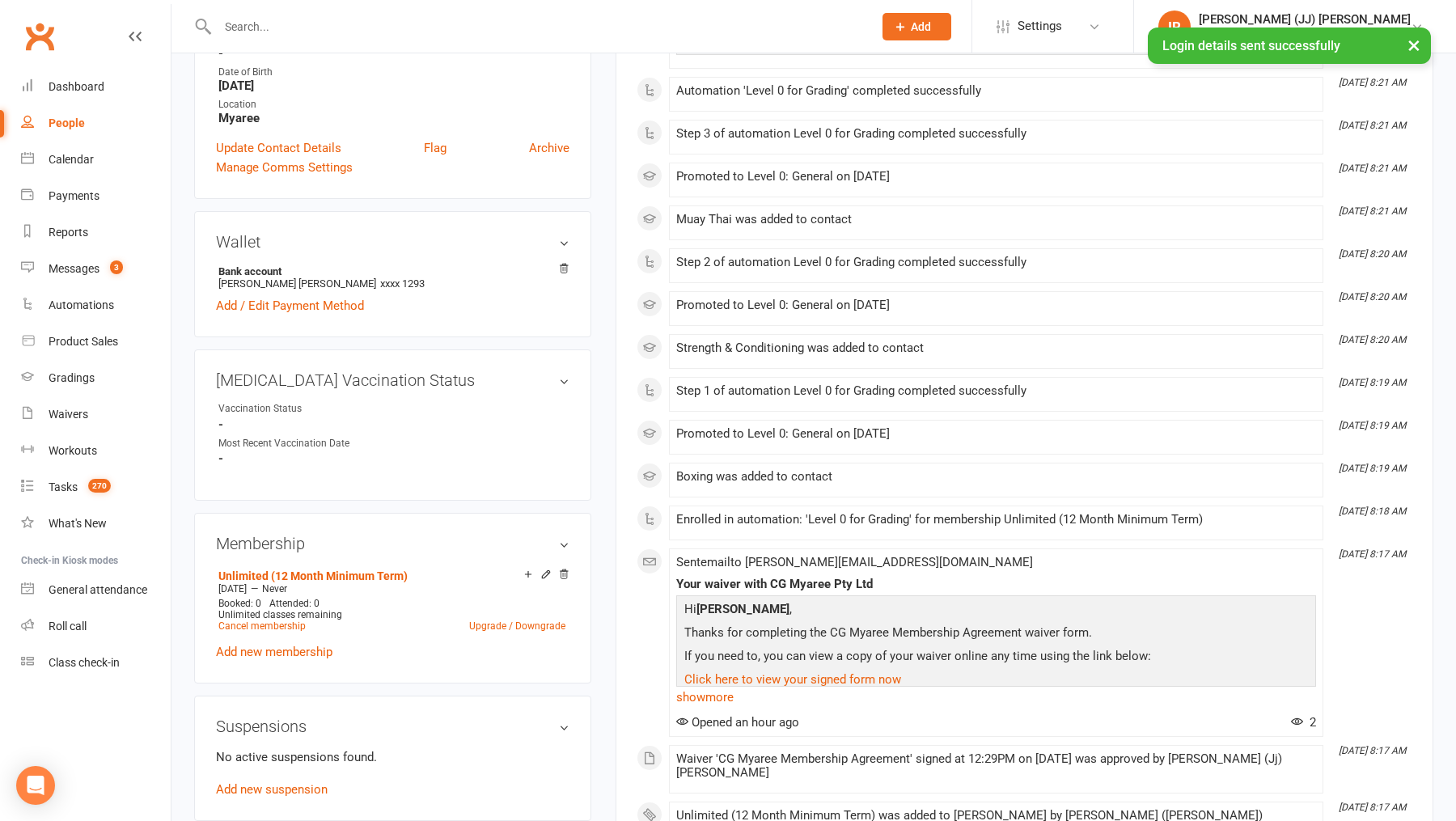
scroll to position [0, 0]
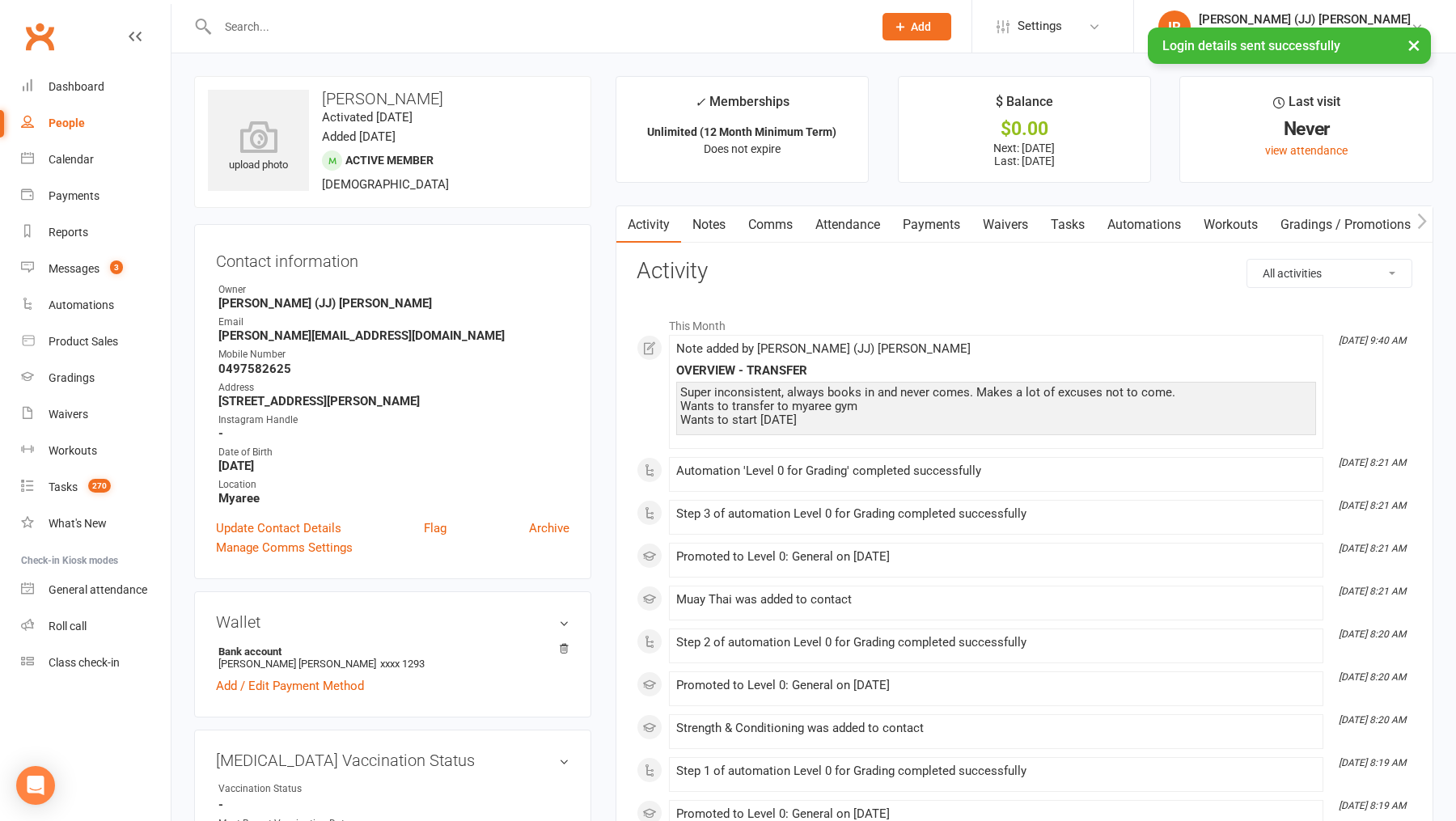
click at [719, 218] on link "Notes" at bounding box center [709, 225] width 56 height 37
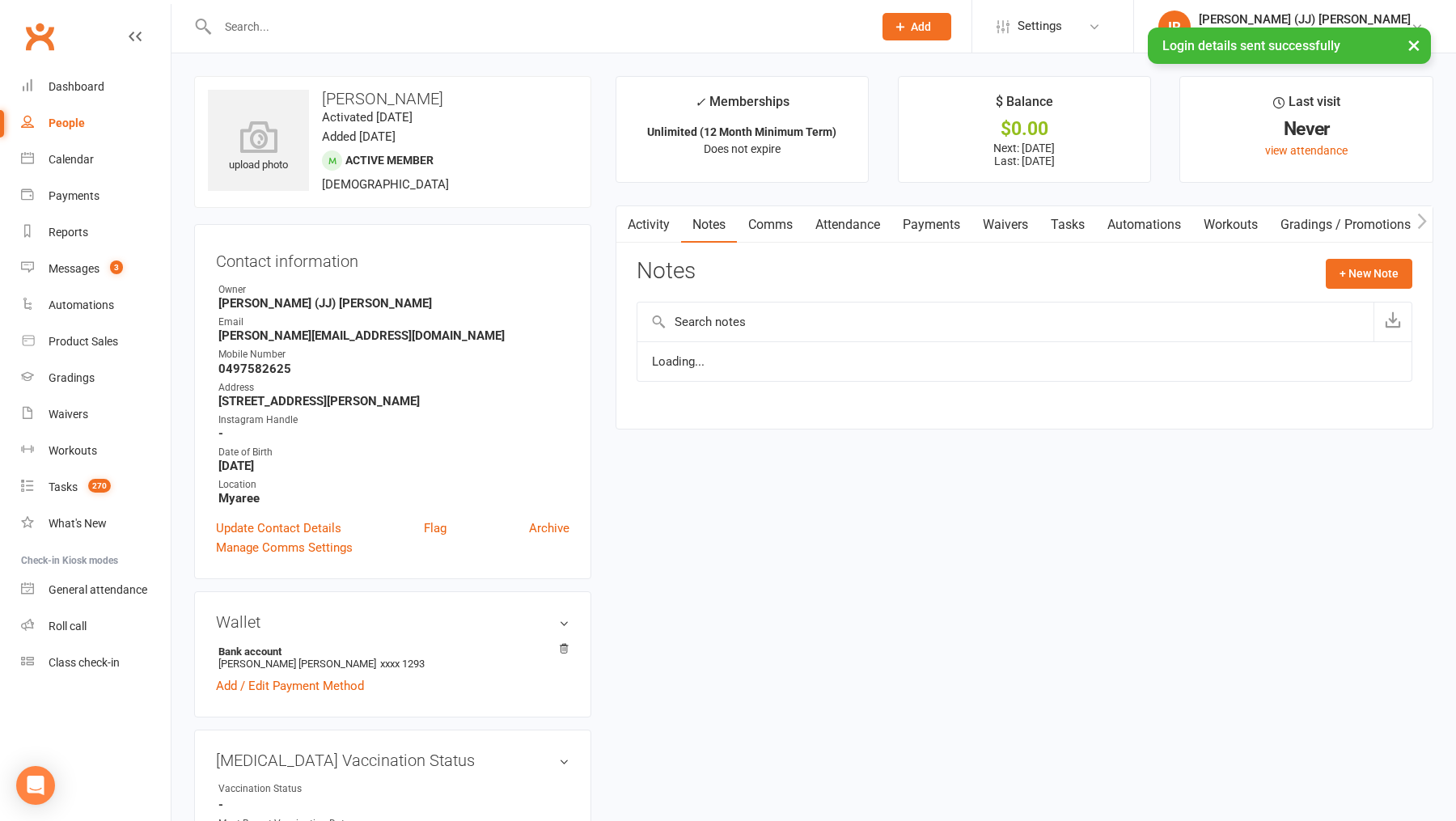
click at [772, 221] on link "Comms" at bounding box center [770, 225] width 67 height 37
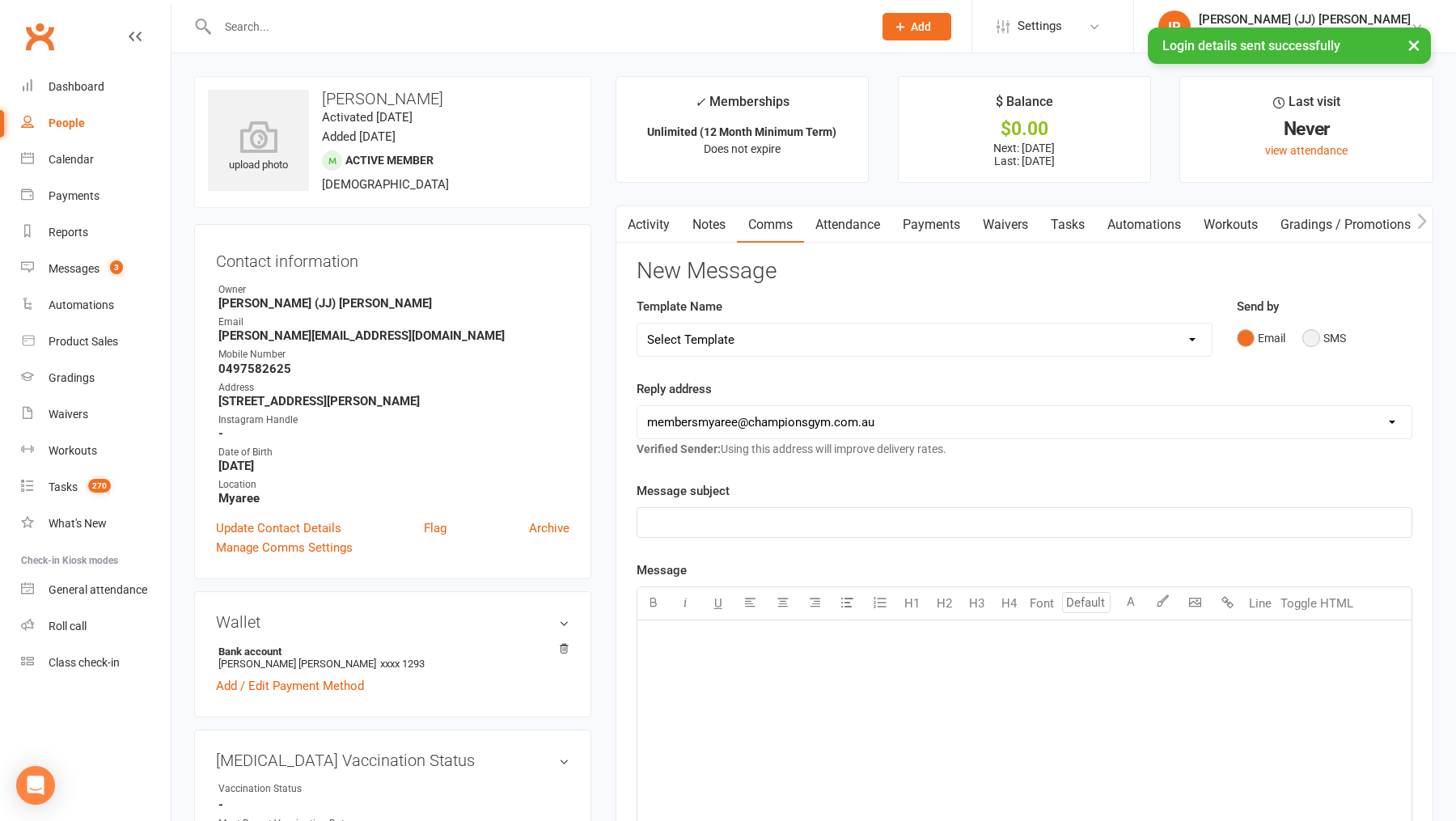
click at [1322, 335] on button "SMS" at bounding box center [1324, 338] width 44 height 31
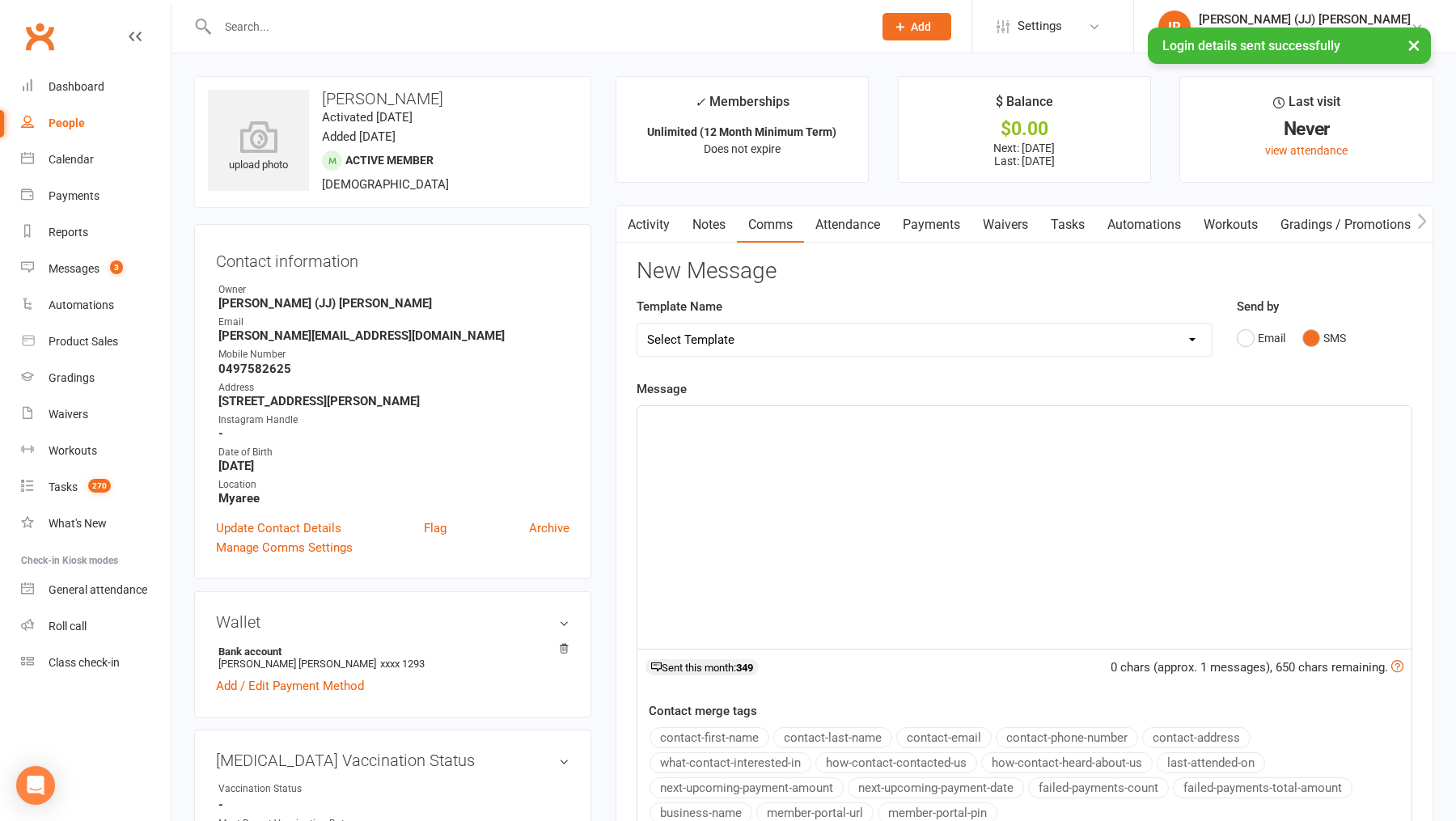
click at [828, 452] on div "﻿" at bounding box center [1024, 528] width 774 height 243
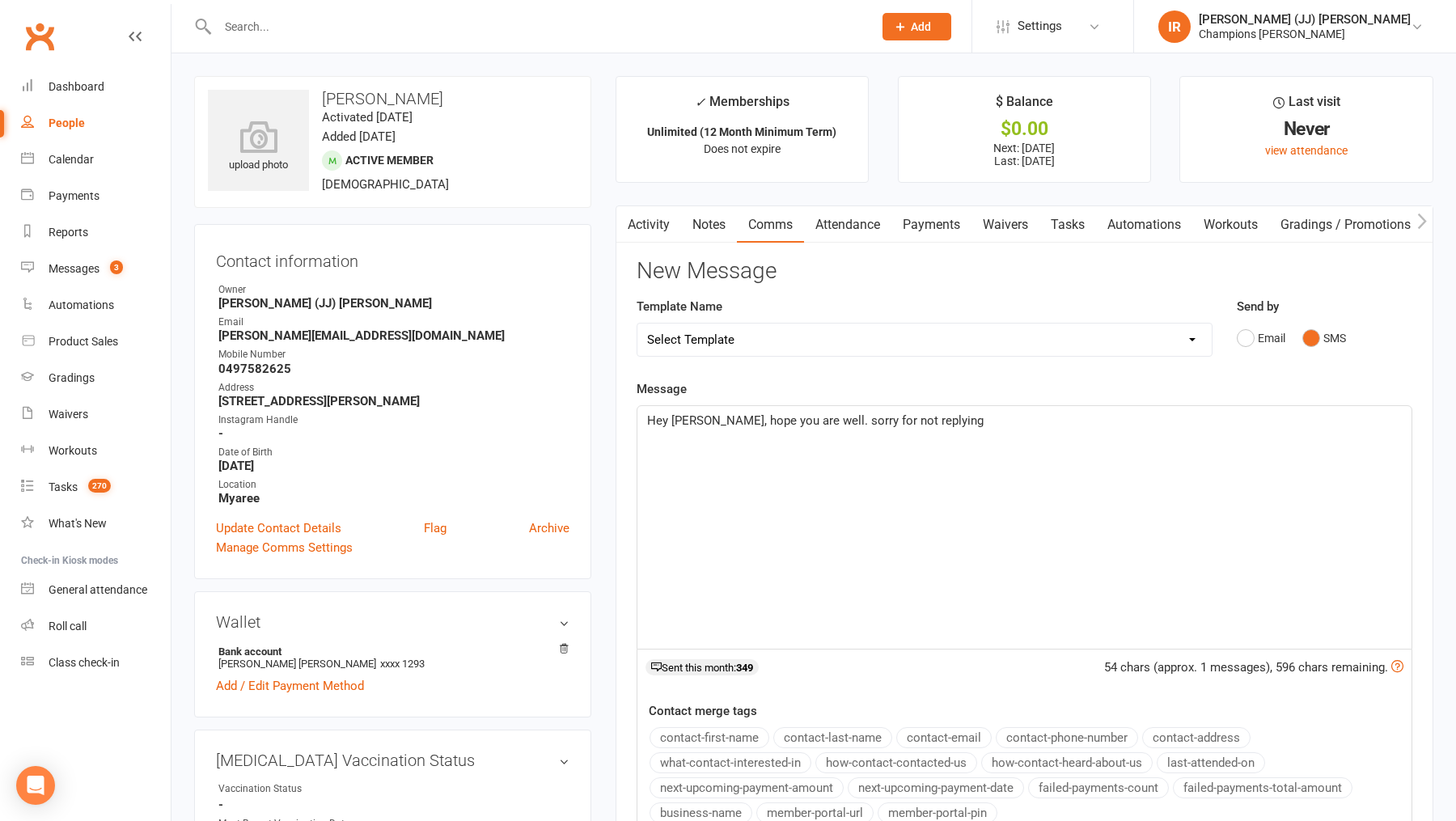
click at [822, 416] on span "Hey Rodrigo, hope you are well. sorry for not replying" at bounding box center [814, 420] width 336 height 15
click at [989, 423] on p "Hey Rodrigo, hope you are well. Sorry for not replying" at bounding box center [1024, 420] width 755 height 20
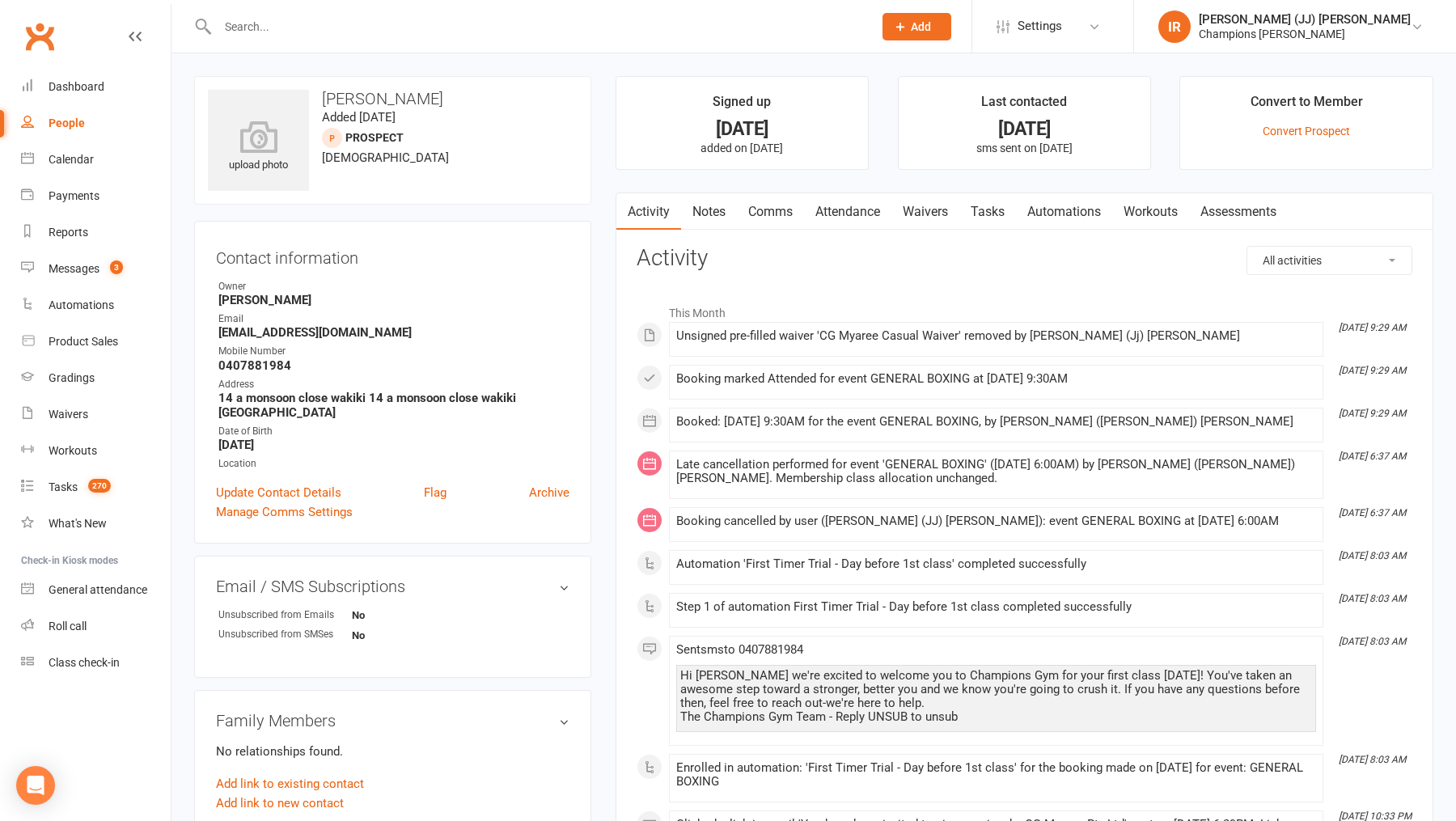
click at [927, 201] on link "Waivers" at bounding box center [925, 211] width 68 height 37
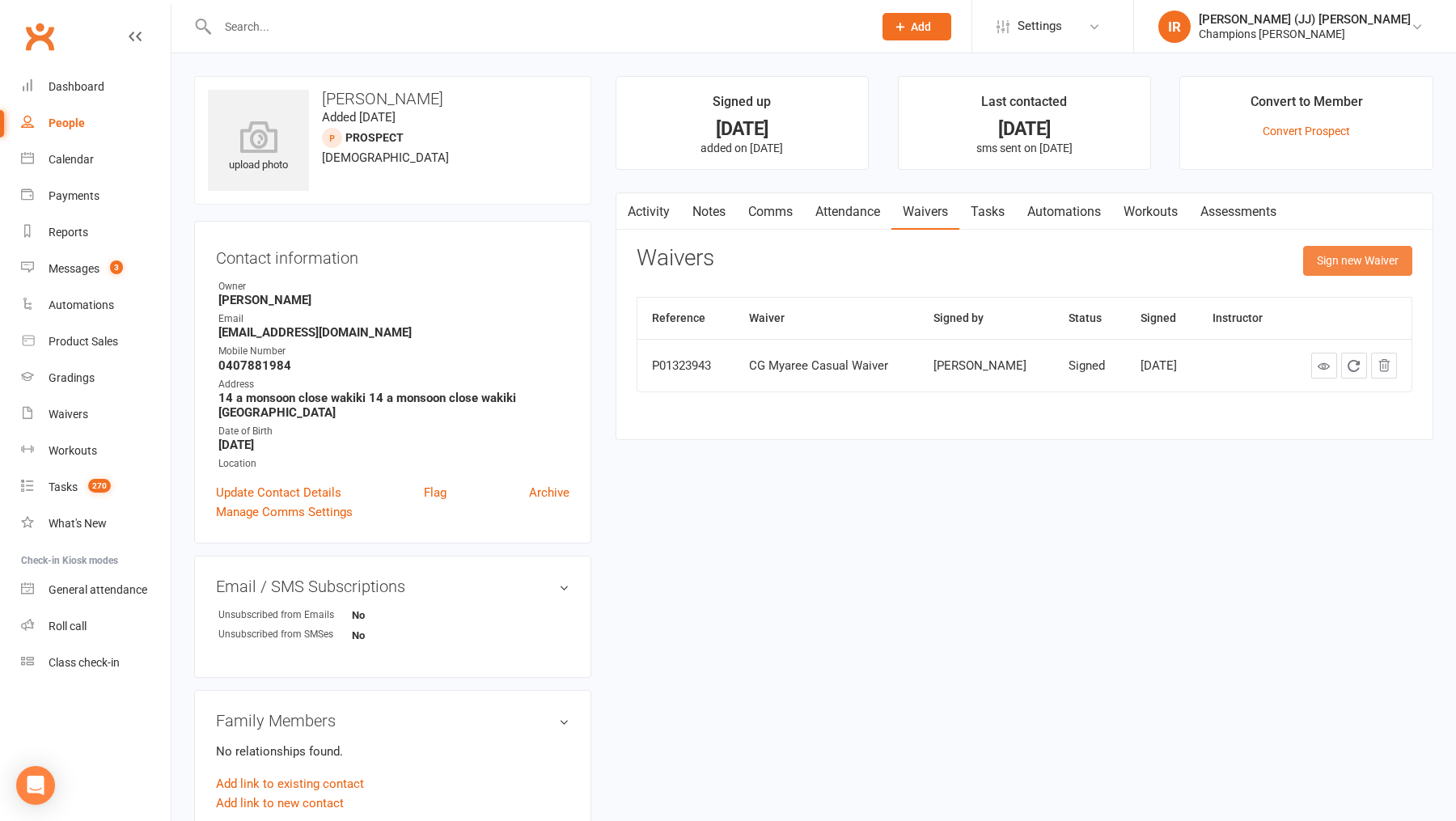
click at [1343, 260] on button "Sign new Waiver" at bounding box center [1358, 260] width 109 height 29
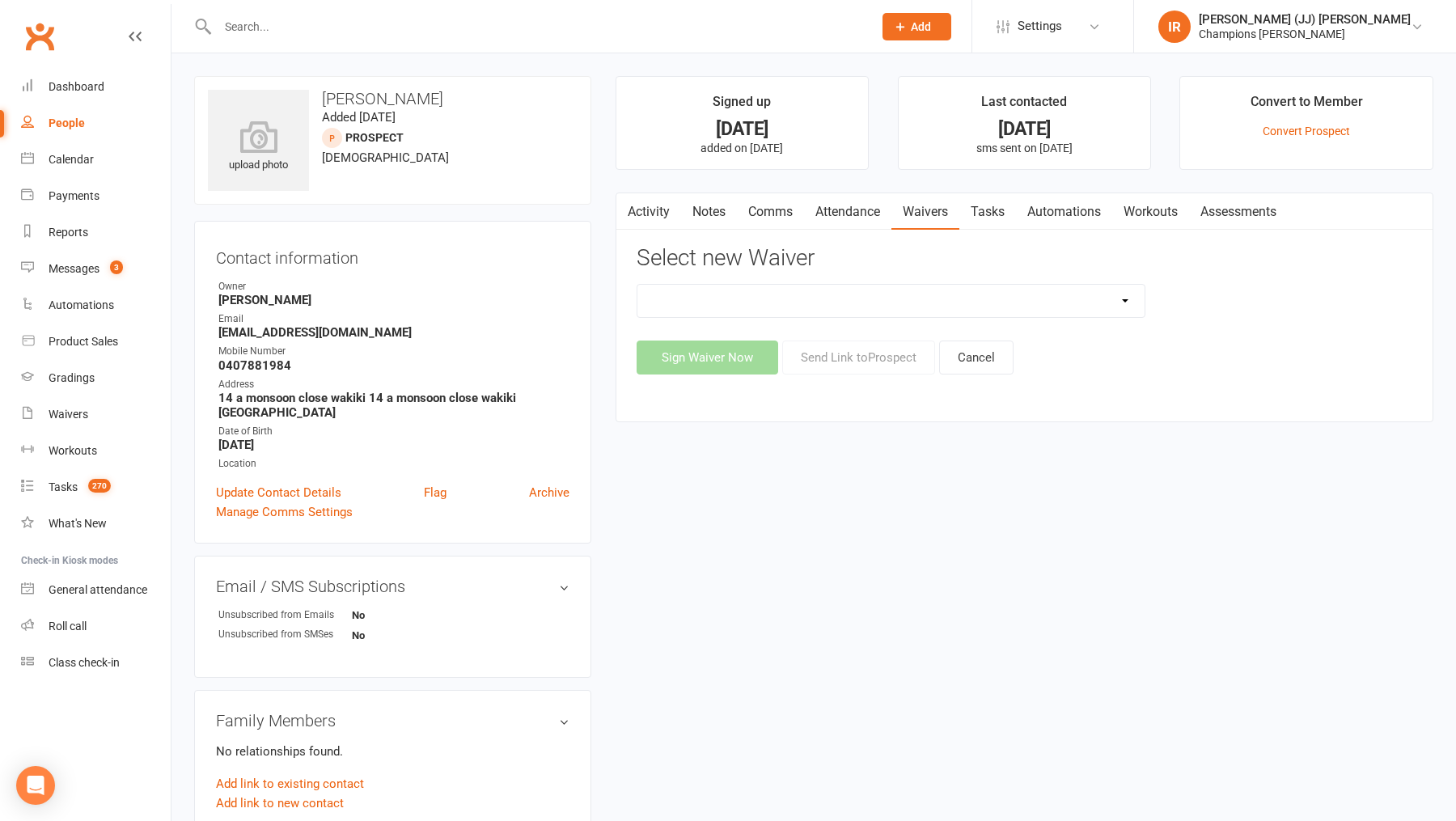
click at [1013, 307] on select "Casual Waiver (STAFF ONLY) CG Myaree Cancellation Form CG Myaree Casual Waiver …" at bounding box center [891, 301] width 508 height 32
select select "9218"
click at [709, 363] on button "Sign Waiver Now" at bounding box center [707, 357] width 141 height 34
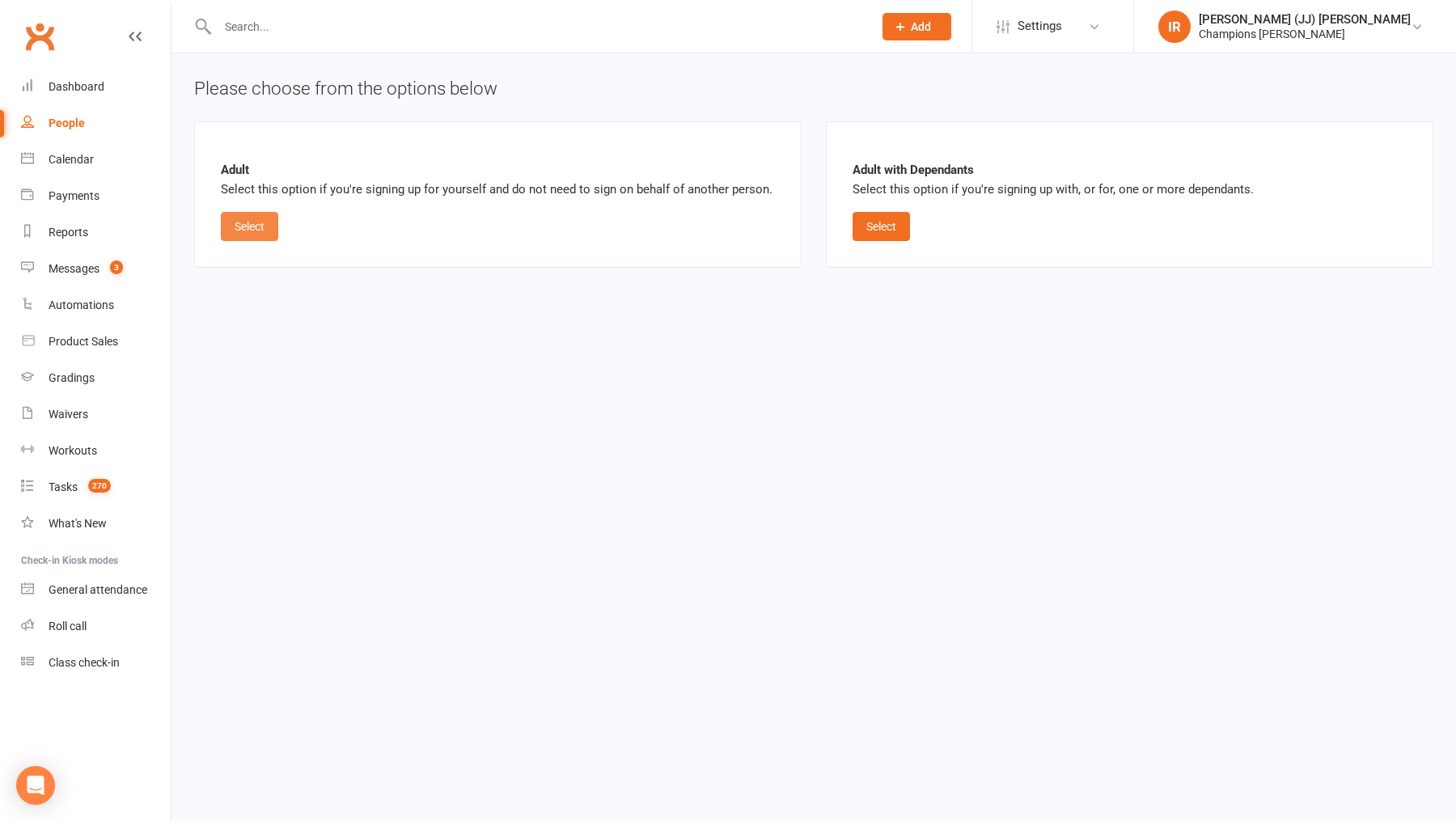
click at [257, 227] on button "Select" at bounding box center [249, 226] width 58 height 29
select select "bank_account"
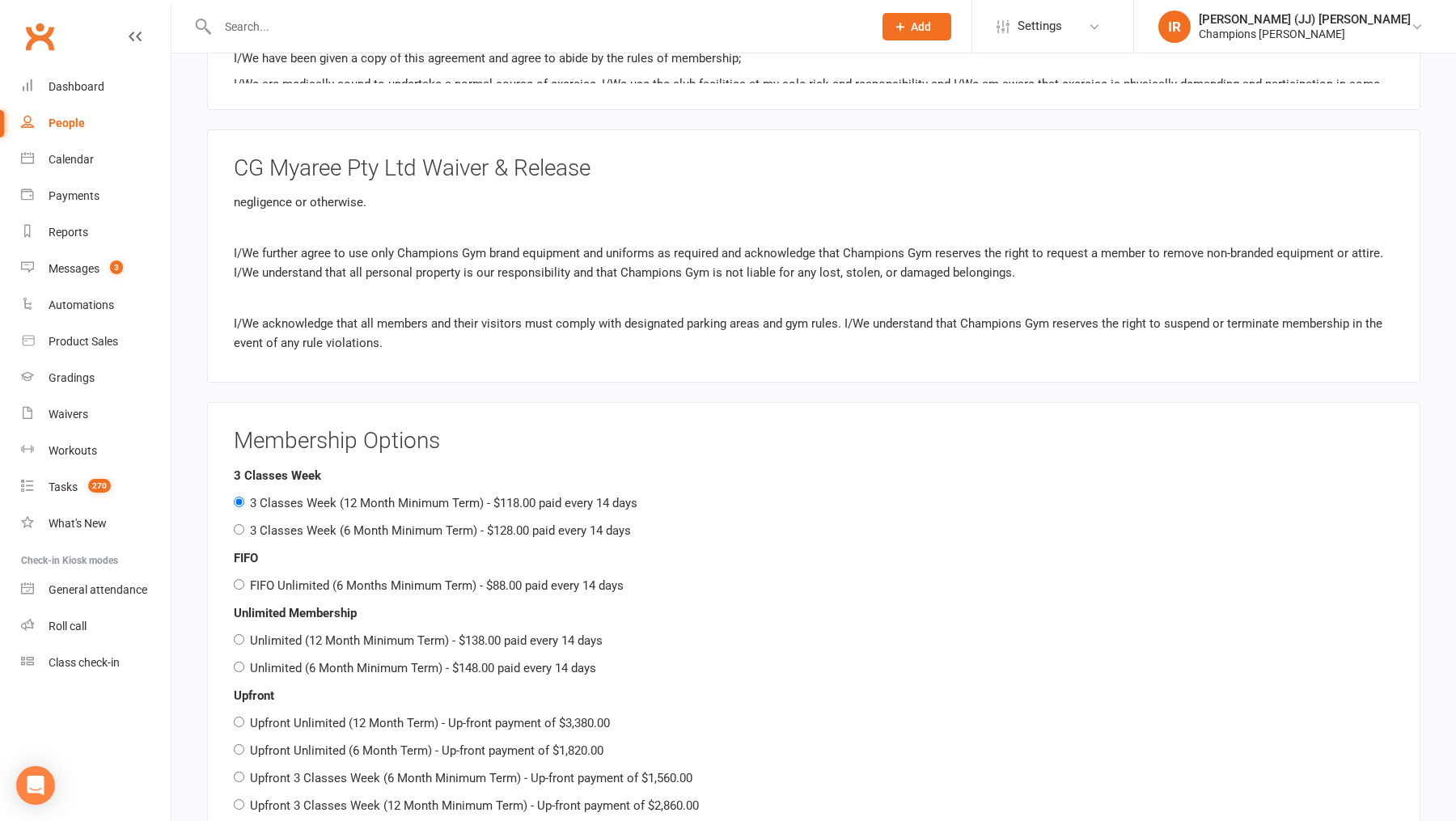
scroll to position [1541, 0]
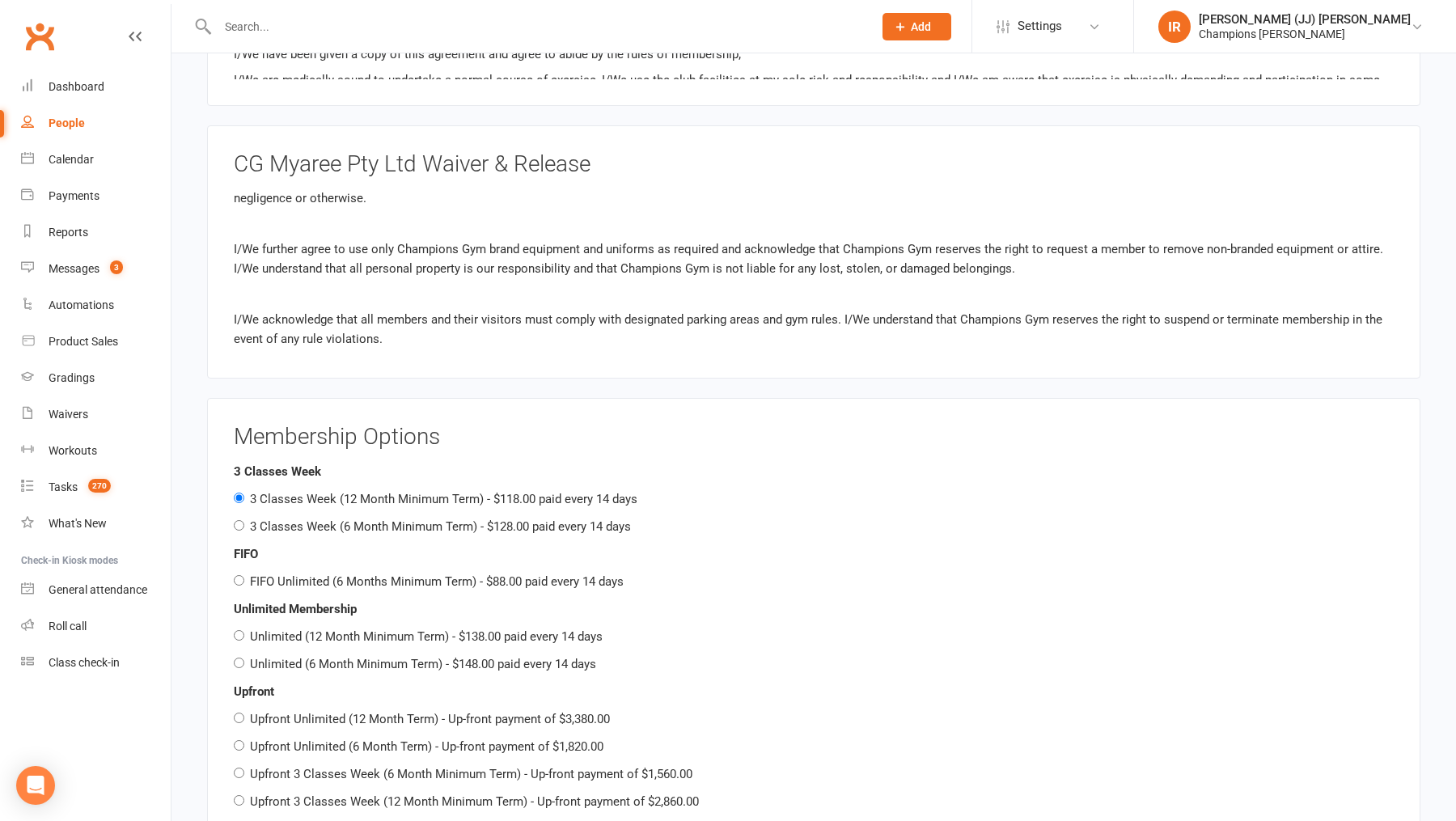
click at [406, 657] on label "Unlimited (6 Month Minimum Term) - $148.00 paid every 14 days" at bounding box center [423, 664] width 346 height 15
click at [244, 657] on input "Unlimited (6 Month Minimum Term) - $148.00 paid every 14 days" at bounding box center [239, 662] width 11 height 11
radio input "true"
radio input "false"
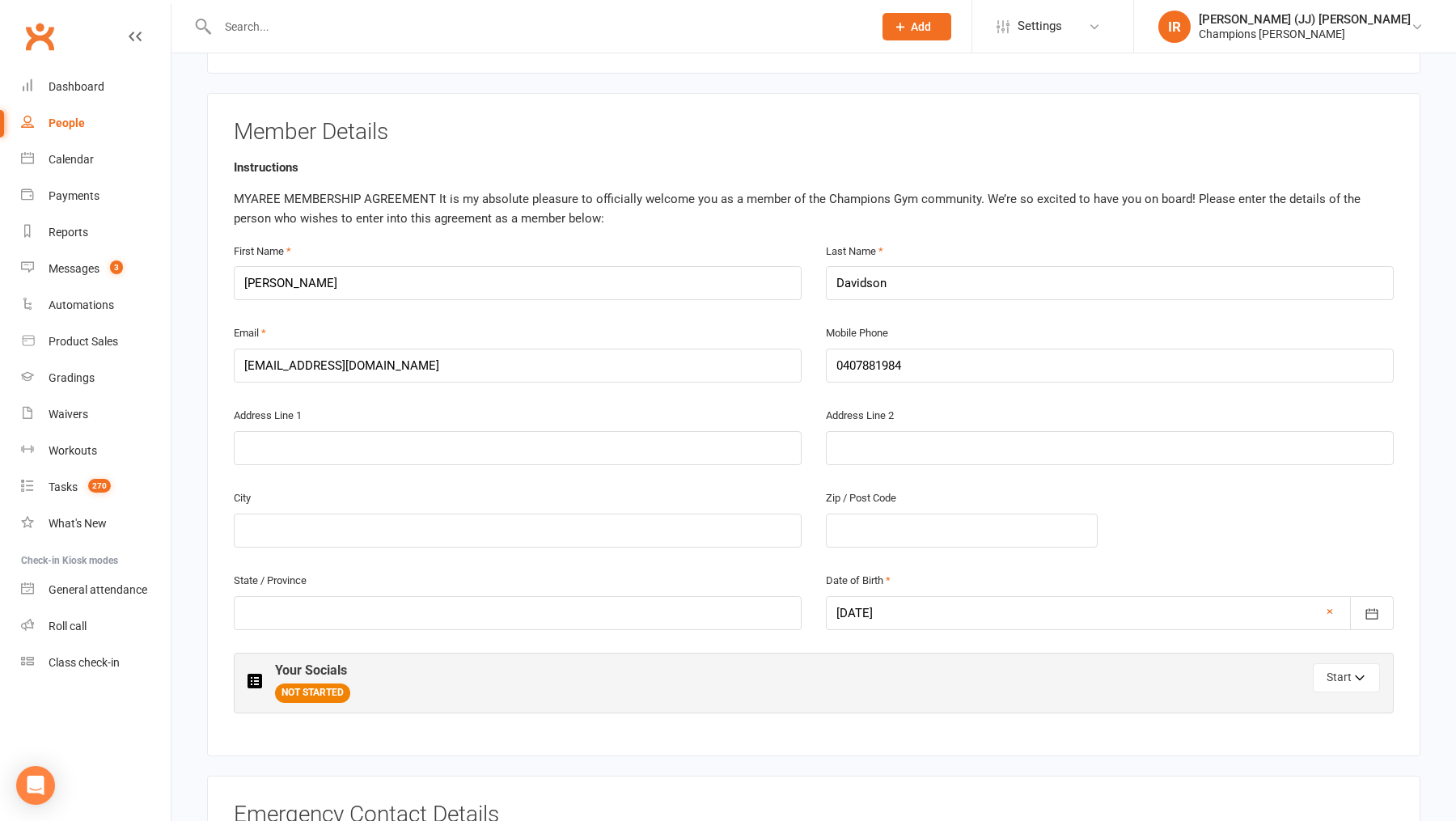
scroll to position [259, 0]
click at [483, 449] on input "text" at bounding box center [517, 448] width 567 height 34
click at [375, 440] on input "14 a monsoon close waikiki" at bounding box center [517, 448] width 567 height 34
click at [384, 453] on input "14 a monsoon close waikiki" at bounding box center [517, 448] width 567 height 34
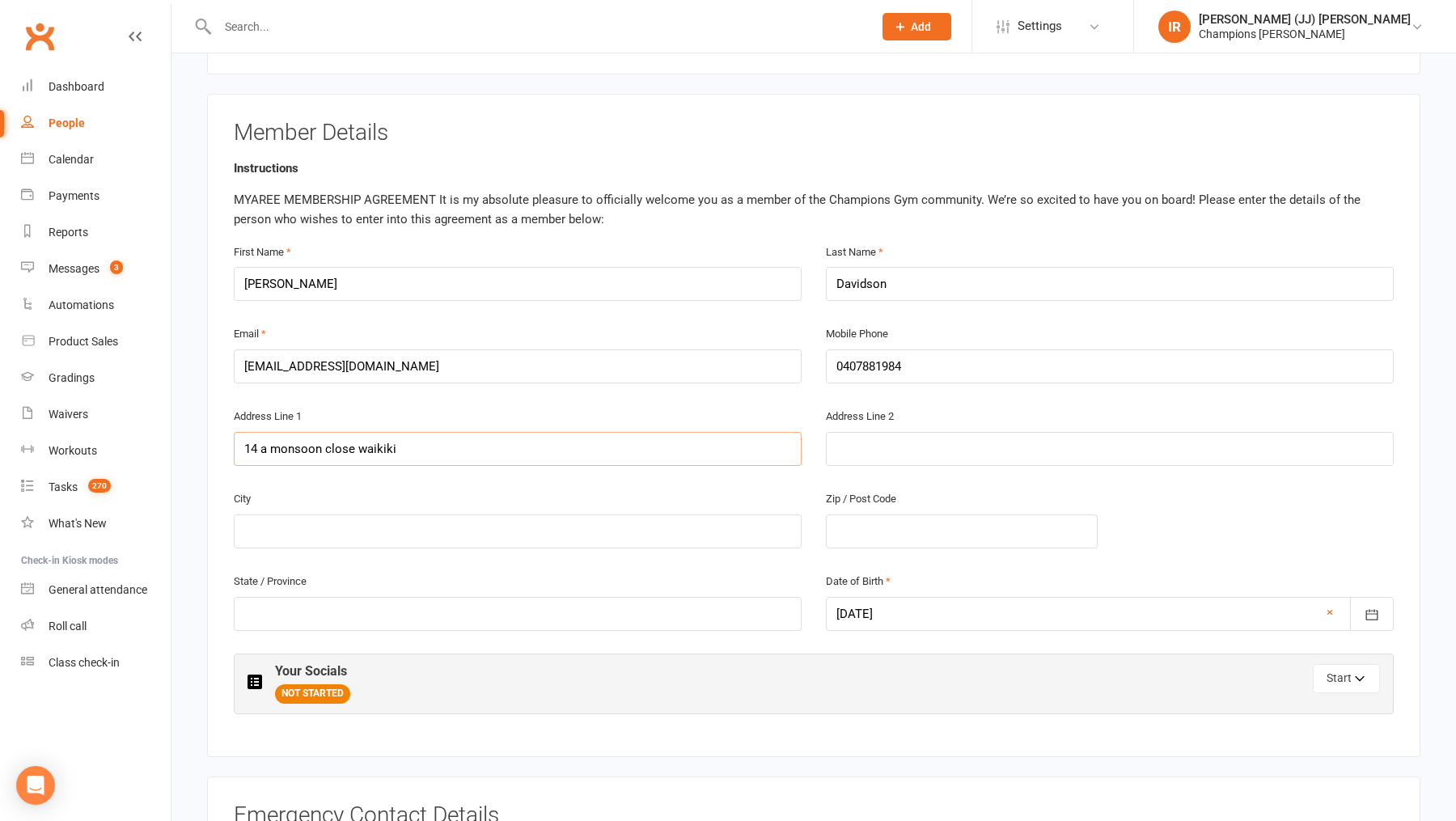
click at [384, 453] on input "14 a monsoon close waikiki" at bounding box center [517, 448] width 567 height 34
click at [415, 453] on input "14 a monsoon close waikiki" at bounding box center [517, 448] width 567 height 34
type input "14 a monsoon close waikiki"
click at [368, 538] on input "text" at bounding box center [517, 531] width 567 height 34
type input "[GEOGRAPHIC_DATA]"
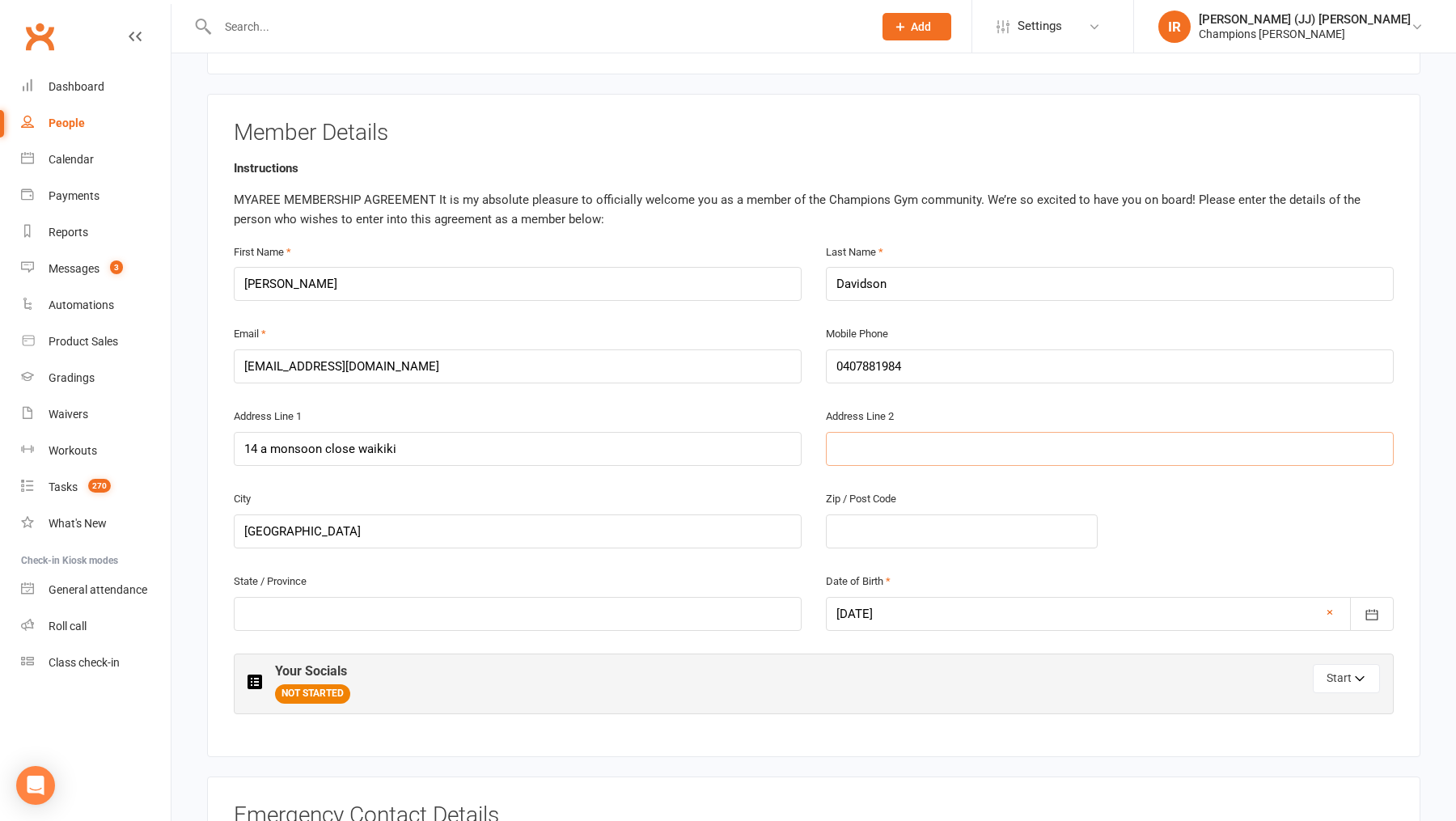
click at [942, 451] on input "text" at bounding box center [1109, 448] width 567 height 34
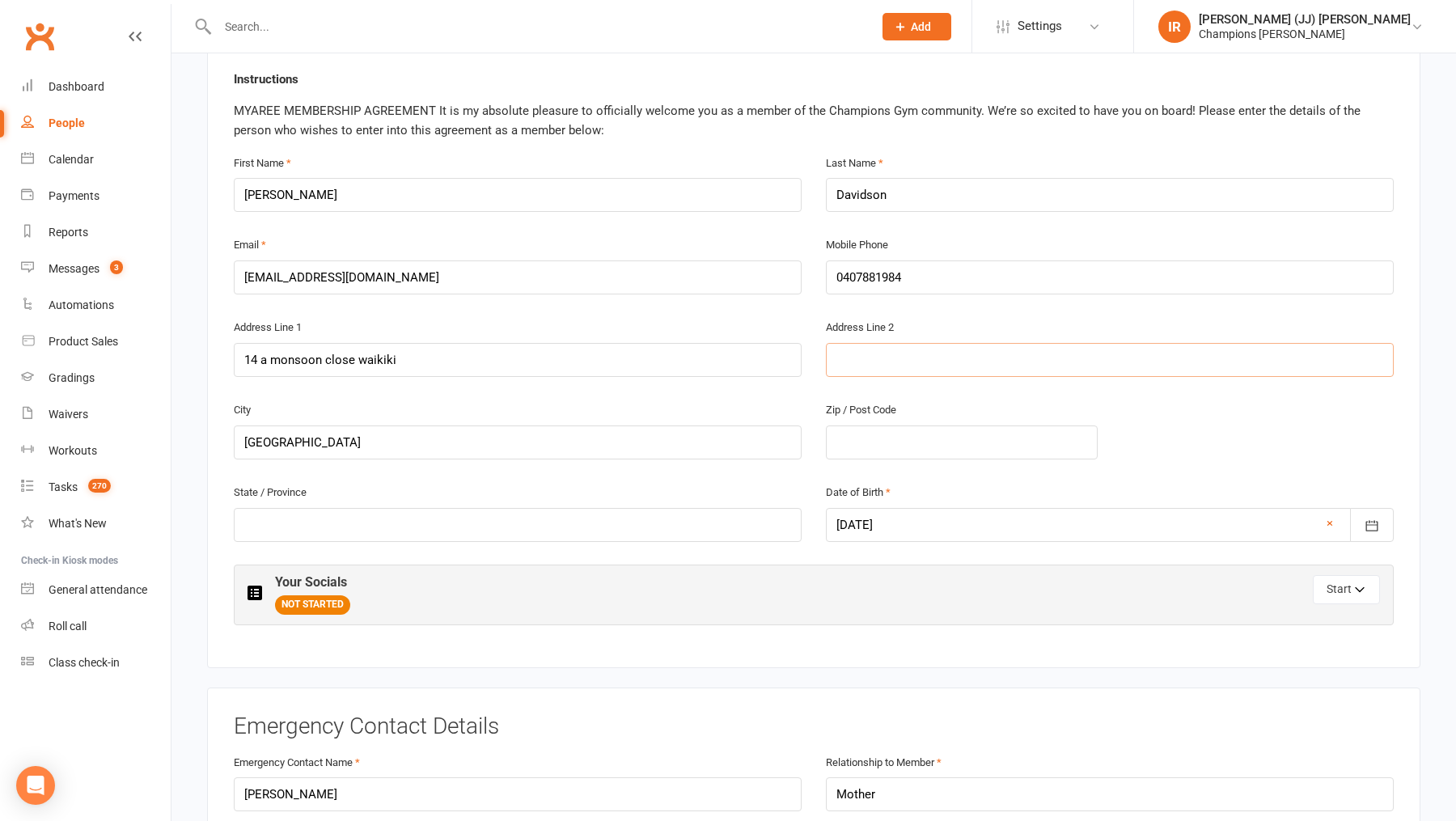
scroll to position [361, 0]
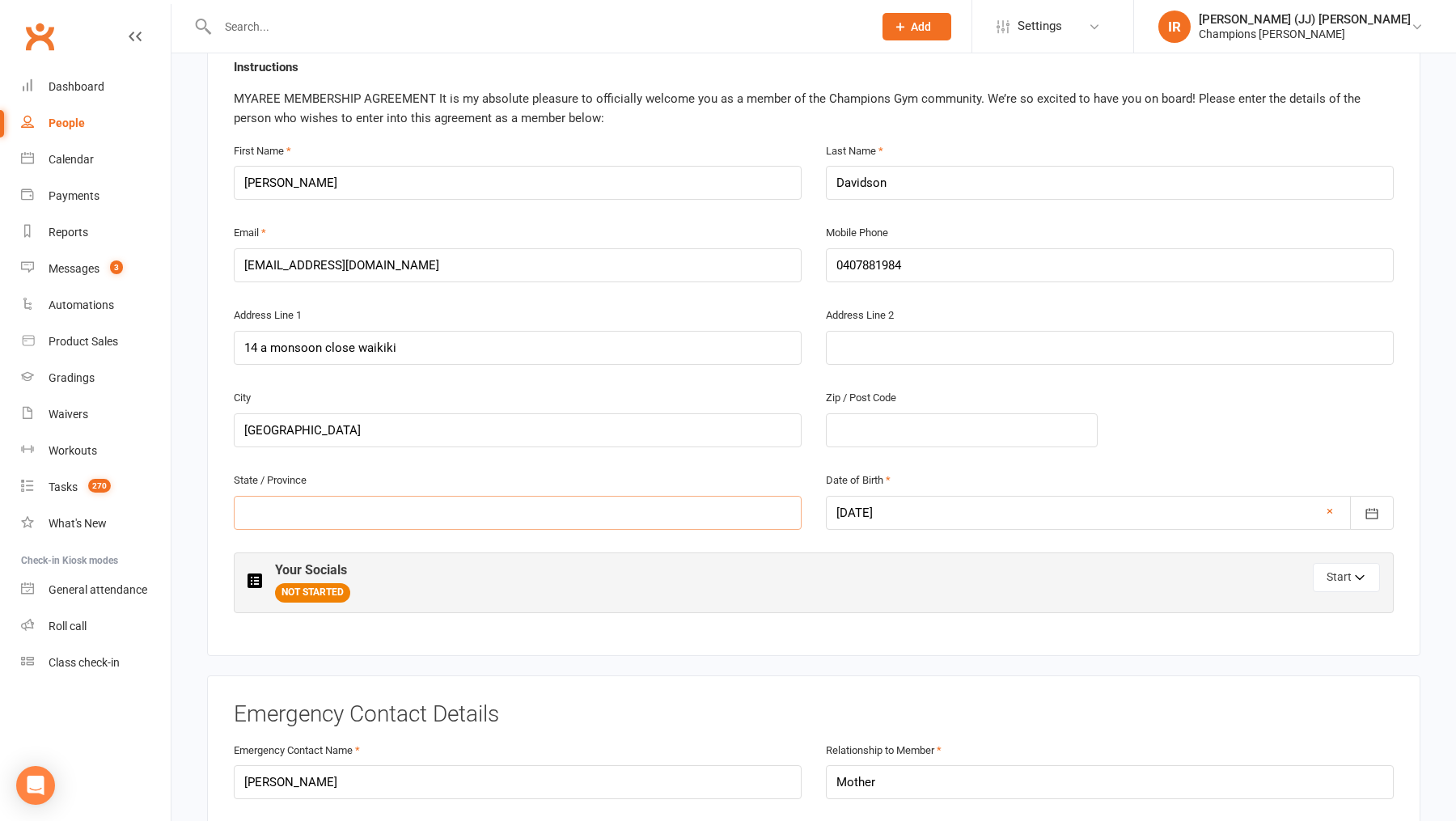
click at [503, 513] on input "text" at bounding box center [517, 512] width 567 height 34
type input "w"
type input "E"
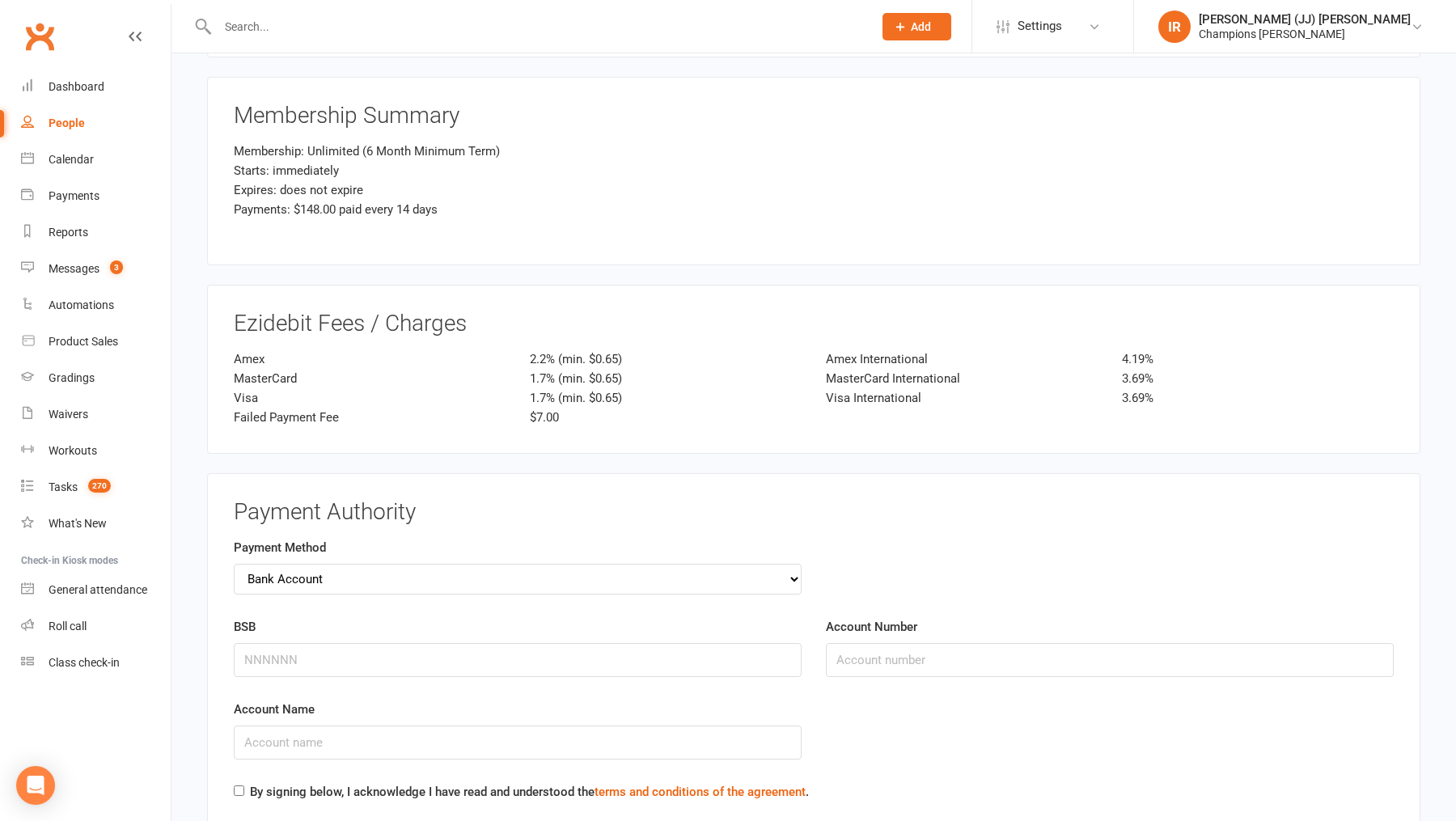
scroll to position [2343, 0]
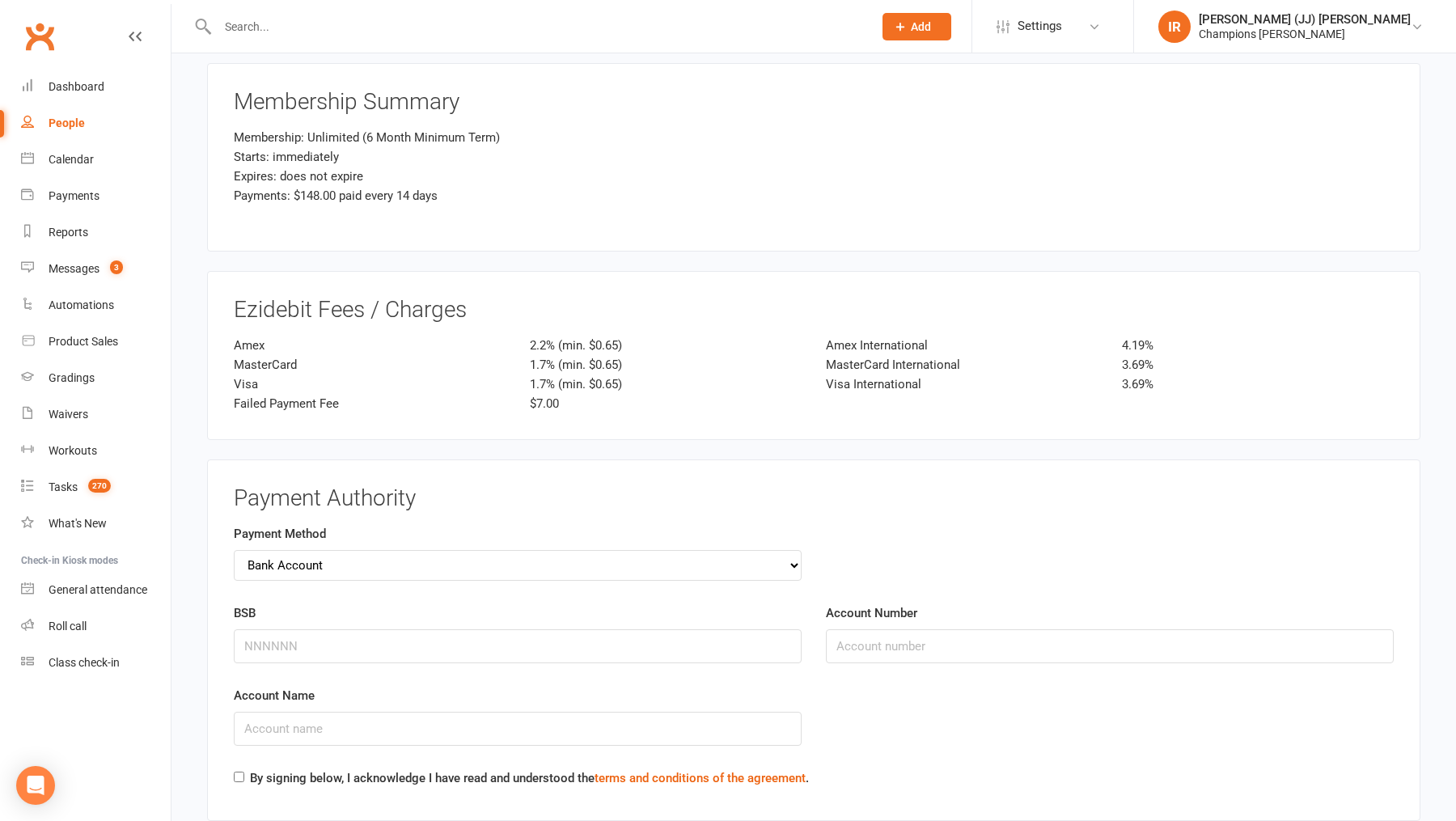
type input "WA"
click at [408, 629] on input "BSB" at bounding box center [517, 646] width 567 height 34
click at [407, 629] on input "BSB" at bounding box center [517, 646] width 567 height 34
type input "736074"
click at [975, 629] on input "Account Number" at bounding box center [1109, 646] width 567 height 34
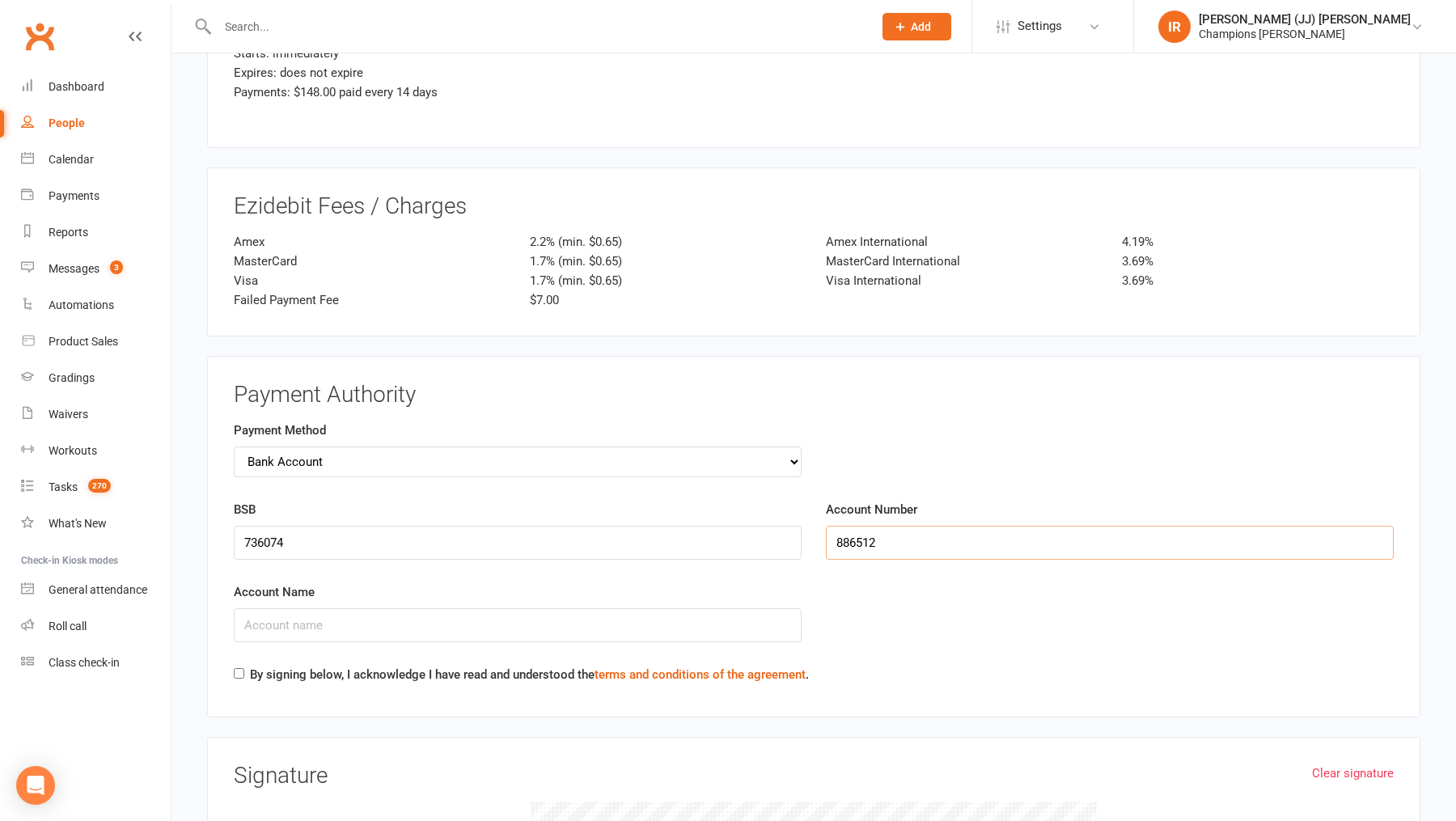
scroll to position [2459, 0]
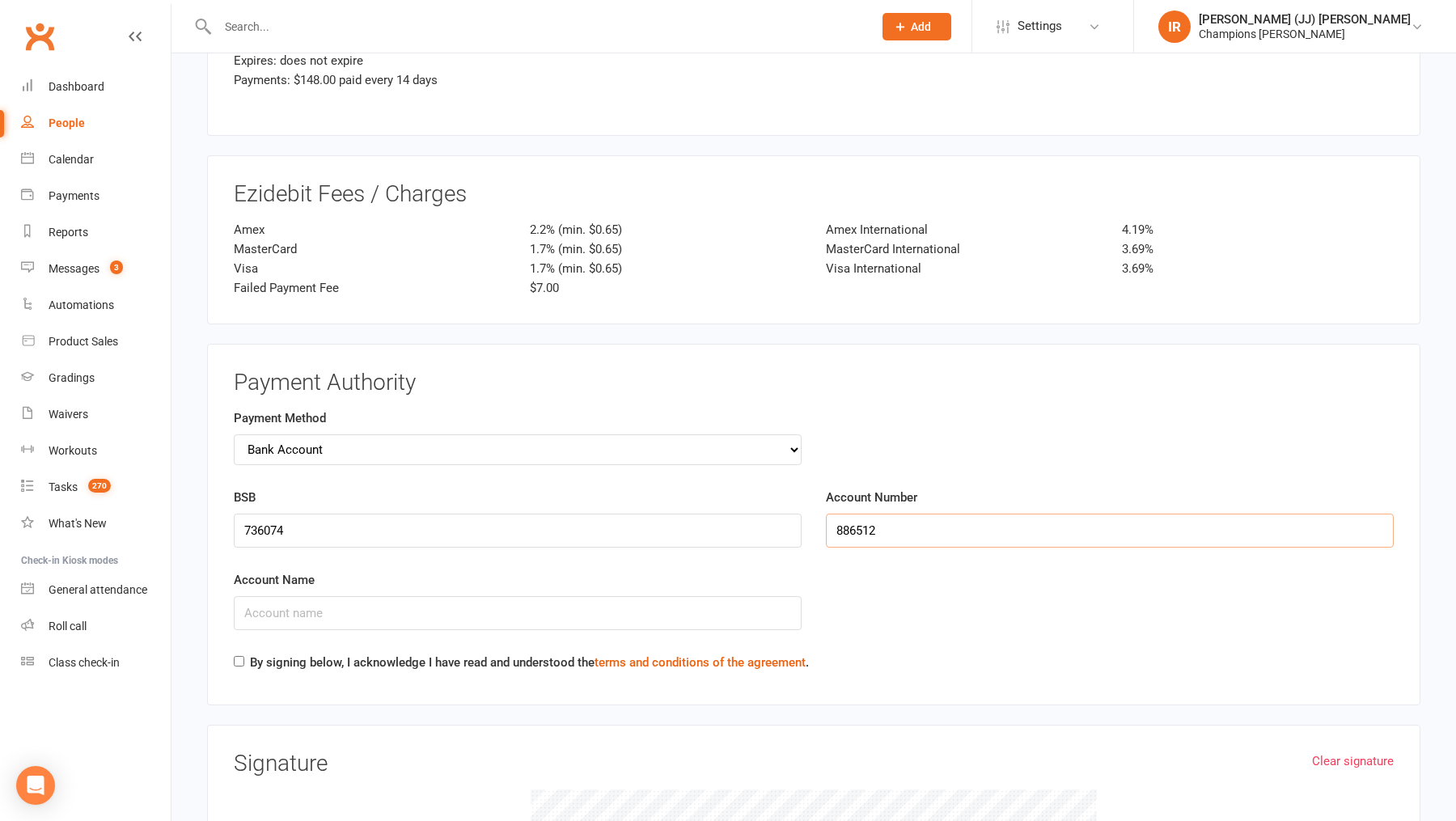
type input "886512"
click at [540, 596] on input "Account Name" at bounding box center [517, 613] width 567 height 34
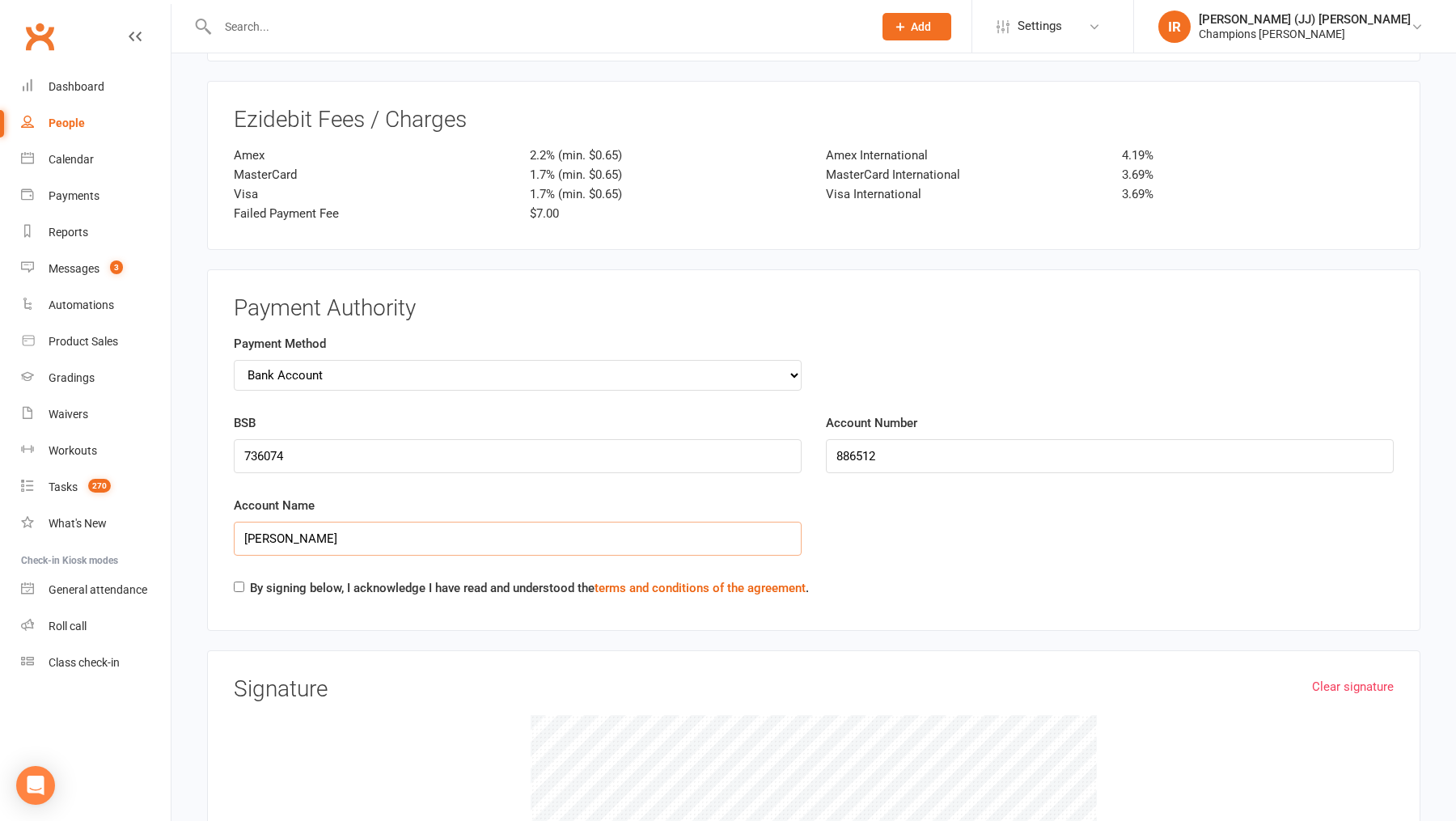
scroll to position [2541, 0]
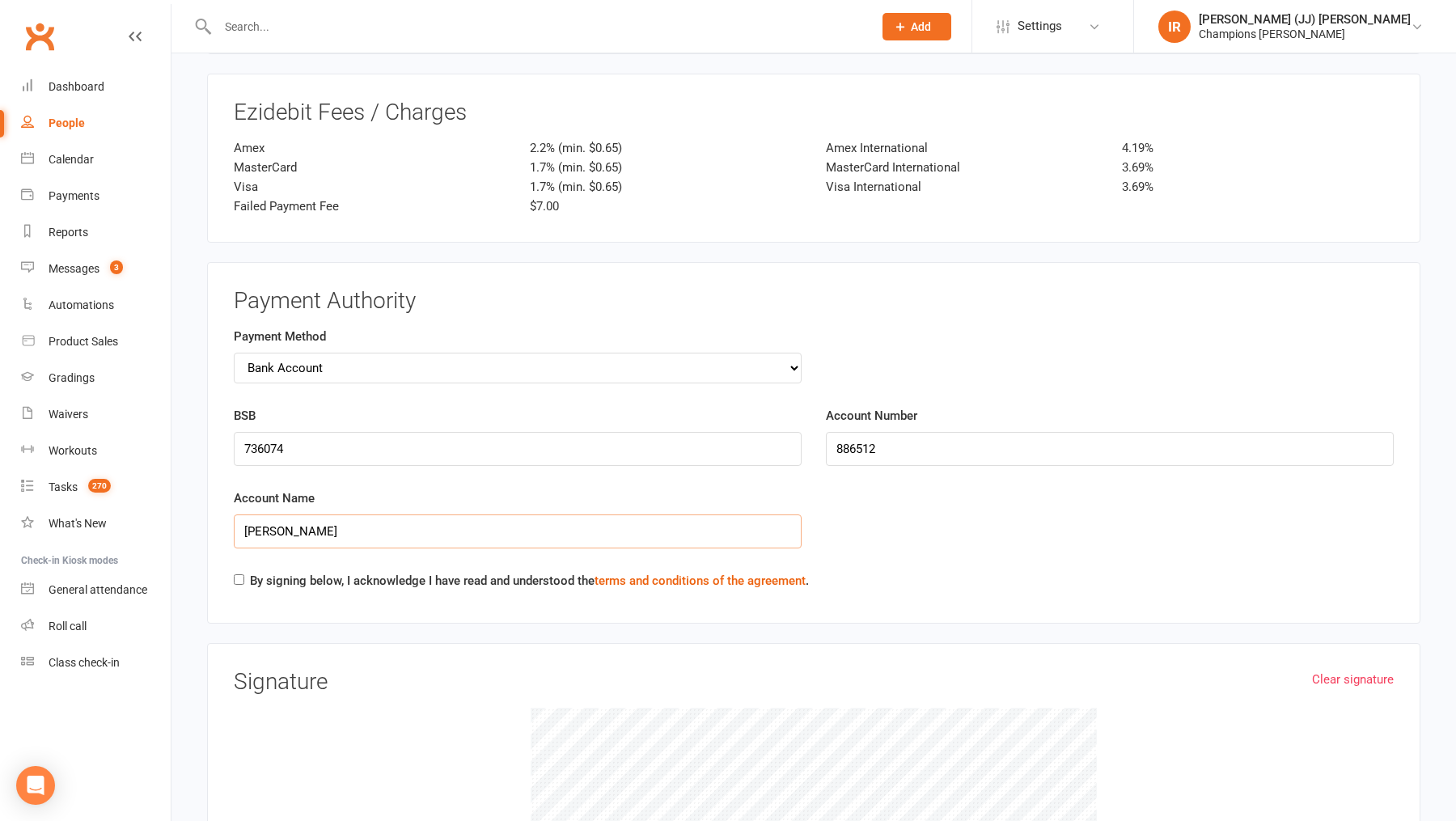
click at [250, 518] on input "robert davidson" at bounding box center [517, 531] width 567 height 34
click at [365, 515] on input "[PERSON_NAME]" at bounding box center [517, 531] width 567 height 34
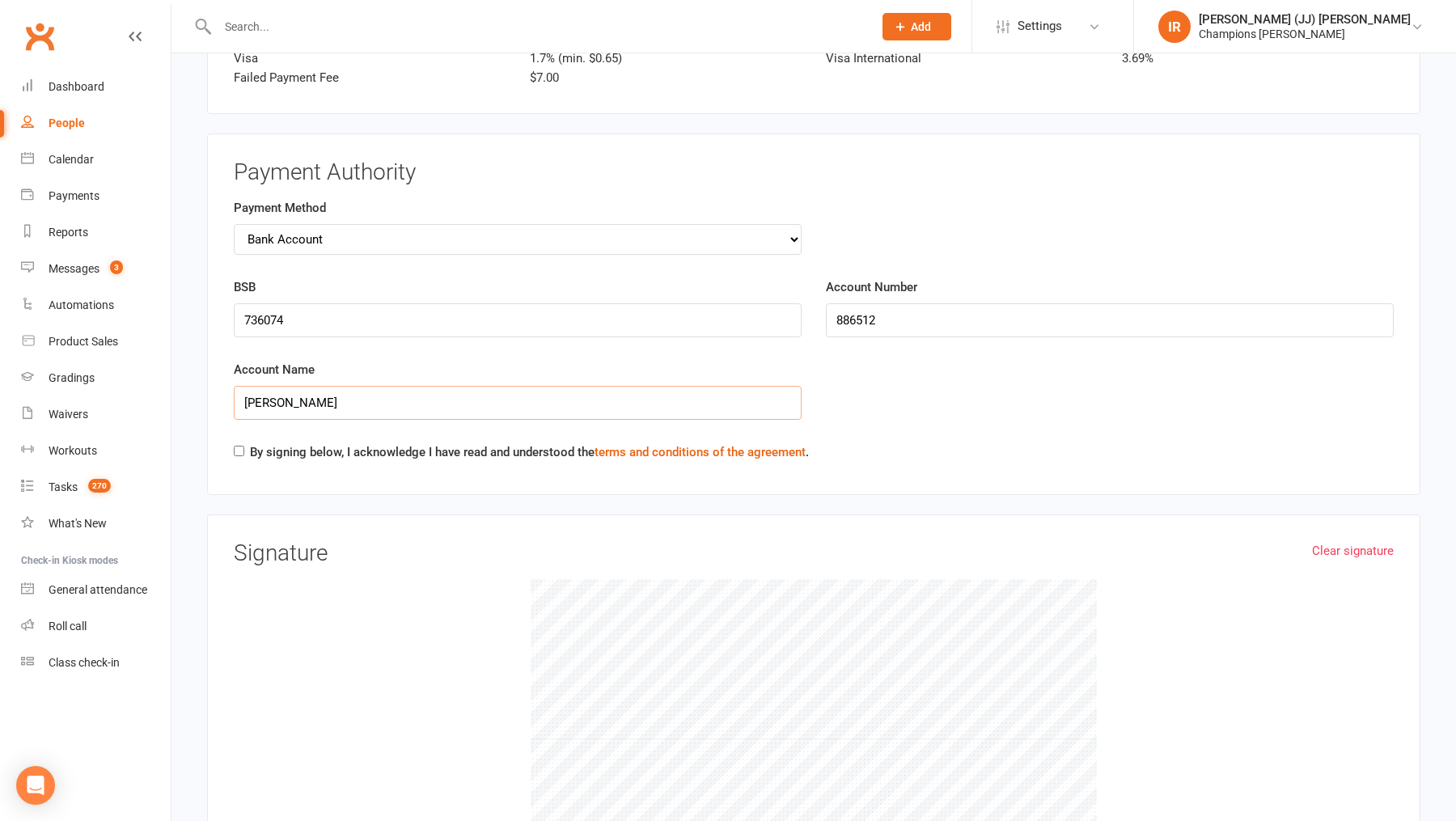
scroll to position [2671, 0]
type input "[PERSON_NAME]"
click at [240, 444] on input "By signing below, I acknowledge I have read and understood the terms and condit…" at bounding box center [239, 449] width 11 height 11
checkbox input "true"
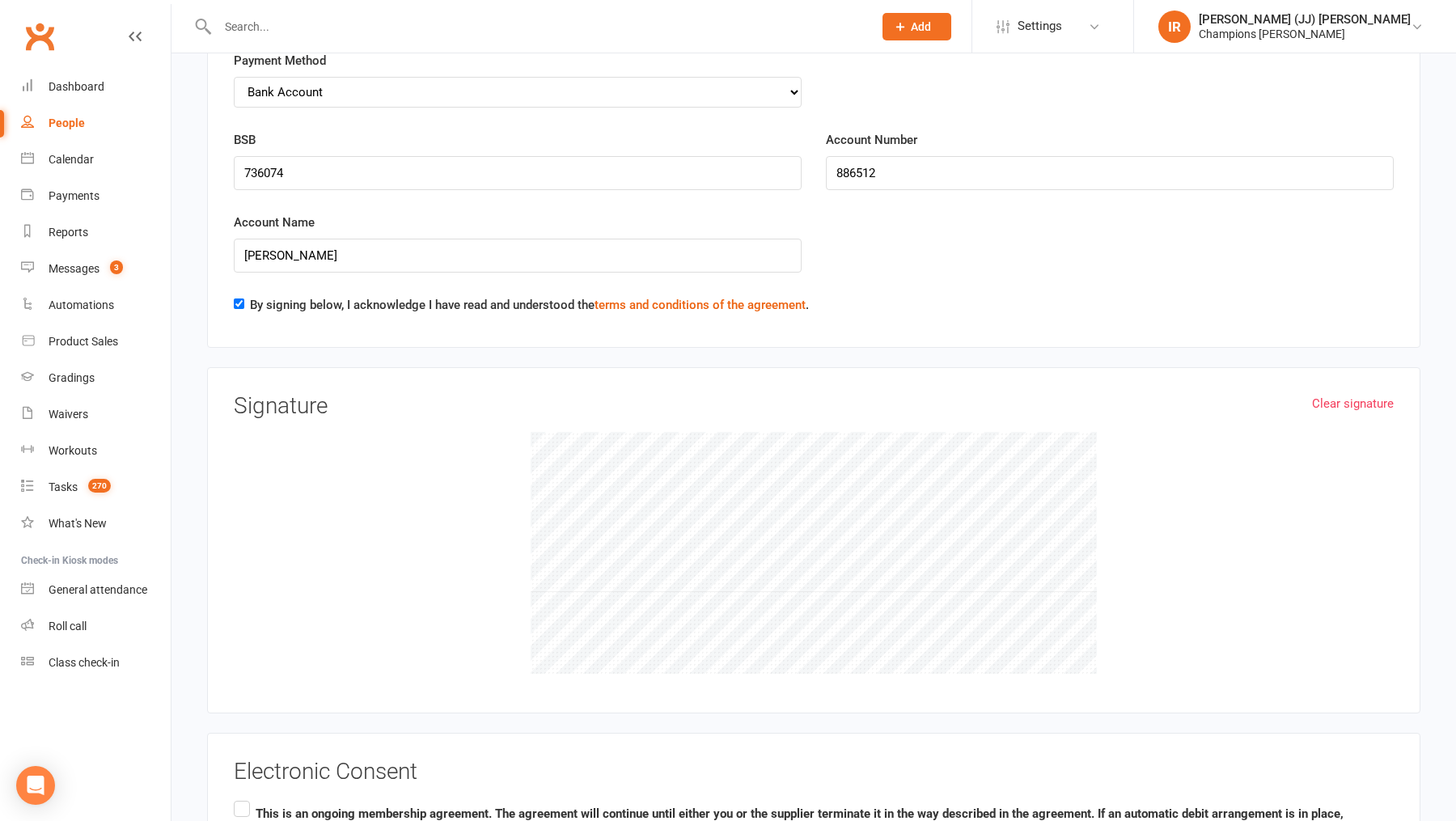
scroll to position [2836, 0]
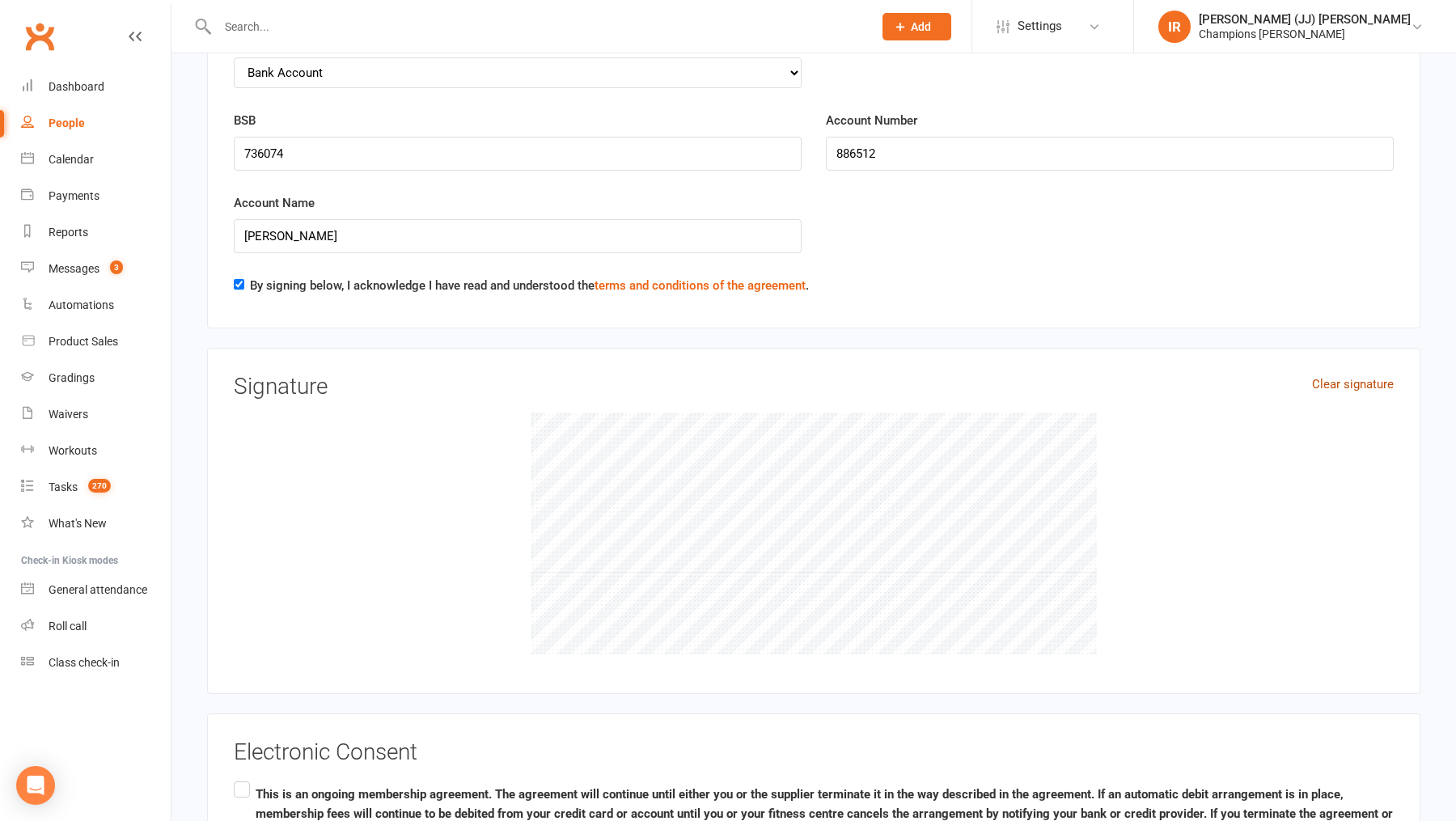
click at [1349, 374] on link "Clear signature" at bounding box center [1352, 384] width 82 height 20
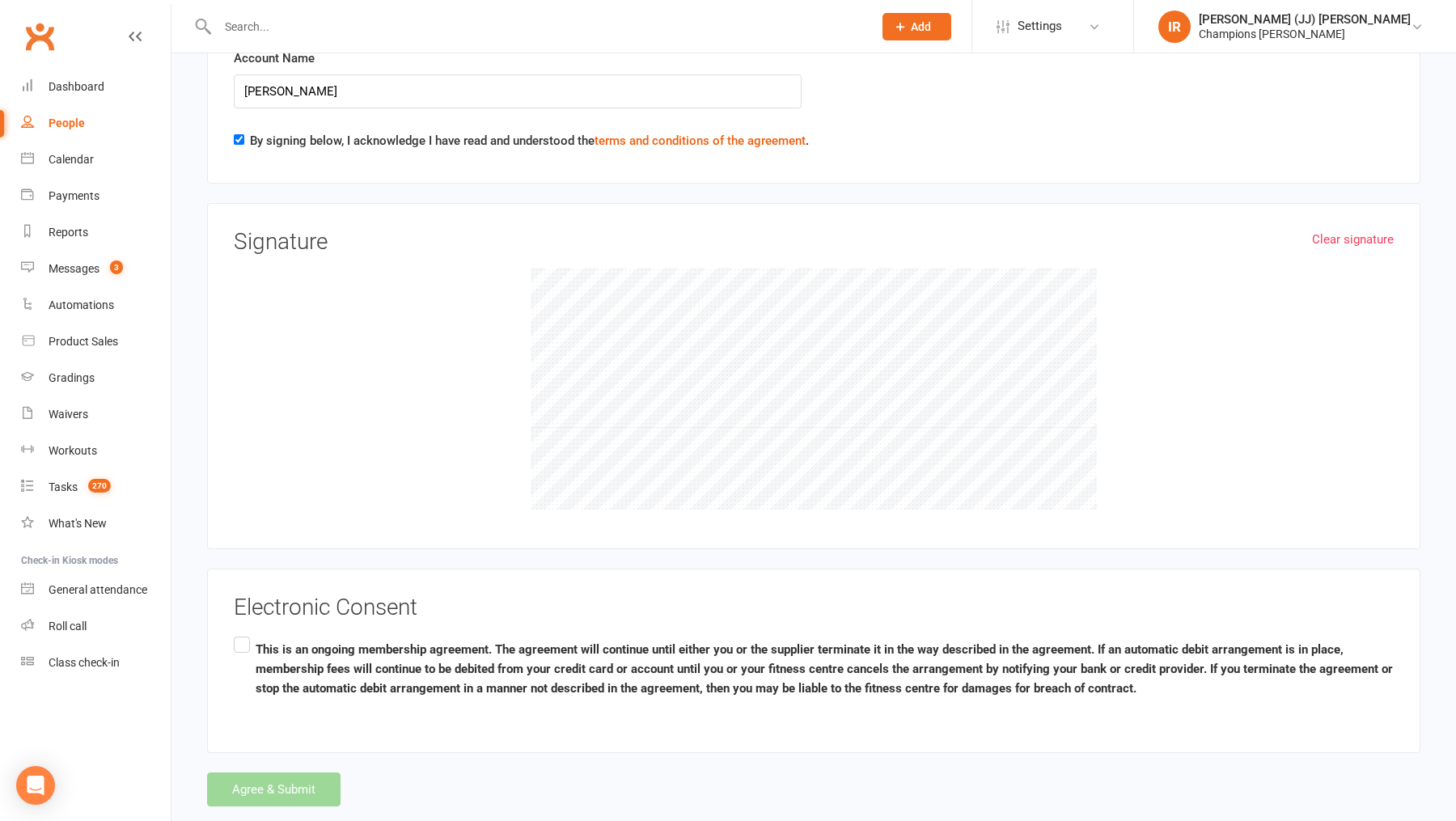
scroll to position [2996, 0]
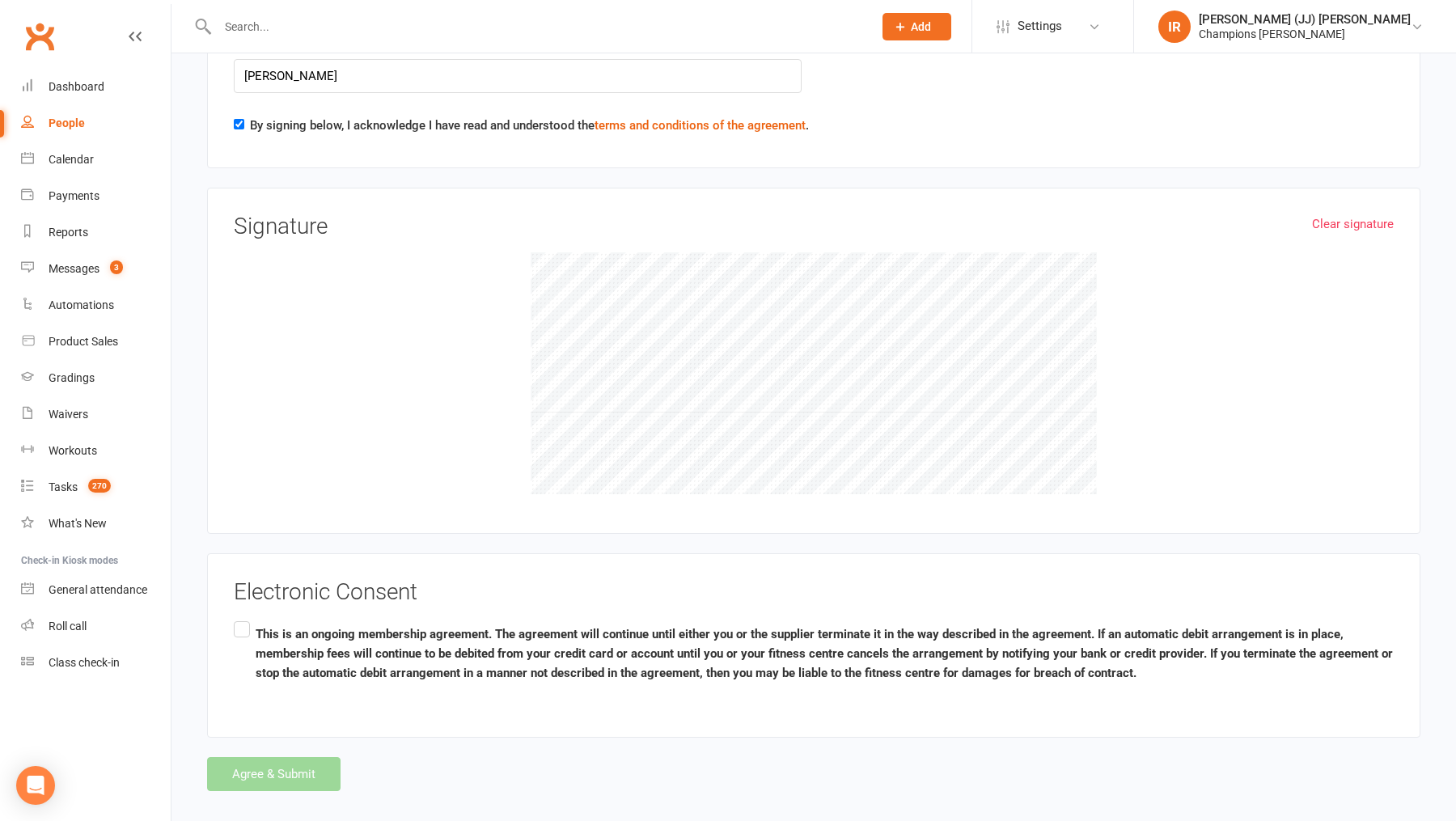
click at [243, 618] on label "This is an ongoing membership agreement. The agreement will continue until eith…" at bounding box center [813, 653] width 1160 height 70
click at [243, 618] on input "This is an ongoing membership agreement. The agreement will continue until eith…" at bounding box center [239, 618] width 11 height 0
click at [283, 757] on button "Agree & Submit" at bounding box center [274, 774] width 134 height 34
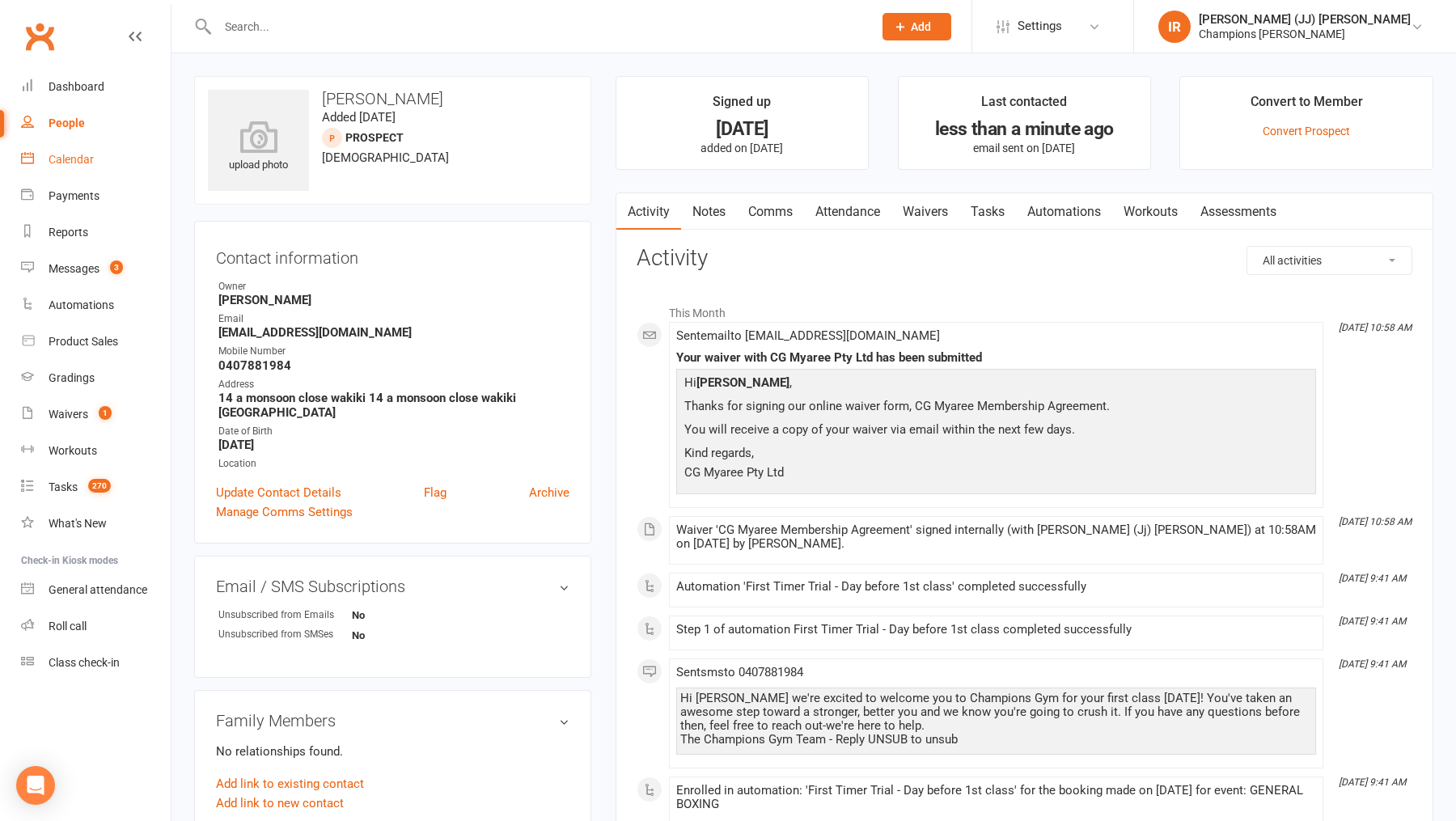
click at [87, 158] on div "Calendar" at bounding box center [71, 159] width 45 height 13
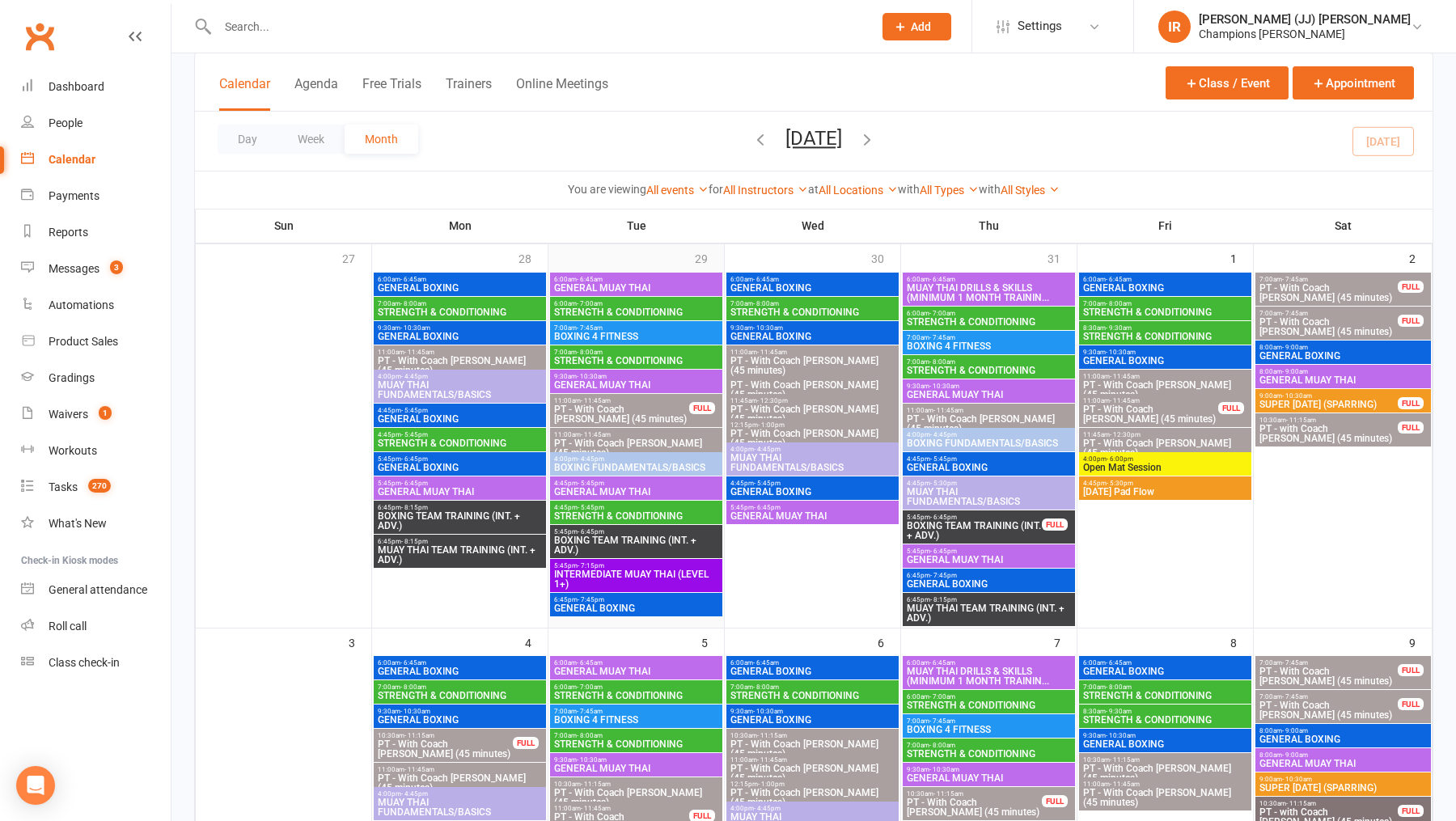
scroll to position [98, 0]
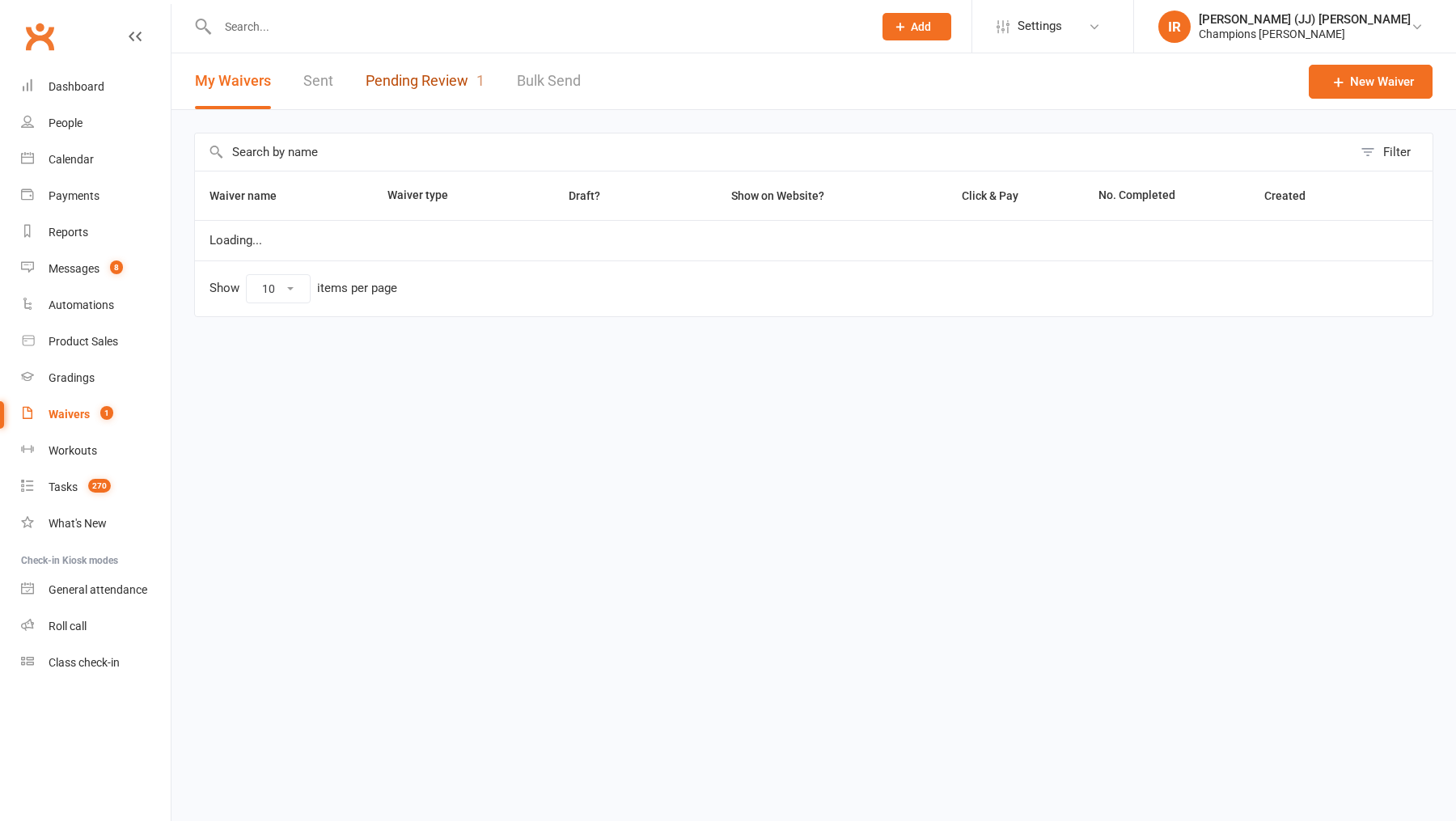
click at [421, 87] on link "Pending Review 1" at bounding box center [425, 82] width 119 height 56
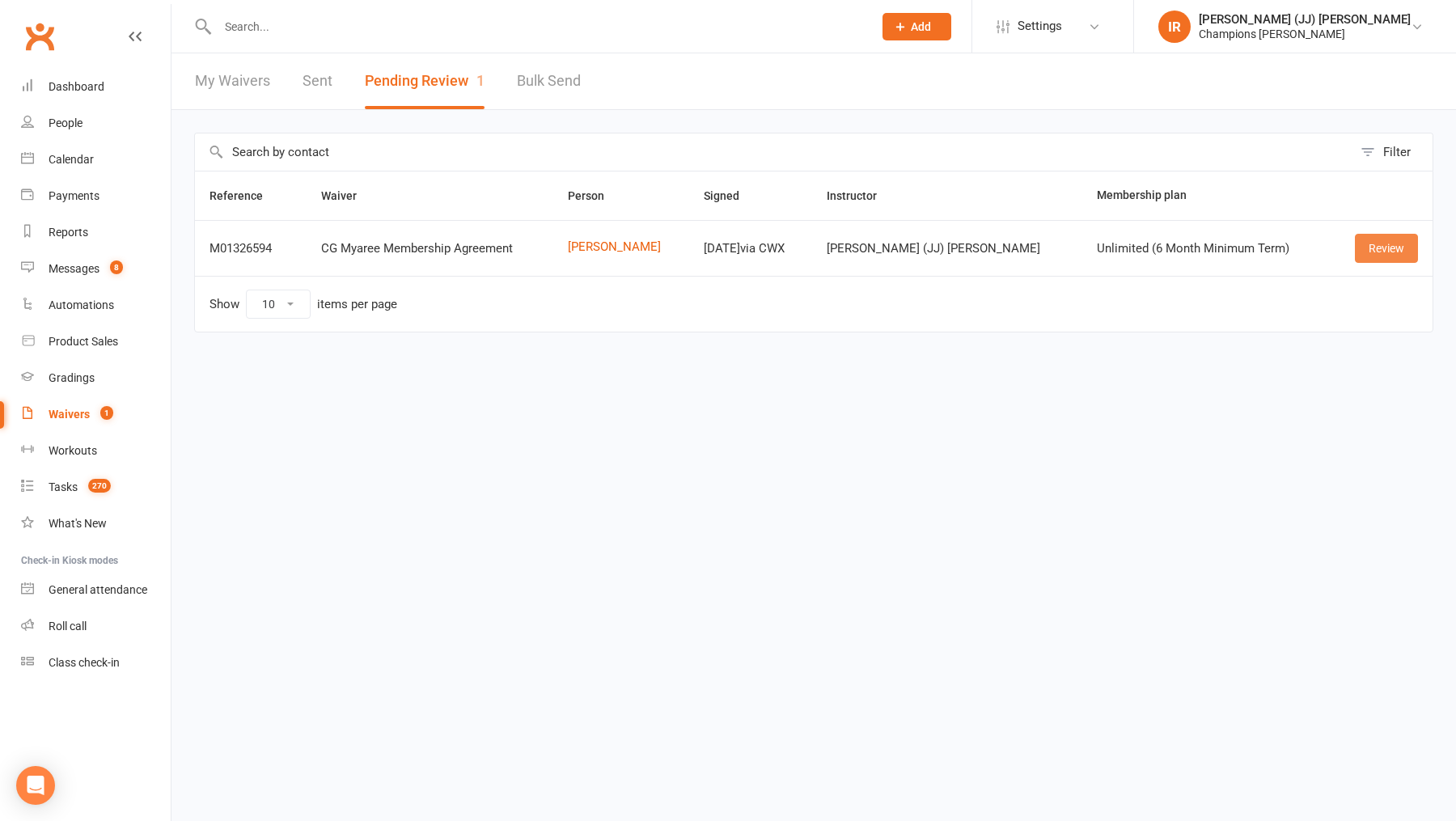
click at [1382, 247] on link "Review" at bounding box center [1386, 248] width 63 height 29
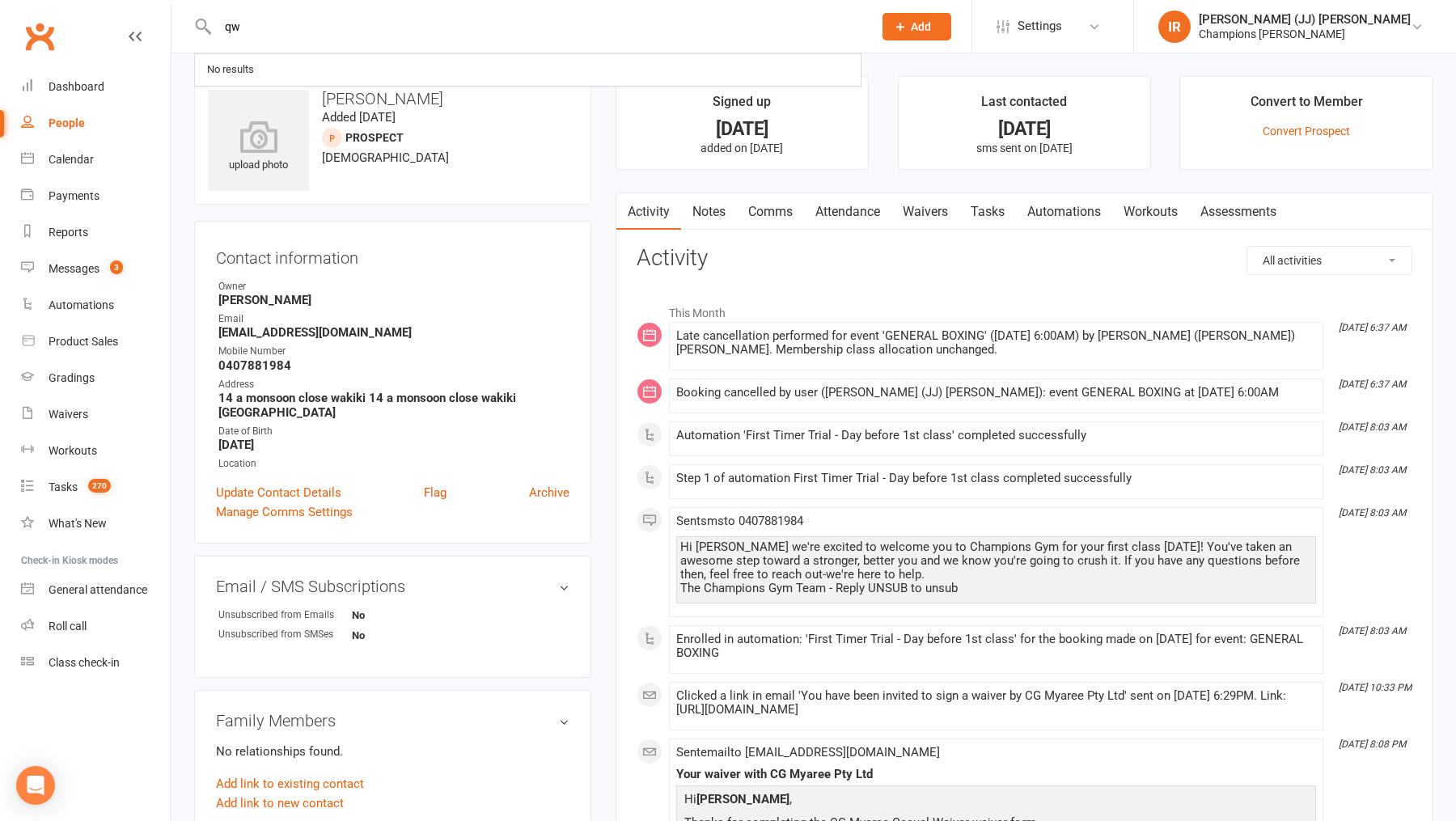
type input "q"
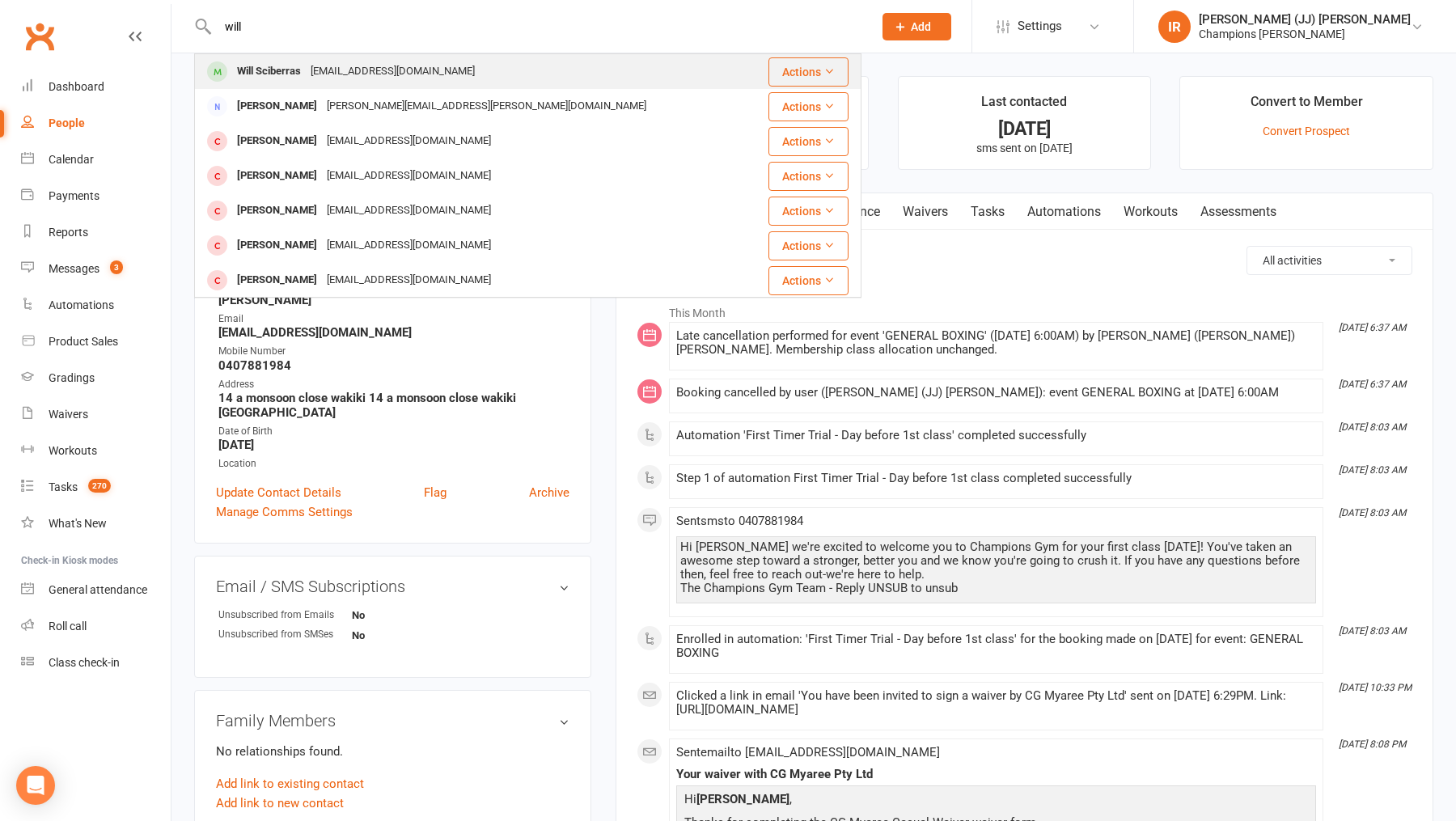
type input "will"
click at [385, 70] on div "willsciberras4@gmail.com" at bounding box center [392, 71] width 174 height 23
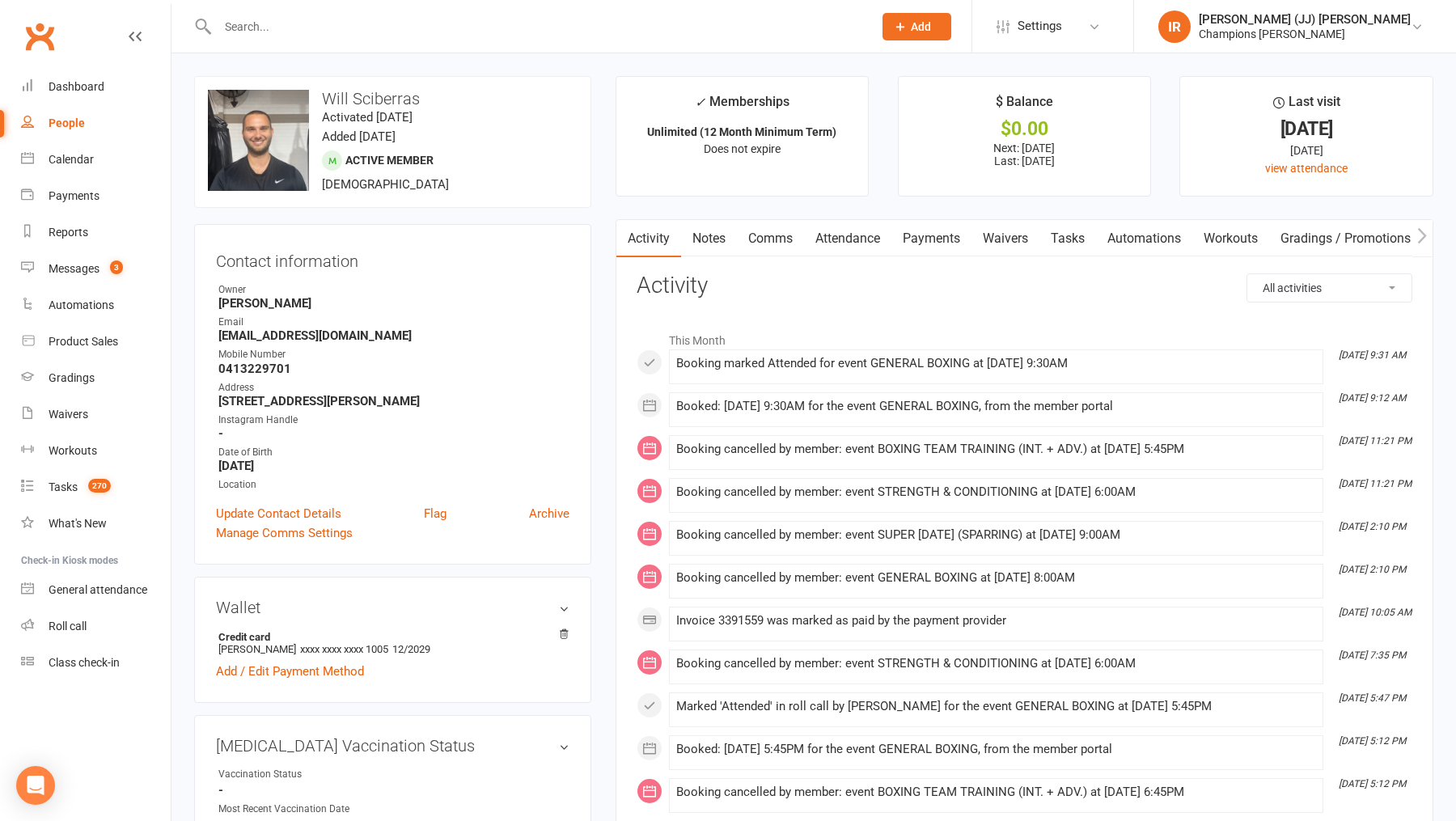
click at [401, 22] on input "text" at bounding box center [537, 26] width 648 height 22
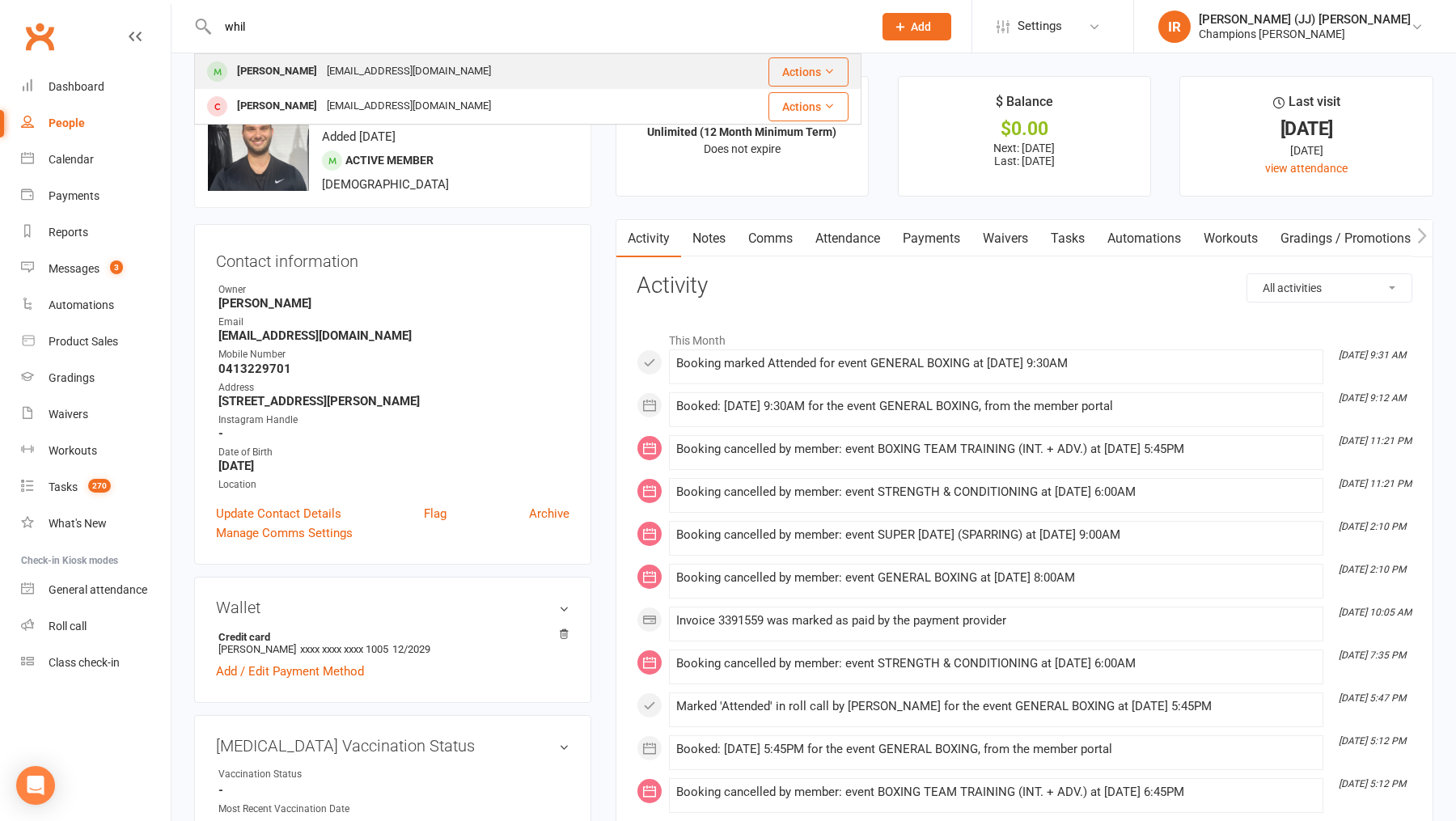
type input "whil"
click at [277, 59] on div "Whil Hart" at bounding box center [277, 71] width 90 height 23
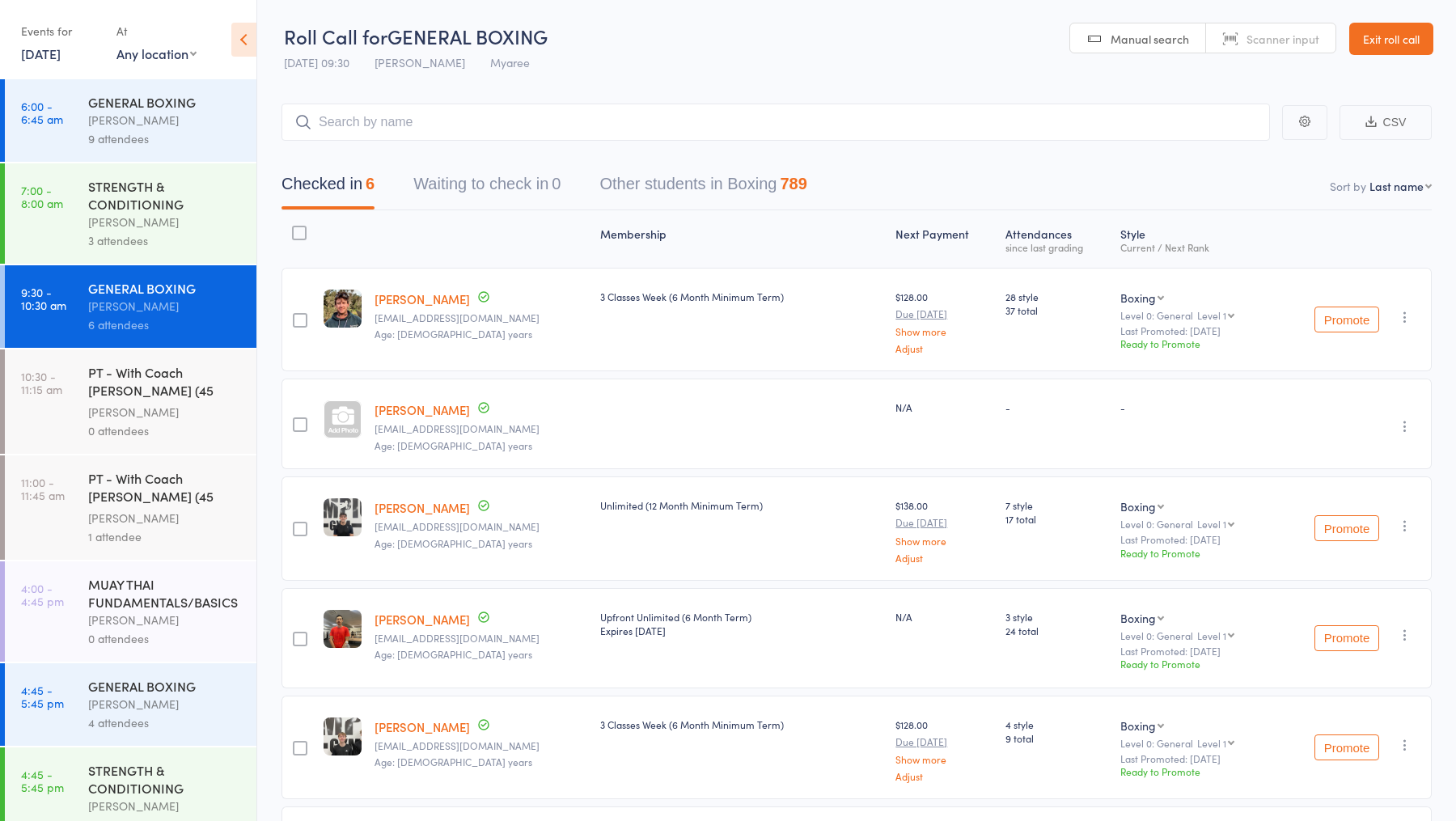
click at [145, 391] on div "PT - With Coach Jordan (45 minutes)" at bounding box center [165, 383] width 154 height 40
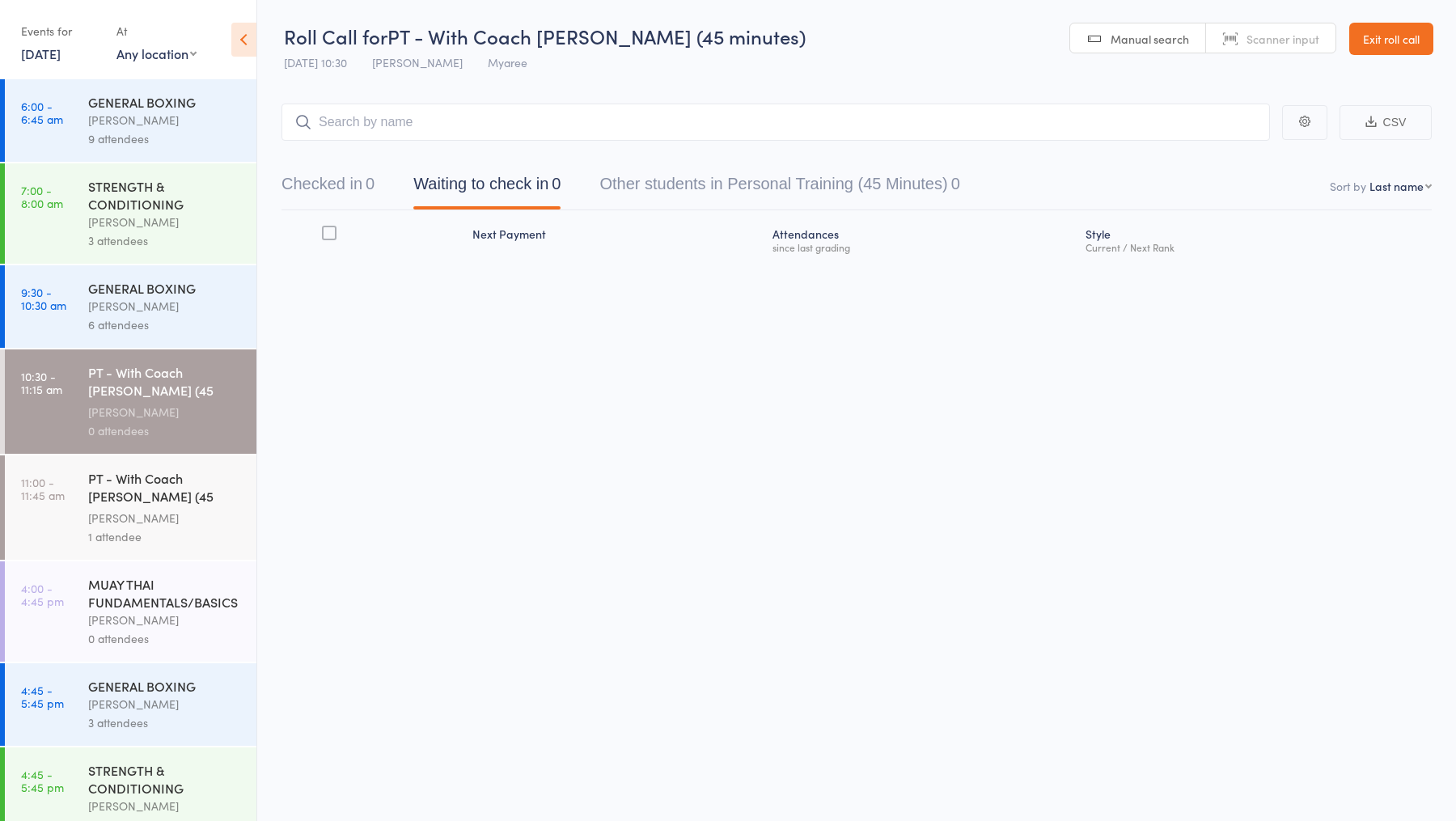
click at [166, 488] on div "PT - With Coach Duran (45 minutes)" at bounding box center [165, 489] width 154 height 40
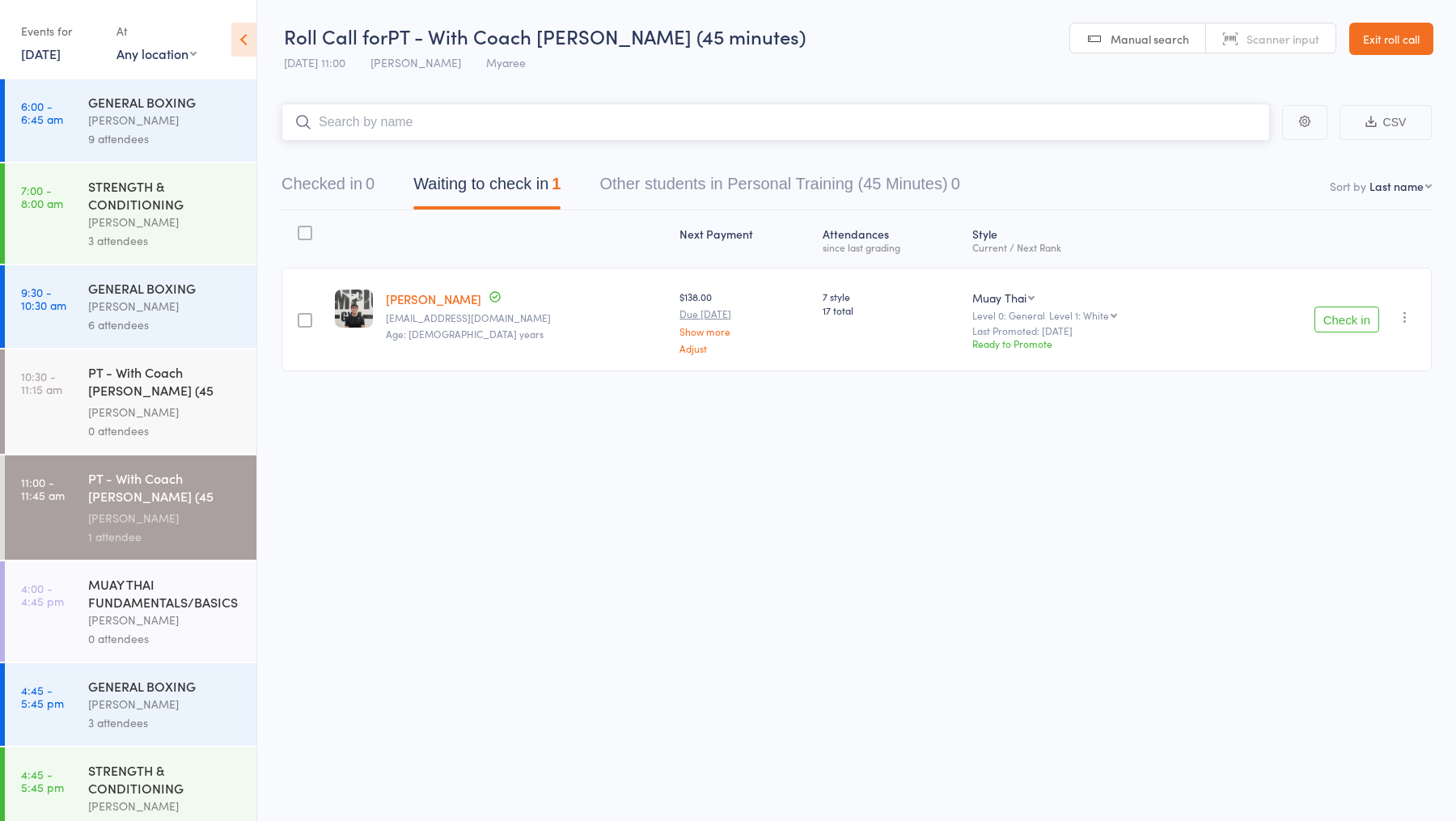
click at [518, 176] on button "Waiting to check in 1" at bounding box center [486, 188] width 147 height 43
click at [1343, 316] on button "Check in" at bounding box center [1346, 319] width 64 height 26
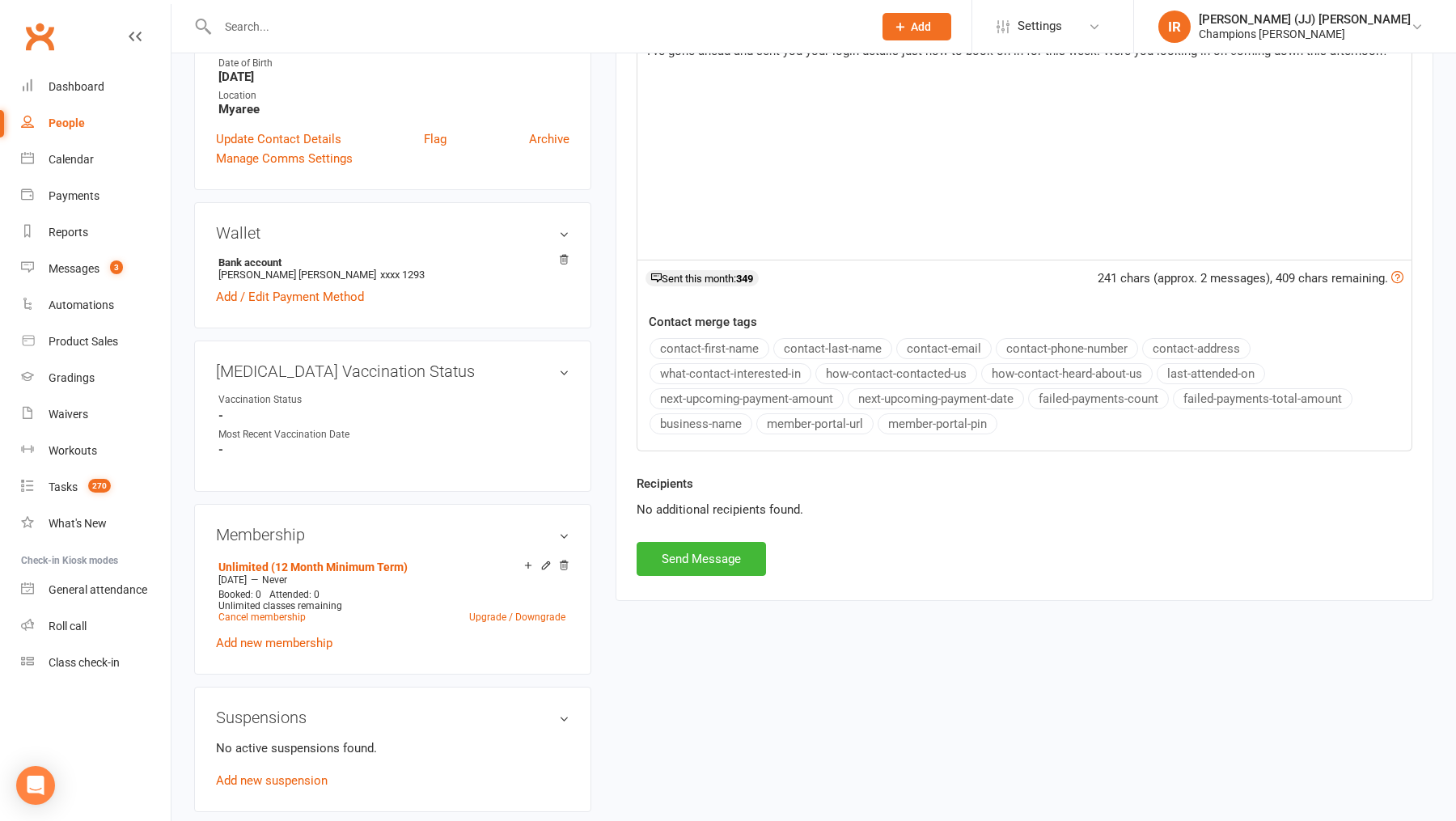
scroll to position [442, 0]
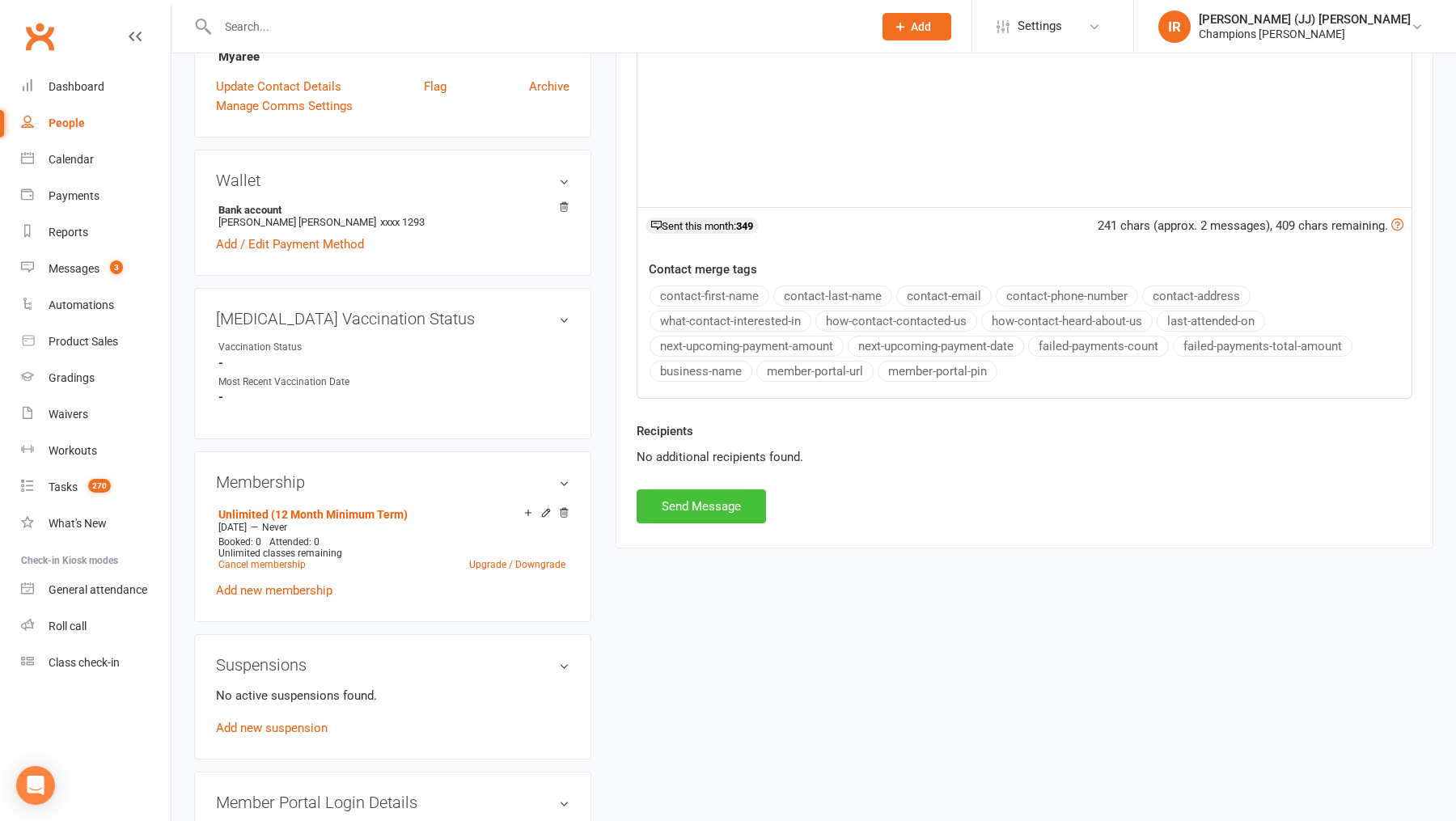
click at [705, 499] on button "Send Message" at bounding box center [701, 505] width 130 height 34
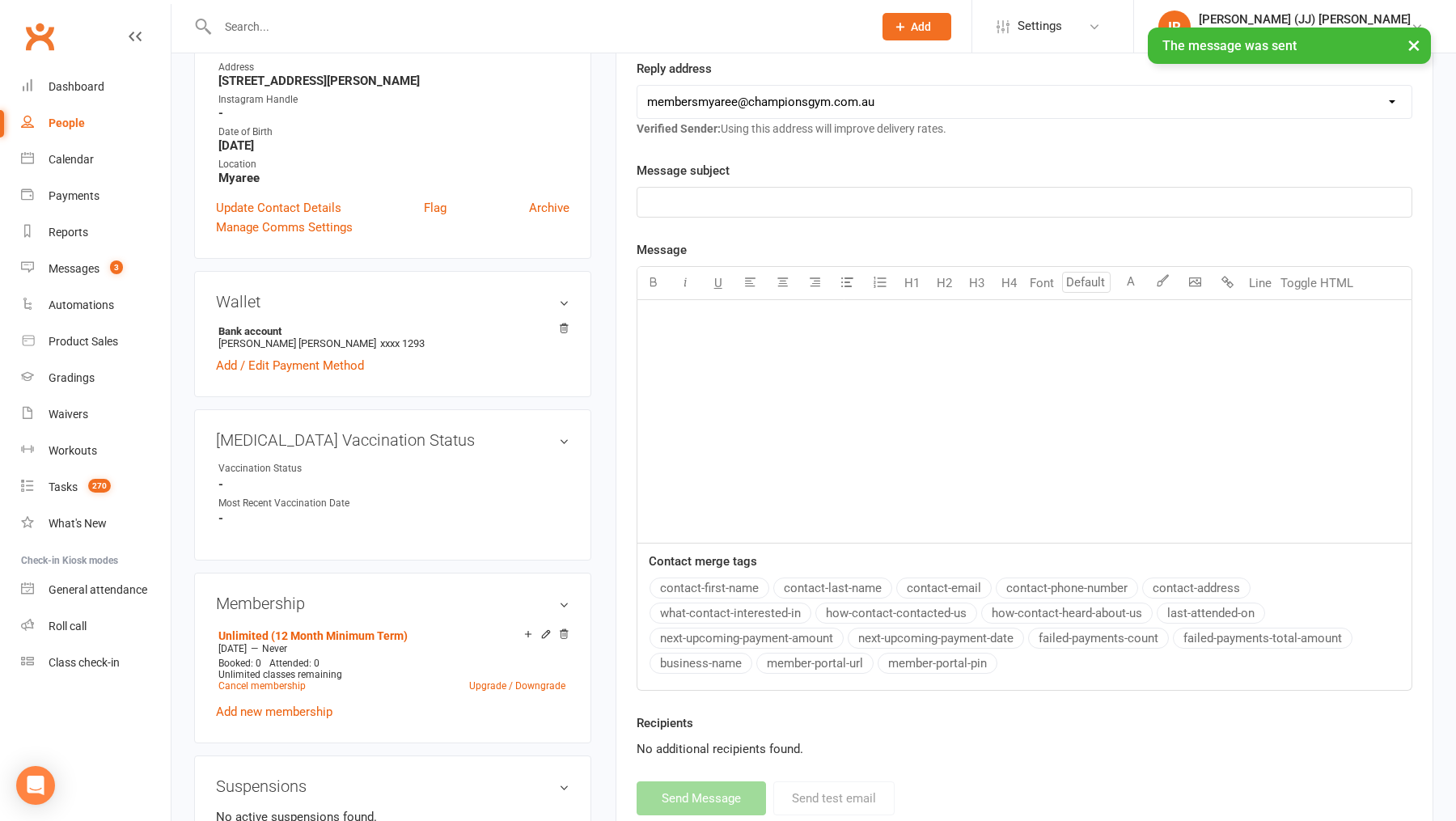
scroll to position [0, 0]
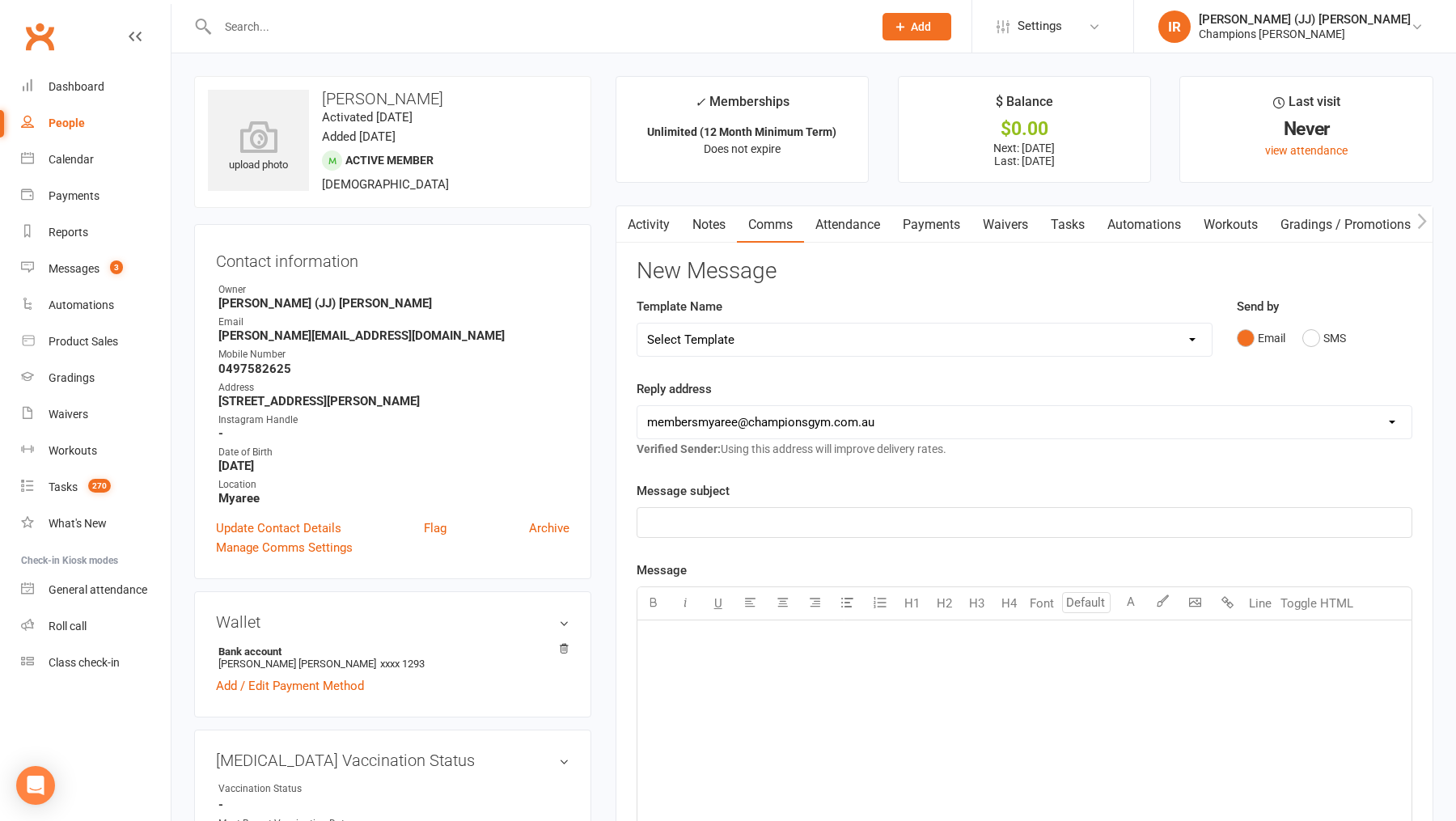
click at [664, 218] on link "Activity" at bounding box center [648, 225] width 64 height 37
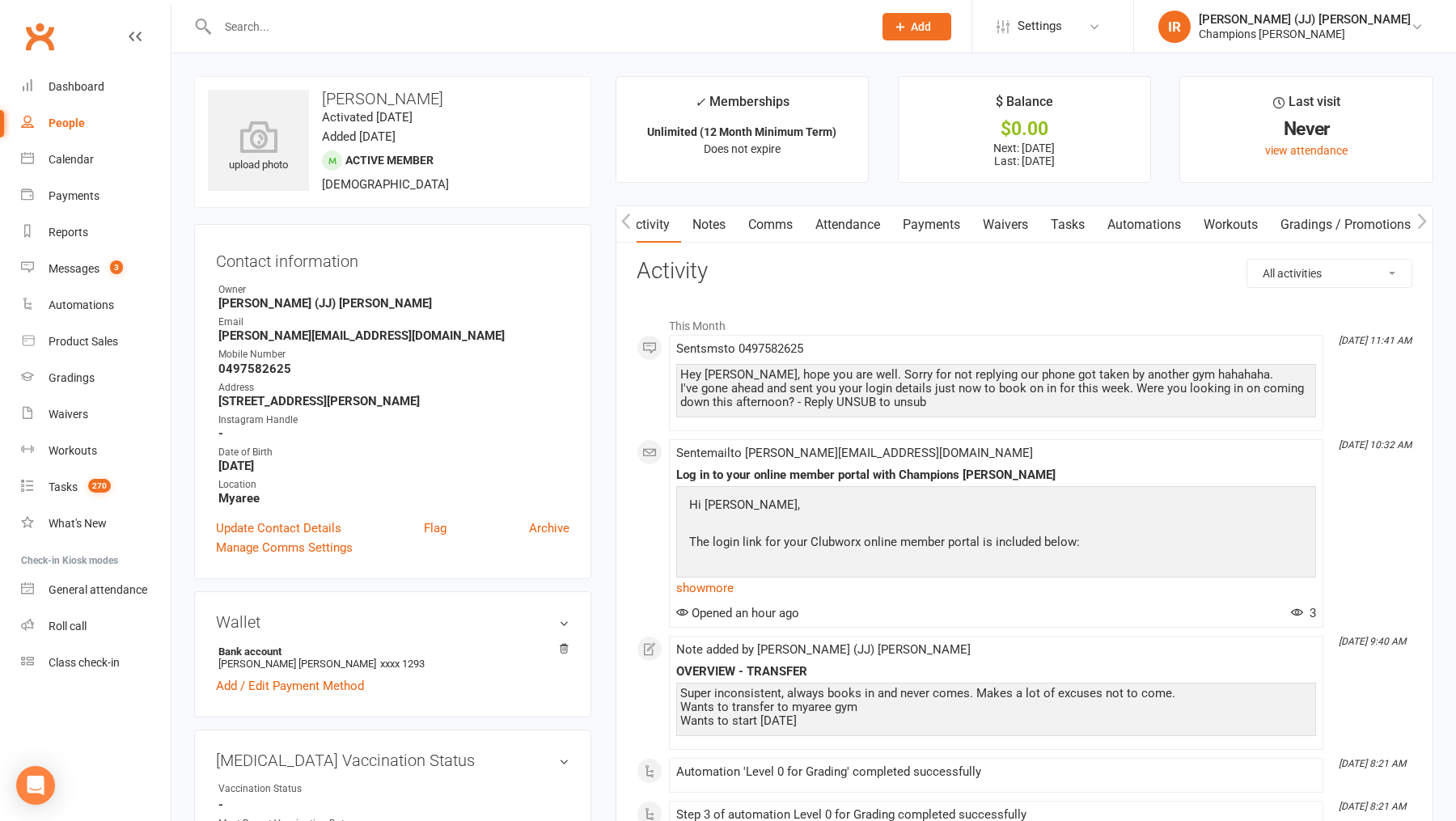
click at [723, 590] on link "show more" at bounding box center [996, 587] width 640 height 22
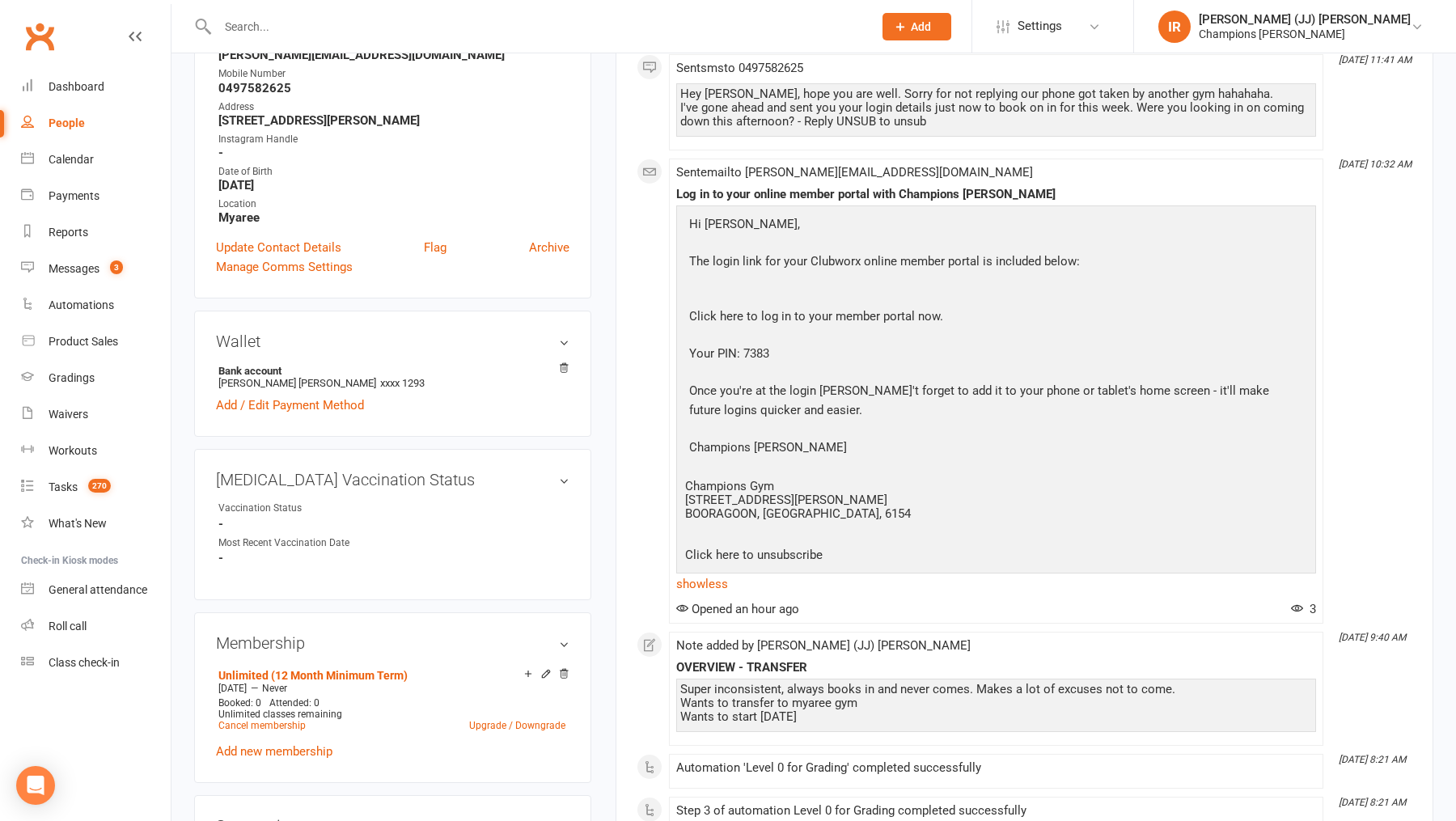
scroll to position [292, 0]
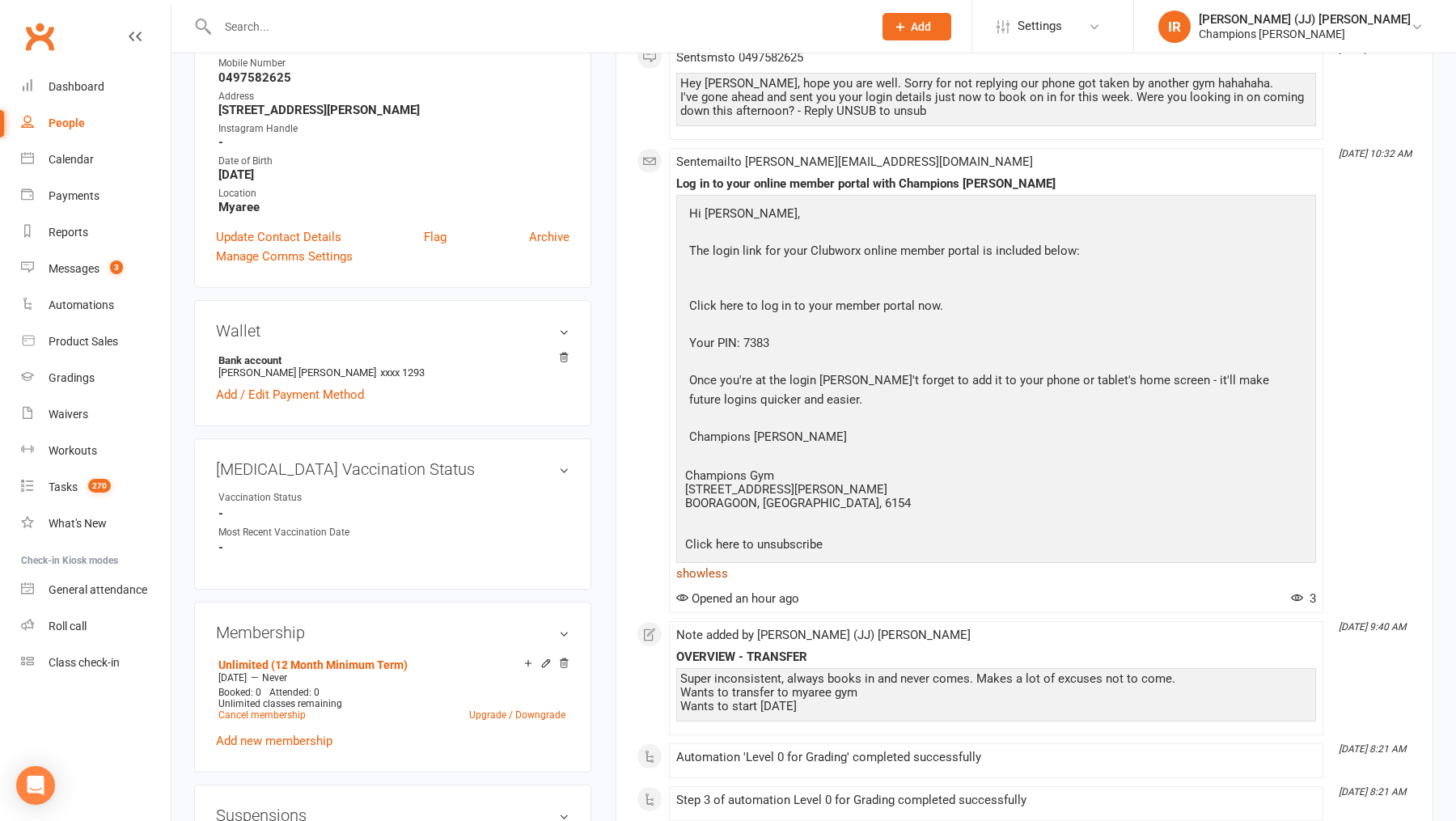
click at [704, 571] on link "show less" at bounding box center [996, 573] width 640 height 22
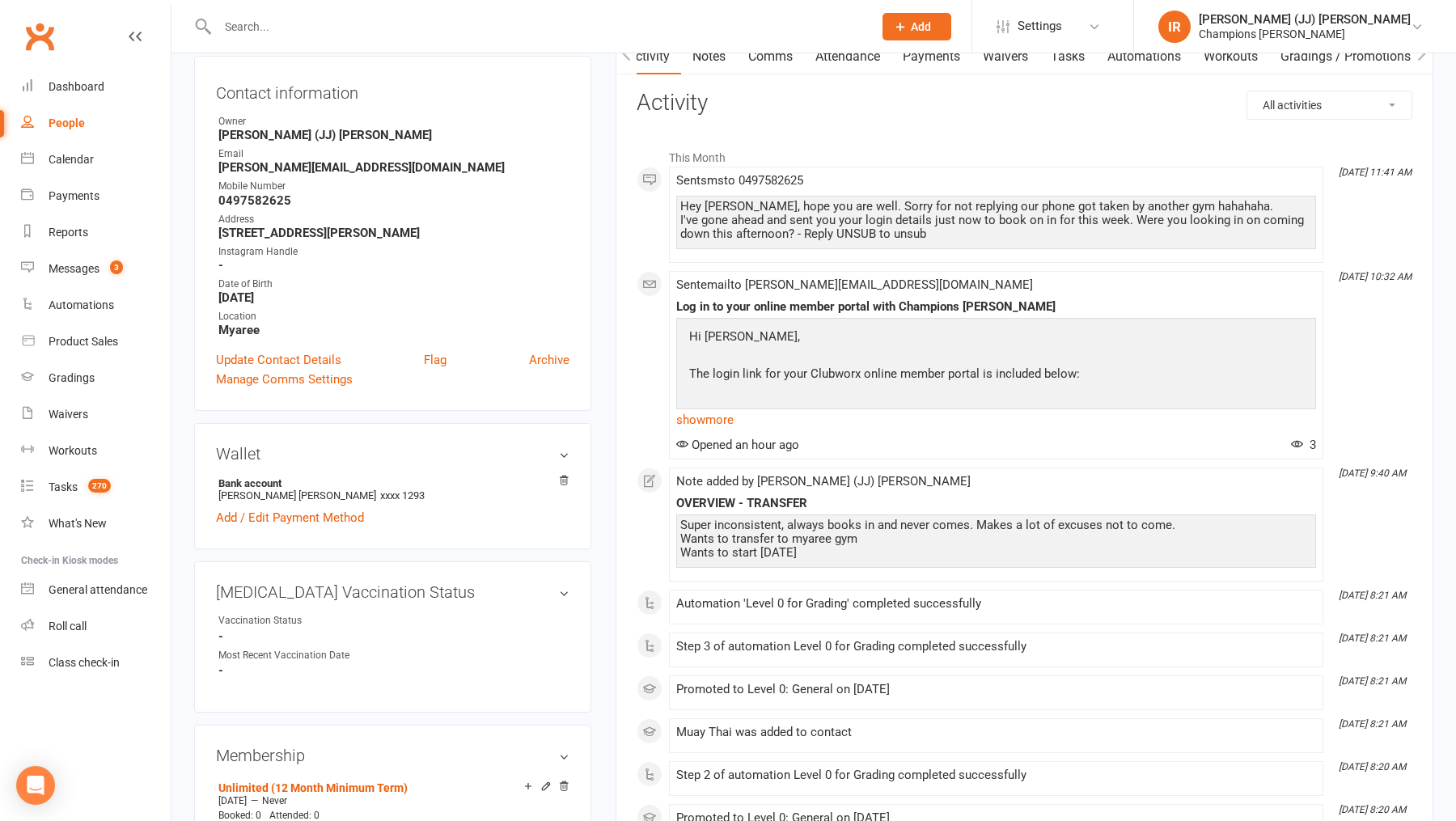
scroll to position [0, 0]
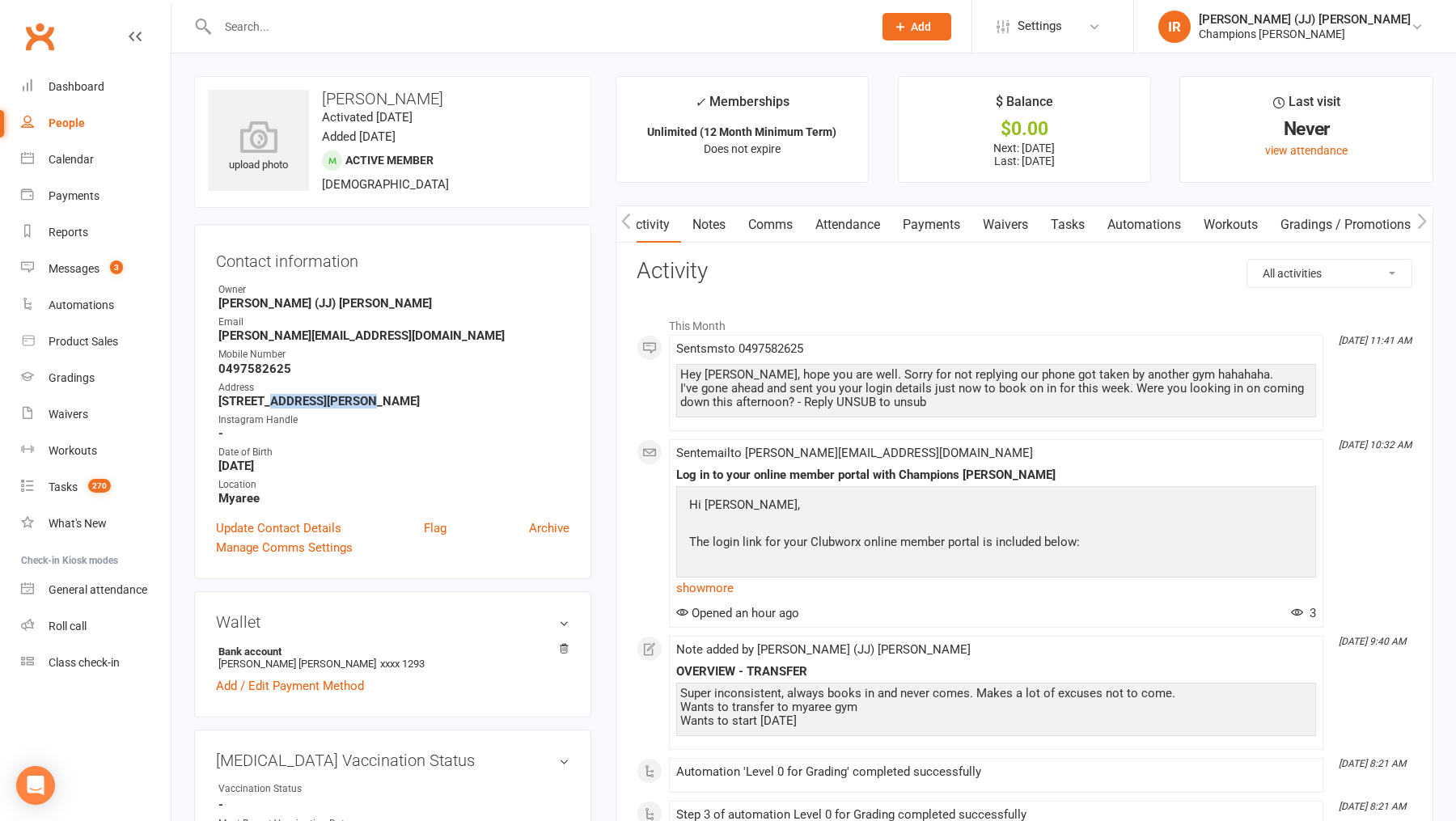
drag, startPoint x: 371, startPoint y: 402, endPoint x: 265, endPoint y: 401, distance: 106.0
click at [265, 401] on strong "[STREET_ADDRESS][PERSON_NAME]" at bounding box center [393, 401] width 351 height 15
click at [404, 388] on div "Address" at bounding box center [393, 387] width 351 height 16
click at [358, 80] on div "upload photo [PERSON_NAME] Activated [DATE] Added [DATE] Active member [DEMOGRA…" at bounding box center [392, 142] width 397 height 132
click at [358, 81] on div "upload photo [PERSON_NAME] Activated [DATE] Added [DATE] Active member [DEMOGRA…" at bounding box center [392, 142] width 397 height 132
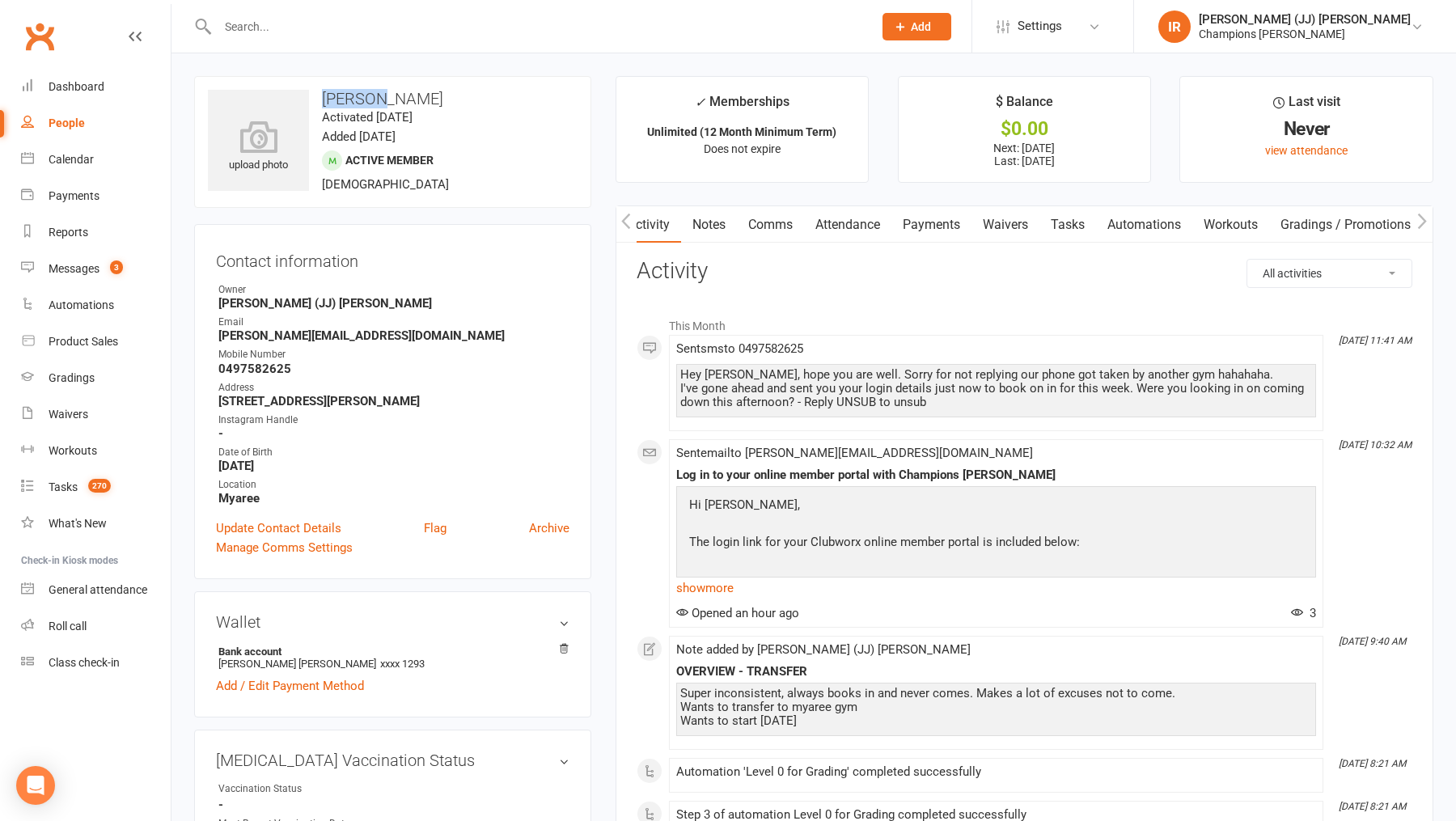
click at [358, 90] on h3 "[PERSON_NAME]" at bounding box center [393, 99] width 370 height 18
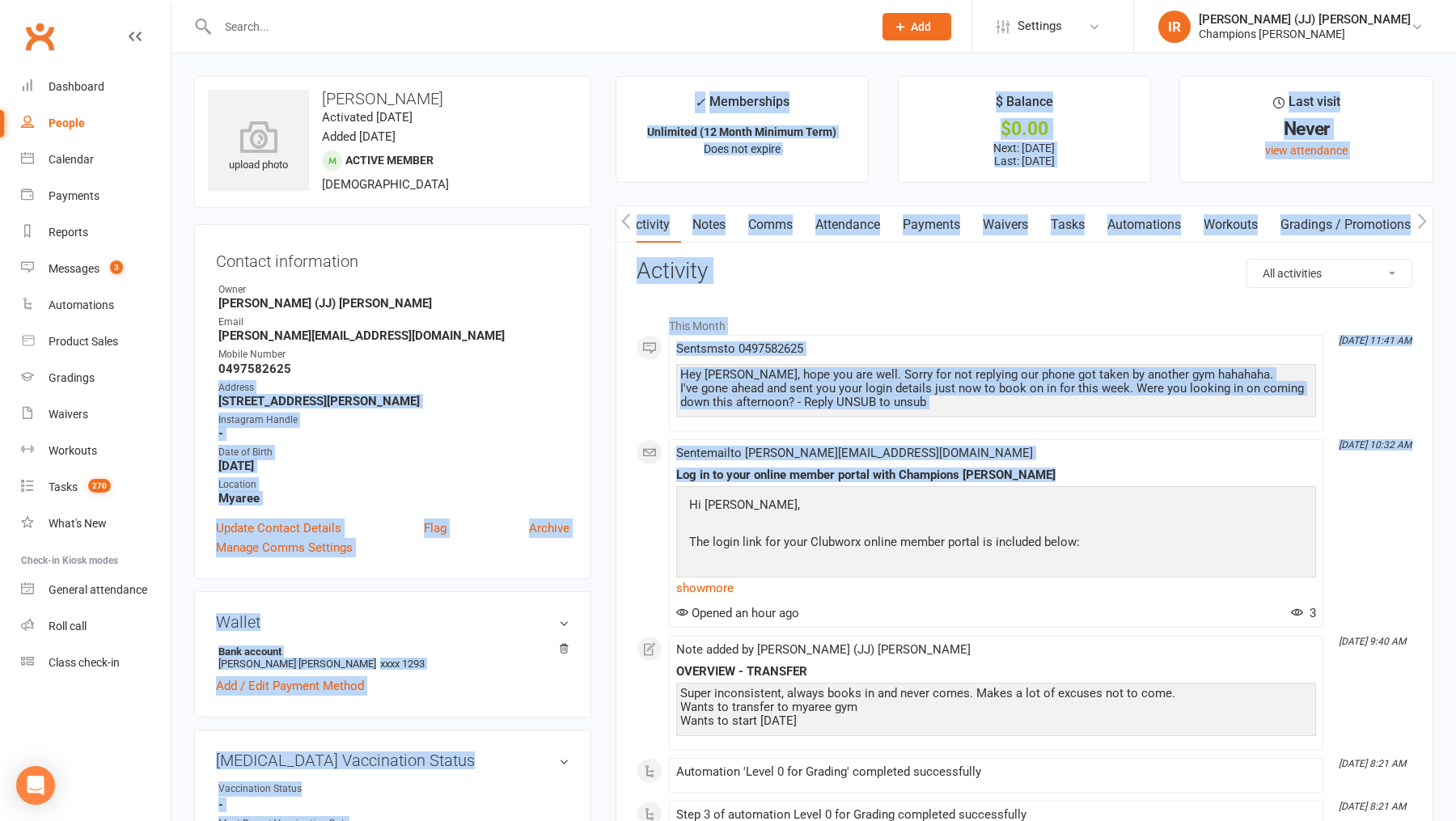
drag, startPoint x: 421, startPoint y: 373, endPoint x: 621, endPoint y: 522, distance: 249.4
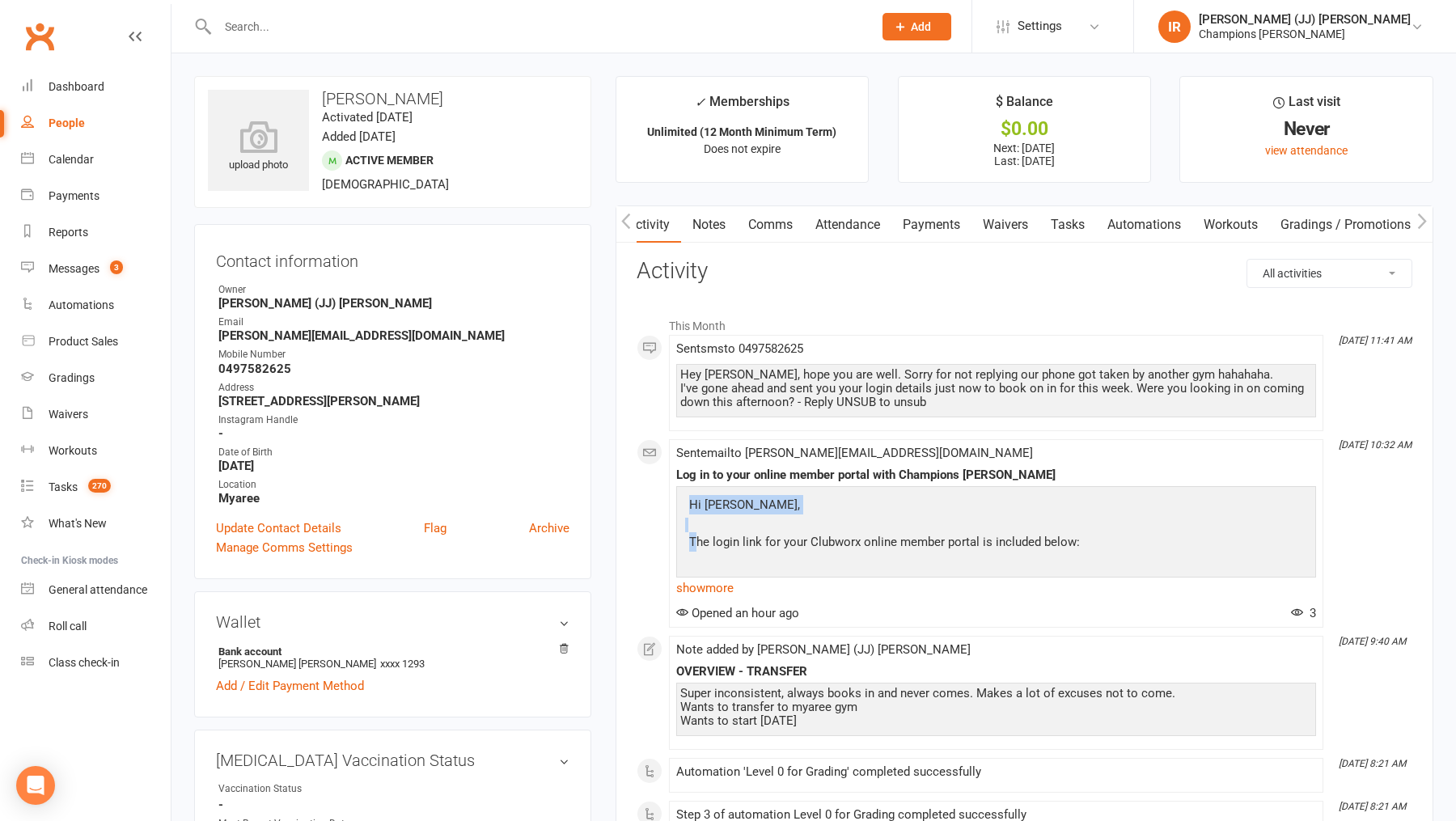
drag, startPoint x: 621, startPoint y: 522, endPoint x: 695, endPoint y: 543, distance: 76.9
click at [695, 543] on p "The login link for your Clubworx online member portal is included below:" at bounding box center [995, 543] width 622 height 23
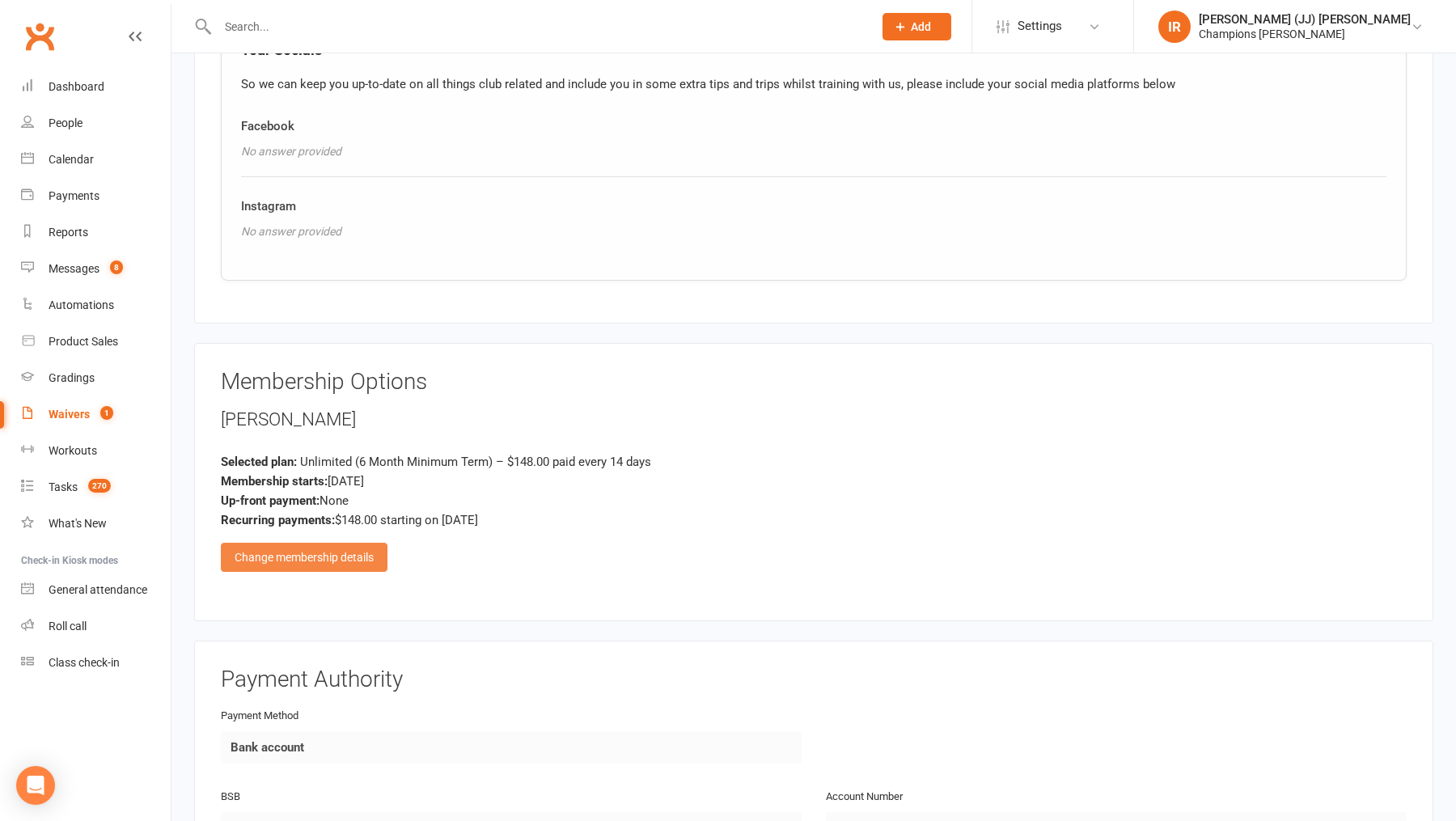
scroll to position [1217, 0]
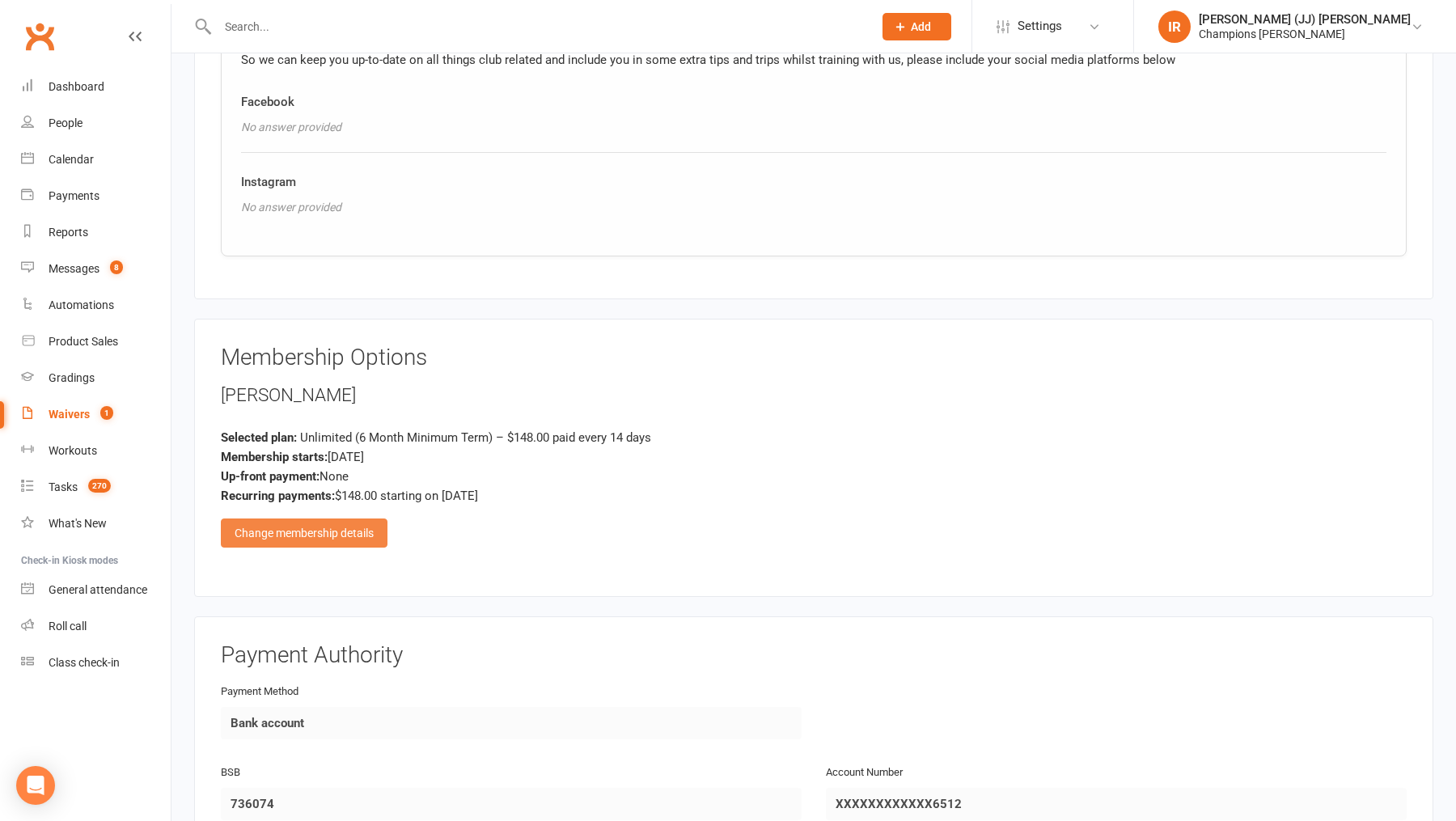
click at [341, 522] on div "Change membership details" at bounding box center [304, 533] width 167 height 29
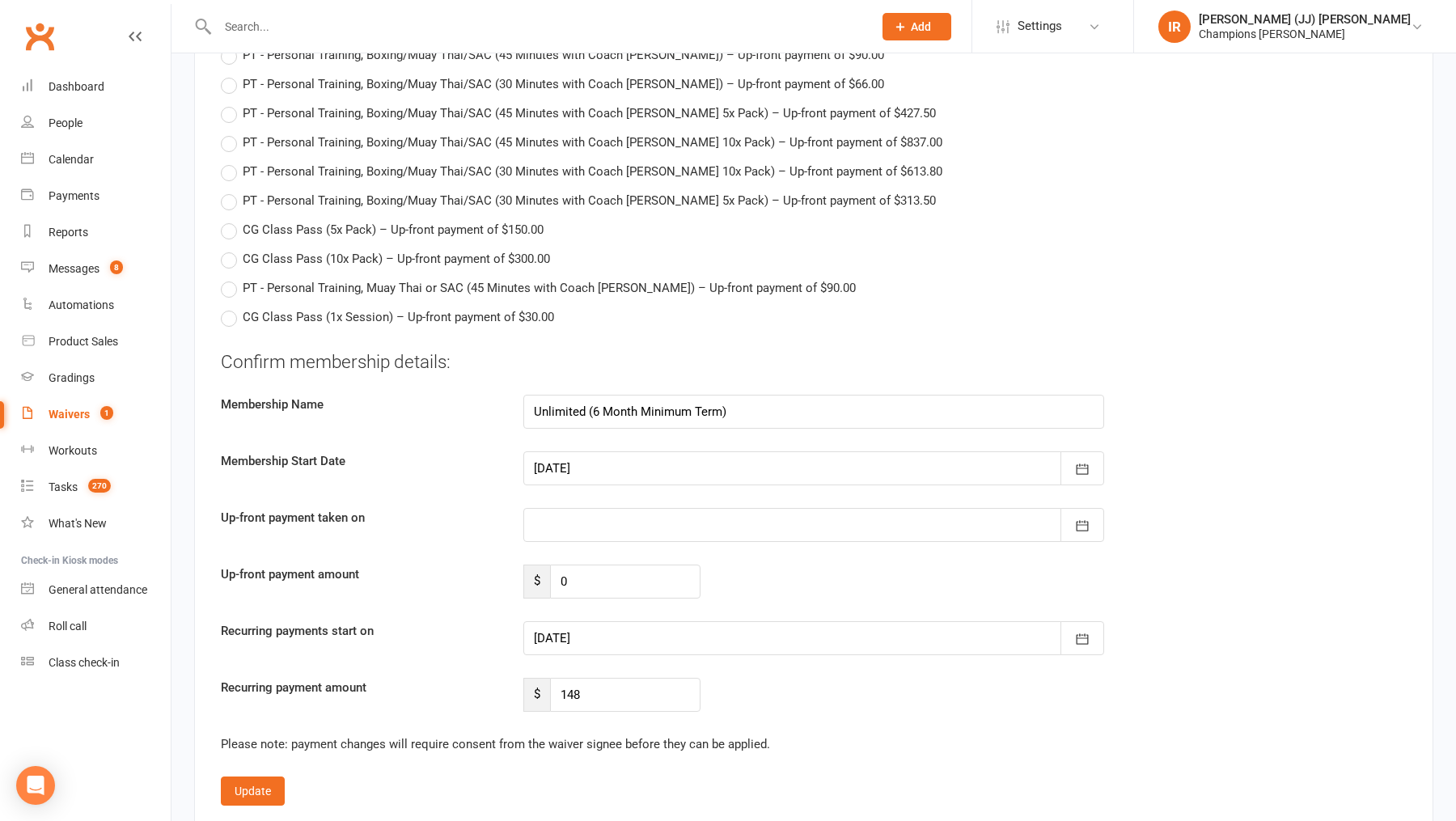
scroll to position [2391, 0]
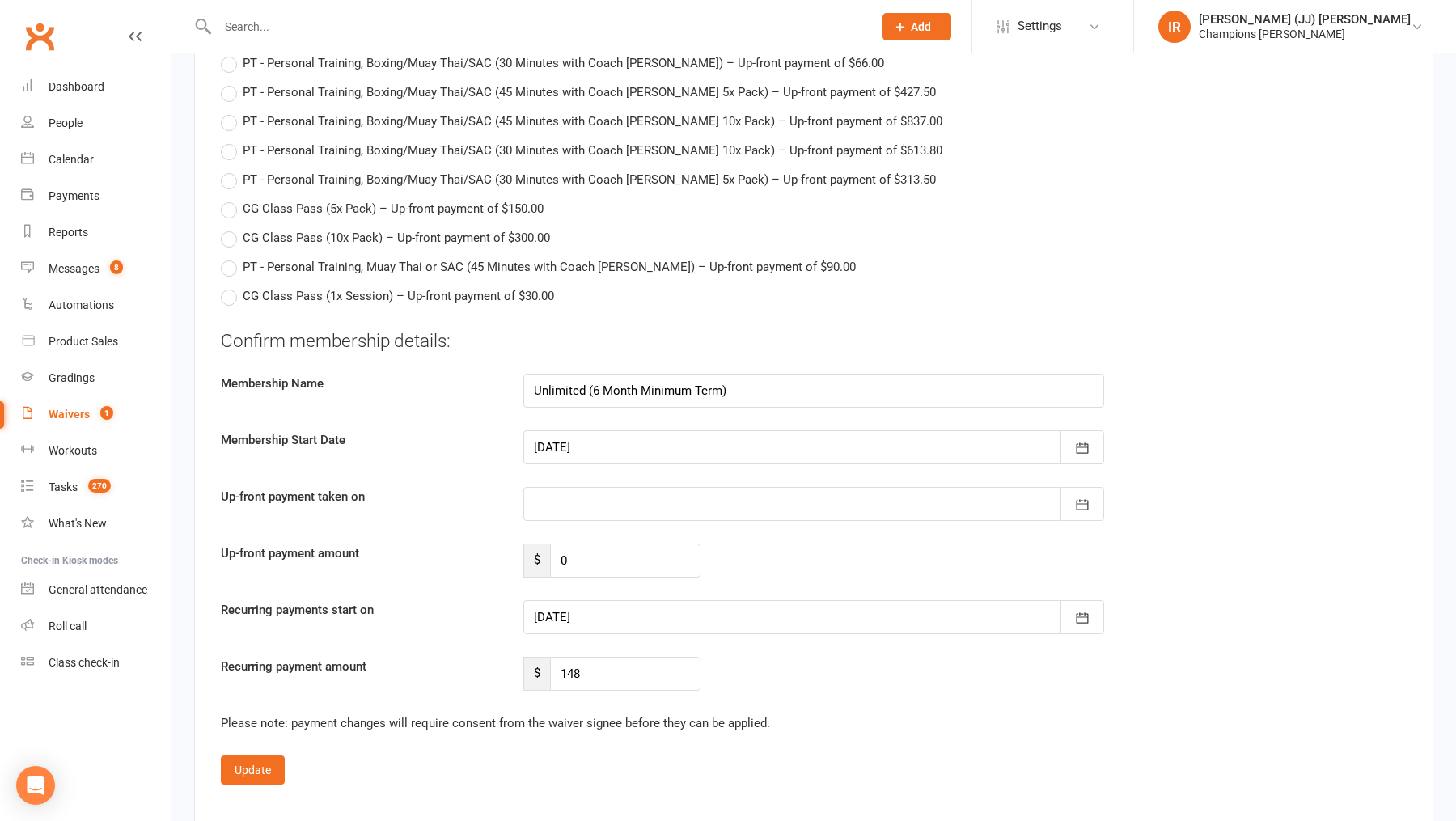
click at [663, 607] on div at bounding box center [813, 617] width 581 height 34
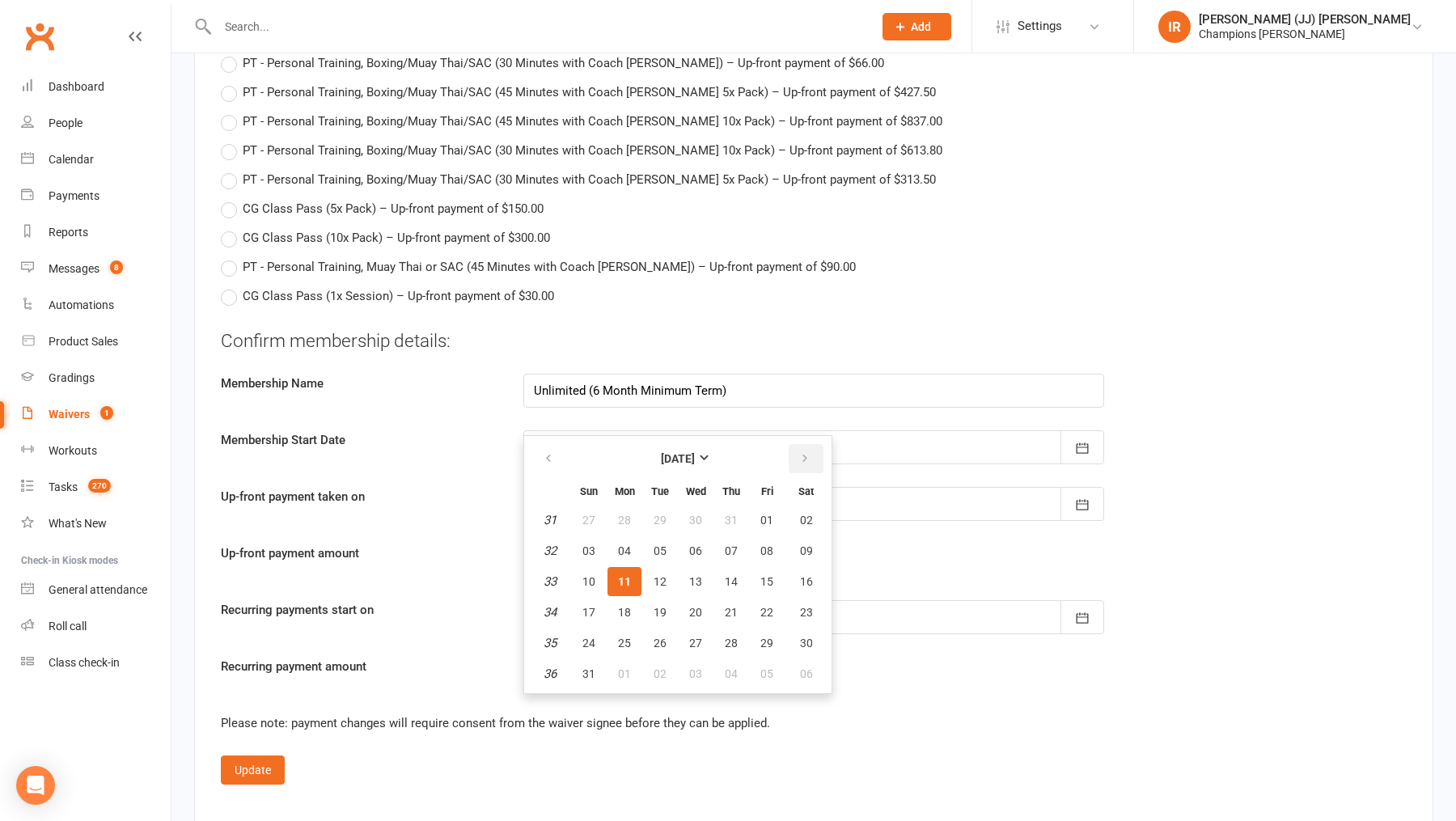
click at [804, 452] on icon "button" at bounding box center [805, 458] width 12 height 13
click at [621, 544] on span "08" at bounding box center [624, 551] width 13 height 13
type input "[DATE]"
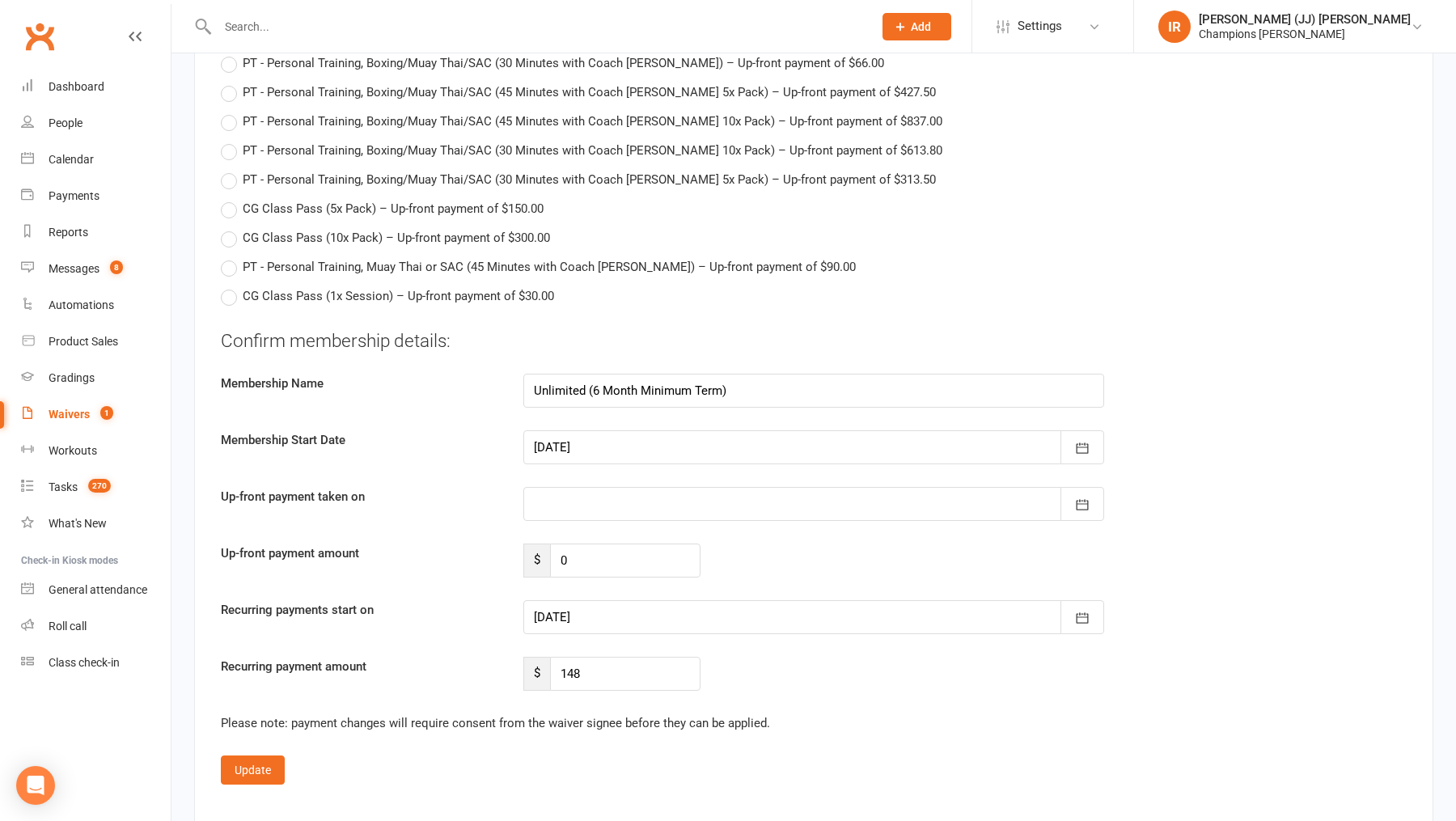
click at [623, 616] on div at bounding box center [813, 617] width 581 height 34
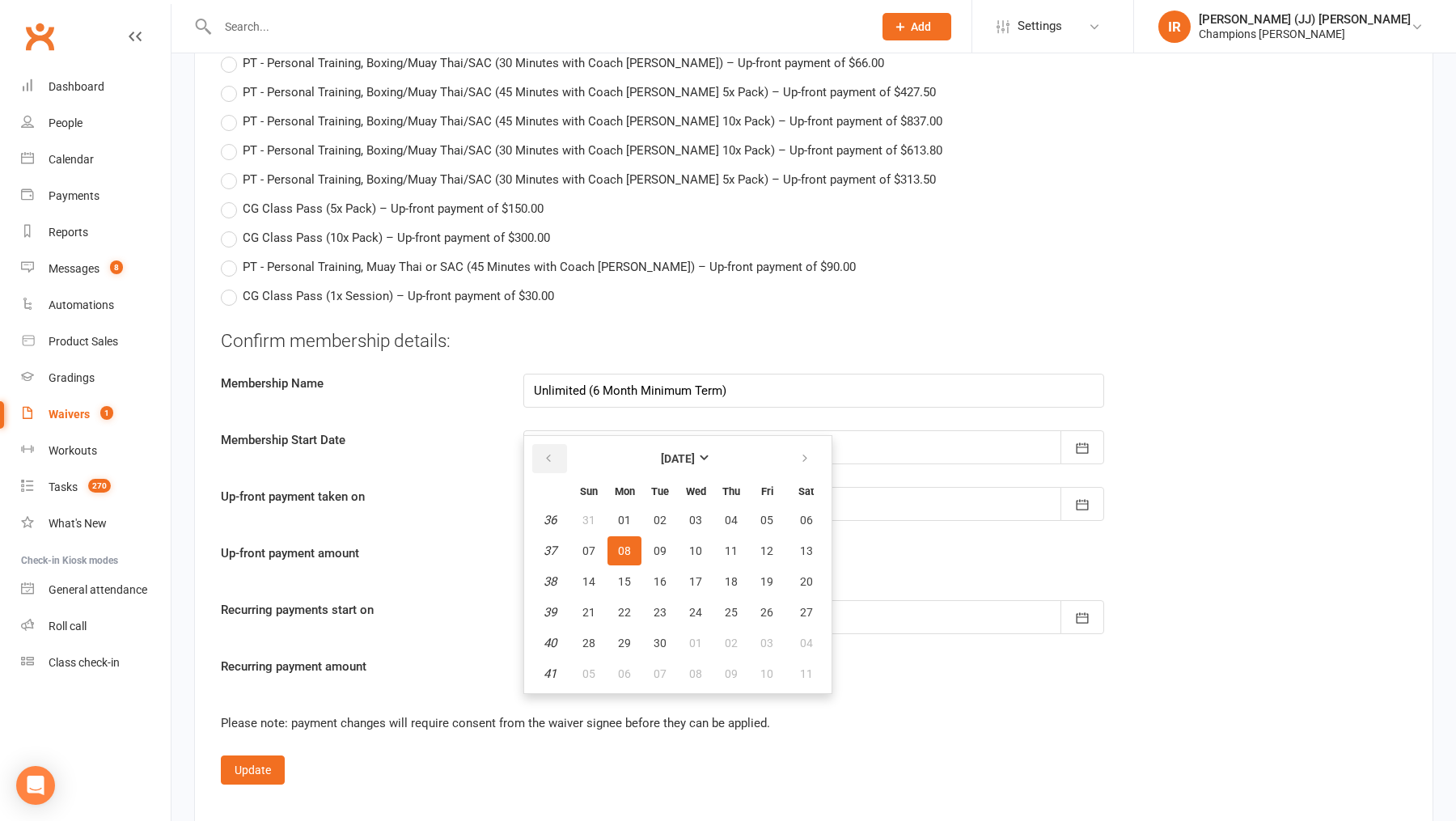
click at [545, 444] on button "button" at bounding box center [549, 458] width 35 height 29
click at [801, 452] on icon "button" at bounding box center [805, 458] width 12 height 13
click at [547, 444] on button "button" at bounding box center [549, 458] width 35 height 29
click at [803, 452] on icon "button" at bounding box center [805, 458] width 12 height 13
click at [624, 544] on span "08" at bounding box center [624, 551] width 13 height 13
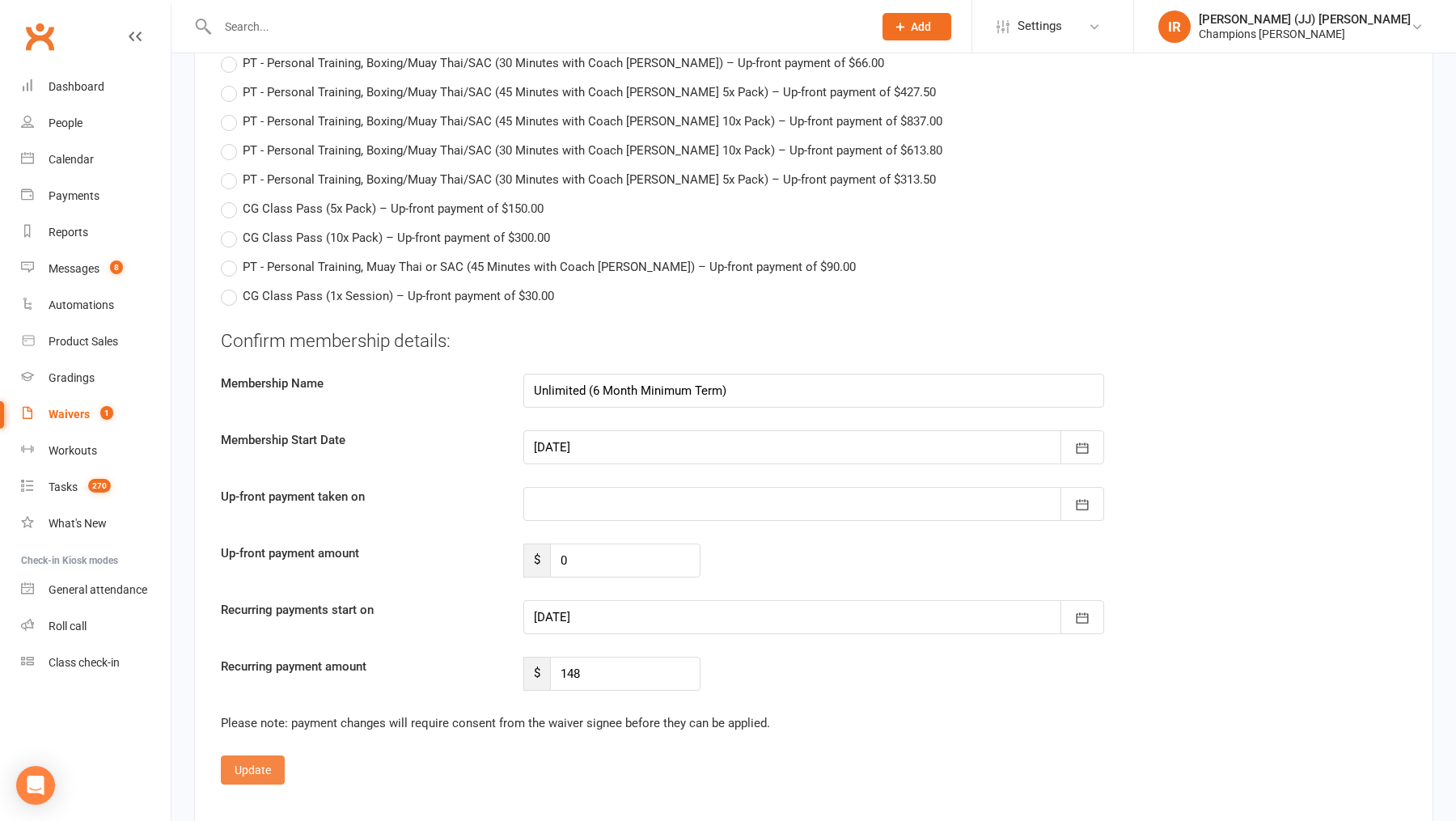
click at [254, 756] on button "Update" at bounding box center [252, 770] width 64 height 29
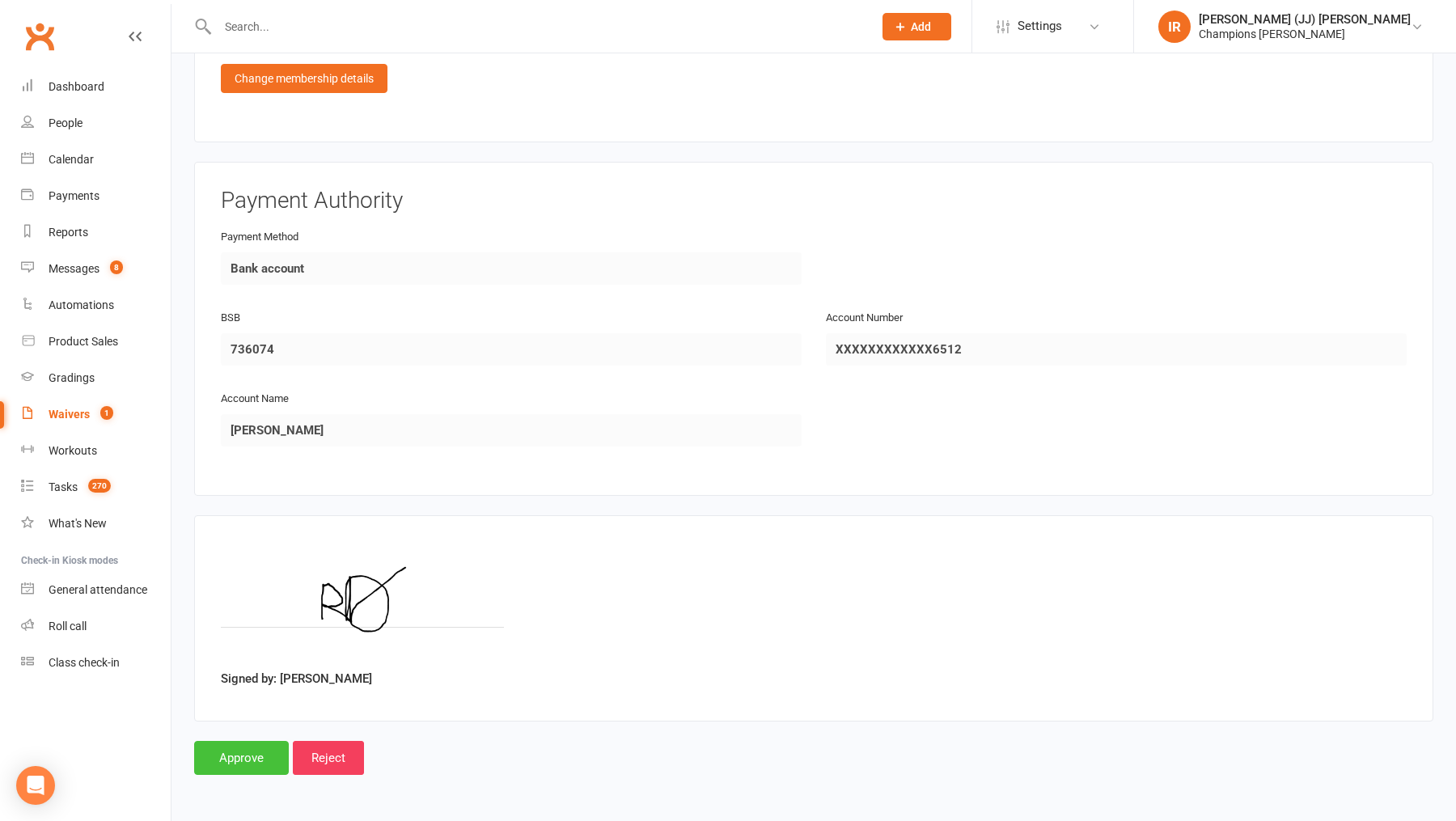
scroll to position [1660, 0]
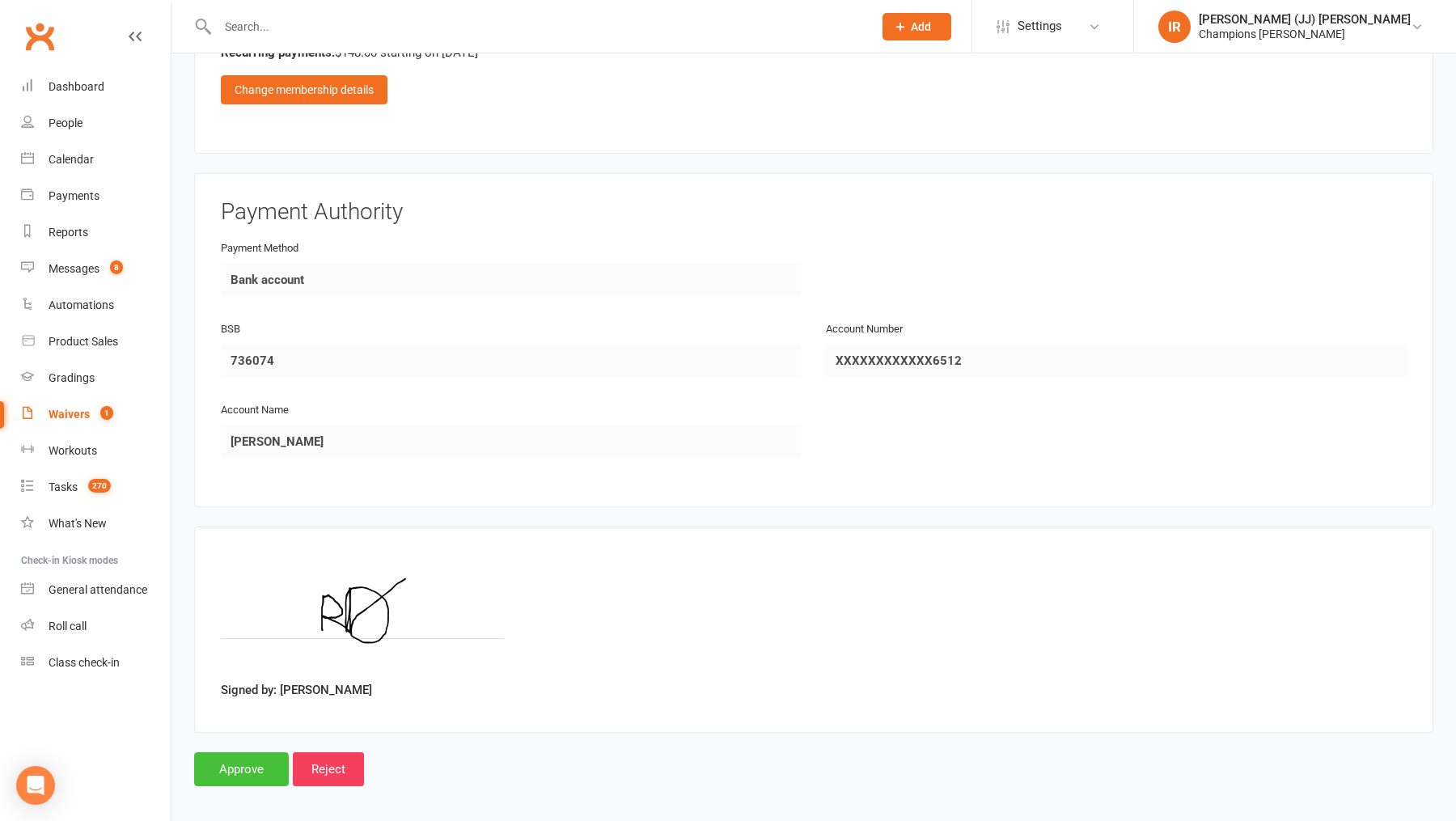
click at [248, 761] on input "Approve" at bounding box center [241, 769] width 95 height 34
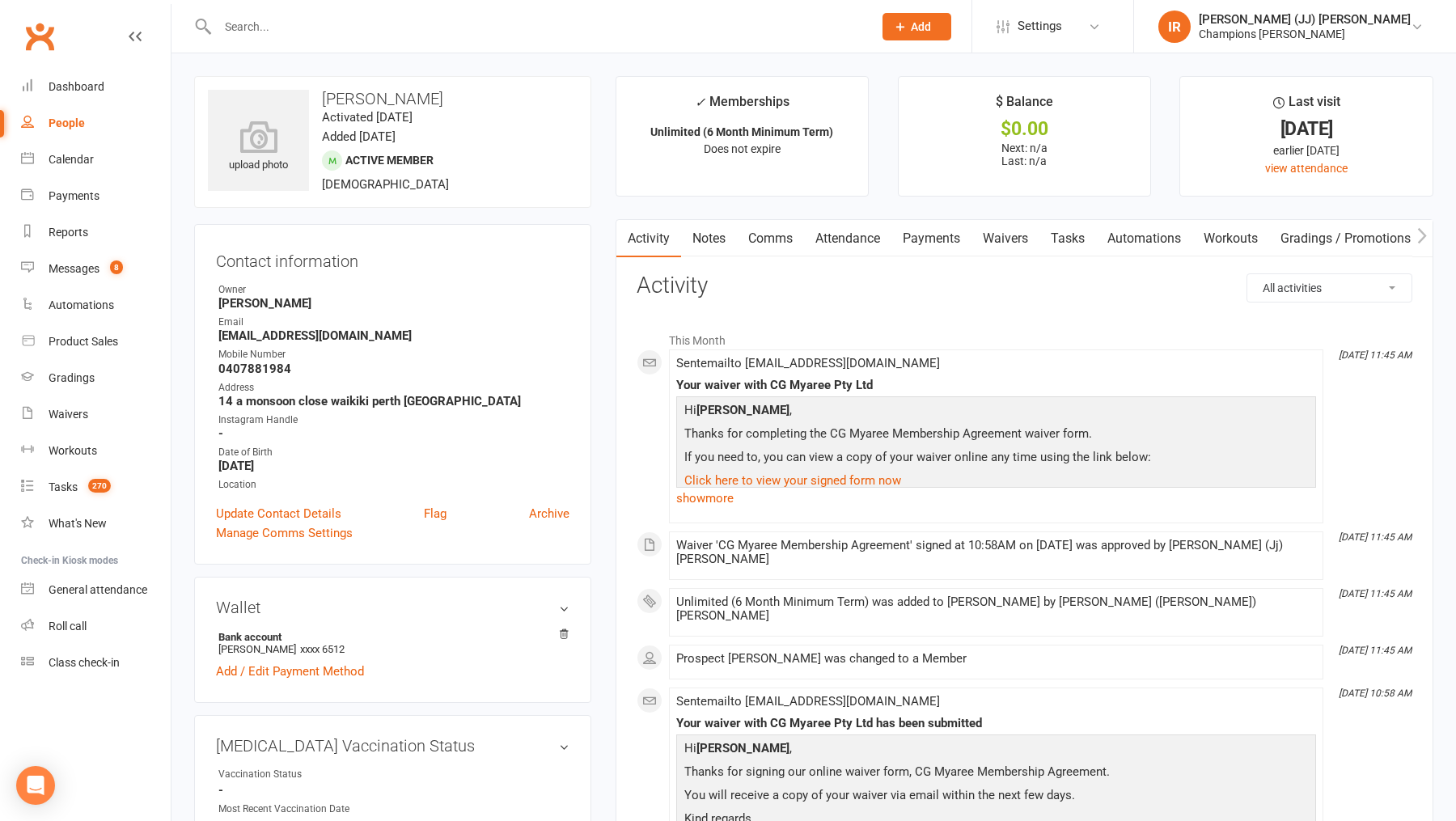
click at [930, 246] on link "Payments" at bounding box center [931, 238] width 80 height 37
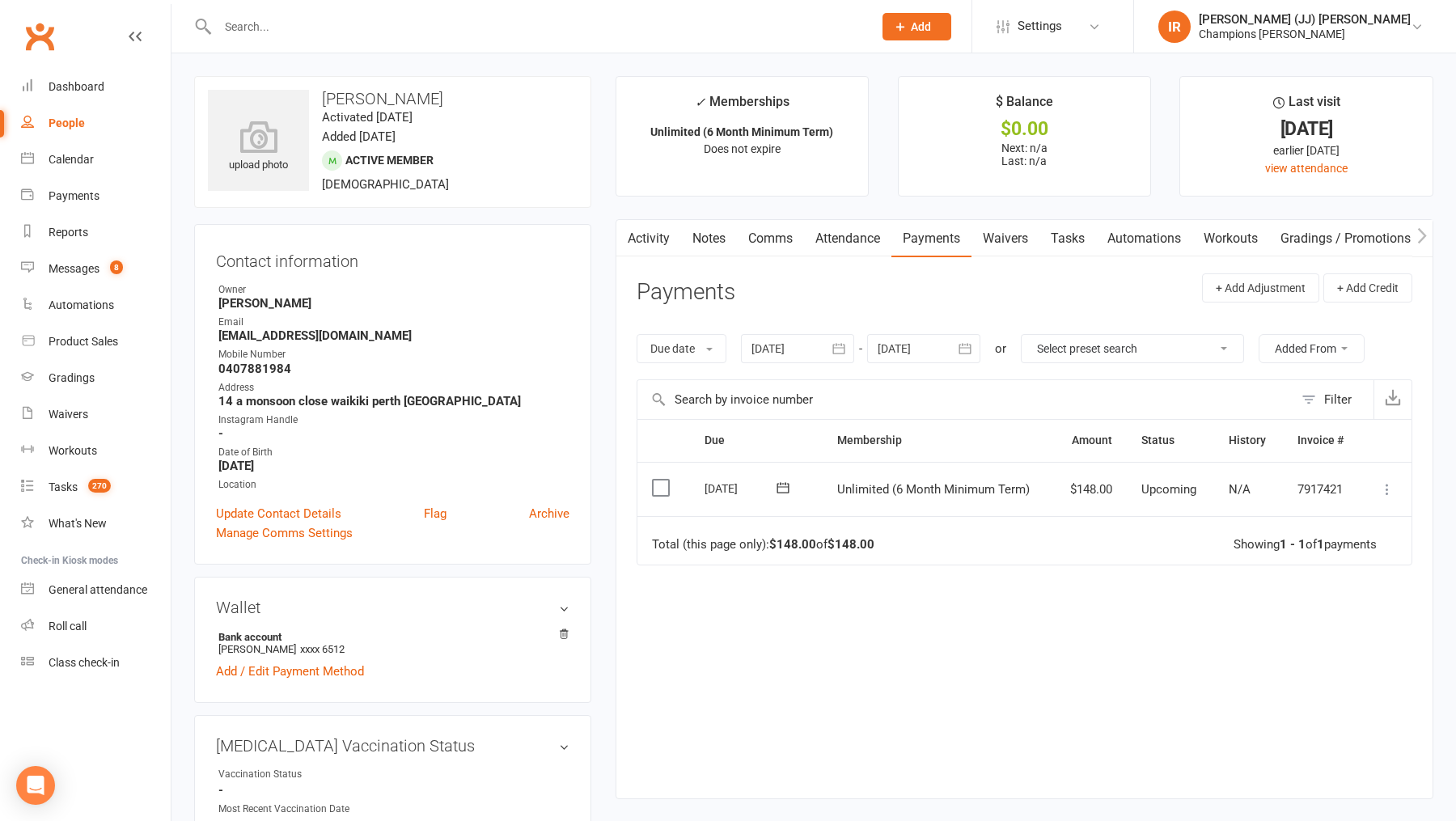
click at [646, 238] on link "Activity" at bounding box center [648, 238] width 64 height 37
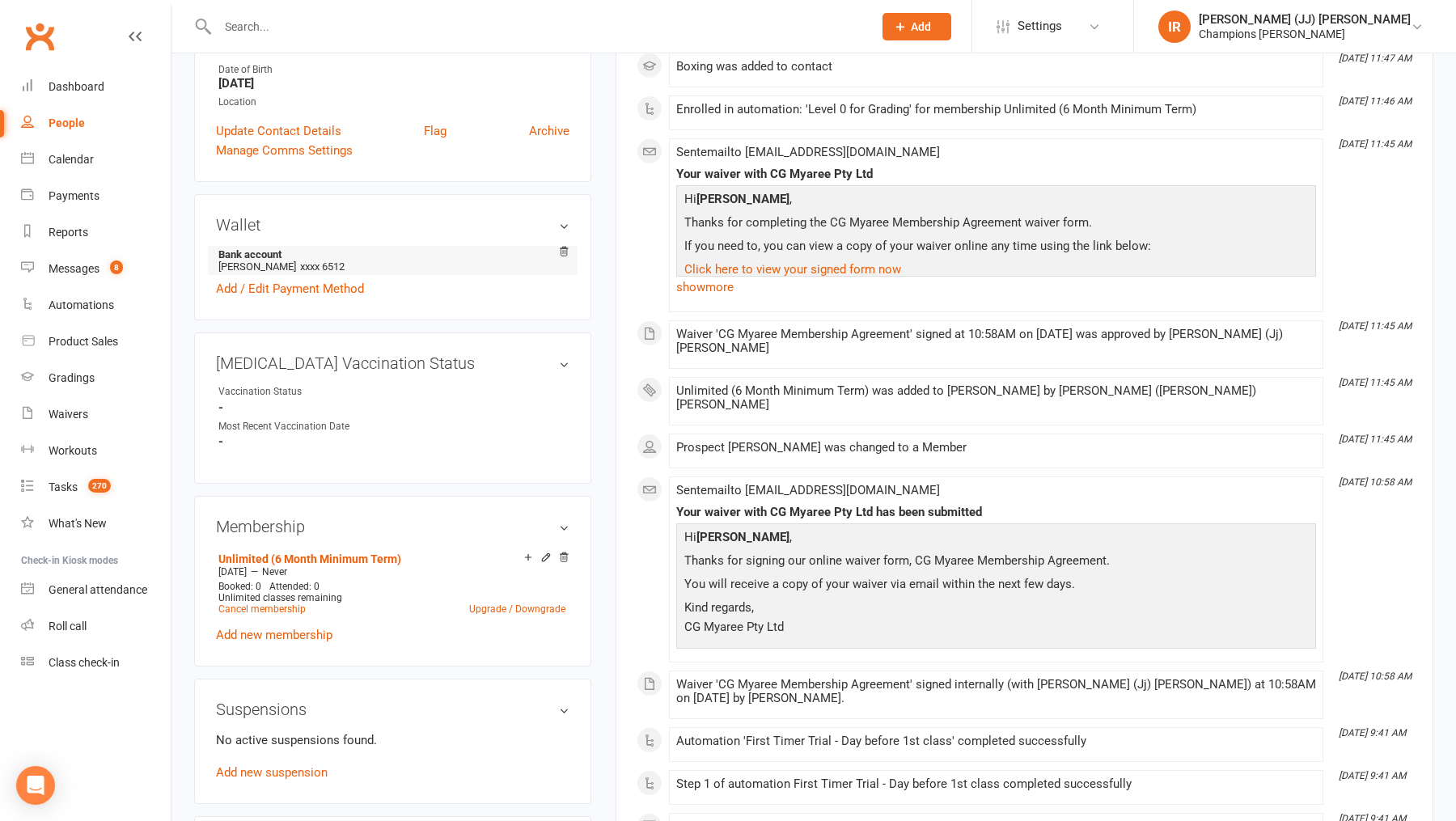
scroll to position [384, 0]
click at [349, 551] on link "Unlimited (6 Month Minimum Term)" at bounding box center [309, 558] width 183 height 13
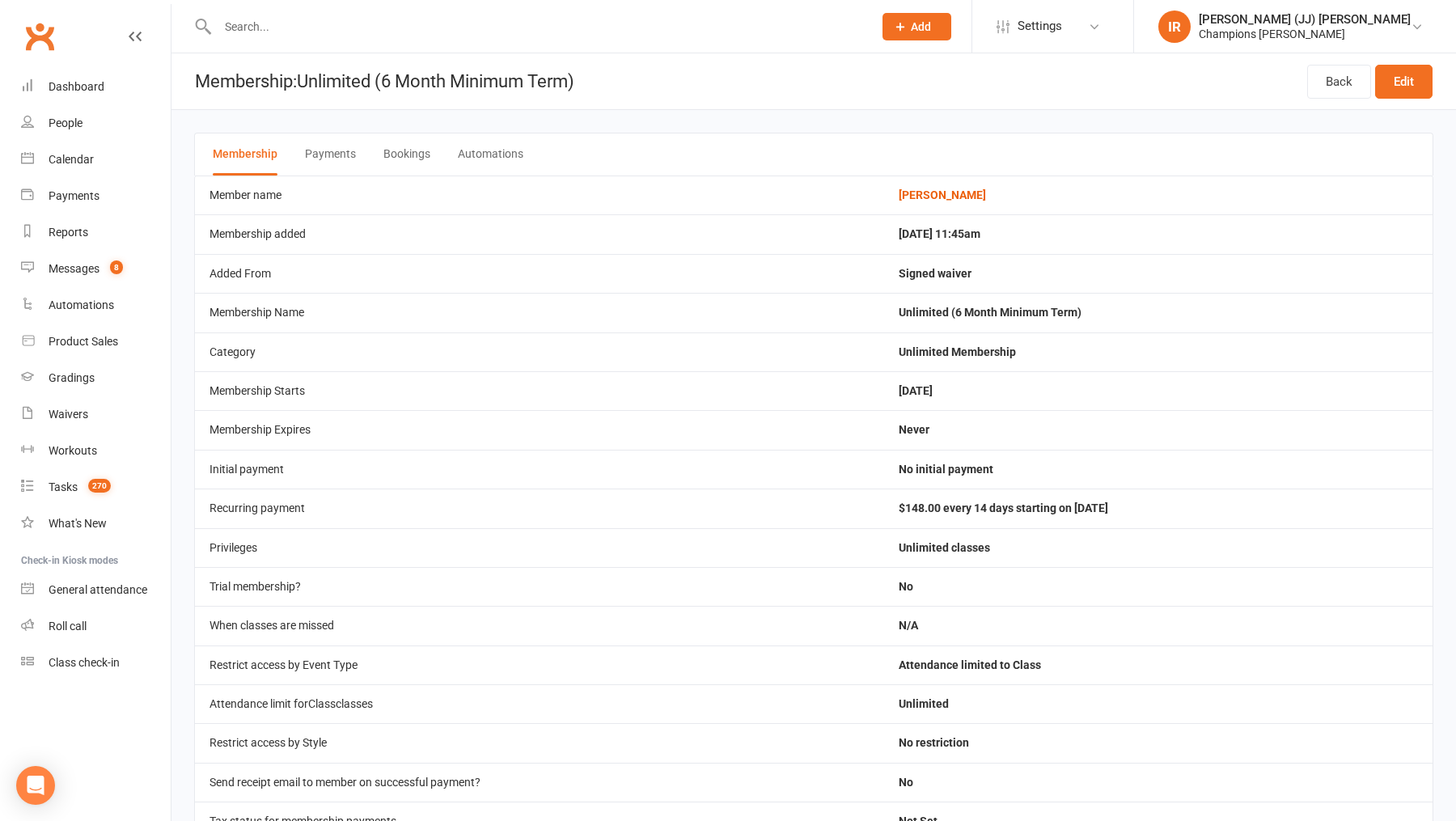
scroll to position [29, 0]
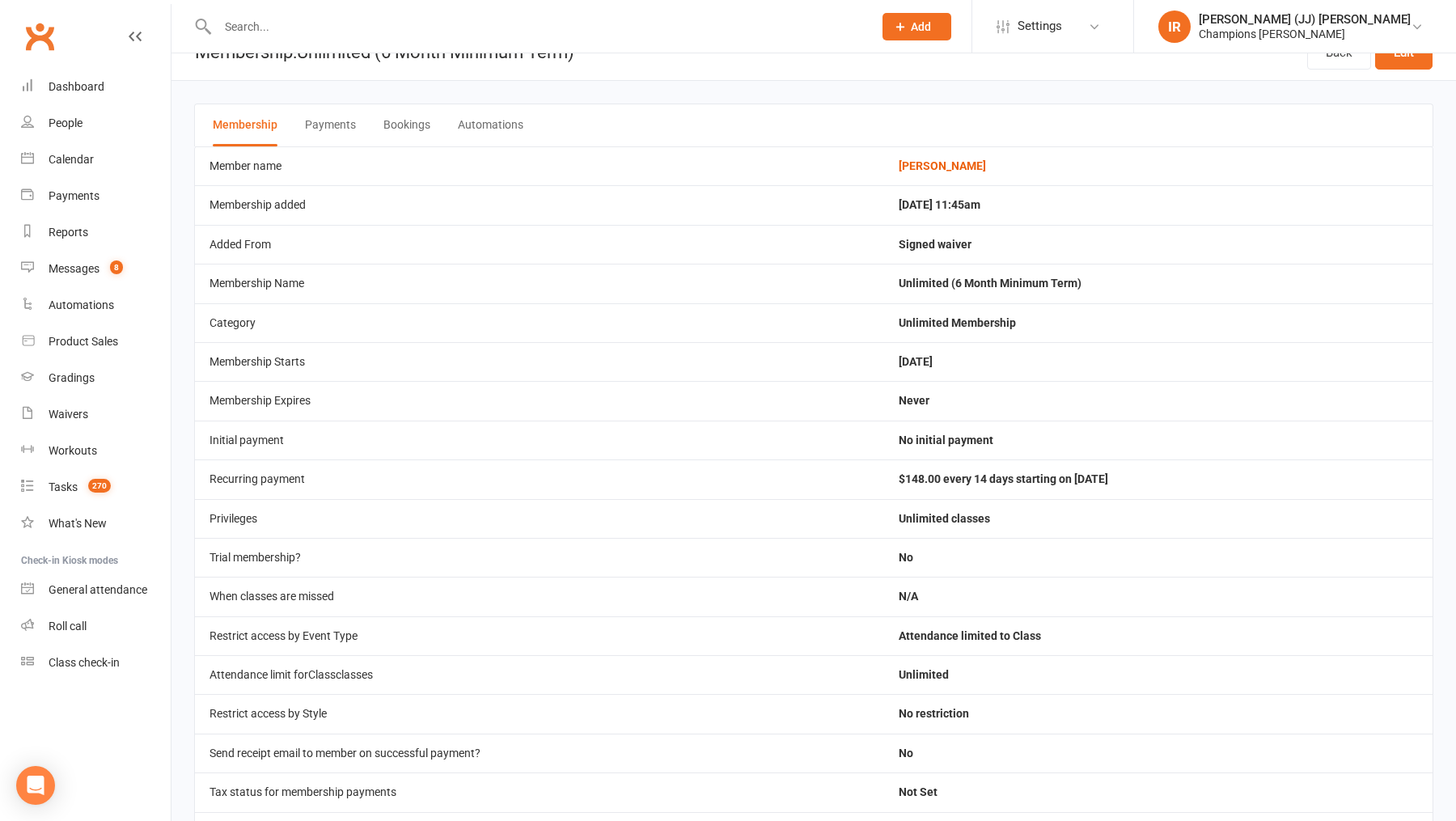
click at [342, 132] on button "Payments" at bounding box center [330, 125] width 51 height 42
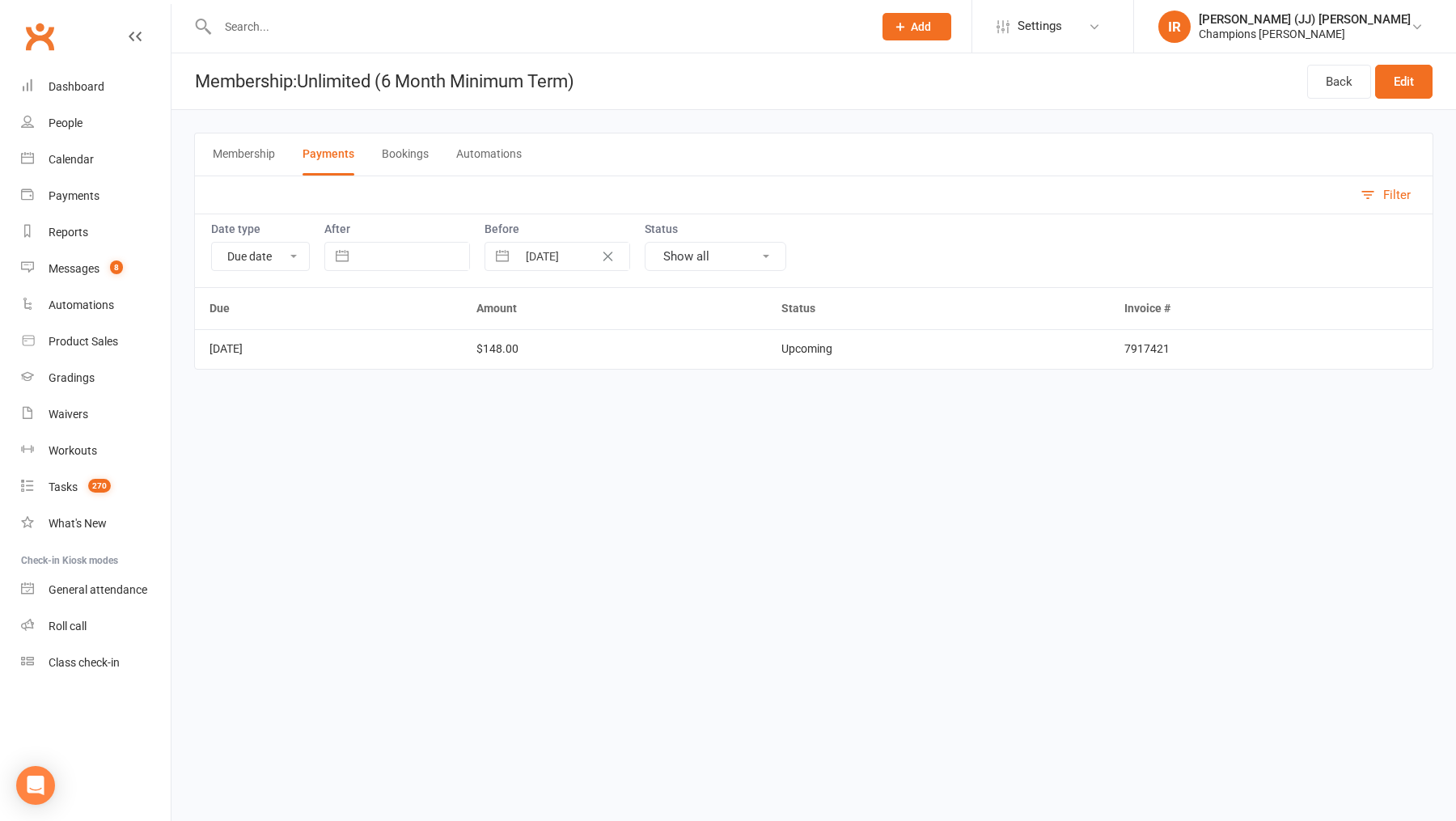
click at [235, 135] on button "Membership" at bounding box center [244, 154] width 62 height 42
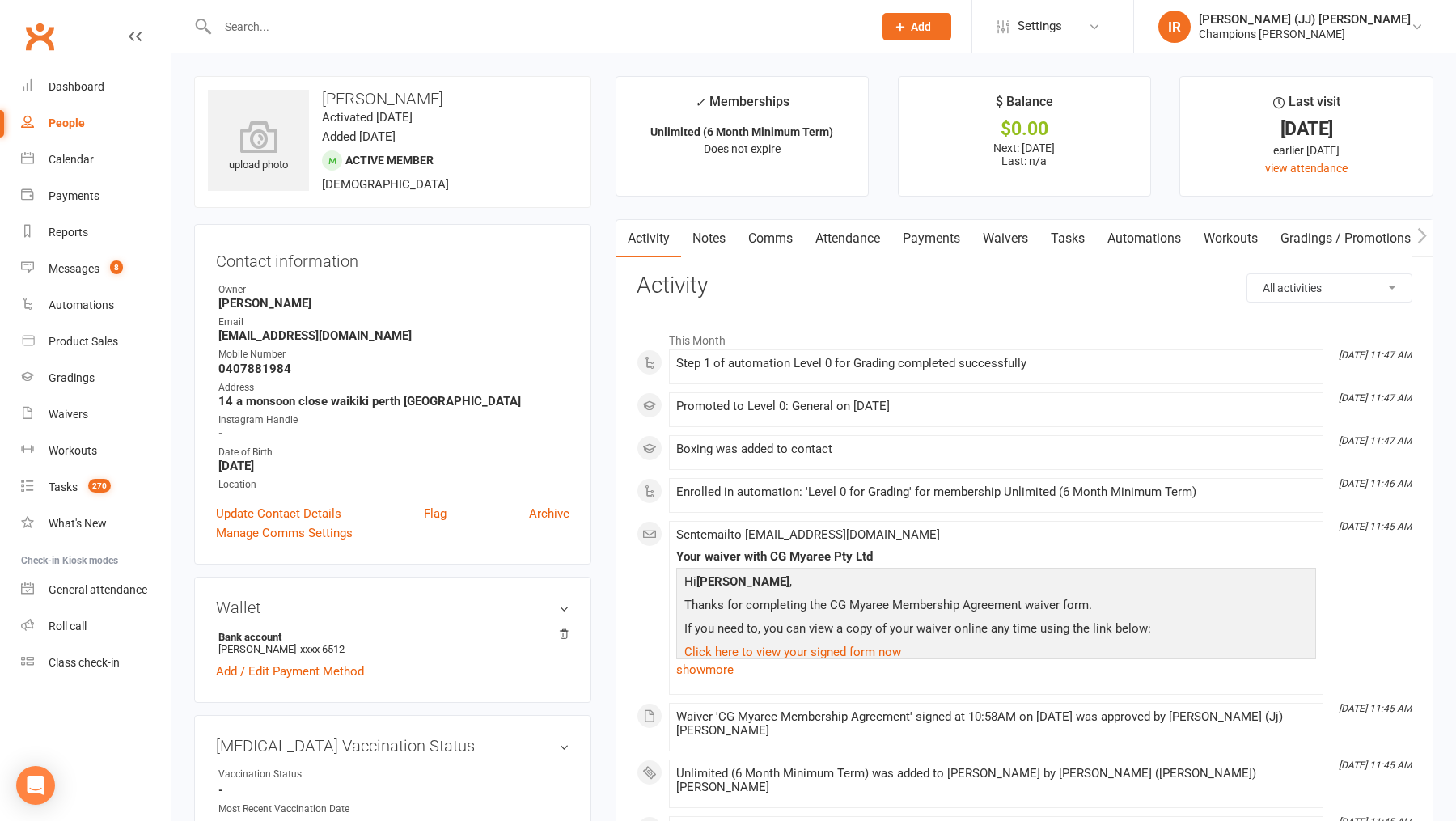
click at [899, 243] on link "Payments" at bounding box center [931, 238] width 80 height 37
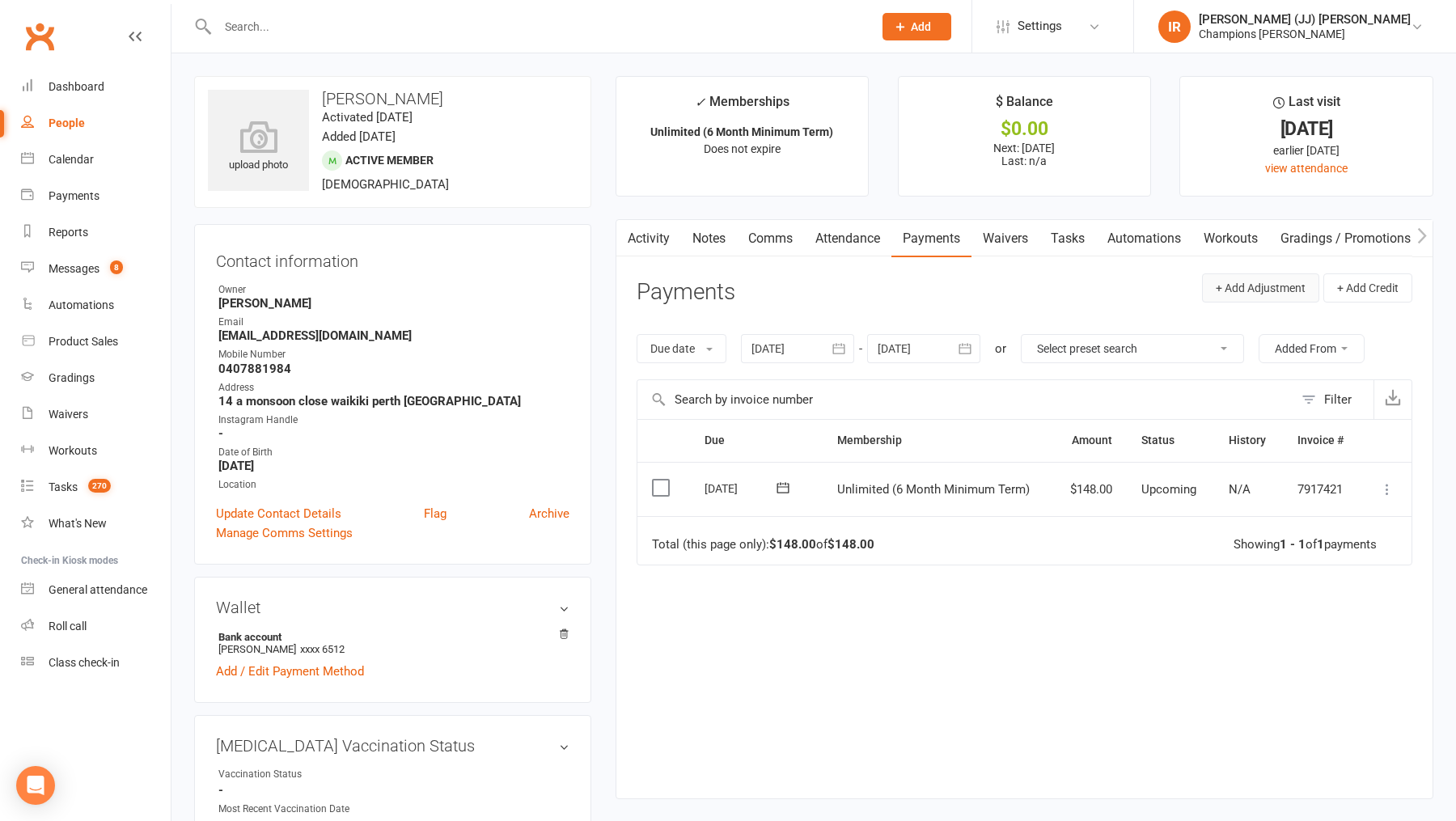
click at [1269, 286] on button "+ Add Adjustment" at bounding box center [1260, 287] width 117 height 29
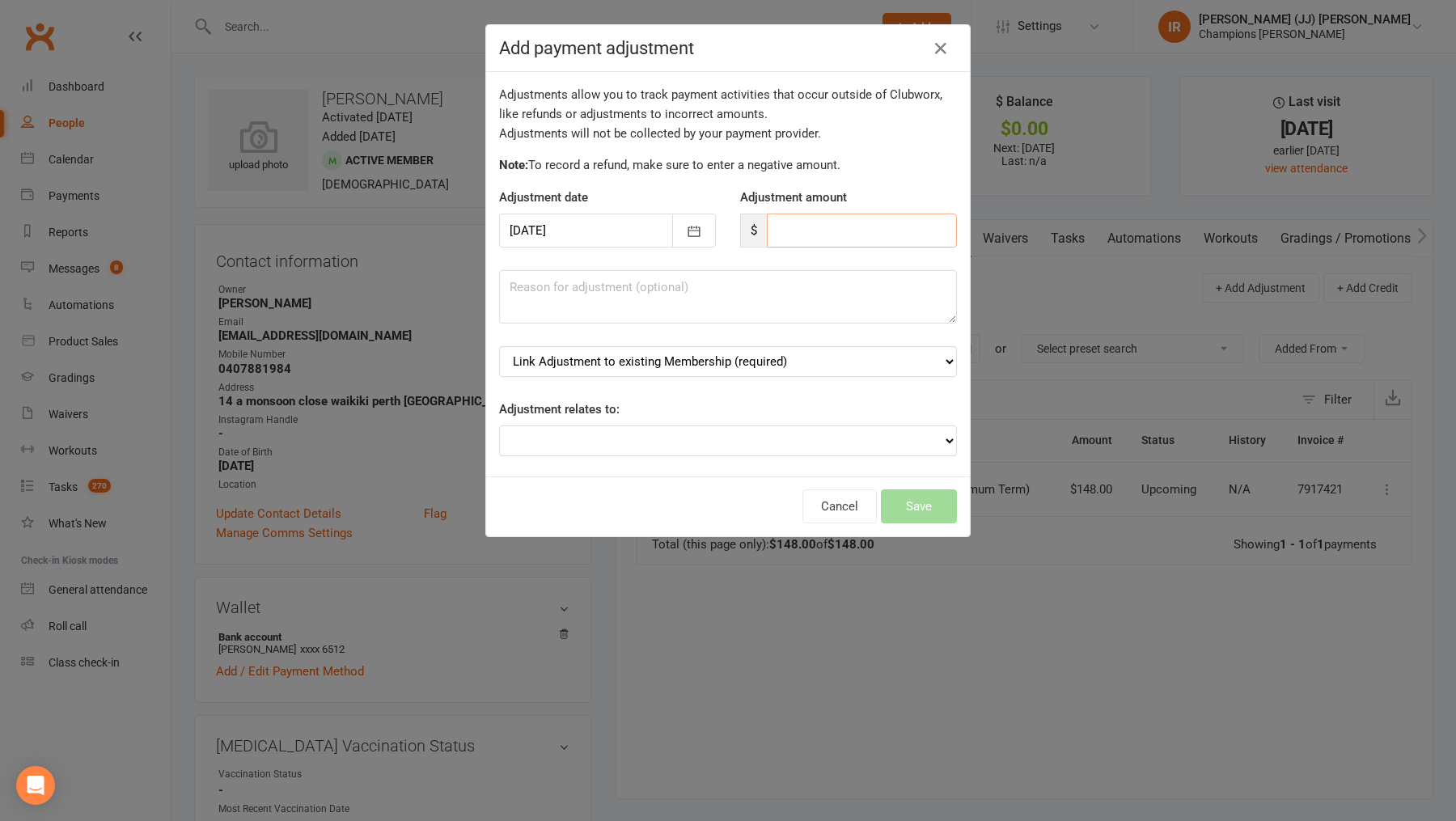
click at [818, 228] on input "number" at bounding box center [861, 230] width 190 height 34
type input "296"
click at [747, 295] on textarea at bounding box center [728, 297] width 458 height 54
type textarea "First"
drag, startPoint x: 614, startPoint y: 286, endPoint x: 438, endPoint y: 281, distance: 176.1
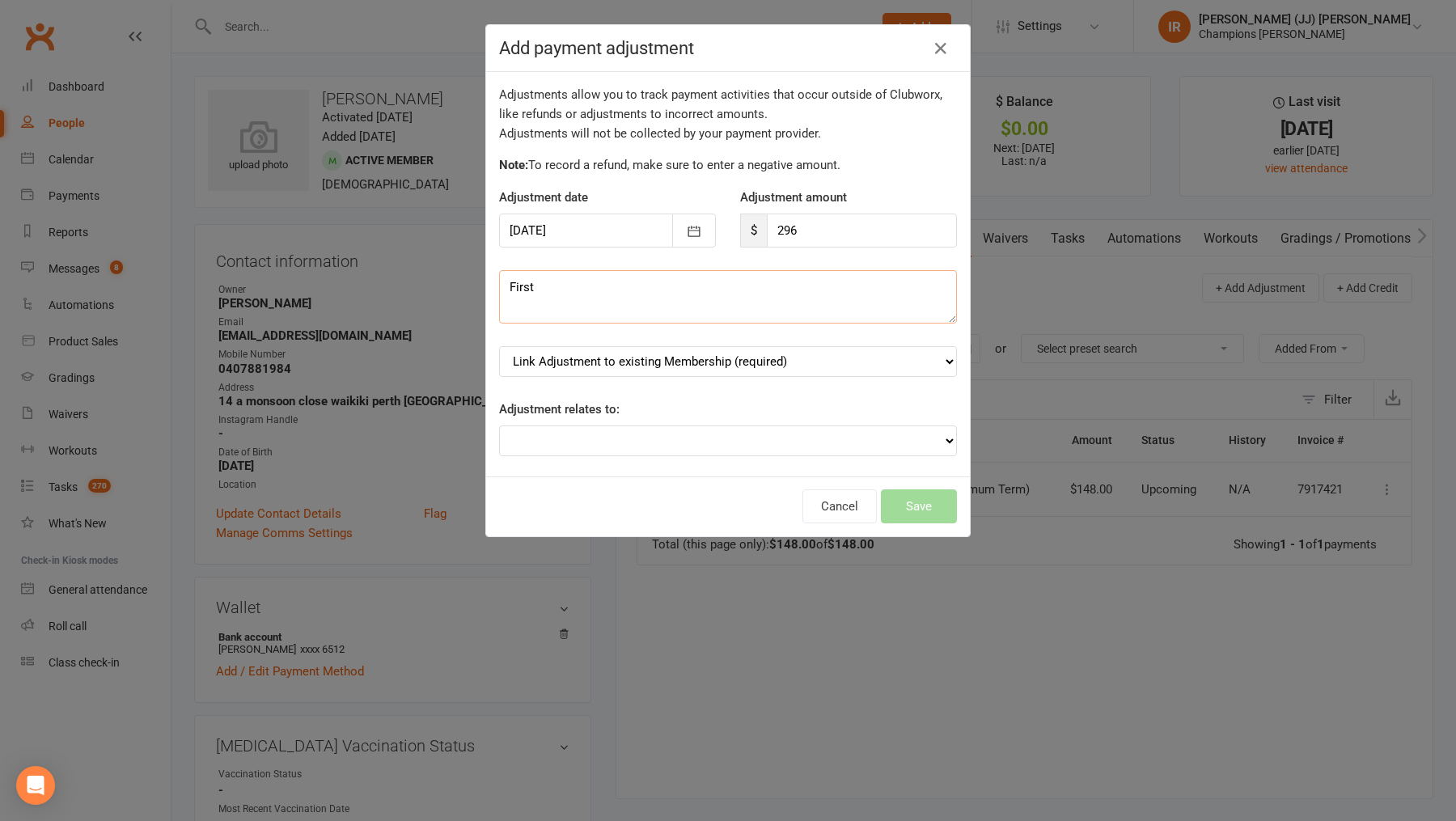
click at [438, 281] on div "Add payment adjustment Adjustments allow you to track payment activities that o…" at bounding box center [728, 410] width 1456 height 821
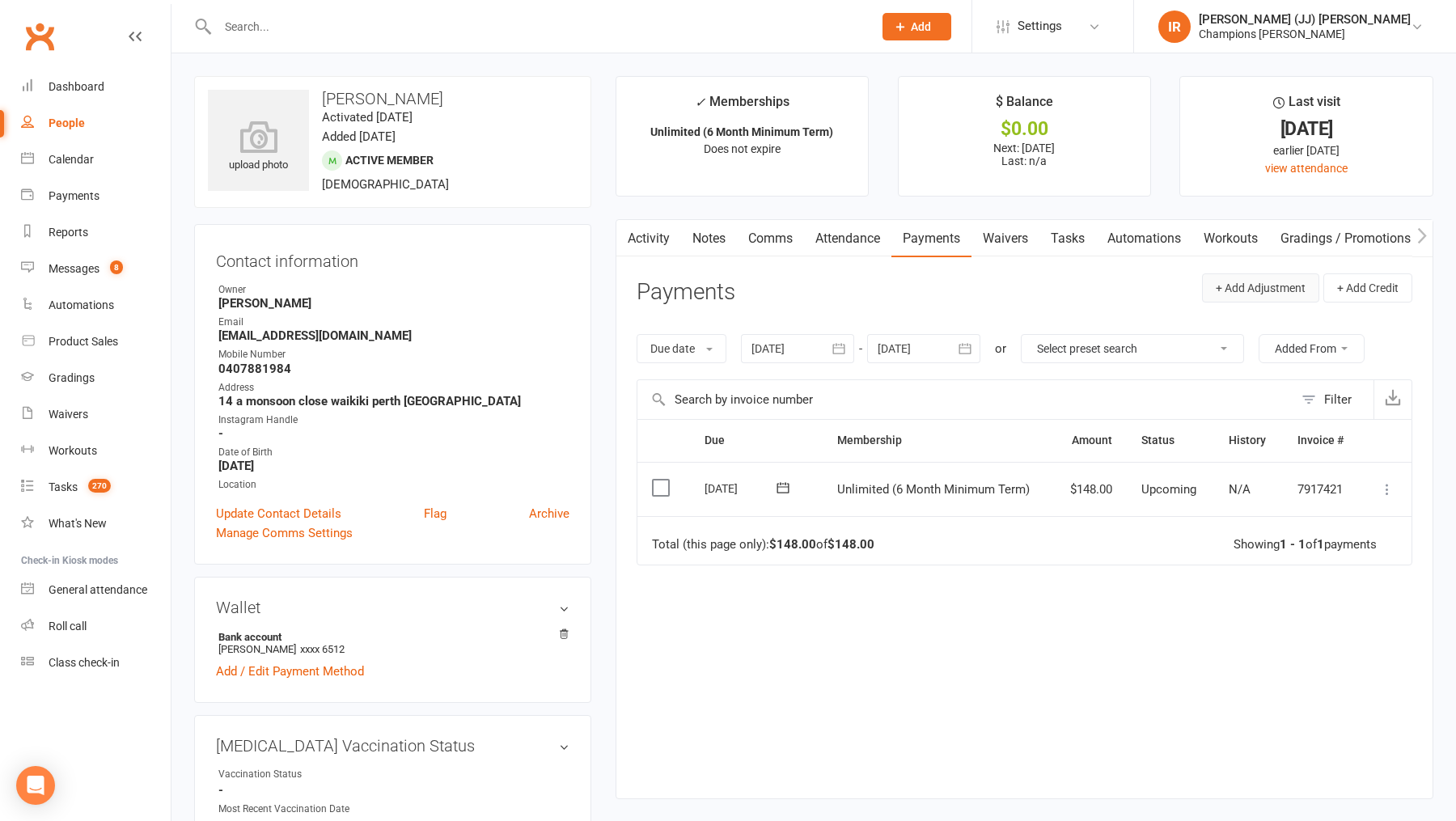
click at [1255, 292] on button "+ Add Adjustment" at bounding box center [1260, 287] width 117 height 29
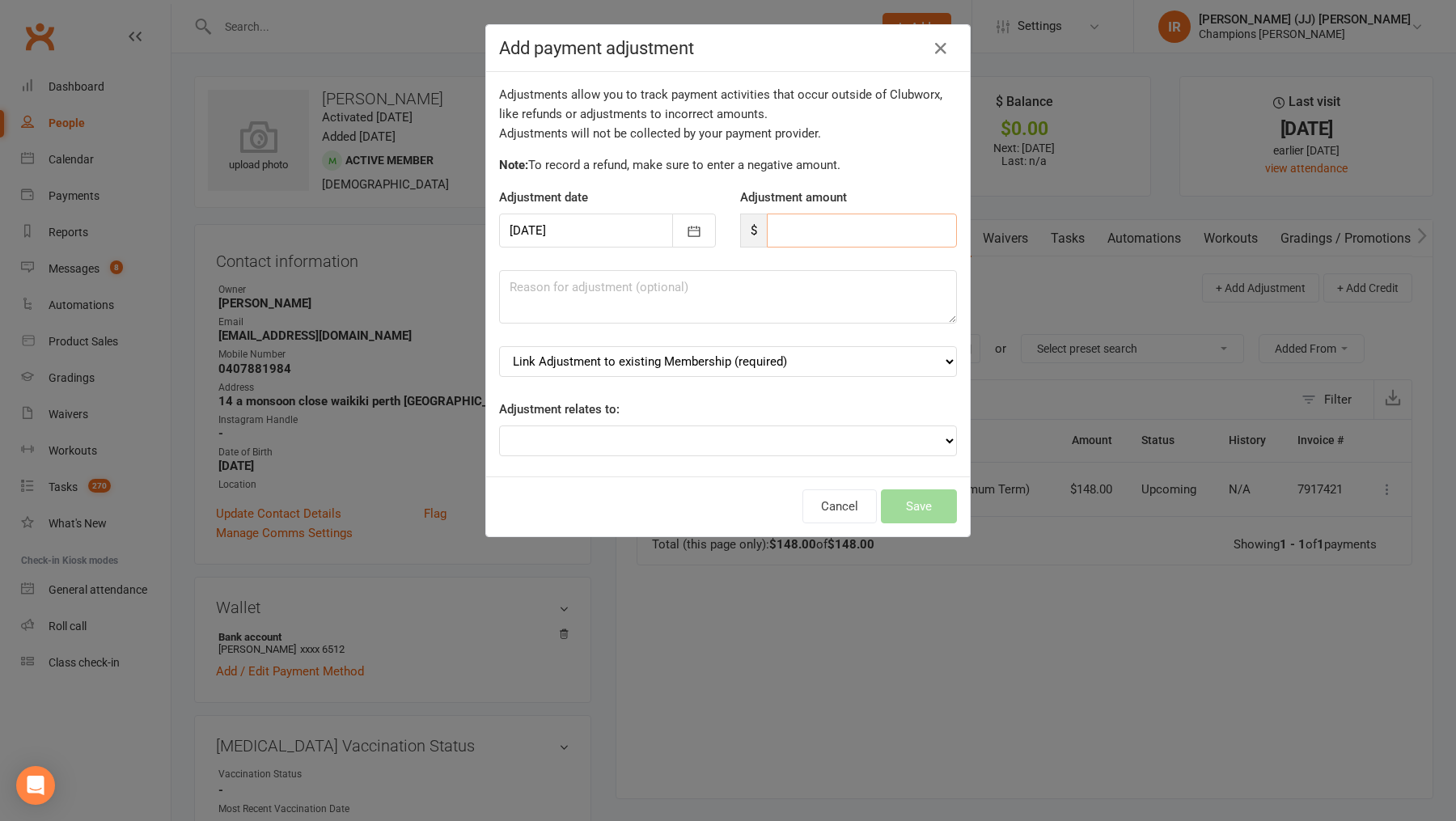
click at [816, 214] on input "number" at bounding box center [861, 230] width 190 height 34
click at [815, 215] on input "number" at bounding box center [861, 230] width 190 height 34
type input "296"
click at [746, 288] on textarea at bounding box center [728, 297] width 458 height 54
paste textarea "6 6 Month Unlimited Membership - $296 First Month Registration x 1"
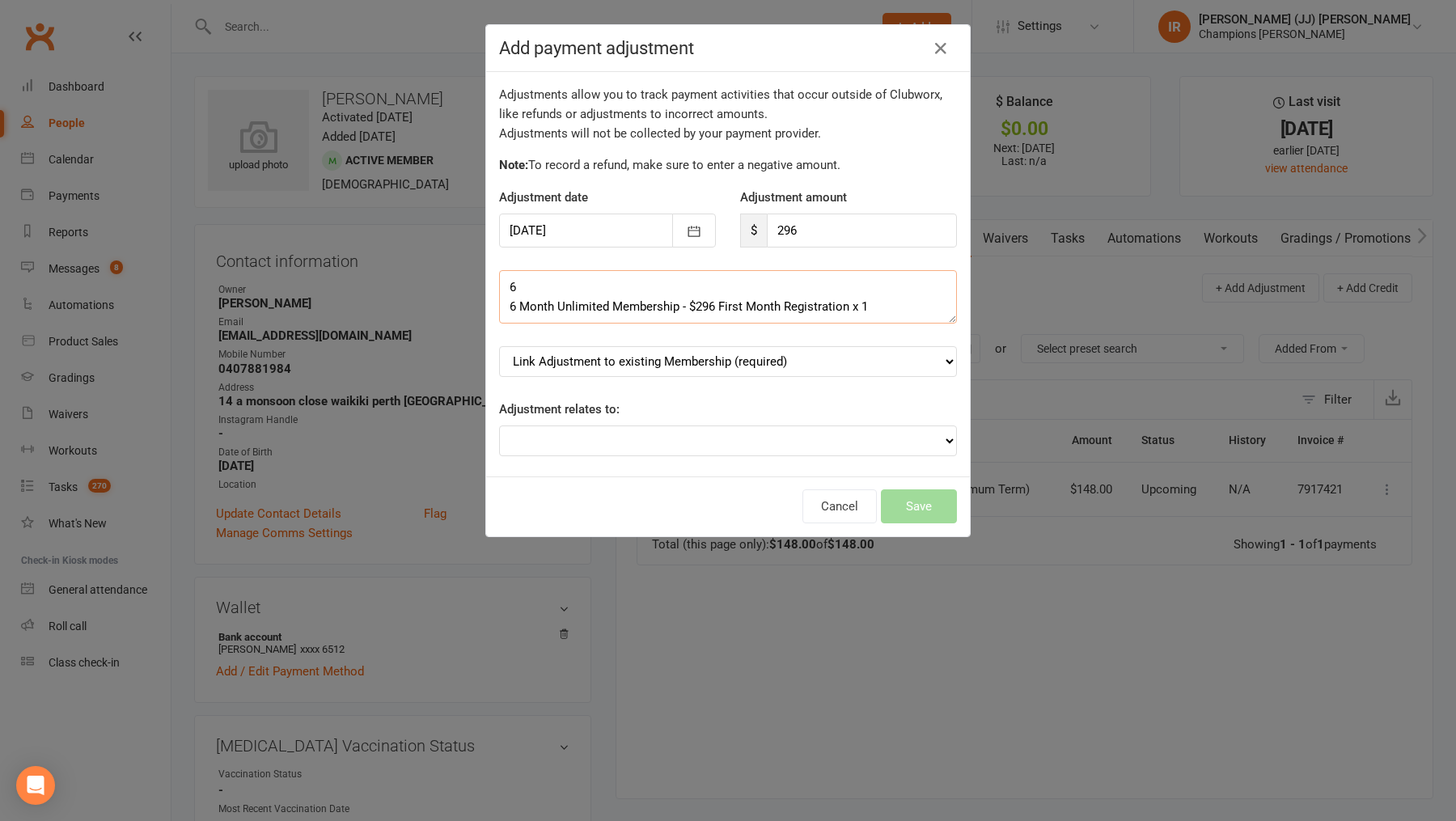
click at [519, 294] on textarea "6 6 Month Unlimited Membership - $296 First Month Registration x 1" at bounding box center [728, 297] width 458 height 54
type textarea "6 Month Unlimited Membership - $296 First Month Registration x 1"
click at [885, 390] on div "Adjustments allow you to track payment activities that occur outside of Clubwor…" at bounding box center [728, 274] width 484 height 405
click at [857, 374] on div "Adjustments allow you to track payment activities that occur outside of Clubwor…" at bounding box center [728, 274] width 484 height 405
click at [820, 356] on select "Link Adjustment to existing Membership (required) Unlimited (6 Month Minimum Te…" at bounding box center [728, 361] width 458 height 31
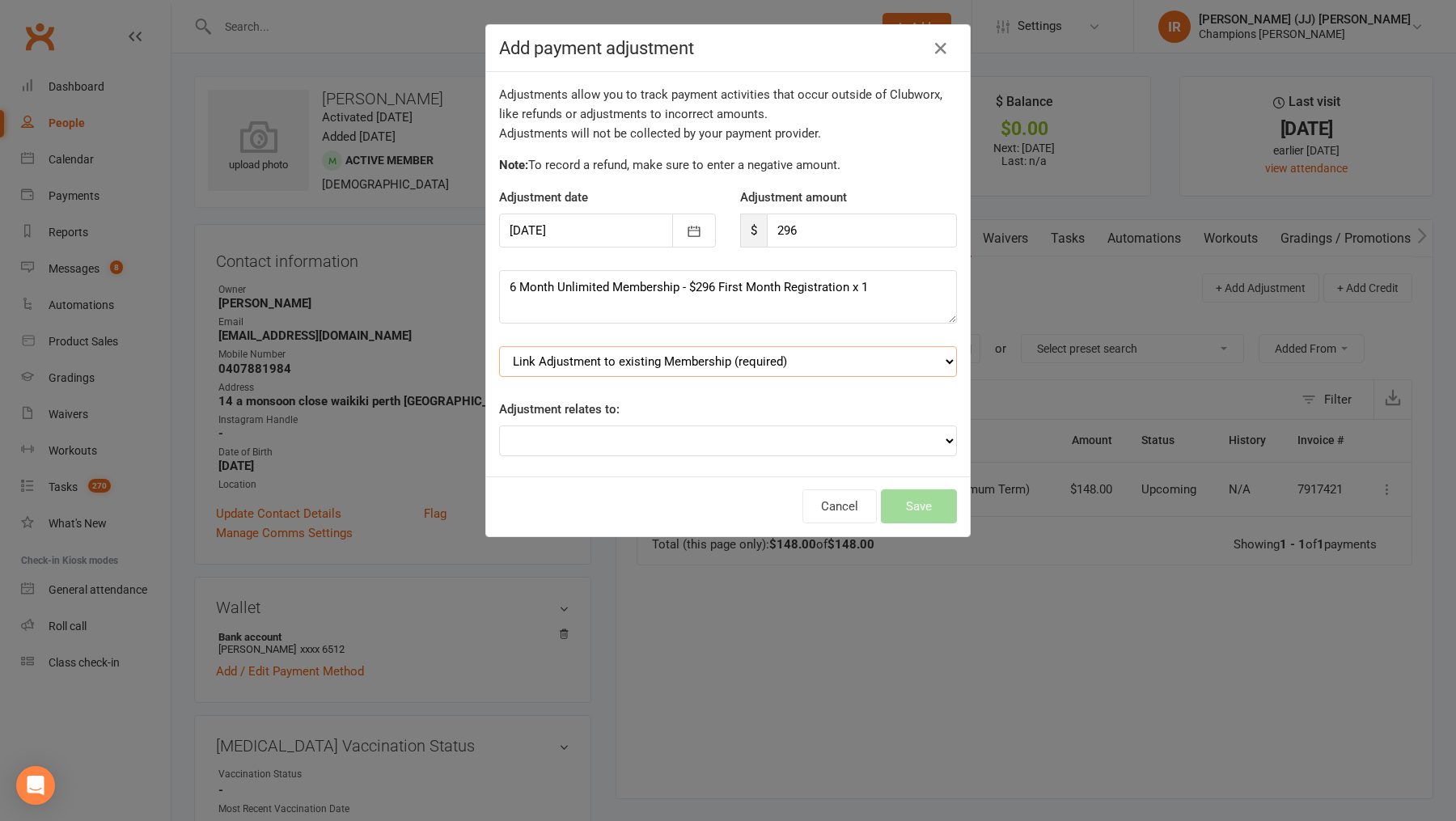
select select "0"
click at [776, 439] on select "Adjustment for an Autopayment Cash adjustment POS Sale adjustment Other adjustm…" at bounding box center [728, 440] width 458 height 31
select select "2"
click at [921, 510] on button "Save" at bounding box center [918, 505] width 76 height 34
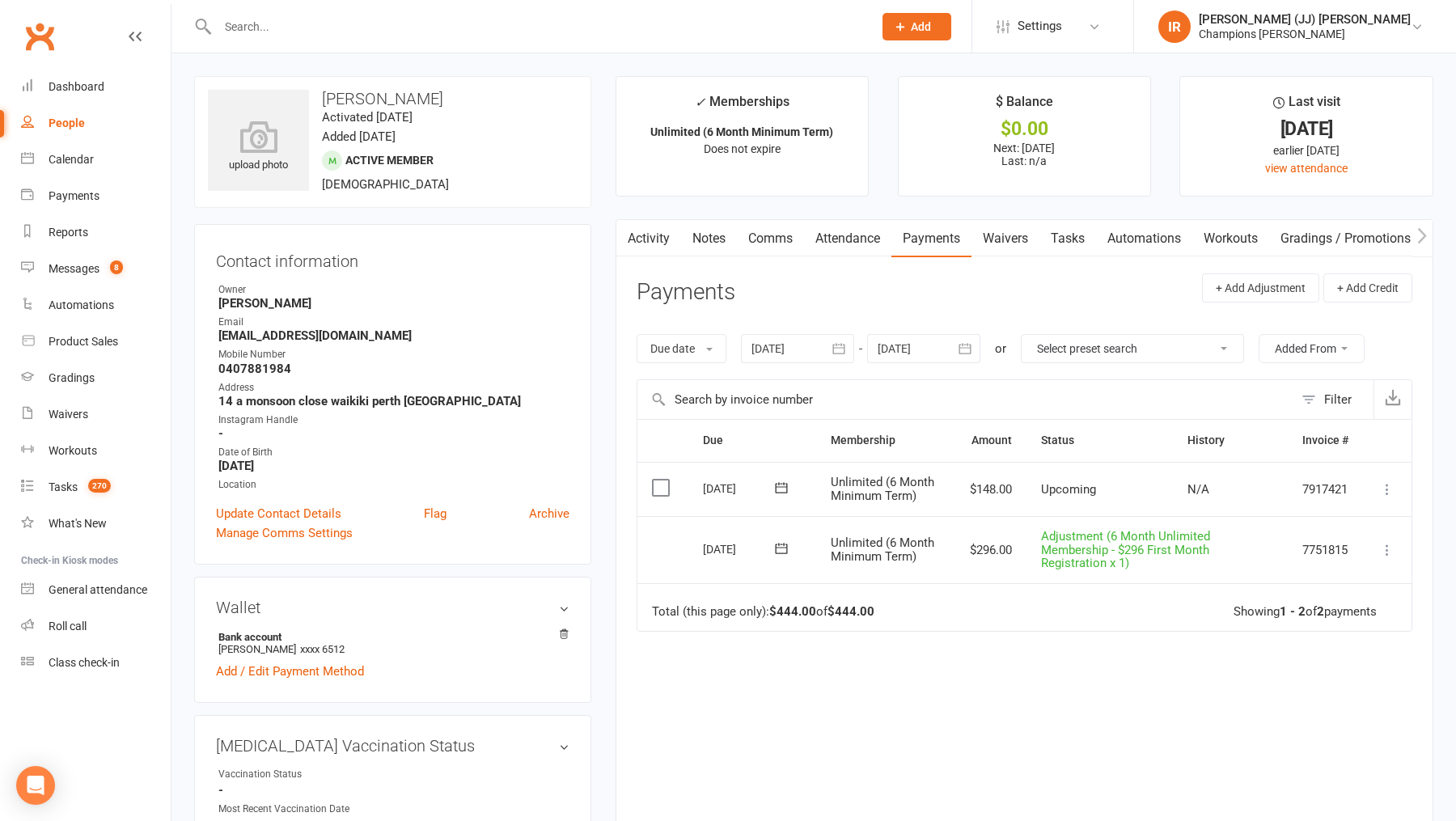
click at [349, 97] on h3 "[PERSON_NAME]" at bounding box center [393, 99] width 370 height 18
click at [349, 97] on h3 "[PERSON_NAME]" at bounding box center [393, 99] width 370 height 18
copy h3 "[PERSON_NAME]"
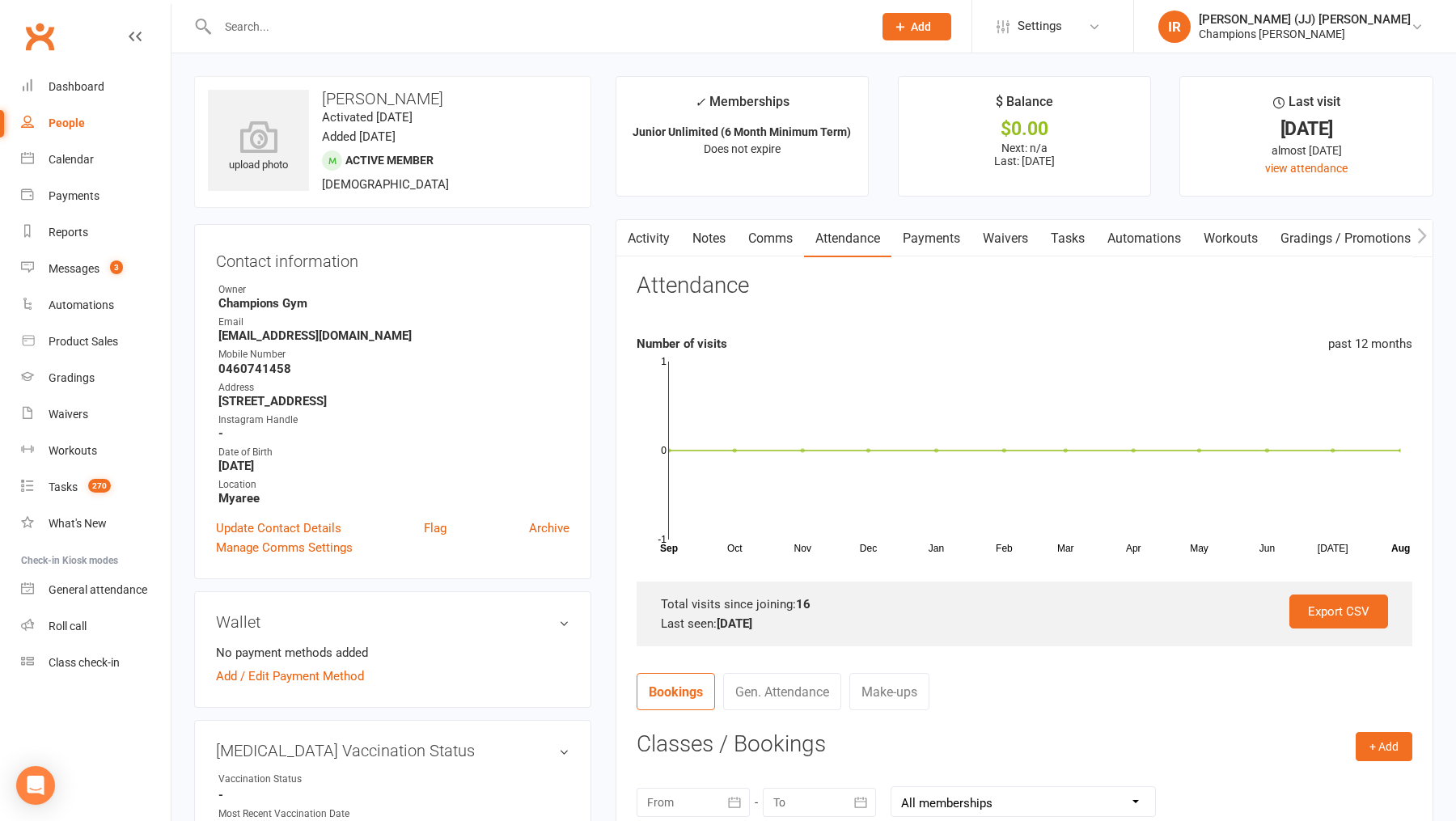
click at [537, 21] on input "text" at bounding box center [537, 26] width 648 height 22
paste input "[PERSON_NAME]"
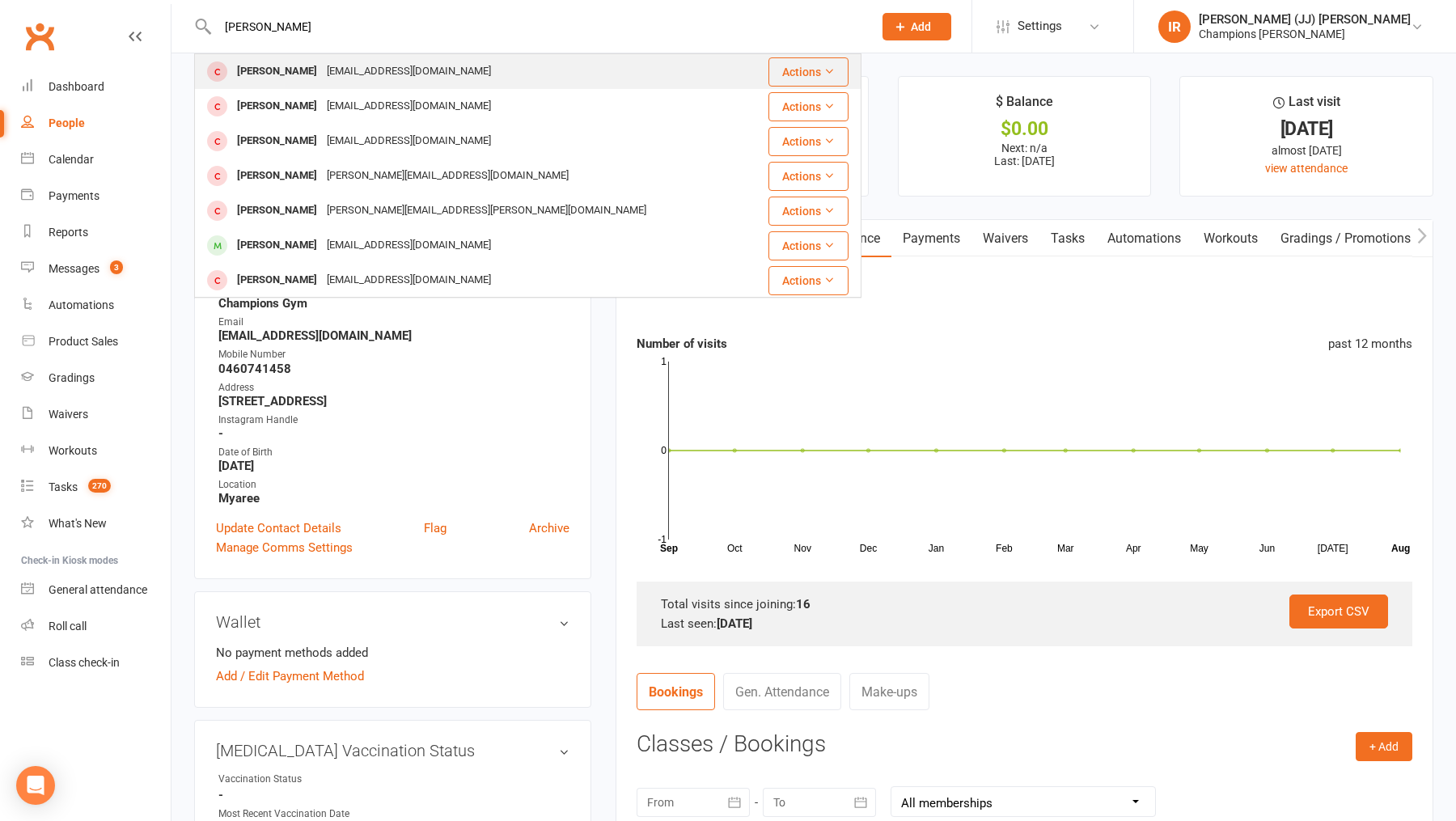
type input "[PERSON_NAME]"
click at [379, 69] on div "[EMAIL_ADDRESS][DOMAIN_NAME]" at bounding box center [409, 71] width 174 height 23
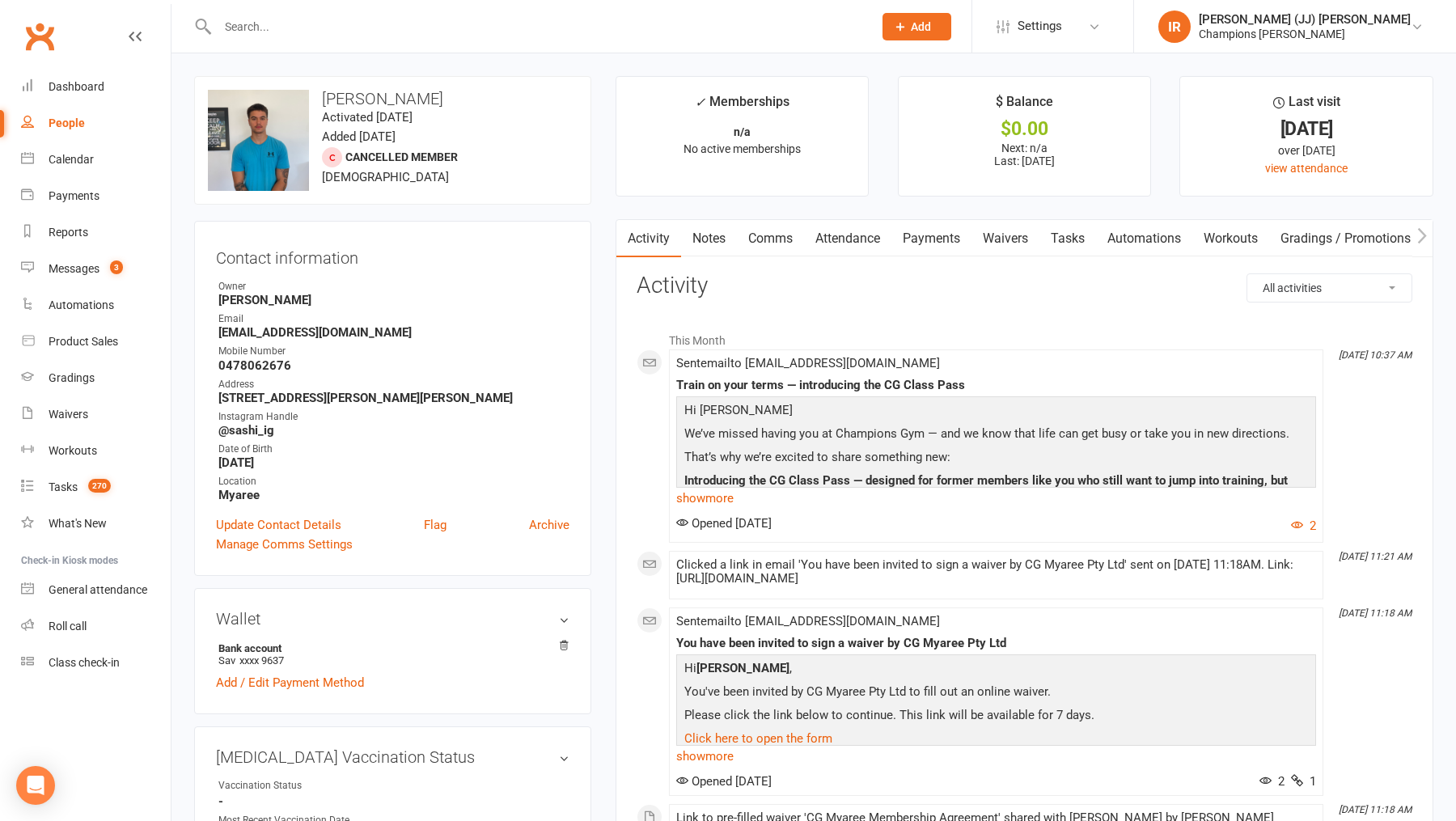
click at [1007, 236] on link "Waivers" at bounding box center [1005, 238] width 68 height 37
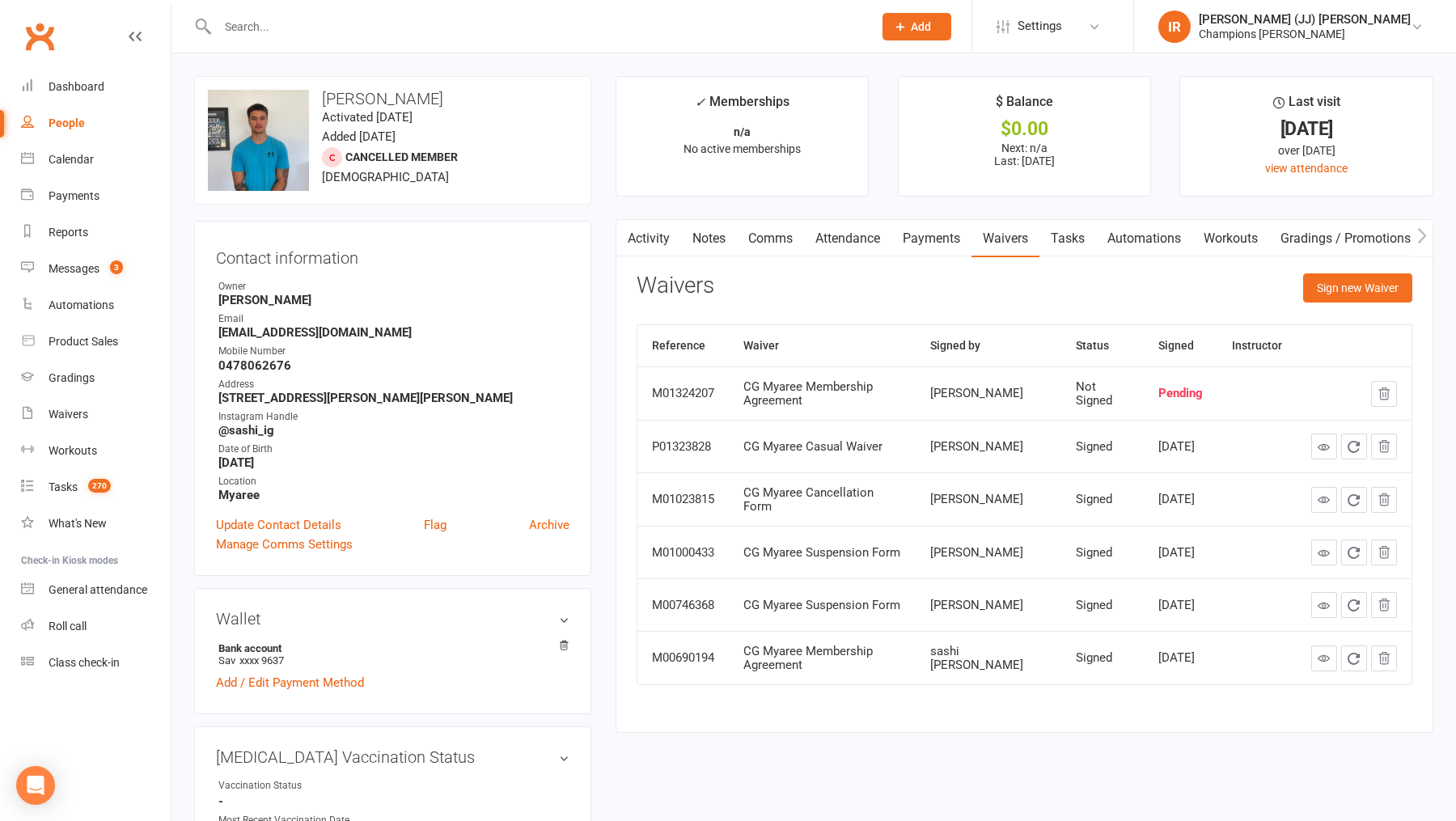
click at [647, 238] on link "Activity" at bounding box center [648, 238] width 64 height 37
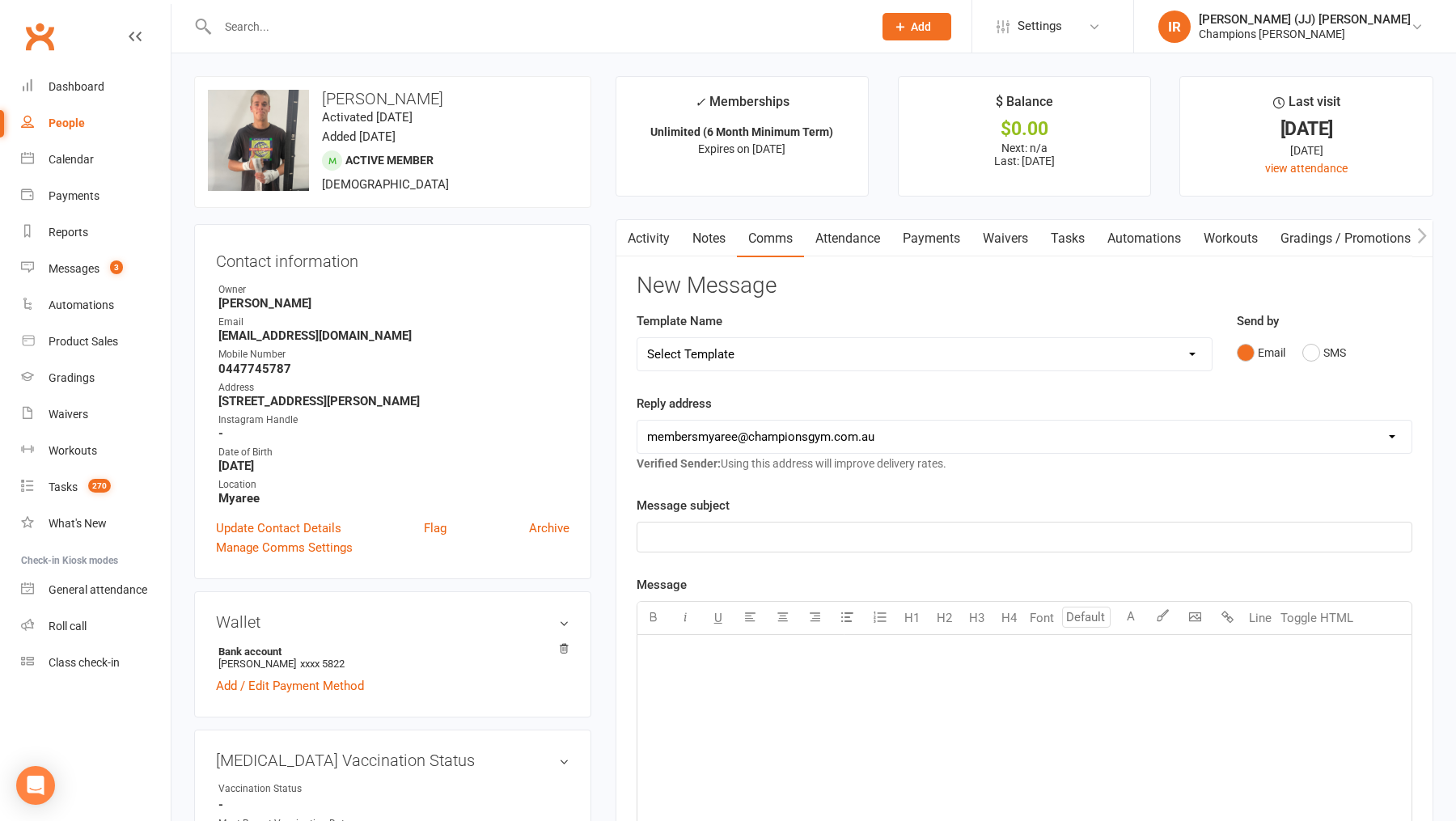
click at [658, 237] on link "Activity" at bounding box center [648, 238] width 64 height 37
